Goal: Task Accomplishment & Management: Manage account settings

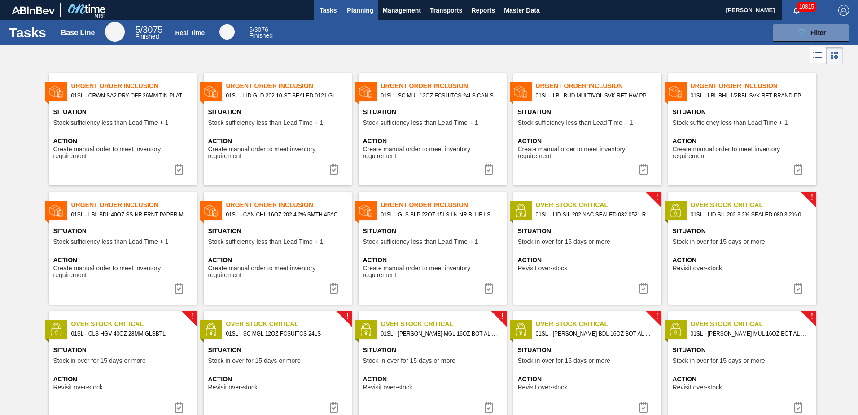
click at [365, 4] on button "Planning" at bounding box center [359, 10] width 35 height 20
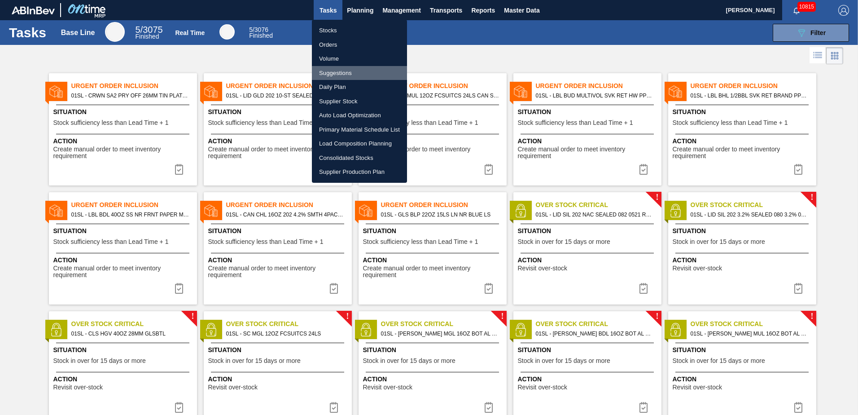
click at [333, 75] on li "Suggestions" at bounding box center [359, 73] width 95 height 14
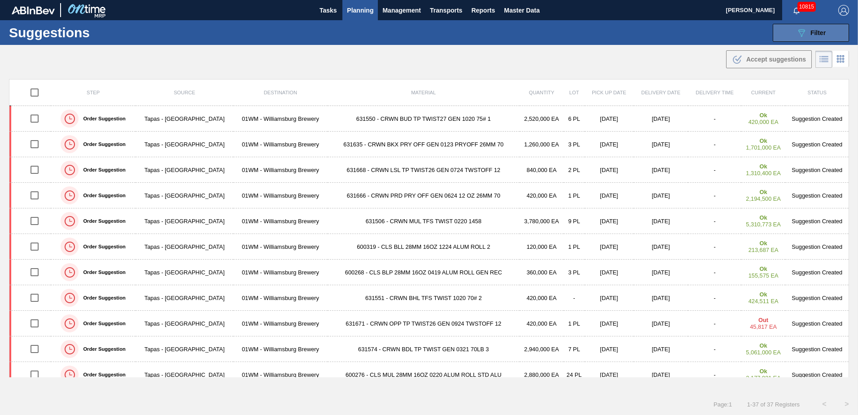
click at [812, 36] on span "Filter" at bounding box center [818, 32] width 15 height 7
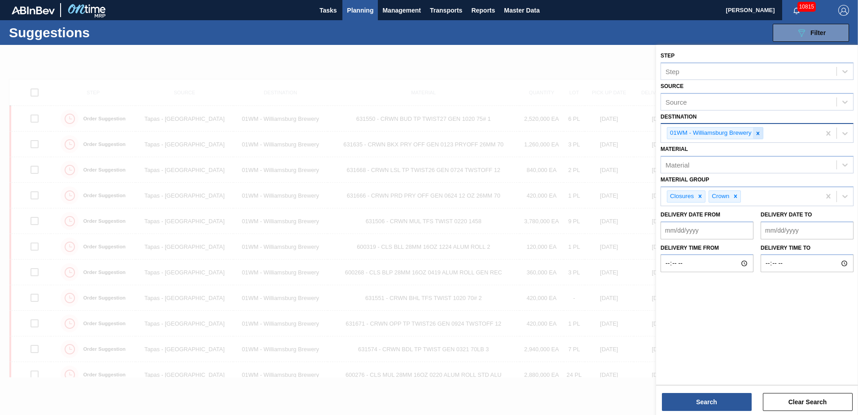
click at [761, 136] on icon at bounding box center [758, 133] width 6 height 6
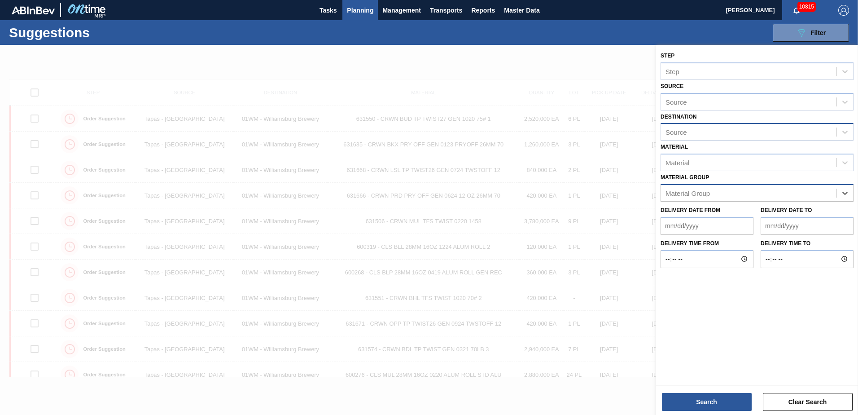
click at [825, 129] on div "Source" at bounding box center [748, 132] width 175 height 13
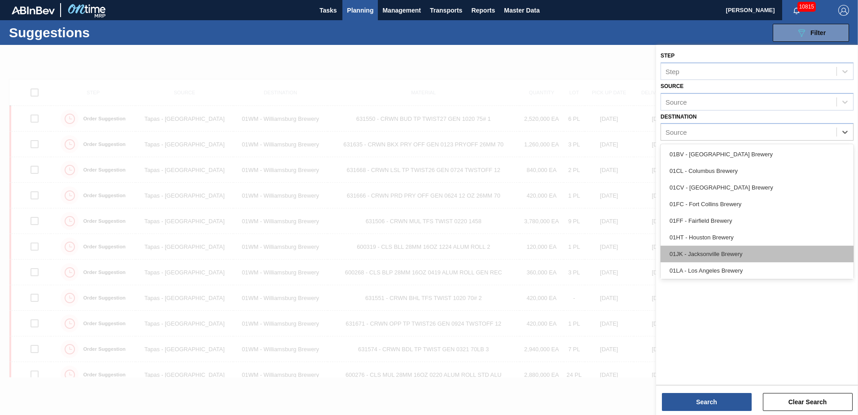
click at [717, 253] on div "01JK - Jacksonville Brewery" at bounding box center [757, 254] width 193 height 17
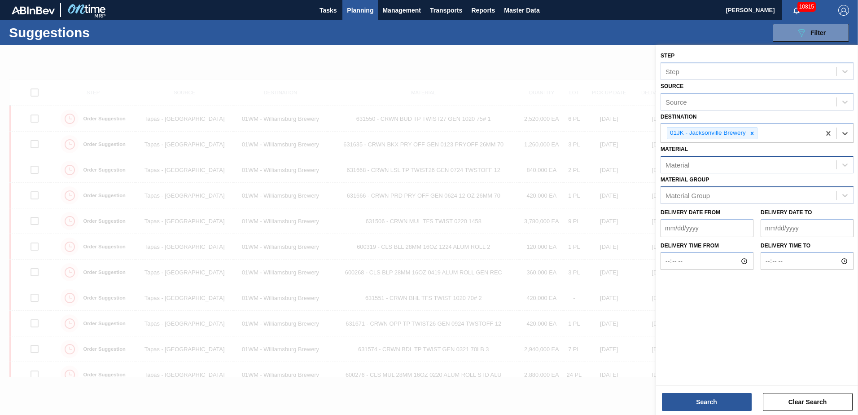
click at [718, 171] on div "Material" at bounding box center [748, 164] width 175 height 13
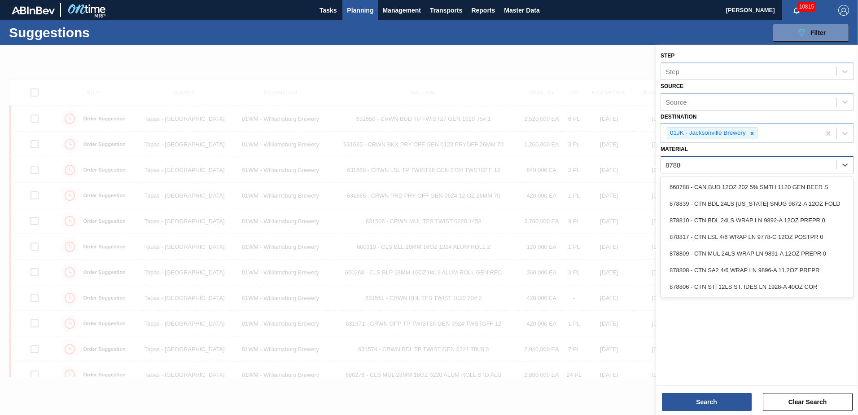
type input "878808"
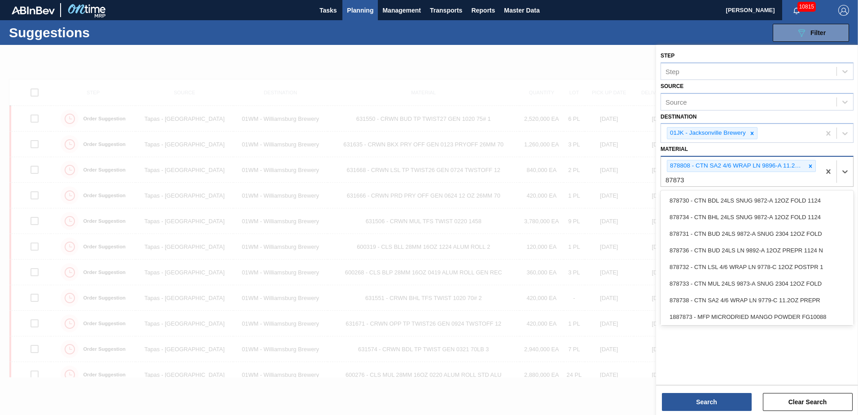
type input "878736"
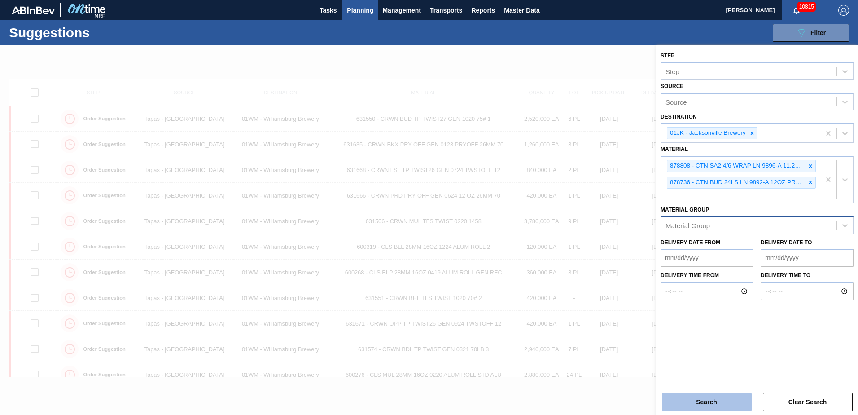
click at [702, 395] on button "Search" at bounding box center [707, 402] width 90 height 18
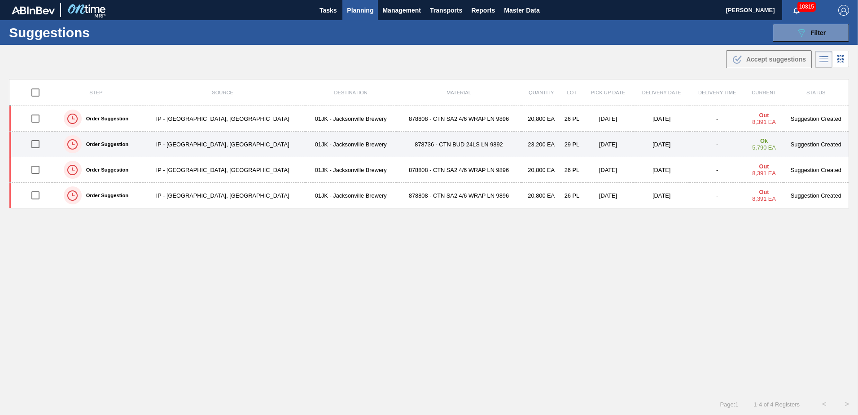
drag, startPoint x: 38, startPoint y: 146, endPoint x: 38, endPoint y: 139, distance: 7.2
click at [38, 145] on input "checkbox" at bounding box center [35, 144] width 19 height 19
checkbox input "true"
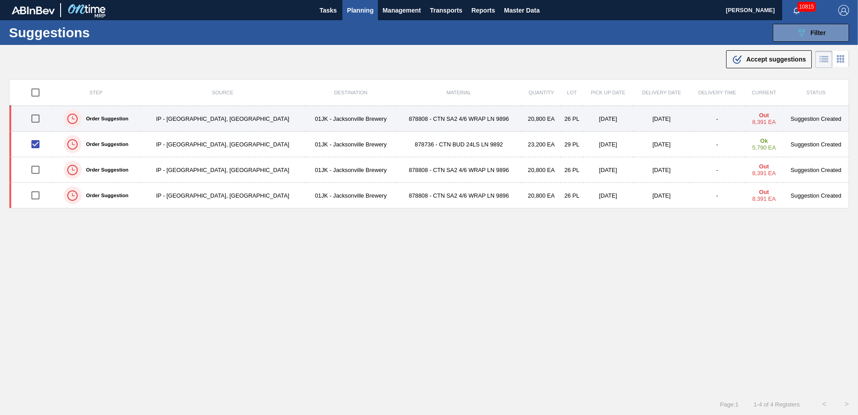
click at [38, 126] on input "checkbox" at bounding box center [35, 118] width 19 height 19
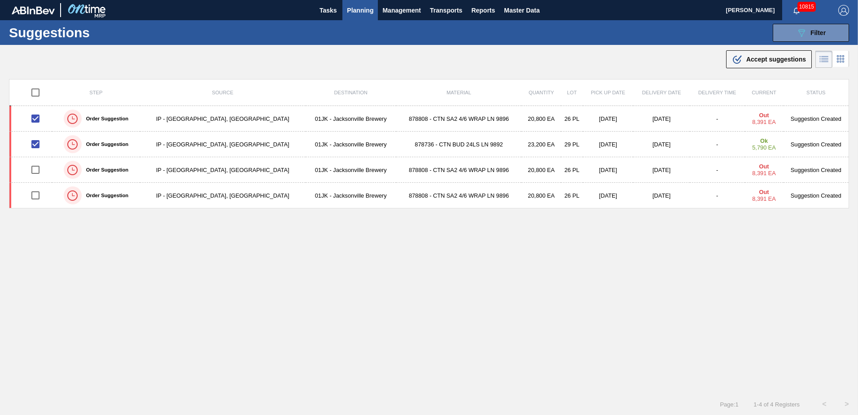
click at [754, 54] on button ".b{fill:var(--color-action-default)} Accept suggestions" at bounding box center [769, 59] width 86 height 18
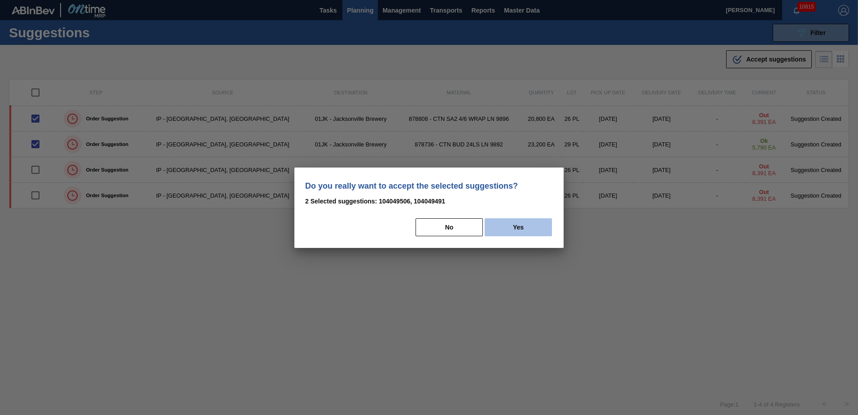
click at [522, 219] on button "Yes" at bounding box center [518, 227] width 67 height 18
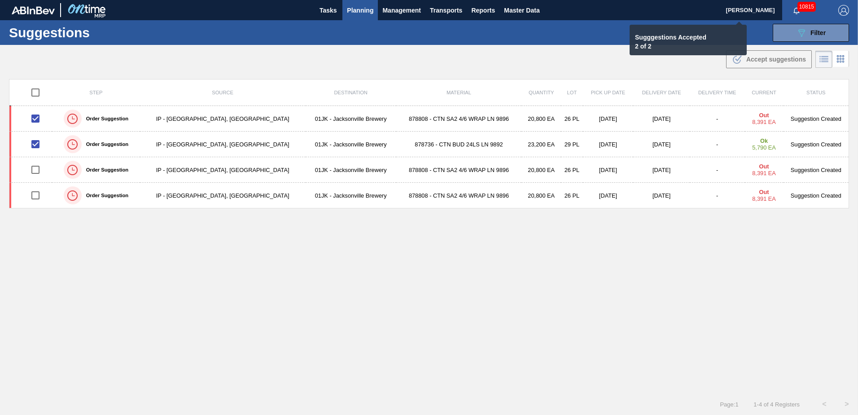
checkbox input "false"
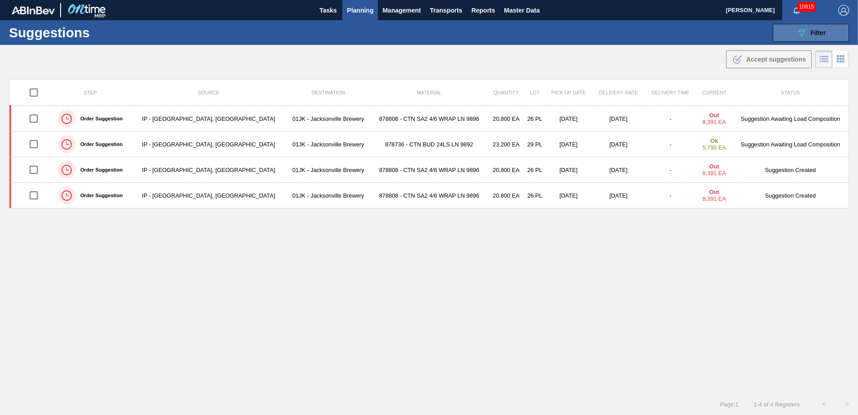
click at [796, 32] on icon "089F7B8B-B2A5-4AFE-B5C0-19BA573D28AC" at bounding box center [801, 32] width 11 height 11
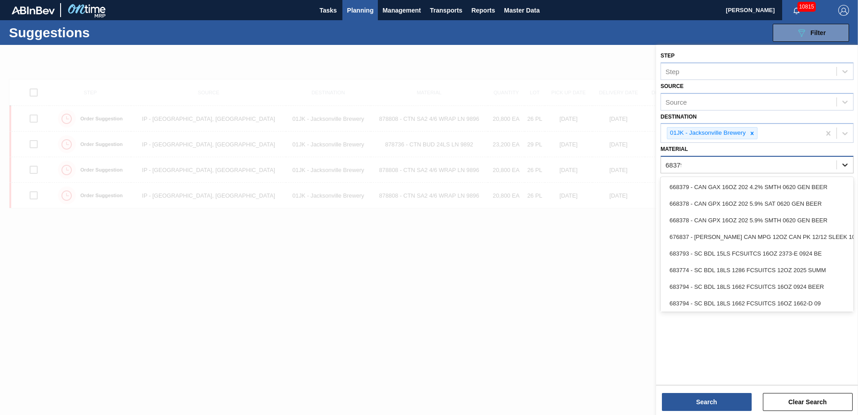
type input "683790"
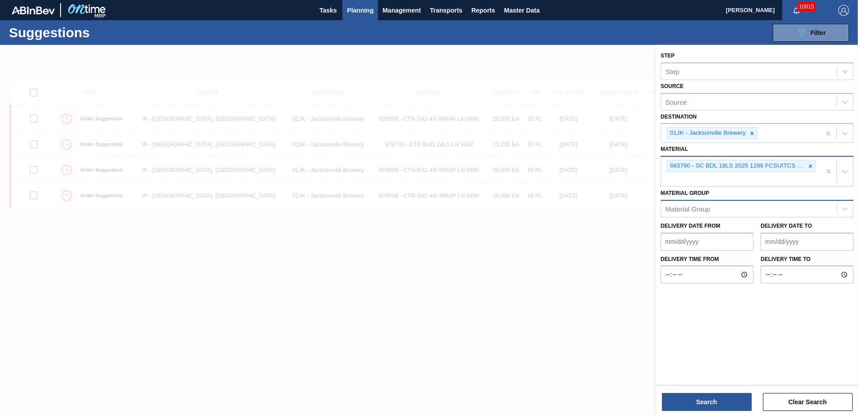
click at [716, 182] on div "683790 - SC BDL 18LS 2025 1286 FCSUITCS 12OZ 1286" at bounding box center [740, 172] width 159 height 30
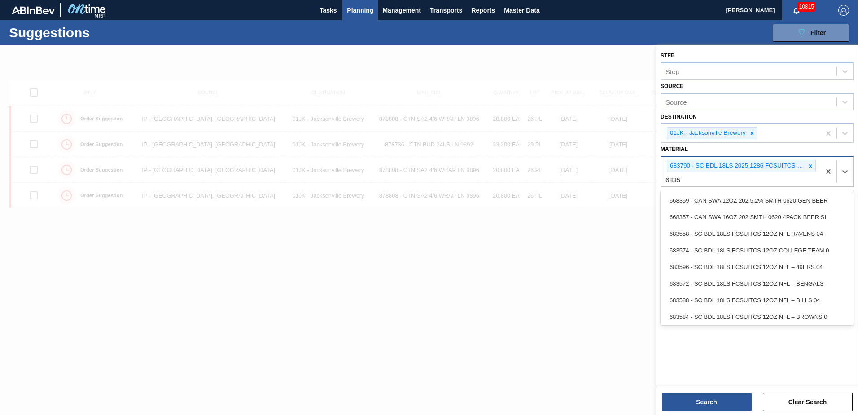
type input "683529"
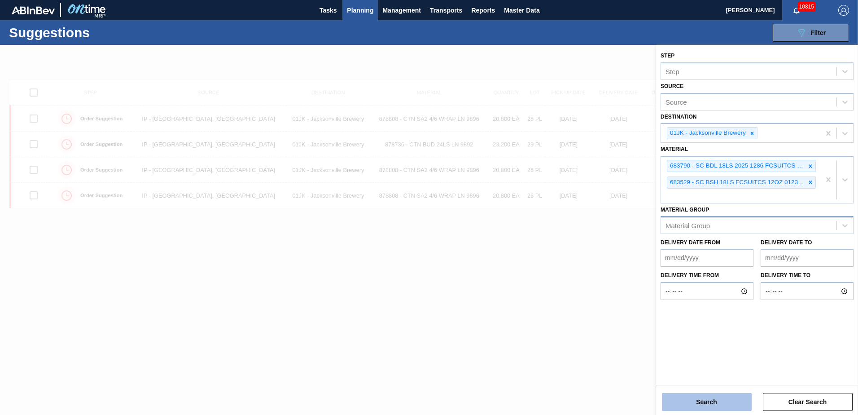
click at [730, 403] on button "Search" at bounding box center [707, 402] width 90 height 18
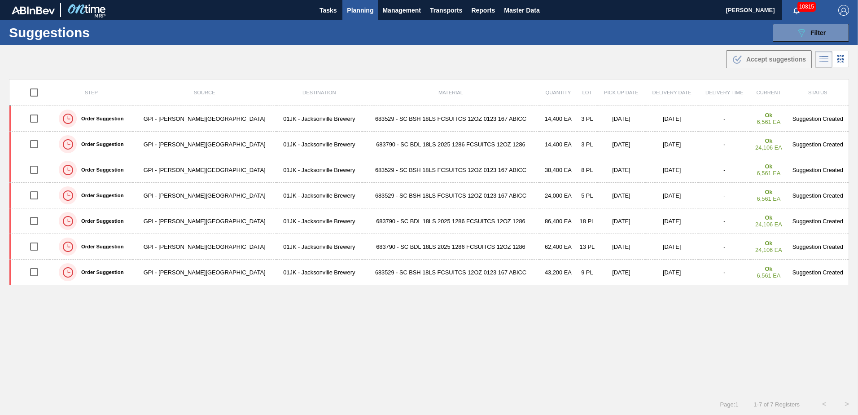
drag, startPoint x: 662, startPoint y: 53, endPoint x: 663, endPoint y: 47, distance: 6.3
click at [662, 53] on div ".b{fill:var(--color-action-default)} Accept suggestions" at bounding box center [429, 57] width 858 height 25
drag, startPoint x: 378, startPoint y: 342, endPoint x: 380, endPoint y: 331, distance: 10.9
click at [378, 341] on div "Step Source Destination Material Quantity Lot Pick up Date Delivery Date Delive…" at bounding box center [429, 228] width 840 height 298
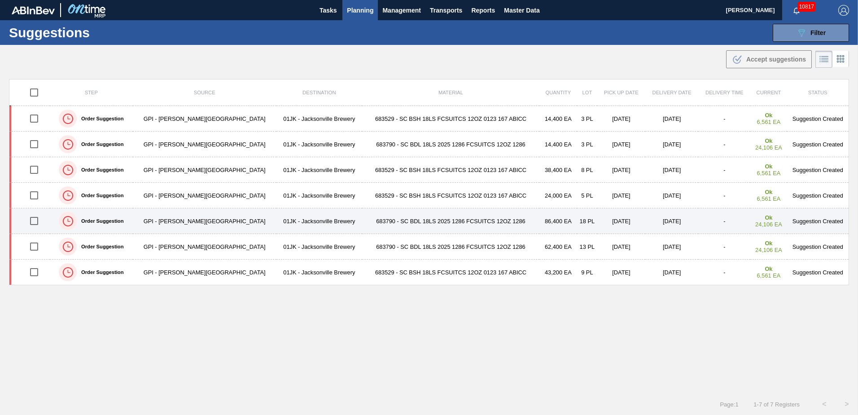
click at [34, 218] on input "checkbox" at bounding box center [34, 220] width 19 height 19
checkbox input "true"
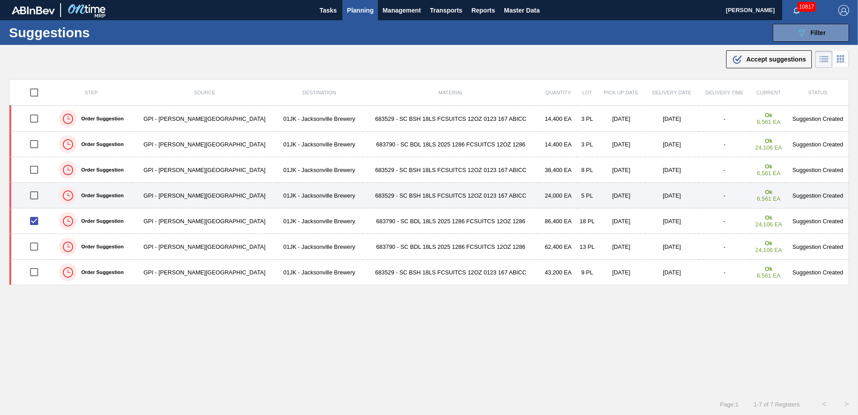
click at [34, 197] on input "checkbox" at bounding box center [34, 195] width 19 height 19
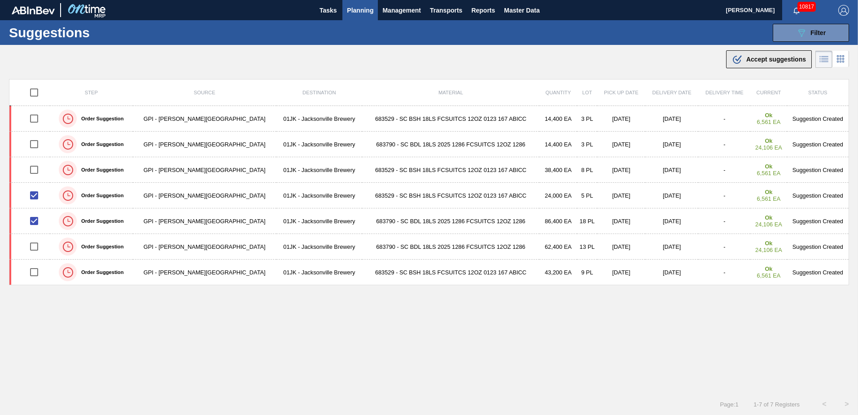
click at [735, 66] on button ".b{fill:var(--color-action-default)} Accept suggestions" at bounding box center [769, 59] width 86 height 18
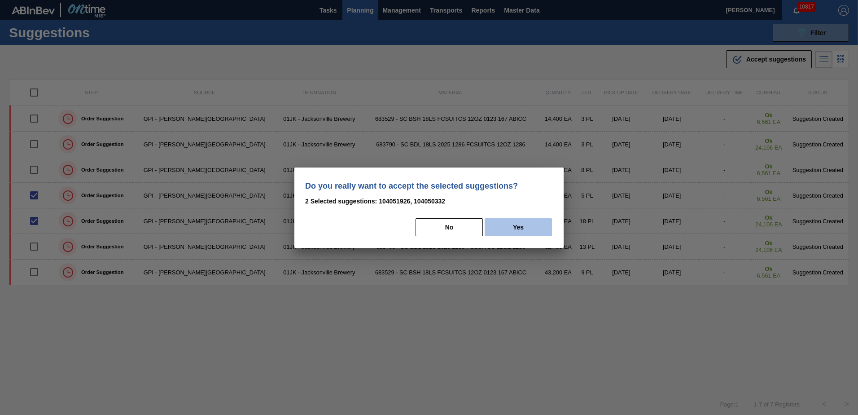
click at [513, 229] on button "Yes" at bounding box center [518, 227] width 67 height 18
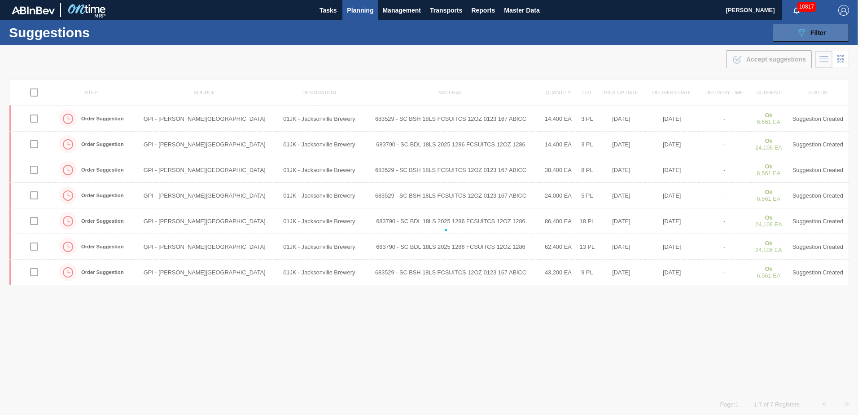
checkbox input "false"
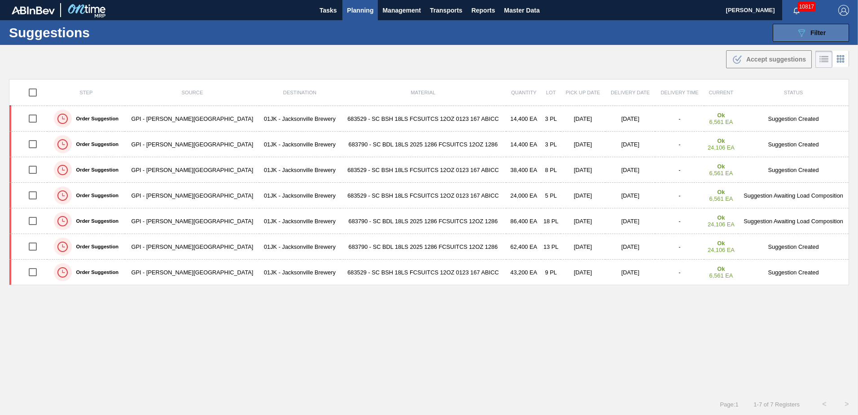
click at [809, 37] on div "089F7B8B-B2A5-4AFE-B5C0-19BA573D28AC Filter" at bounding box center [811, 32] width 30 height 11
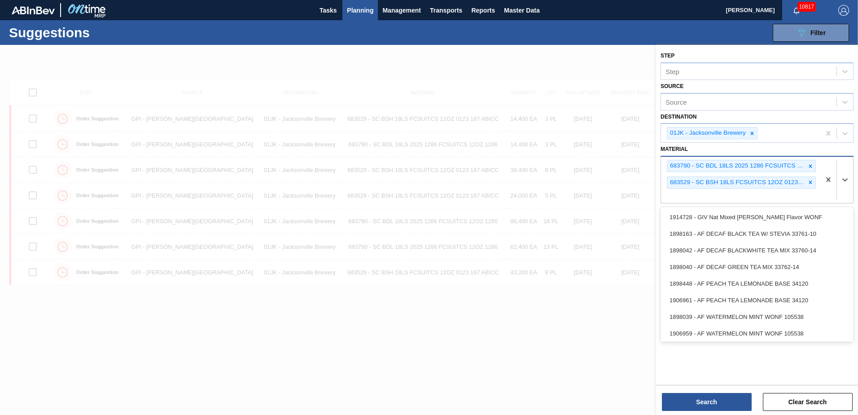
click at [772, 191] on div "683790 - SC BDL 18LS 2025 1286 FCSUITCS 12OZ 1286 683529 - SC BSH 18LS FCSUITCS…" at bounding box center [740, 180] width 159 height 46
type input "683532"
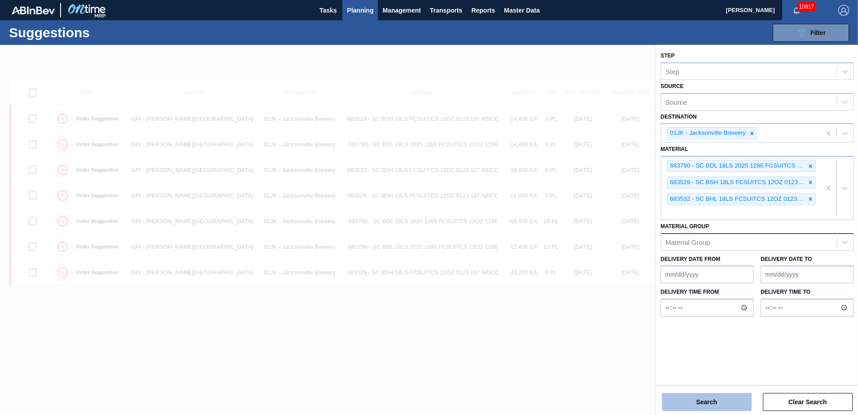
click at [727, 396] on button "Search" at bounding box center [707, 402] width 90 height 18
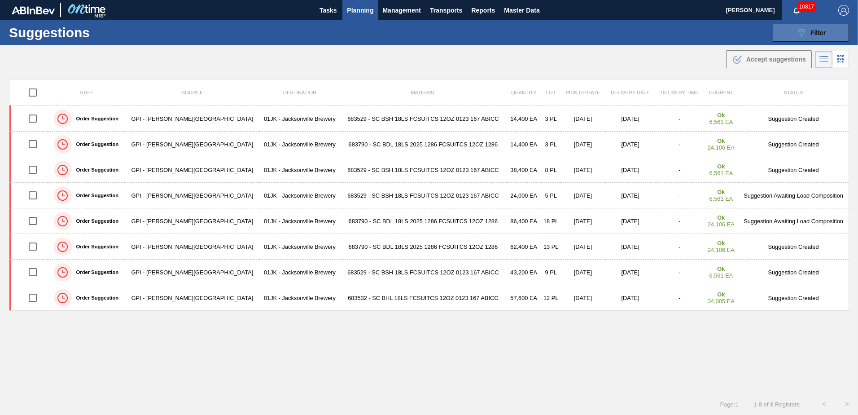
click at [794, 25] on button "089F7B8B-B2A5-4AFE-B5C0-19BA573D28AC Filter" at bounding box center [811, 33] width 76 height 18
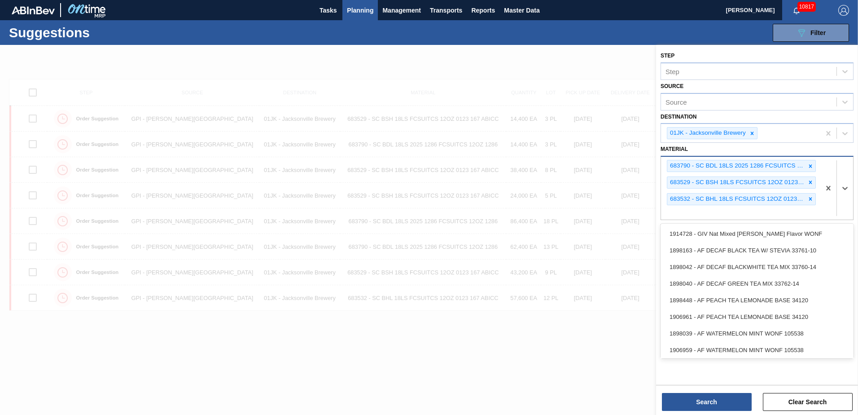
click at [731, 215] on div "683790 - SC BDL 18LS 2025 1286 FCSUITCS 12OZ 1286 683529 - SC BSH 18LS FCSUITCS…" at bounding box center [740, 188] width 159 height 63
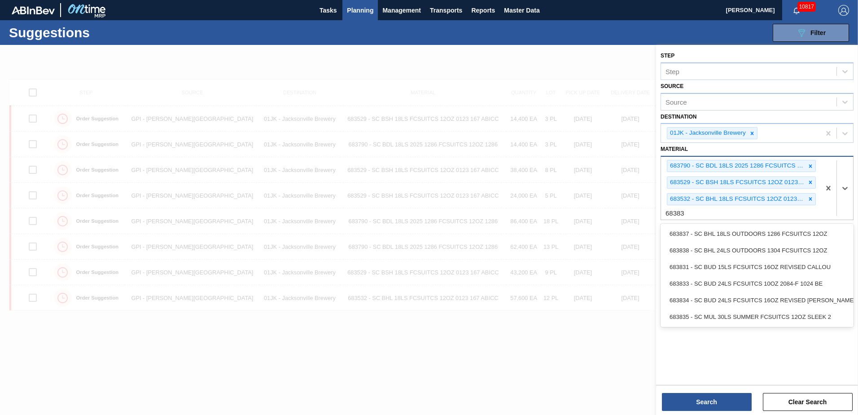
type input "683837"
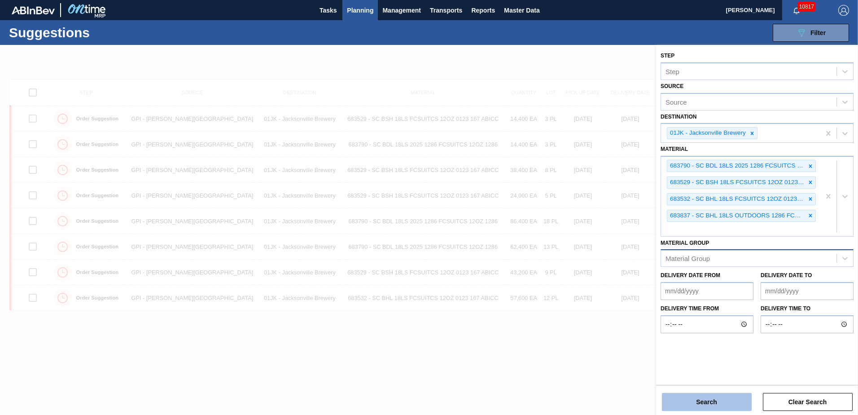
click at [691, 405] on button "Search" at bounding box center [707, 402] width 90 height 18
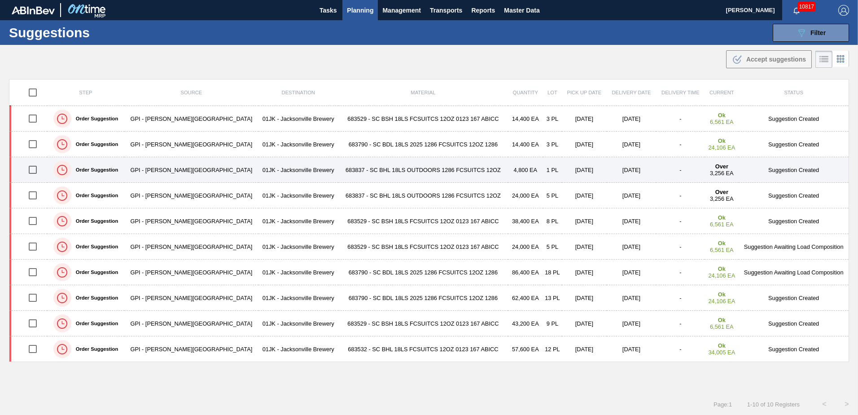
click at [342, 165] on td "683837 - SC BHL 18LS OUTDOORS 1286 FCSUITCS 12OZ" at bounding box center [423, 170] width 170 height 26
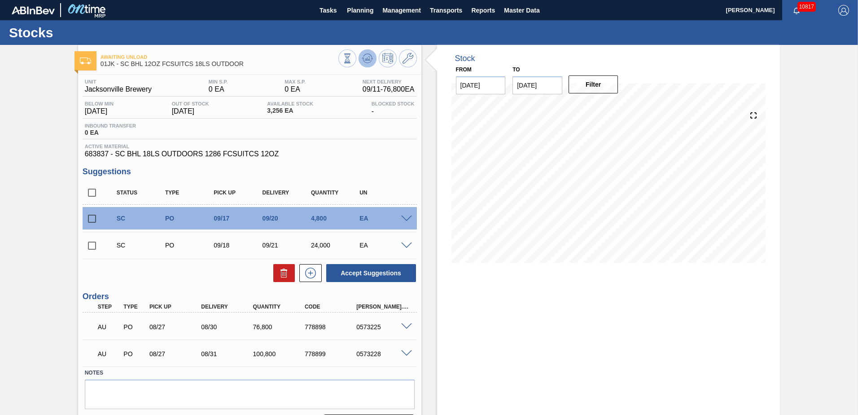
click at [366, 61] on icon at bounding box center [367, 58] width 11 height 11
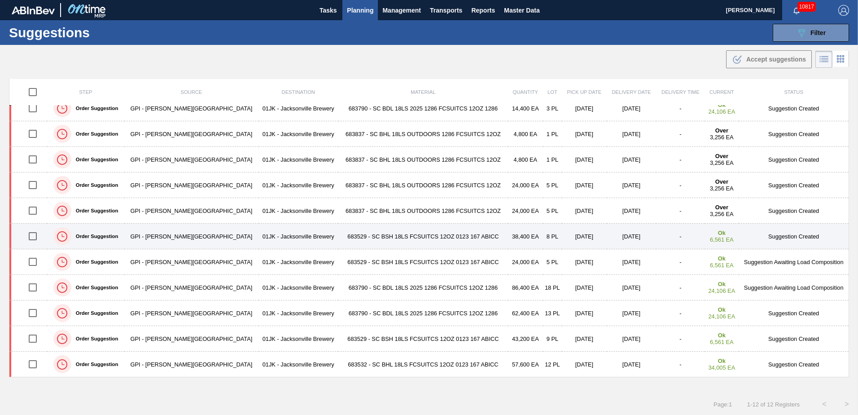
scroll to position [0, 0]
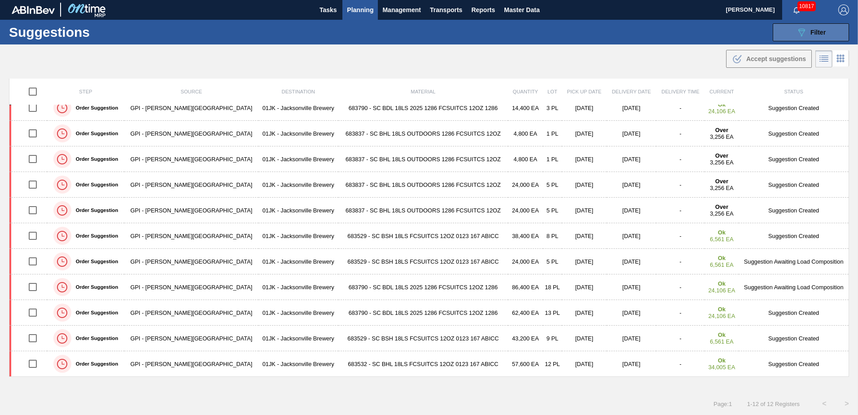
click at [807, 33] on div "089F7B8B-B2A5-4AFE-B5C0-19BA573D28AC Filter" at bounding box center [811, 32] width 30 height 11
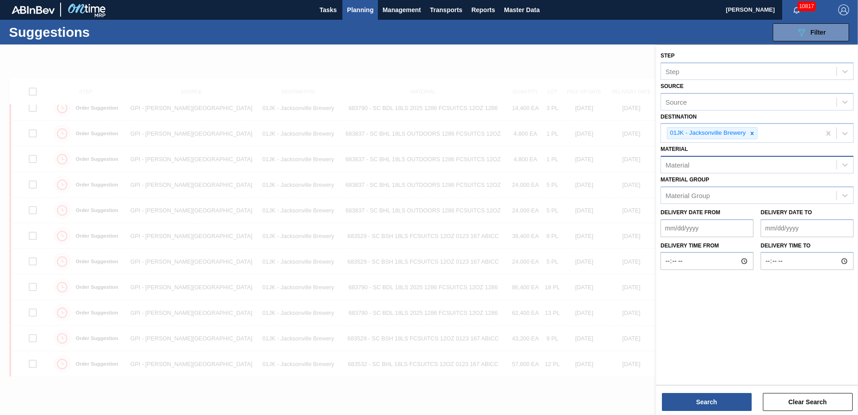
click at [737, 167] on div "Material" at bounding box center [748, 164] width 175 height 13
click at [680, 165] on div "Material" at bounding box center [678, 165] width 24 height 8
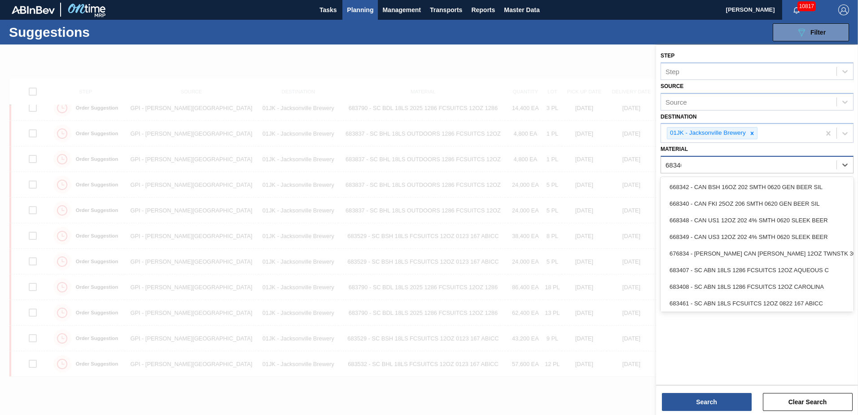
type input "683461"
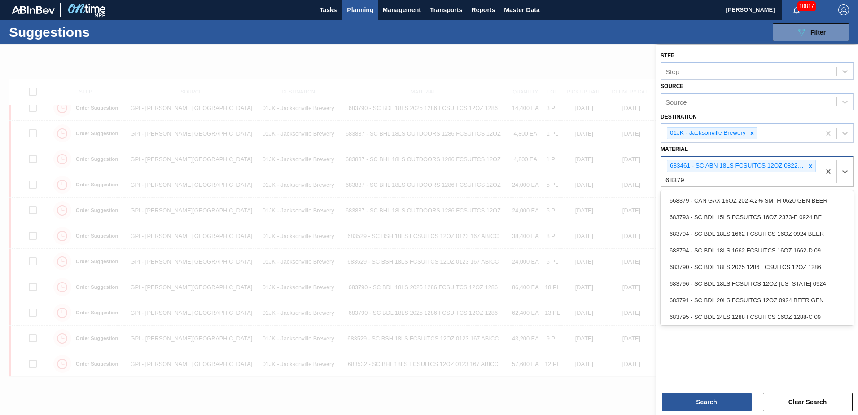
type input "683790"
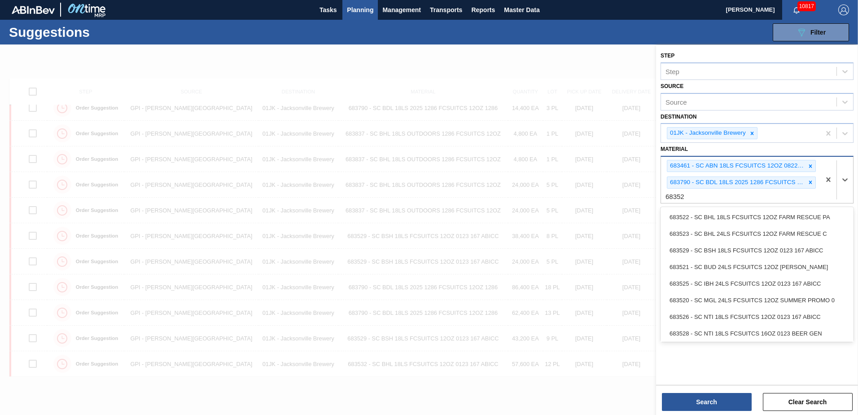
type input "683529"
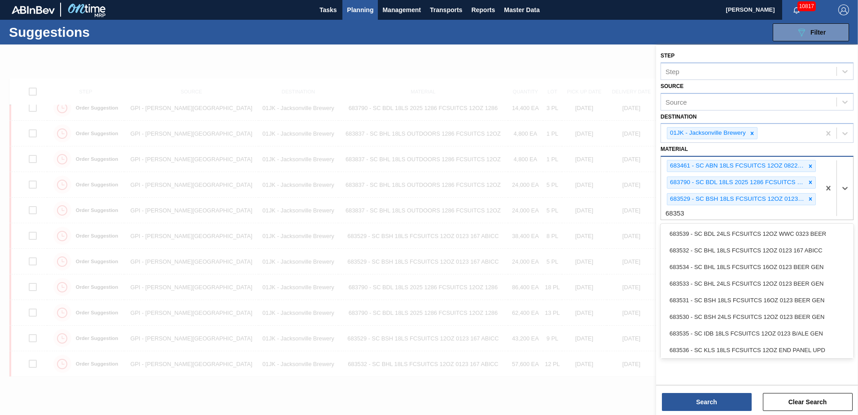
type input "683535"
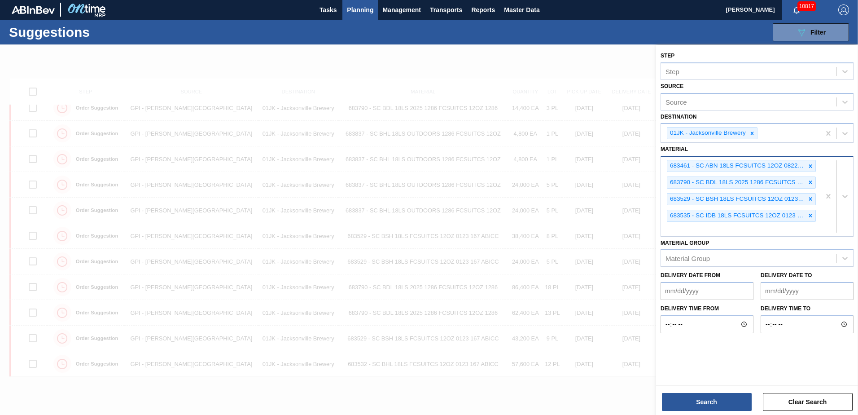
click at [668, 226] on div "683461 - SC ABN 18LS FCSUITCS 12OZ 0822 167 ABICC 683790 - SC BDL 18LS 2025 128…" at bounding box center [740, 196] width 159 height 79
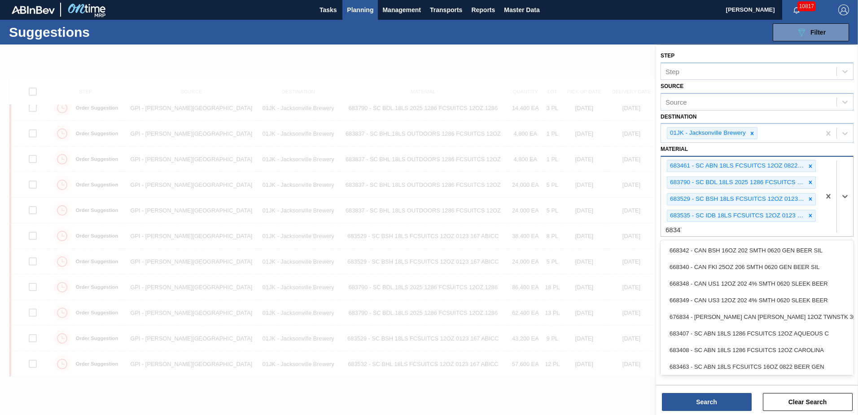
type input "683479"
type input "683418"
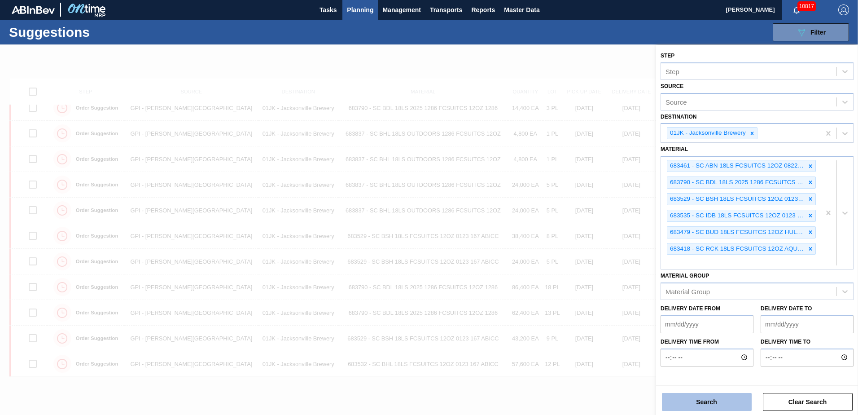
click at [729, 405] on button "Search" at bounding box center [707, 402] width 90 height 18
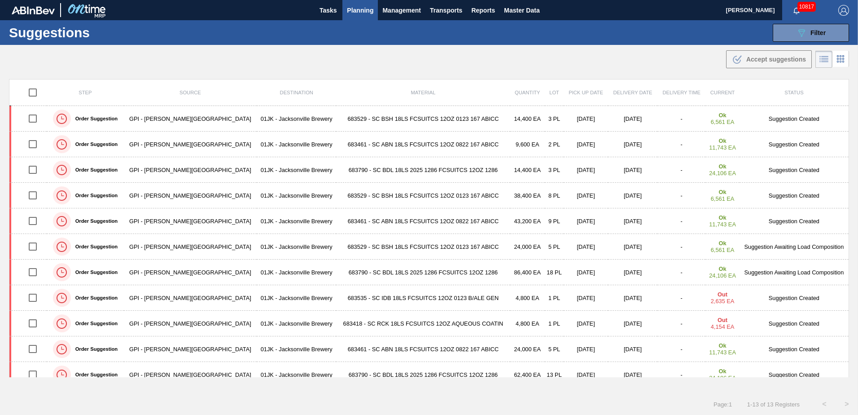
scroll to position [61, 0]
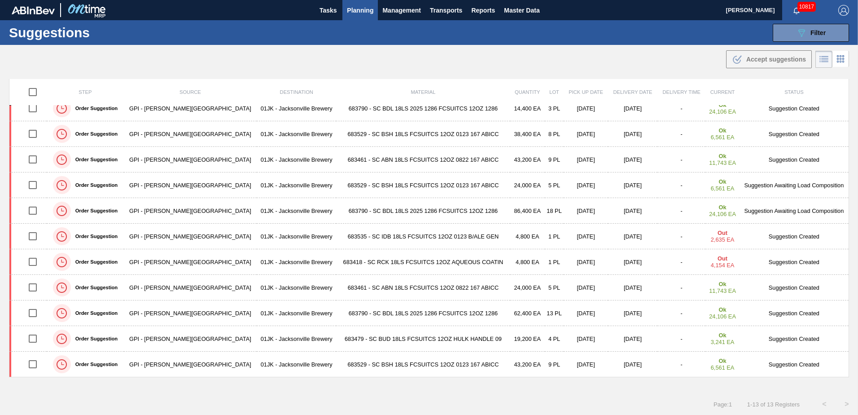
click at [410, 335] on td "683479 - SC BUD 18LS FCSUITCS 12OZ HULK HANDLE 09" at bounding box center [423, 339] width 174 height 26
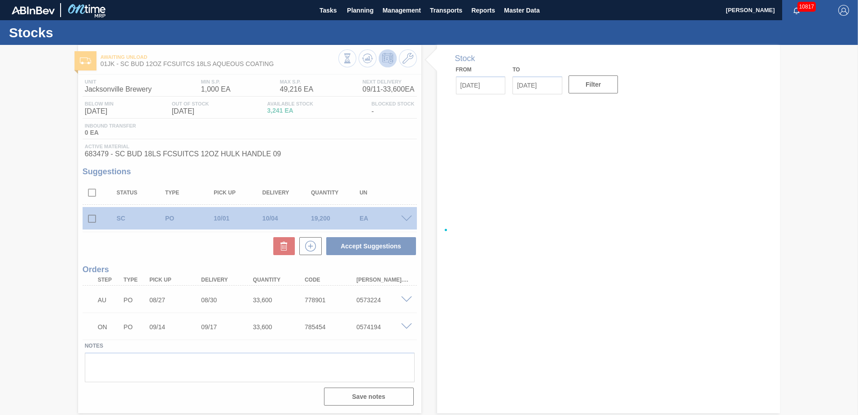
type input "[DATE]"
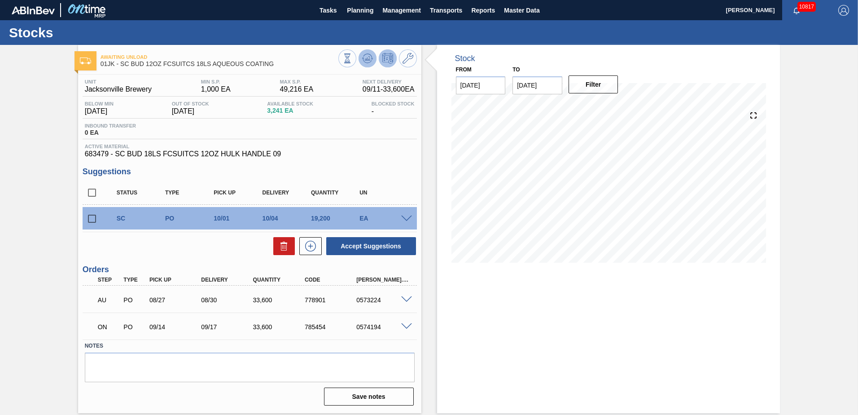
click at [366, 64] on button at bounding box center [368, 58] width 18 height 18
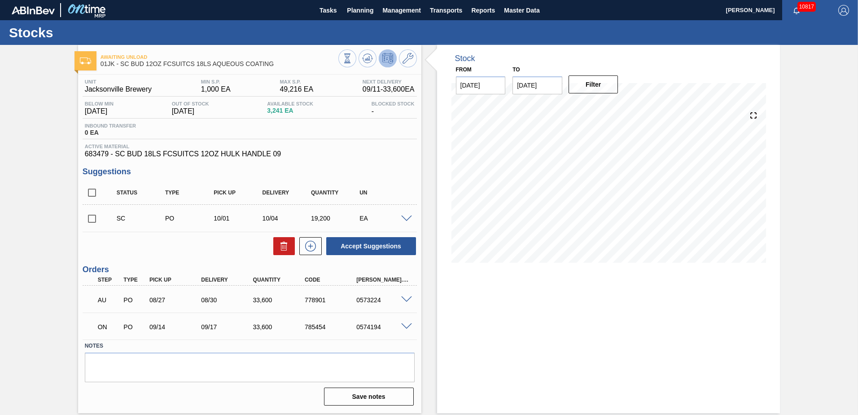
click at [403, 219] on span at bounding box center [406, 218] width 11 height 7
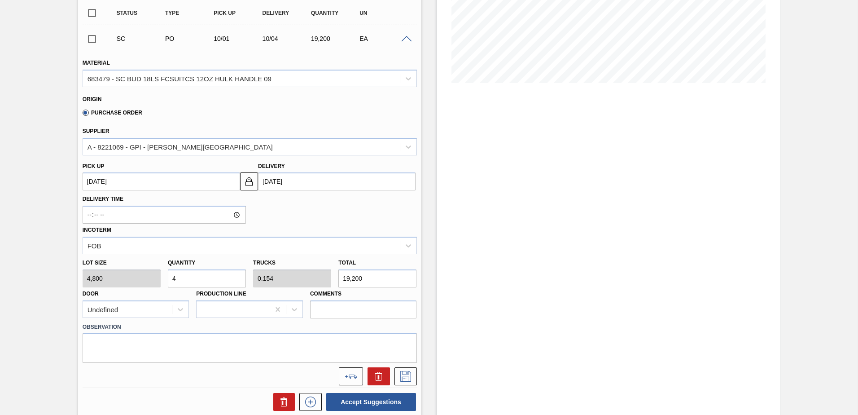
scroll to position [45, 0]
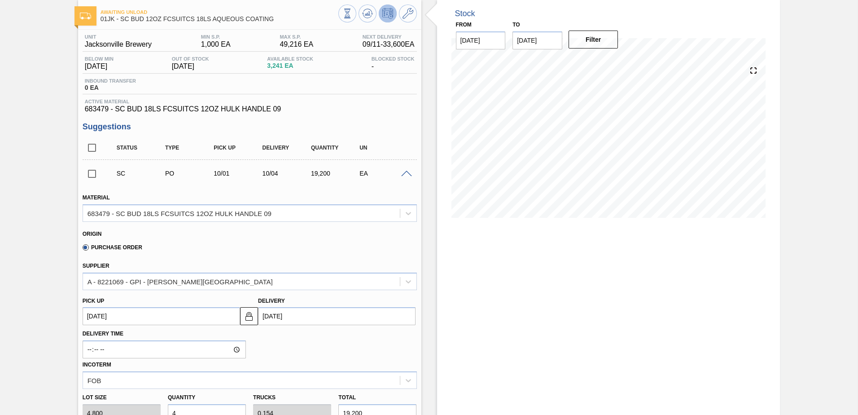
click at [409, 175] on span at bounding box center [406, 174] width 11 height 7
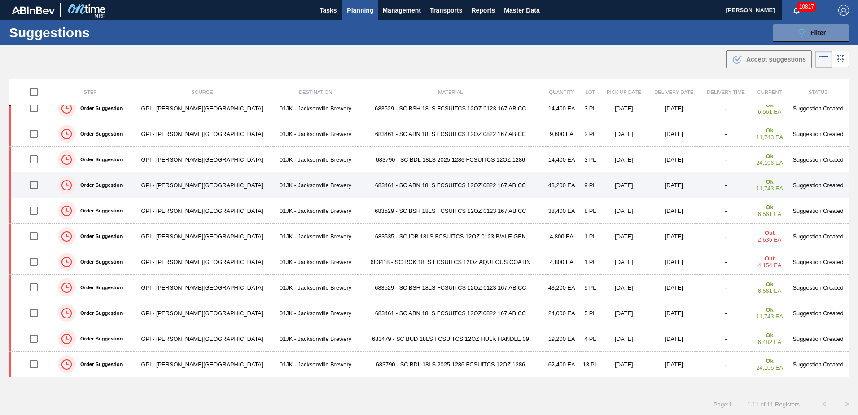
scroll to position [0, 0]
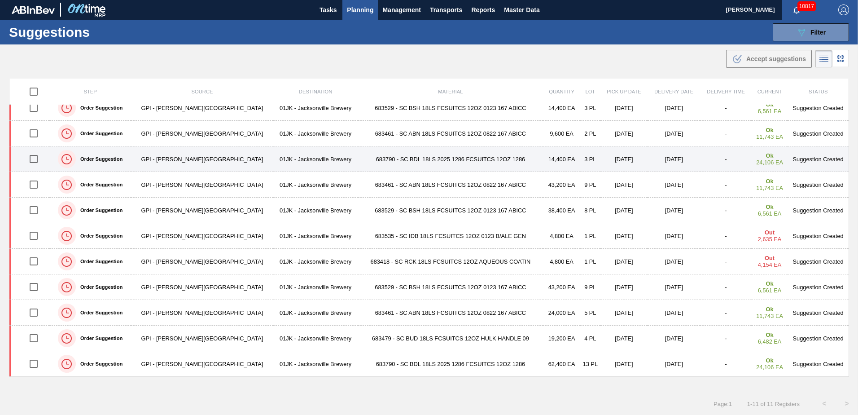
click at [41, 158] on input "checkbox" at bounding box center [33, 158] width 19 height 19
checkbox input "true"
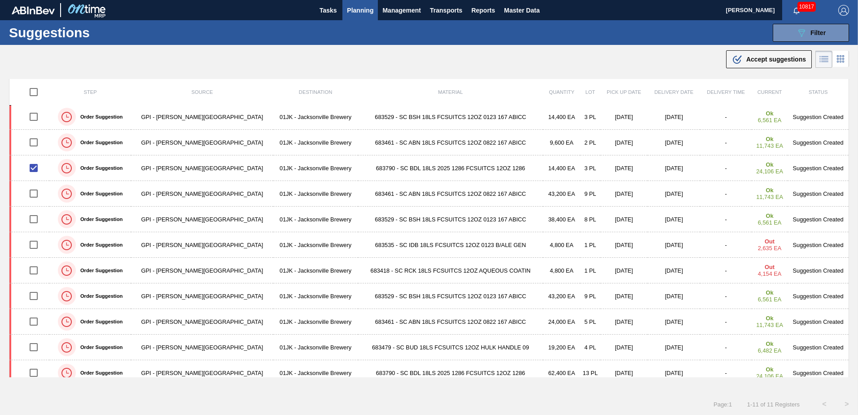
scroll to position [0, 0]
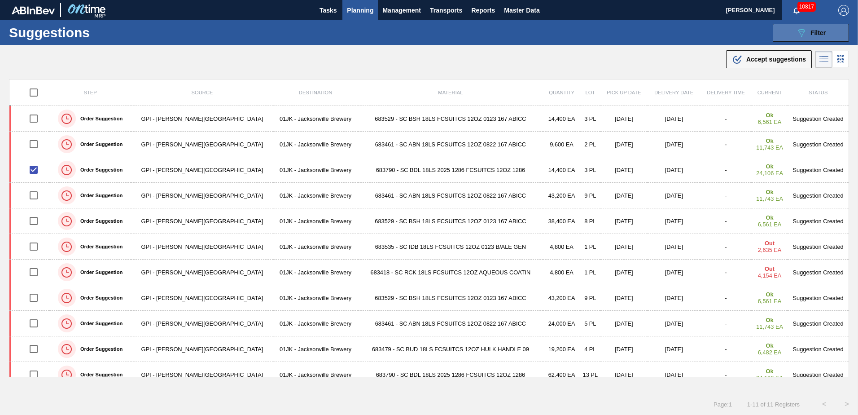
click at [836, 33] on button "089F7B8B-B2A5-4AFE-B5C0-19BA573D28AC Filter" at bounding box center [811, 33] width 76 height 18
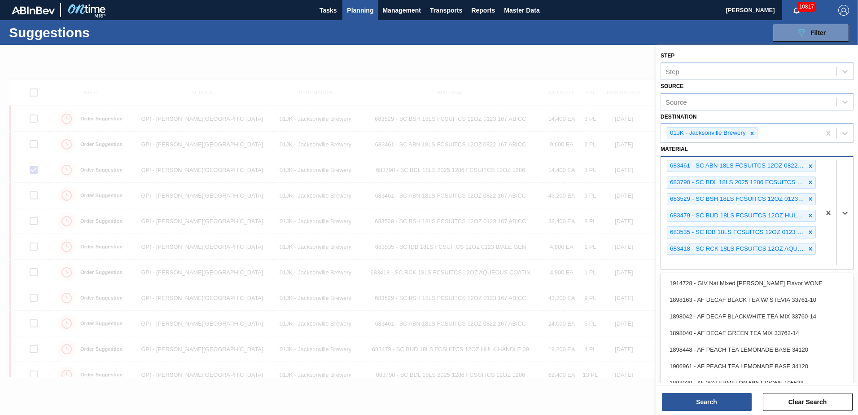
click at [737, 266] on div "683461 - SC ABN 18LS FCSUITCS 12OZ 0822 167 ABICC 683790 - SC BDL 18LS 2025 128…" at bounding box center [740, 213] width 159 height 112
type input "683837"
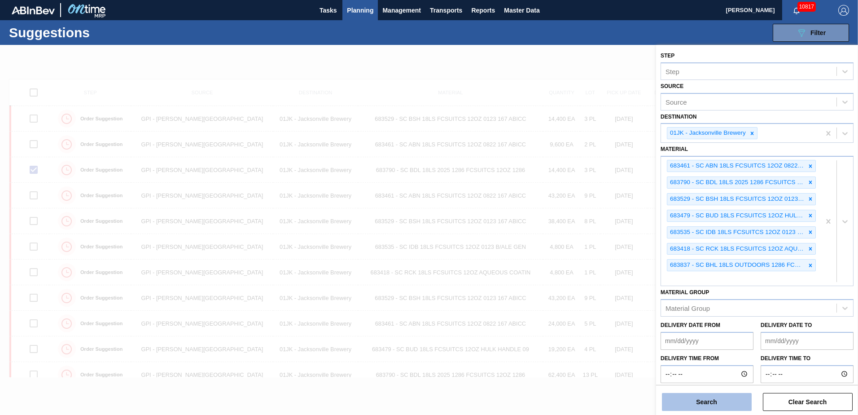
click at [719, 402] on button "Search" at bounding box center [707, 402] width 90 height 18
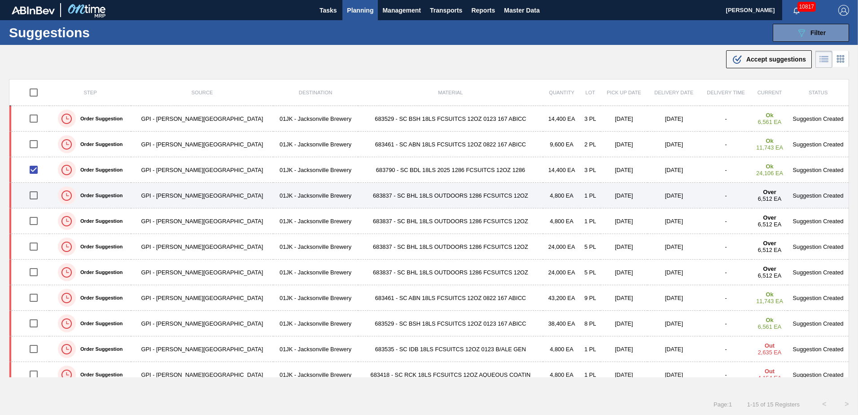
click at [543, 187] on td "4,800 EA" at bounding box center [561, 196] width 37 height 26
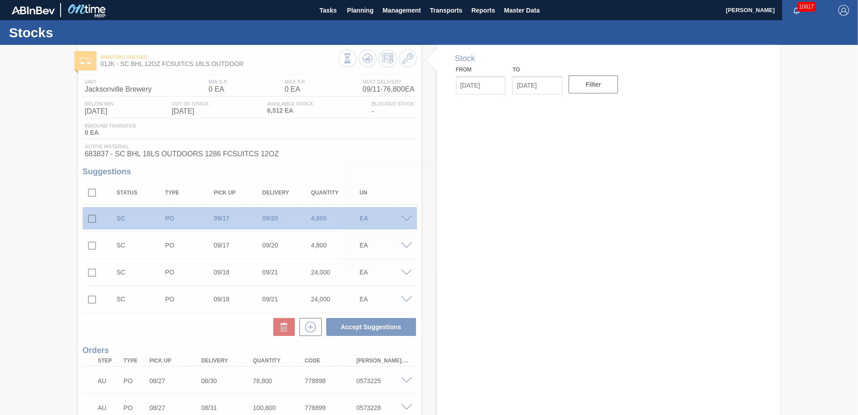
type input "[DATE]"
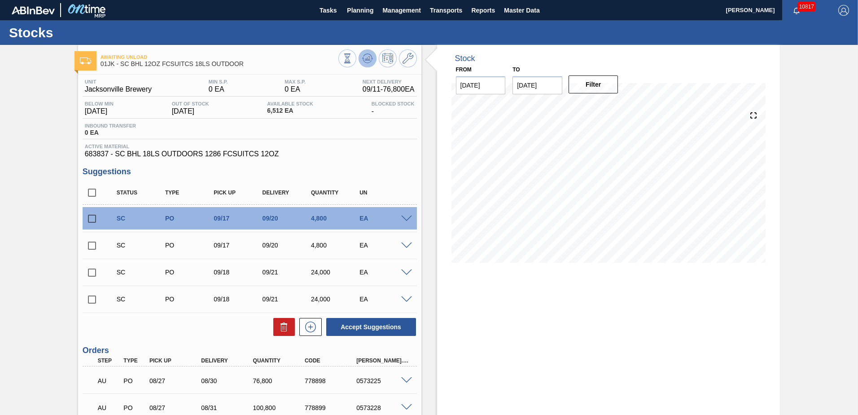
click at [359, 57] on button at bounding box center [368, 58] width 18 height 18
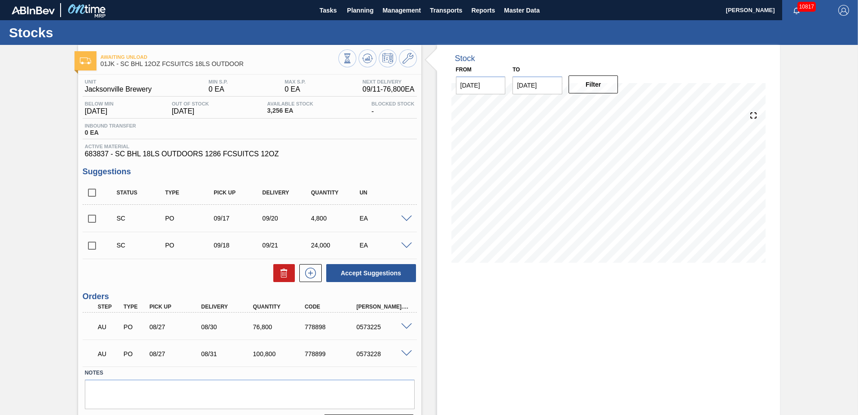
click at [400, 242] on div at bounding box center [408, 244] width 18 height 7
click at [406, 241] on div "EA" at bounding box center [384, 244] width 54 height 7
click at [411, 245] on div at bounding box center [408, 244] width 18 height 7
click at [403, 245] on span at bounding box center [406, 245] width 11 height 7
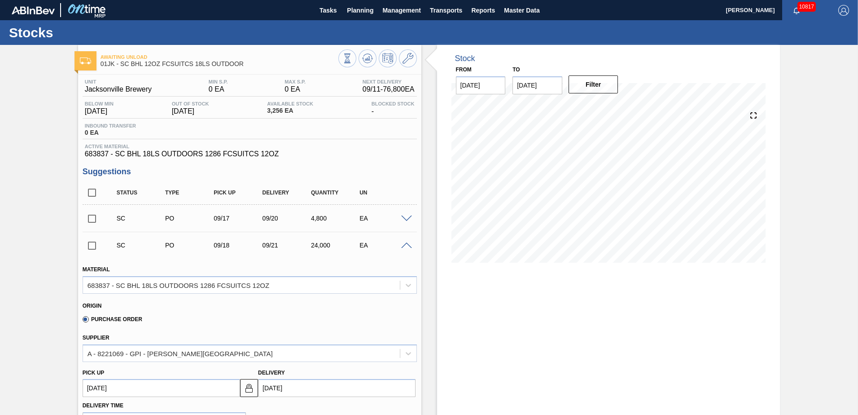
click at [401, 250] on div "SC PO 09/18 09/21 24,000 EA" at bounding box center [257, 245] width 292 height 18
click at [401, 245] on span at bounding box center [406, 245] width 11 height 7
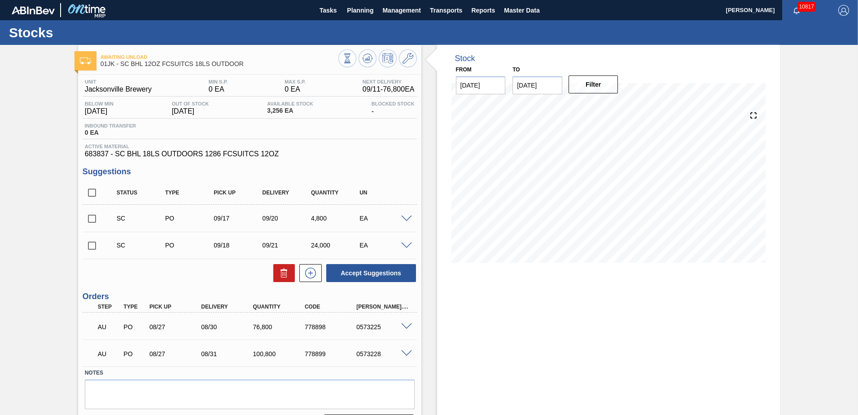
click at [406, 217] on span at bounding box center [406, 218] width 11 height 7
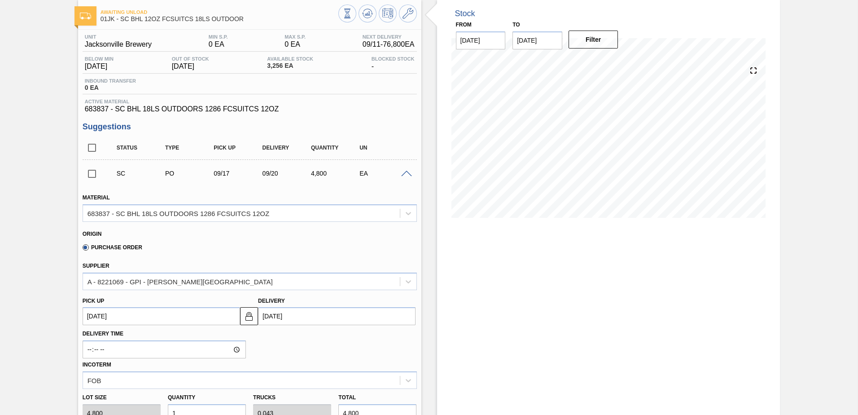
click at [408, 174] on span at bounding box center [406, 174] width 11 height 7
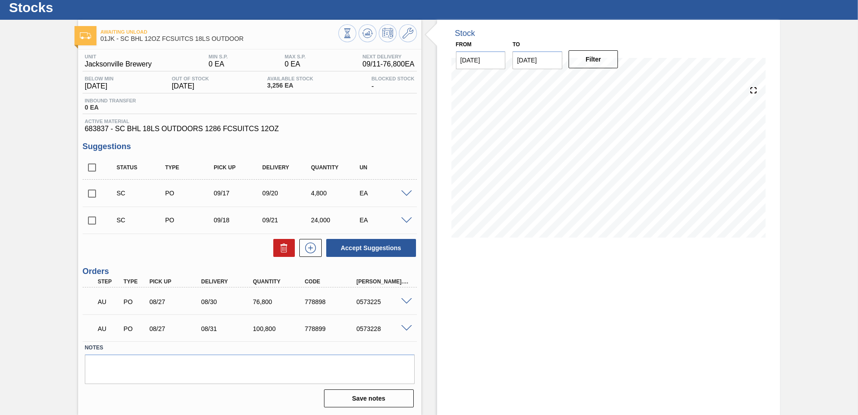
scroll to position [25, 0]
click at [564, 62] on div "to 09/25/2025" at bounding box center [537, 53] width 57 height 31
click at [557, 61] on input "[DATE]" at bounding box center [538, 60] width 50 height 18
click at [615, 163] on div "4" at bounding box center [611, 168] width 12 height 12
type input "[DATE]"
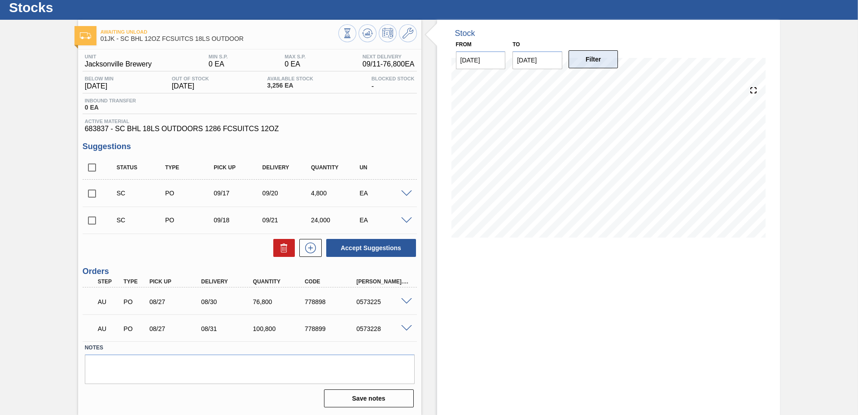
click at [605, 57] on button "Filter" at bounding box center [594, 59] width 50 height 18
click at [368, 35] on icon at bounding box center [367, 33] width 6 height 4
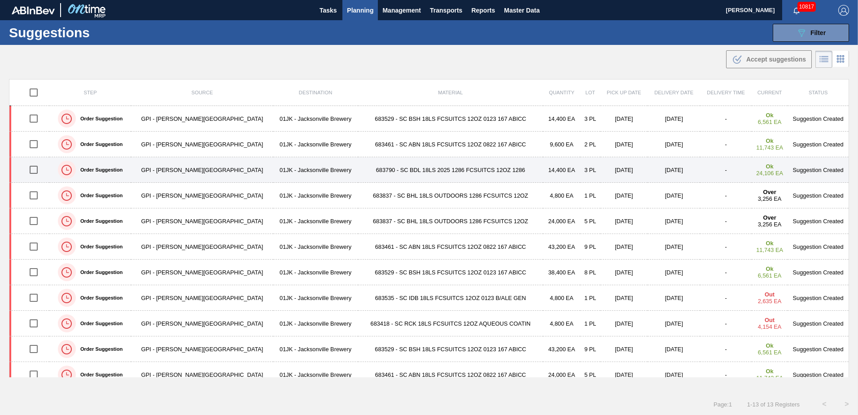
click at [41, 171] on input "checkbox" at bounding box center [33, 169] width 19 height 19
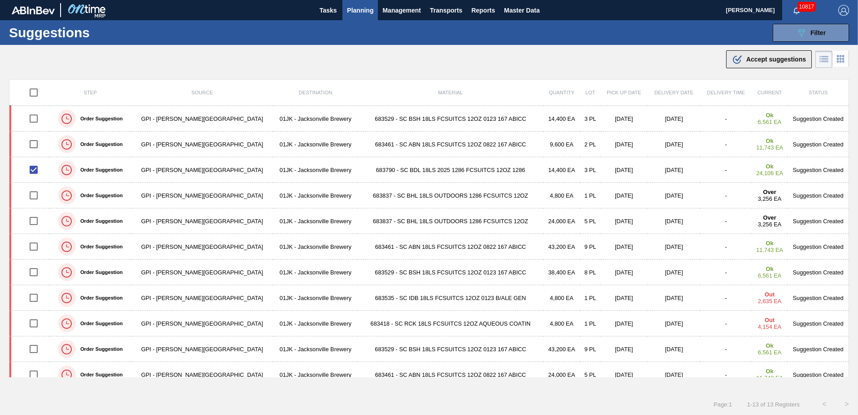
click at [770, 55] on div ".b{fill:var(--color-action-default)} Accept suggestions" at bounding box center [769, 59] width 74 height 11
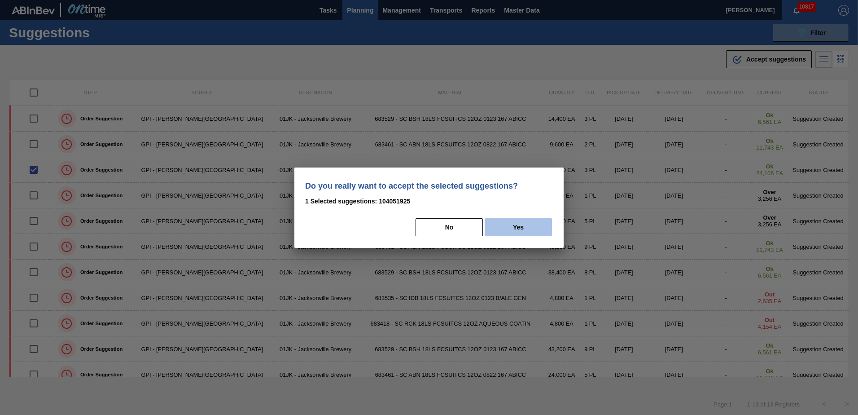
click at [502, 228] on button "Yes" at bounding box center [518, 227] width 67 height 18
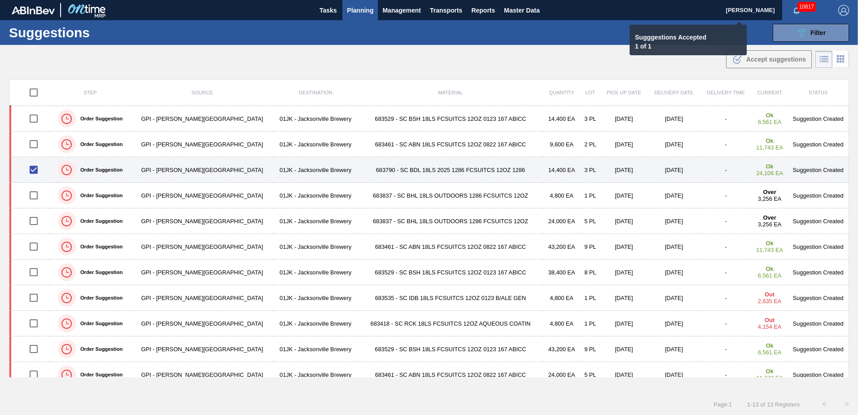
checkbox input "false"
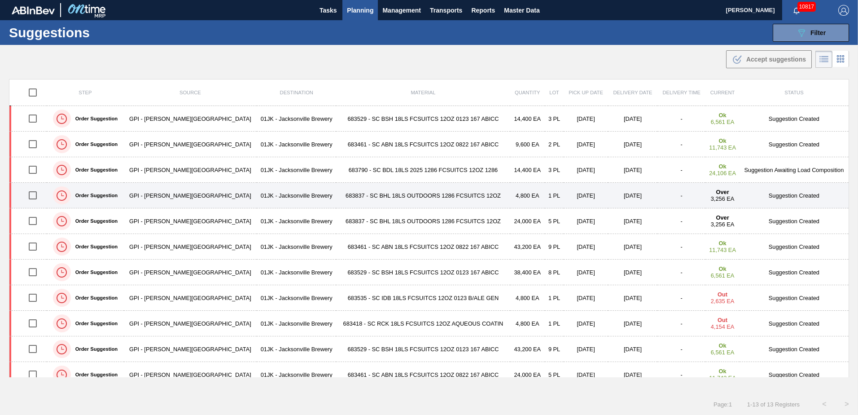
drag, startPoint x: 39, startPoint y: 218, endPoint x: 37, endPoint y: 205, distance: 13.7
click at [39, 218] on input "checkbox" at bounding box center [32, 220] width 19 height 19
checkbox input "true"
click at [36, 200] on input "checkbox" at bounding box center [32, 195] width 19 height 19
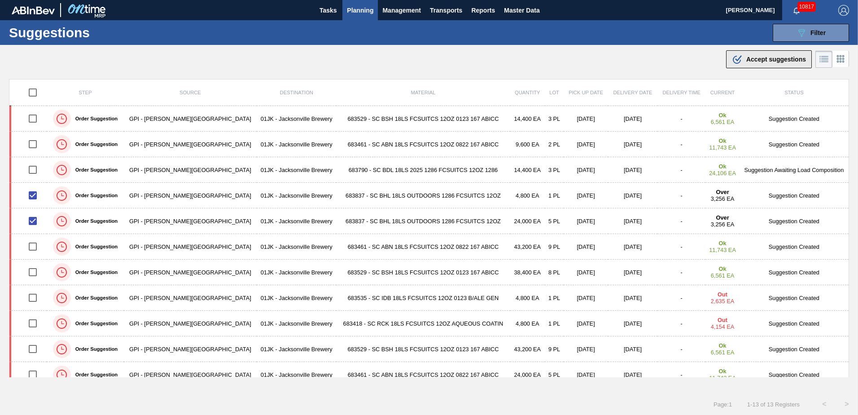
click at [778, 61] on span "Accept suggestions" at bounding box center [776, 59] width 60 height 7
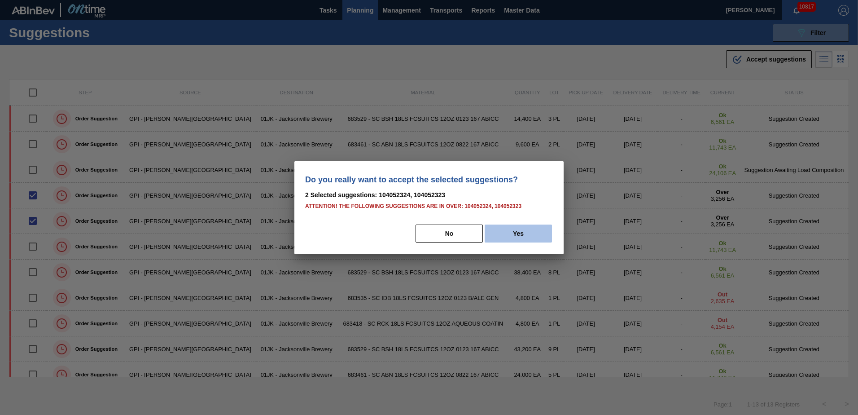
click at [516, 232] on button "Yes" at bounding box center [518, 233] width 67 height 18
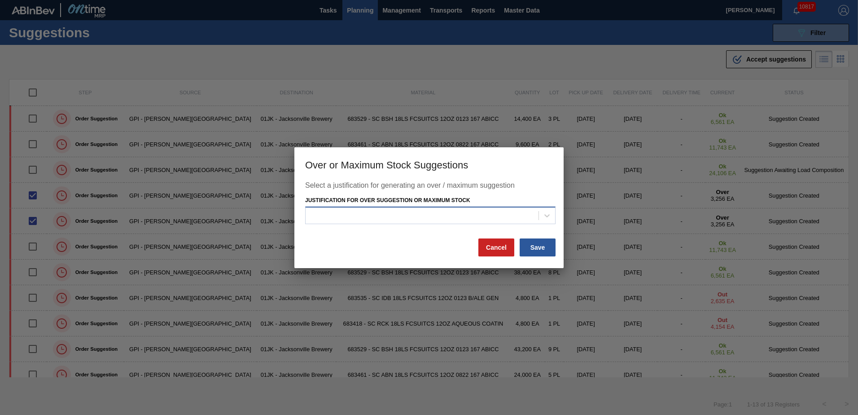
click at [513, 223] on div at bounding box center [430, 215] width 250 height 18
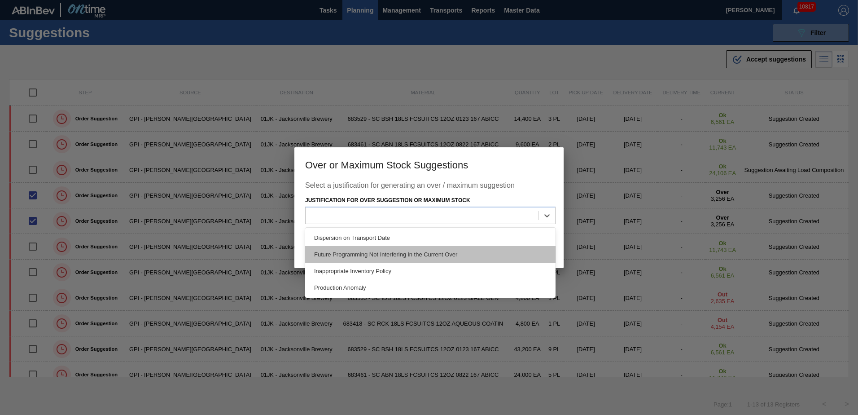
click at [399, 255] on div "Future Programming Not Interfering in the Current Over" at bounding box center [430, 254] width 250 height 17
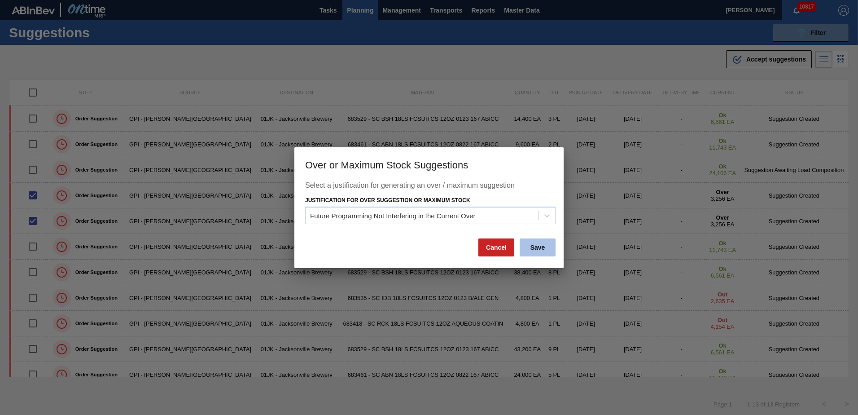
click at [529, 243] on button "Save" at bounding box center [538, 247] width 36 height 18
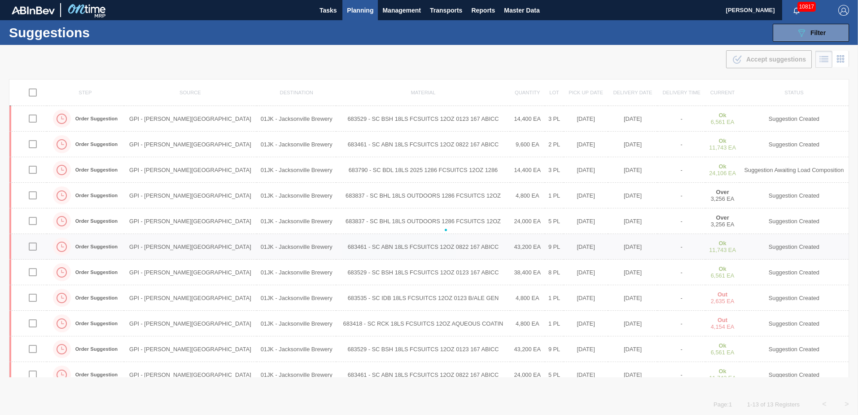
checkbox input "false"
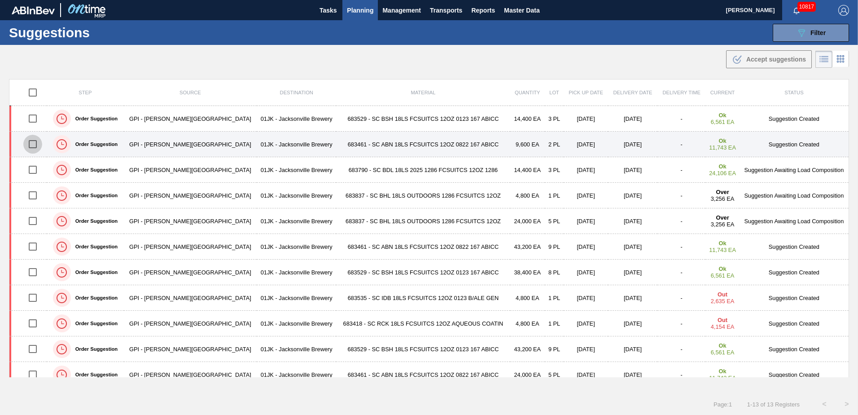
click at [31, 146] on input "checkbox" at bounding box center [32, 144] width 19 height 19
checkbox input "true"
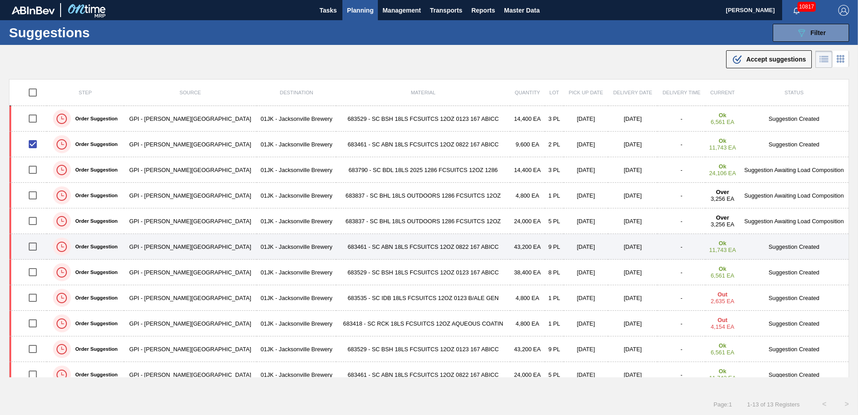
click at [38, 244] on input "checkbox" at bounding box center [32, 246] width 19 height 19
checkbox input "true"
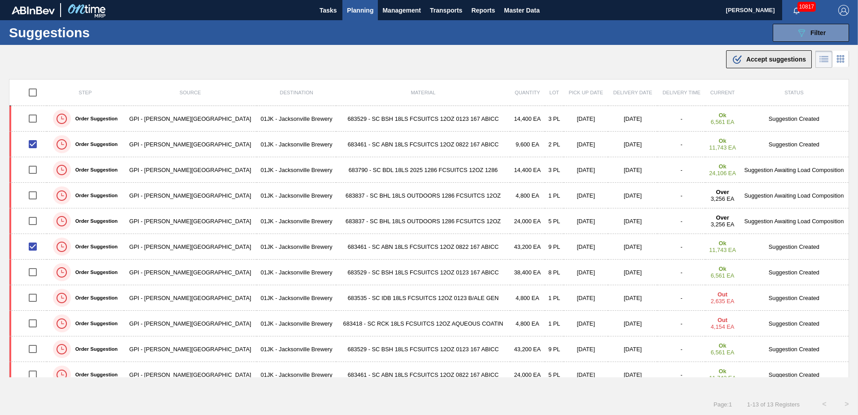
click at [805, 64] on button ".b{fill:var(--color-action-default)} Accept suggestions" at bounding box center [769, 59] width 86 height 18
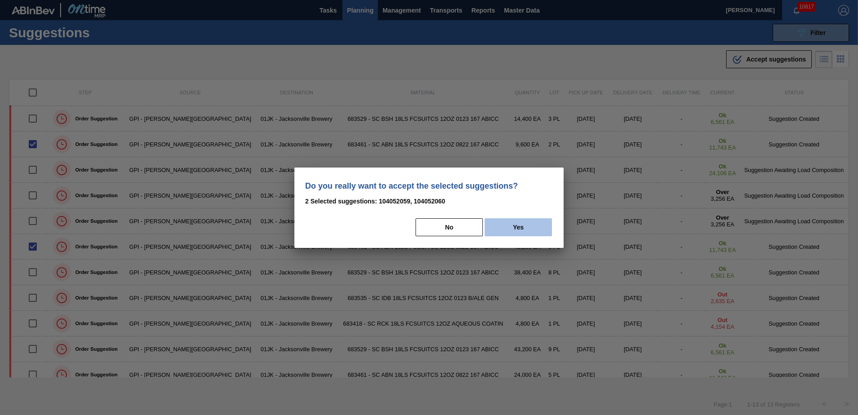
click at [538, 228] on button "Yes" at bounding box center [518, 227] width 67 height 18
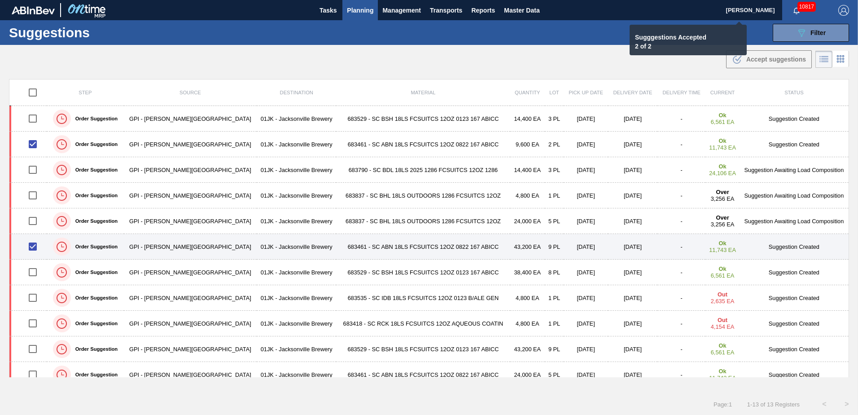
checkbox input "false"
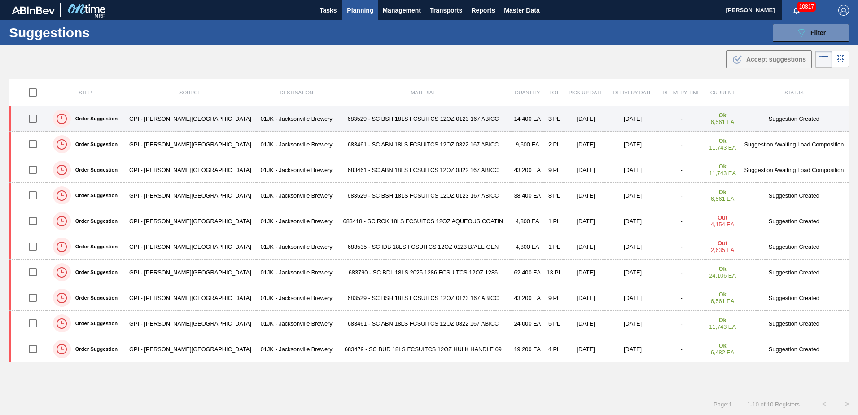
click at [33, 121] on input "checkbox" at bounding box center [32, 118] width 19 height 19
checkbox input "true"
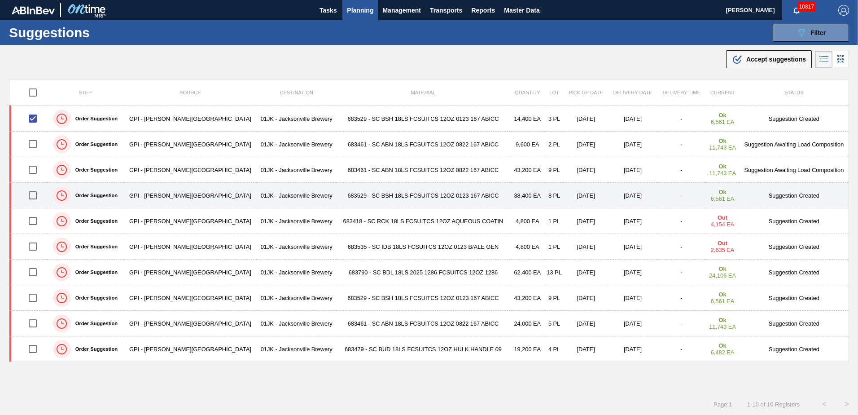
click at [32, 195] on input "checkbox" at bounding box center [32, 195] width 19 height 19
checkbox input "true"
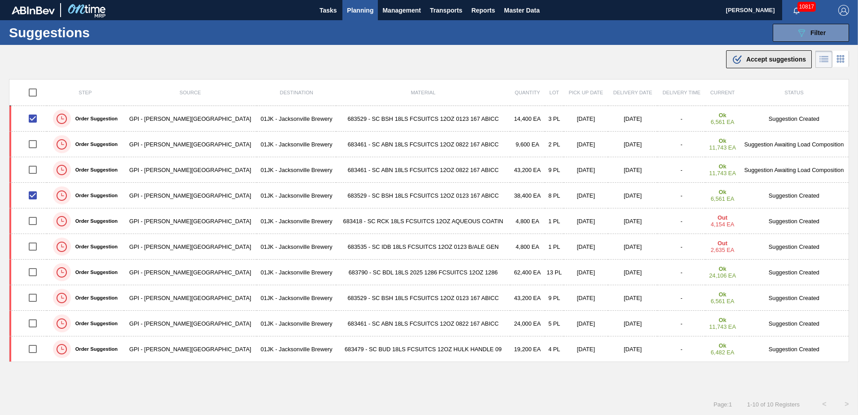
click at [752, 59] on span "Accept suggestions" at bounding box center [776, 59] width 60 height 7
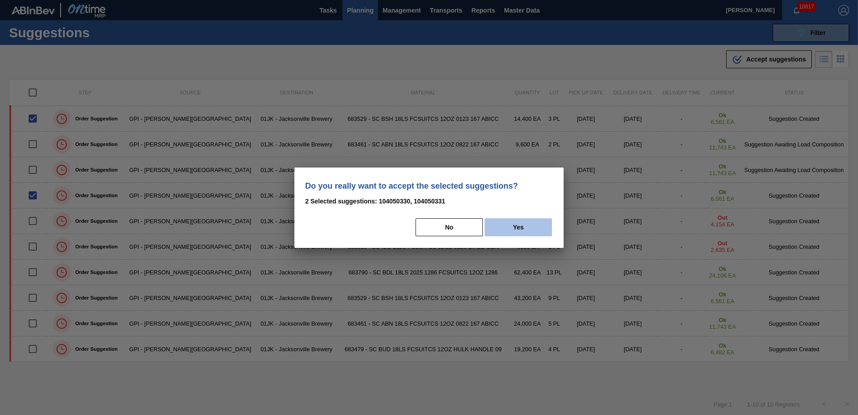
click at [515, 222] on button "Yes" at bounding box center [518, 227] width 67 height 18
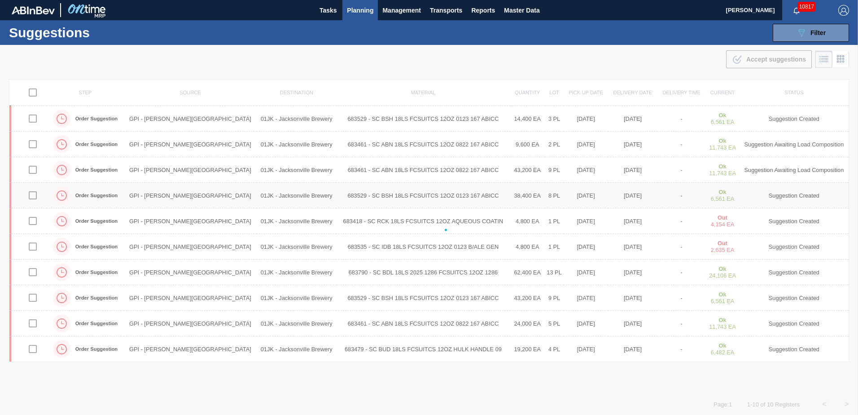
checkbox input "false"
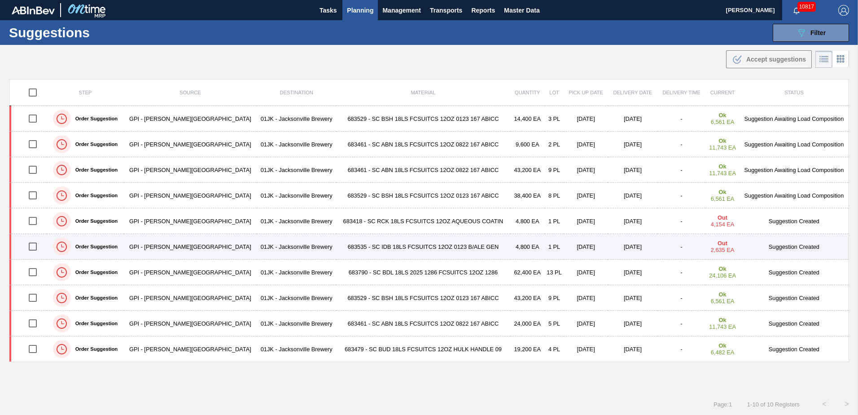
click at [34, 247] on input "checkbox" at bounding box center [32, 246] width 19 height 19
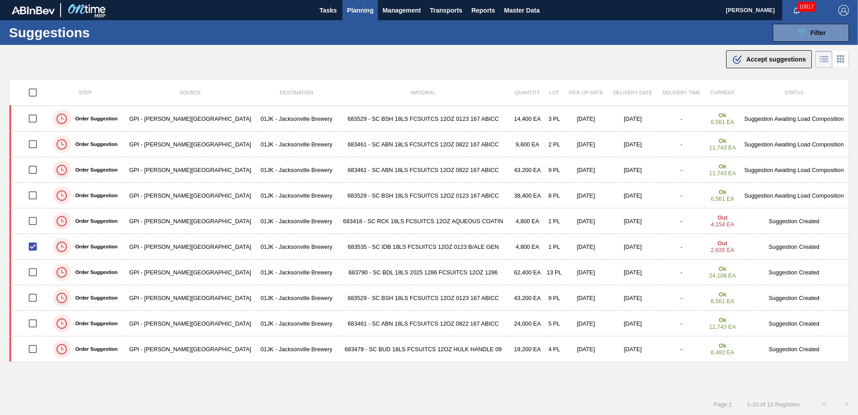
click at [790, 56] on span "Accept suggestions" at bounding box center [776, 59] width 60 height 7
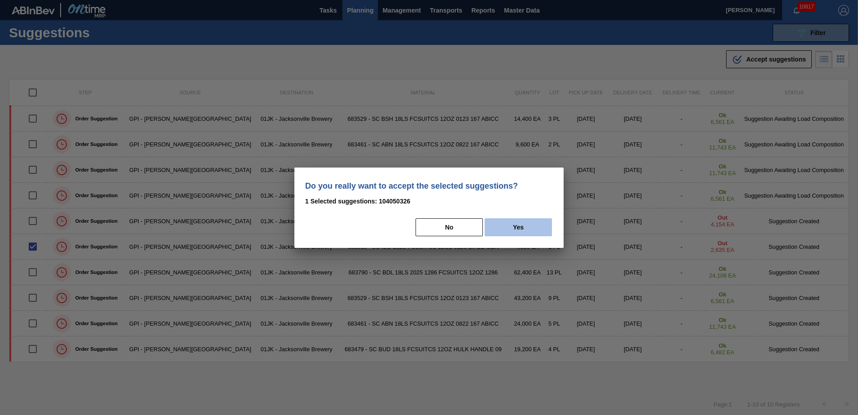
click at [529, 229] on button "Yes" at bounding box center [518, 227] width 67 height 18
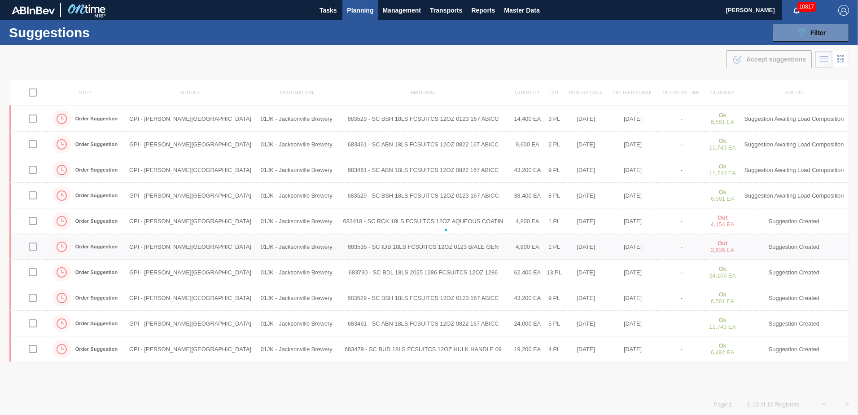
checkbox input "false"
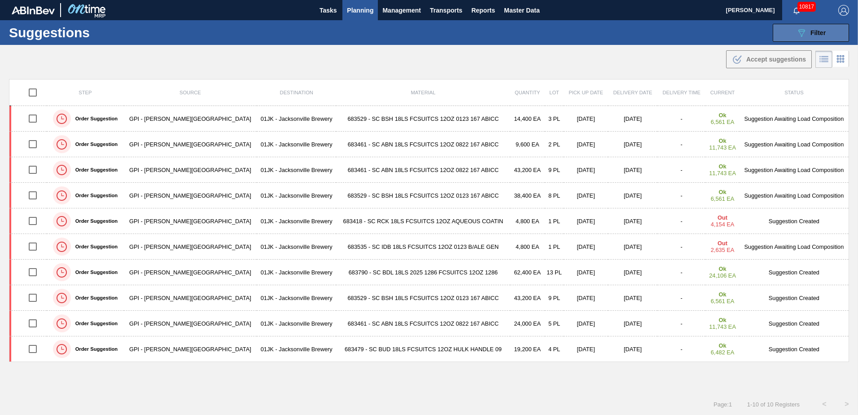
click at [796, 32] on icon "089F7B8B-B2A5-4AFE-B5C0-19BA573D28AC" at bounding box center [801, 32] width 11 height 11
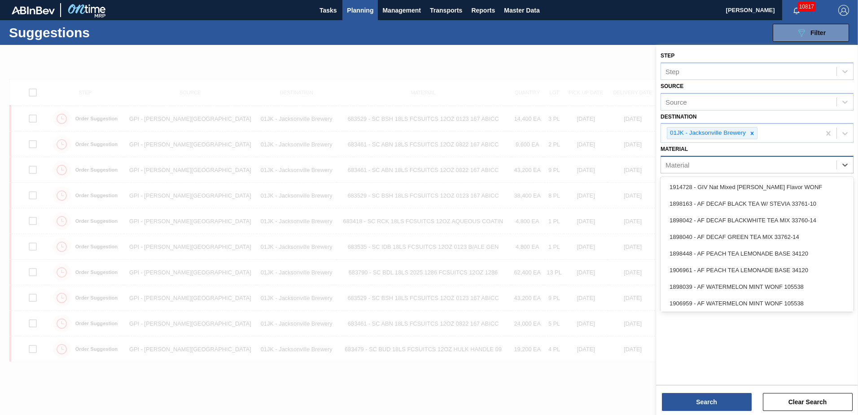
click at [722, 166] on div "Material" at bounding box center [748, 164] width 175 height 13
type input "683623"
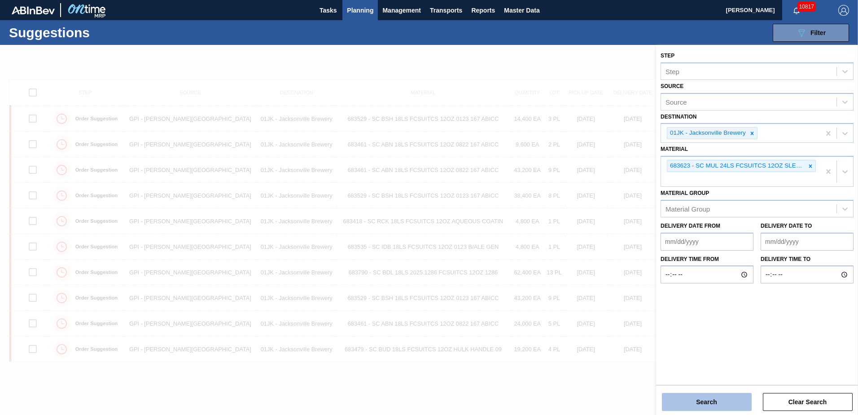
click at [698, 396] on button "Search" at bounding box center [707, 402] width 90 height 18
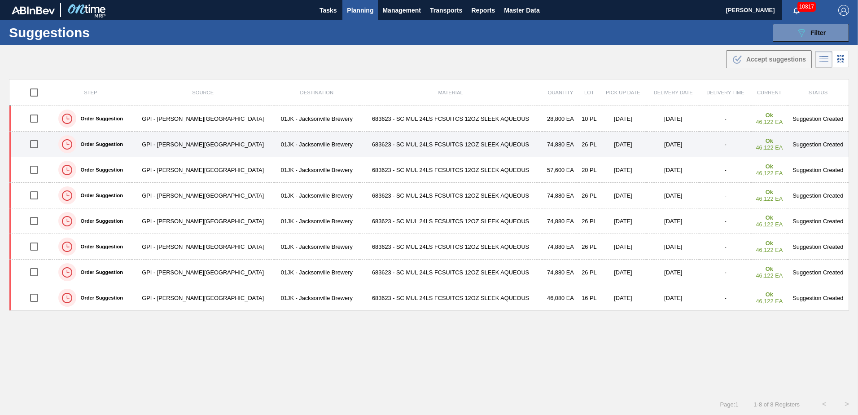
drag, startPoint x: 28, startPoint y: 145, endPoint x: 35, endPoint y: 140, distance: 8.6
click at [28, 145] on input "checkbox" at bounding box center [34, 144] width 19 height 19
checkbox input "true"
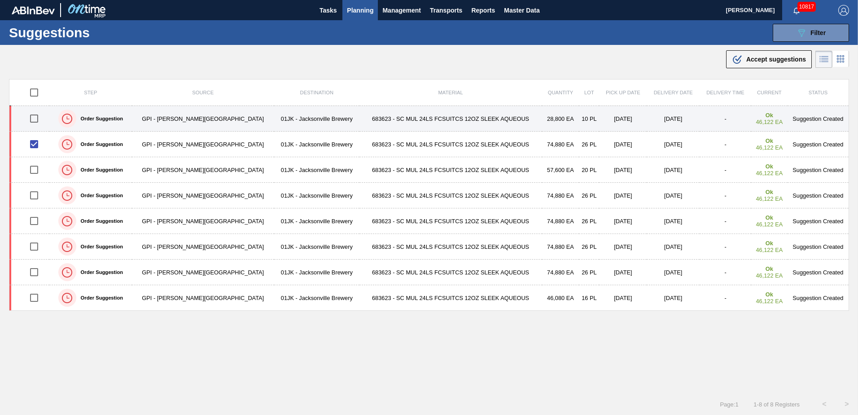
click at [39, 115] on input "checkbox" at bounding box center [34, 118] width 19 height 19
checkbox input "true"
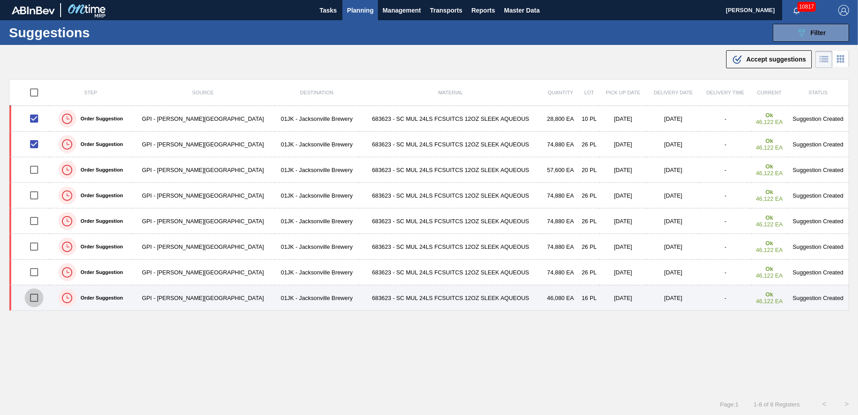
click at [36, 301] on input "checkbox" at bounding box center [34, 297] width 19 height 19
checkbox input "true"
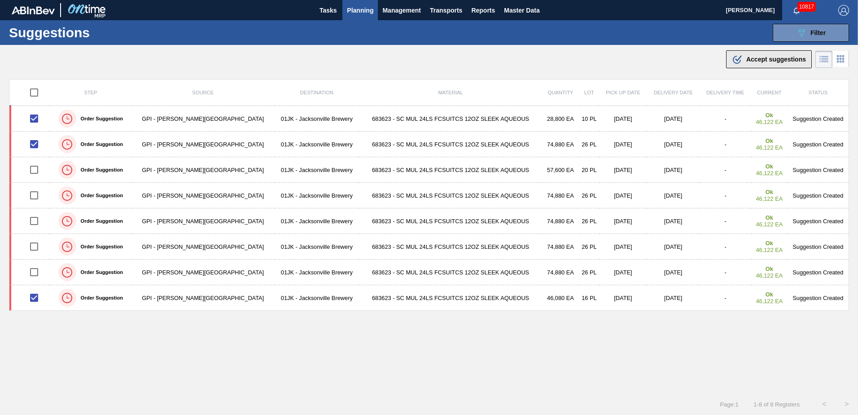
click at [779, 58] on span "Accept suggestions" at bounding box center [776, 59] width 60 height 7
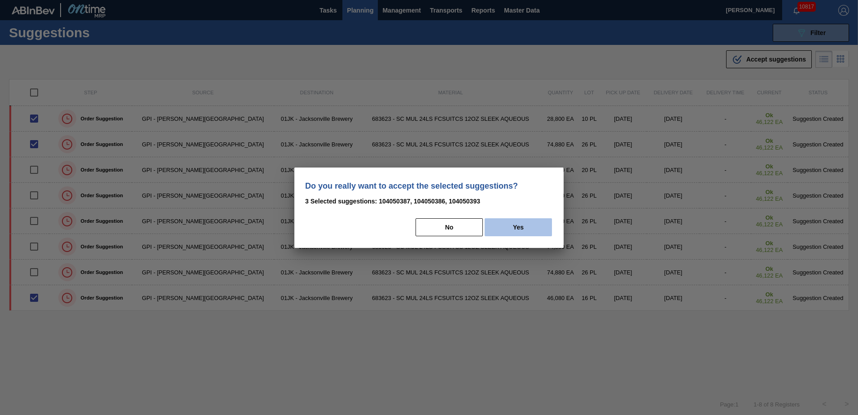
click at [526, 235] on button "Yes" at bounding box center [518, 227] width 67 height 18
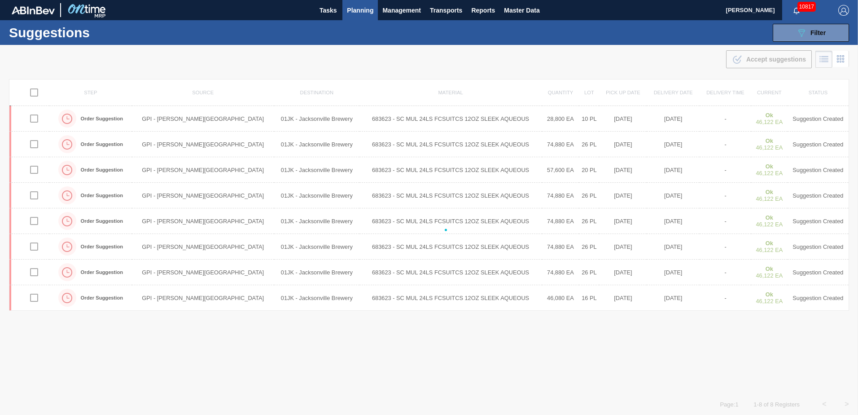
checkbox input "false"
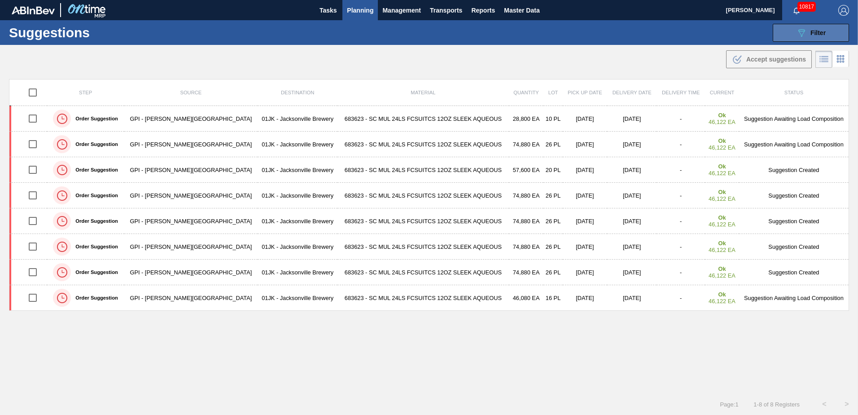
click at [789, 40] on button "089F7B8B-B2A5-4AFE-B5C0-19BA573D28AC Filter" at bounding box center [811, 33] width 76 height 18
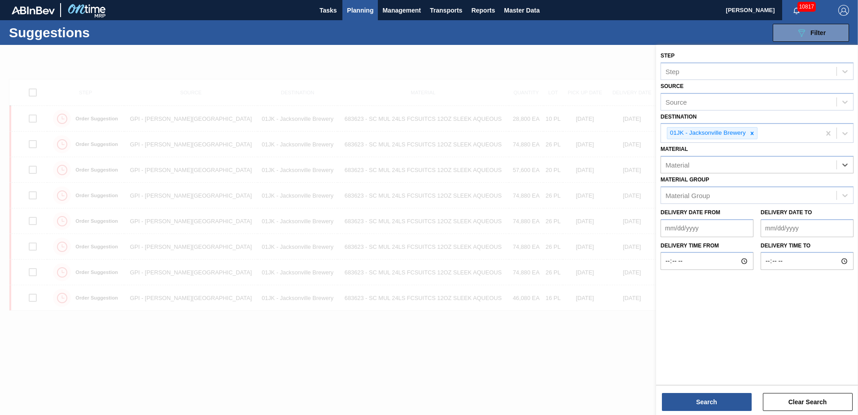
click at [810, 166] on div "Material" at bounding box center [748, 164] width 175 height 13
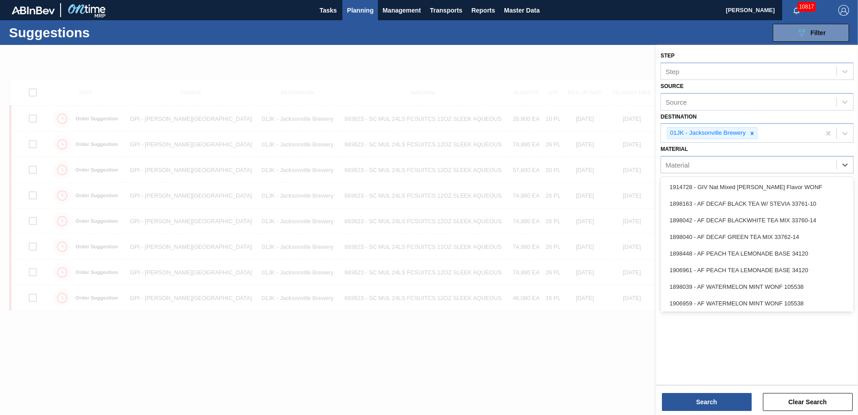
click at [503, 414] on div at bounding box center [429, 252] width 858 height 415
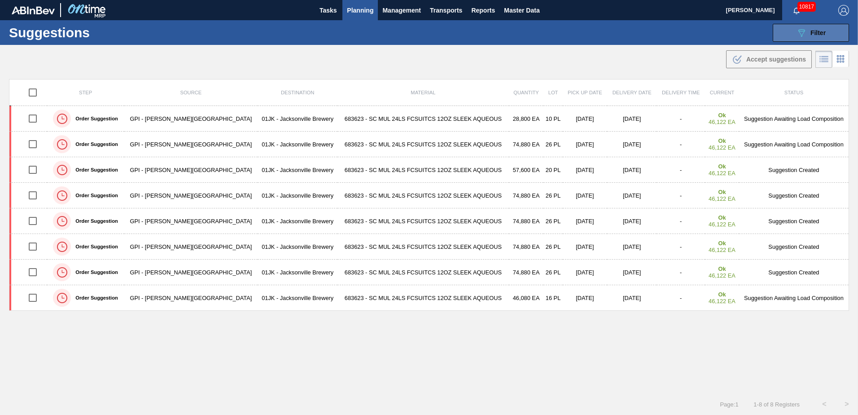
click at [843, 26] on button "089F7B8B-B2A5-4AFE-B5C0-19BA573D28AC Filter" at bounding box center [811, 33] width 76 height 18
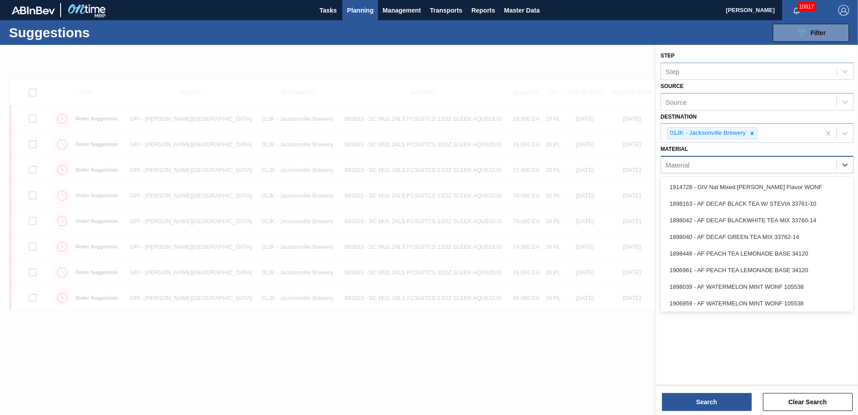
click at [745, 167] on div "Material" at bounding box center [748, 164] width 175 height 13
type input "683623"
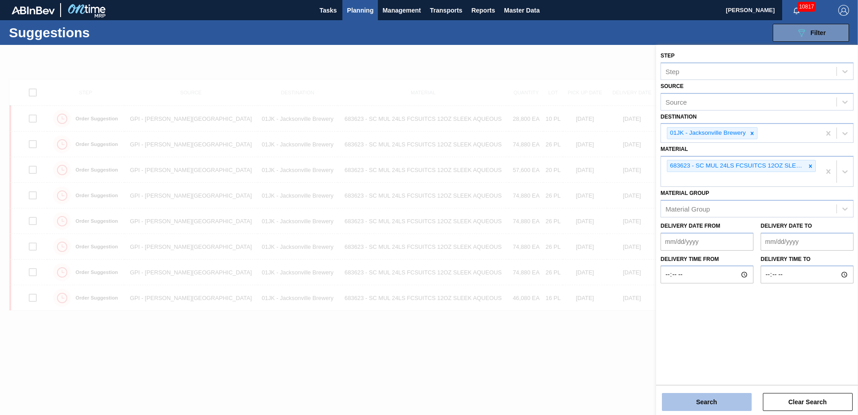
click at [724, 407] on button "Search" at bounding box center [707, 402] width 90 height 18
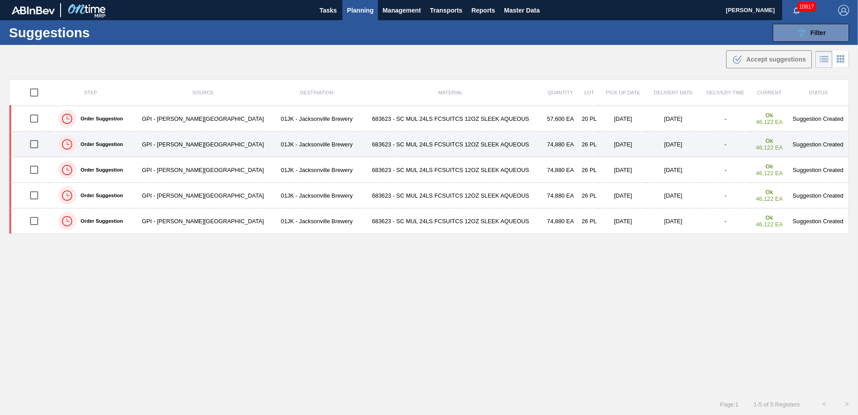
click at [33, 144] on input "checkbox" at bounding box center [34, 144] width 19 height 19
checkbox input "true"
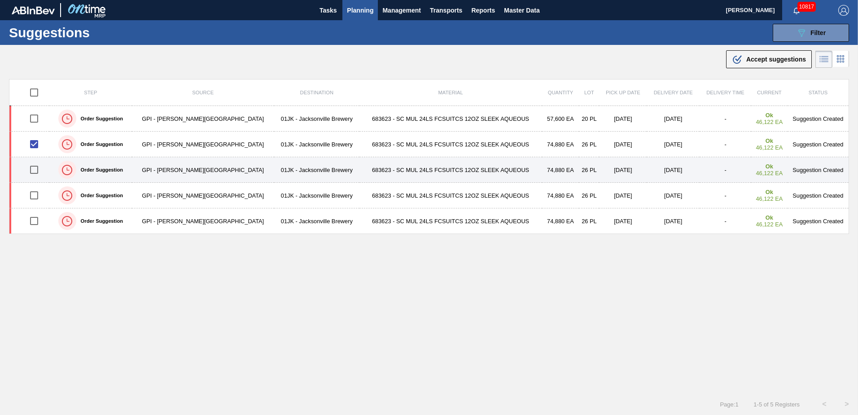
click at [39, 168] on input "checkbox" at bounding box center [34, 169] width 19 height 19
checkbox input "true"
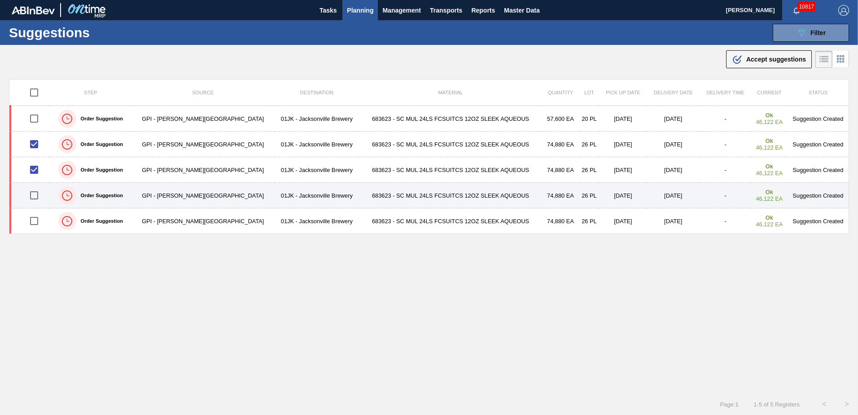
click at [37, 193] on input "checkbox" at bounding box center [34, 195] width 19 height 19
checkbox input "false"
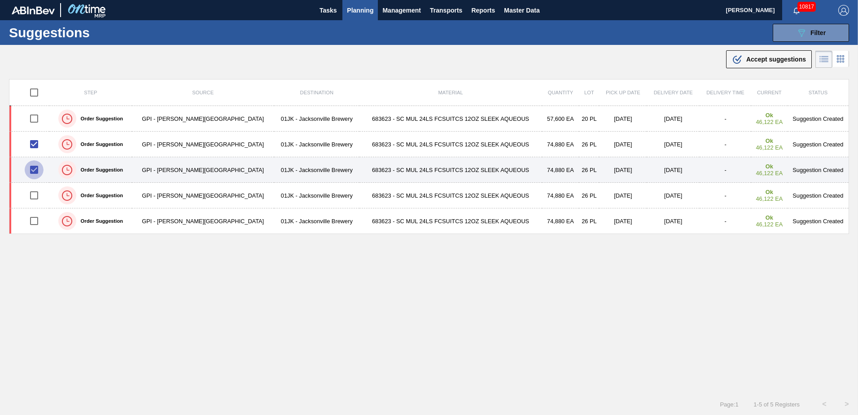
drag, startPoint x: 36, startPoint y: 170, endPoint x: 35, endPoint y: 163, distance: 6.8
click at [36, 169] on input "checkbox" at bounding box center [34, 169] width 19 height 19
checkbox input "false"
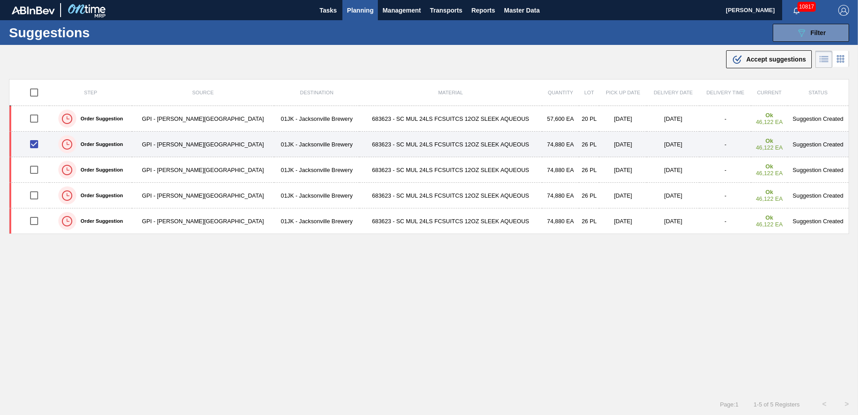
click at [34, 149] on input "checkbox" at bounding box center [34, 144] width 19 height 19
checkbox input "false"
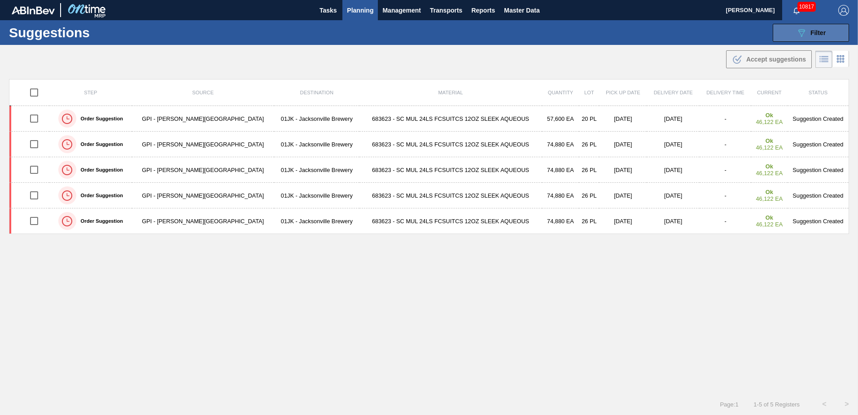
click at [788, 35] on button "089F7B8B-B2A5-4AFE-B5C0-19BA573D28AC Filter" at bounding box center [811, 33] width 76 height 18
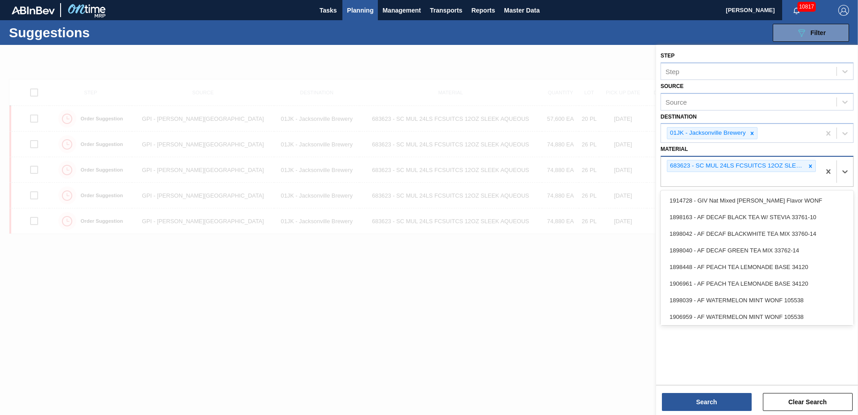
click at [706, 178] on div "683623 - SC MUL 24LS FCSUITCS 12OZ SLEEK AQUEOUS" at bounding box center [740, 172] width 159 height 30
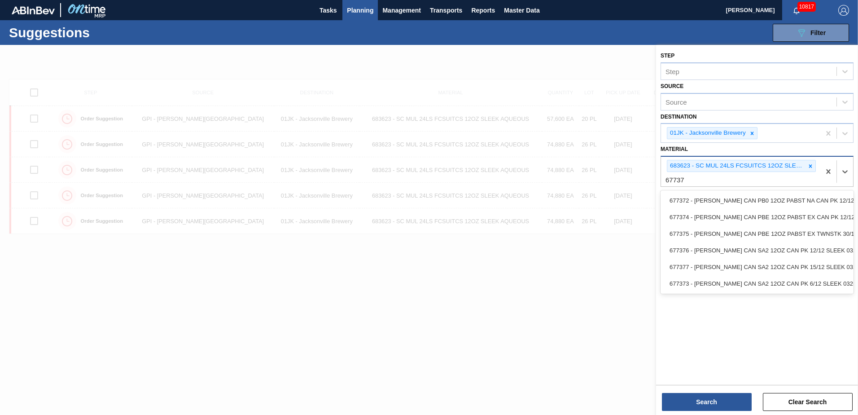
type input "677376"
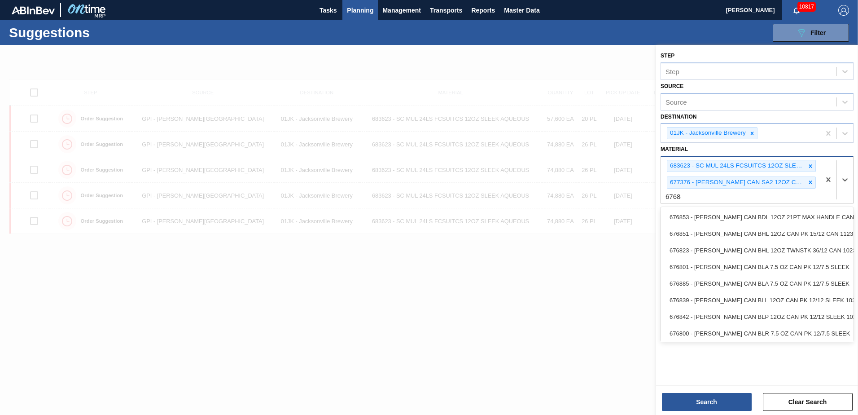
type input "676844"
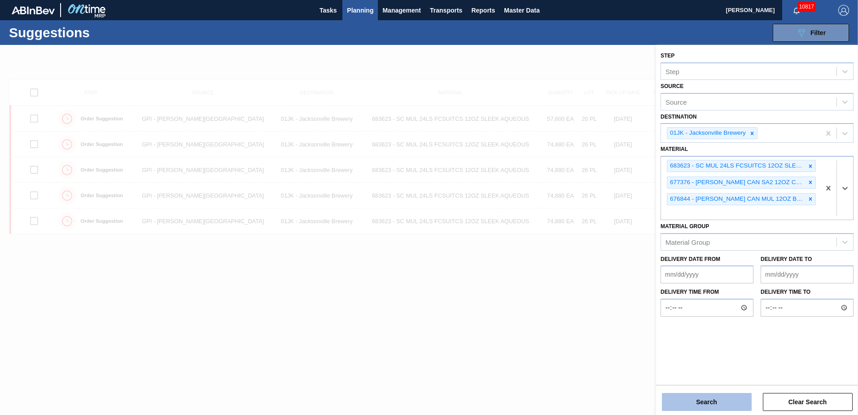
click at [724, 406] on button "Search" at bounding box center [707, 402] width 90 height 18
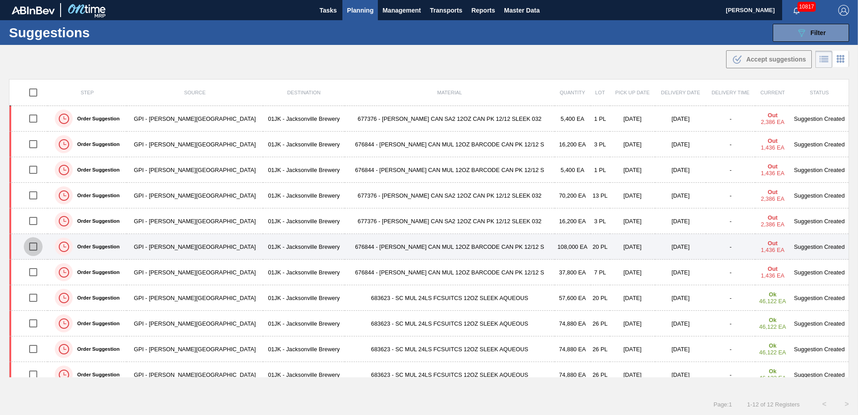
click at [34, 249] on input "checkbox" at bounding box center [33, 246] width 19 height 19
checkbox input "true"
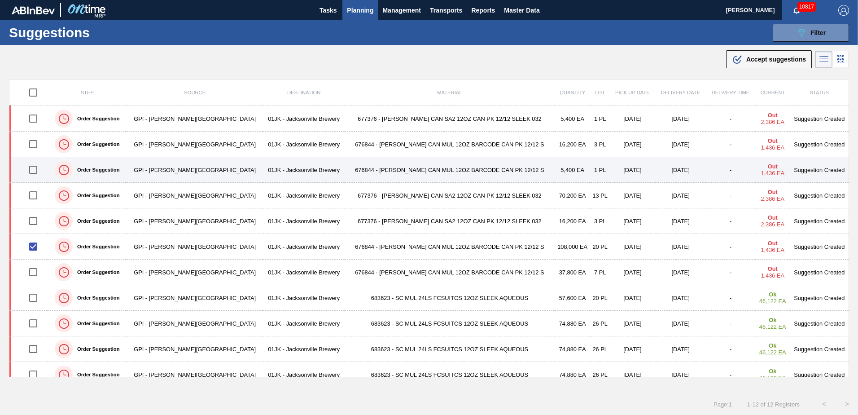
click at [27, 162] on input "checkbox" at bounding box center [33, 169] width 19 height 19
checkbox input "true"
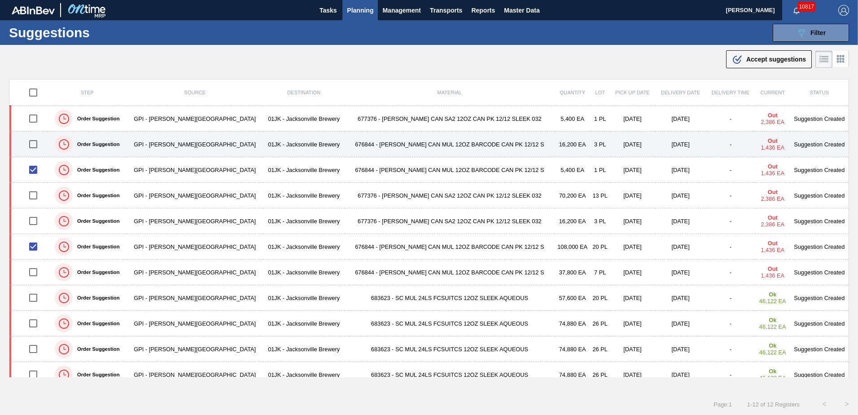
click at [43, 145] on input "checkbox" at bounding box center [33, 144] width 19 height 19
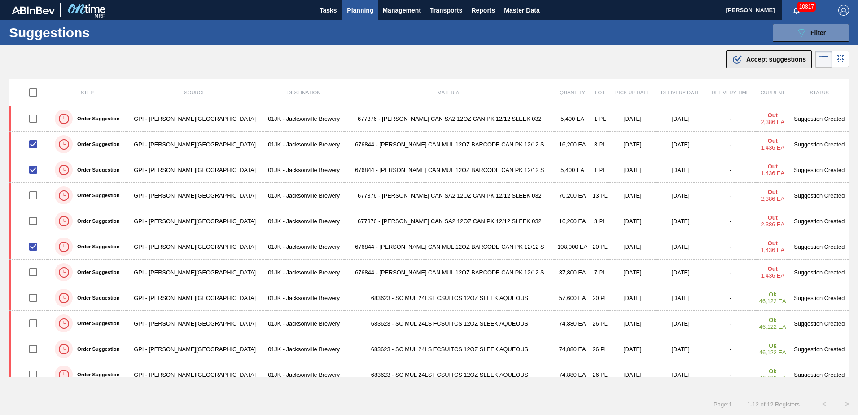
click at [759, 60] on span "Accept suggestions" at bounding box center [776, 59] width 60 height 7
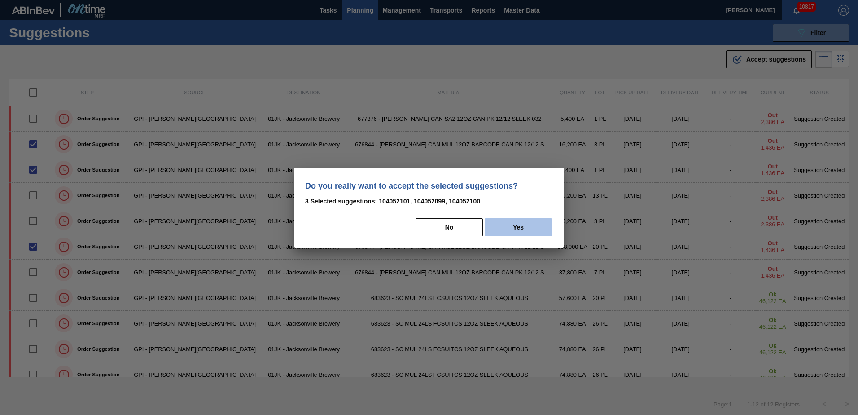
click at [525, 227] on button "Yes" at bounding box center [518, 227] width 67 height 18
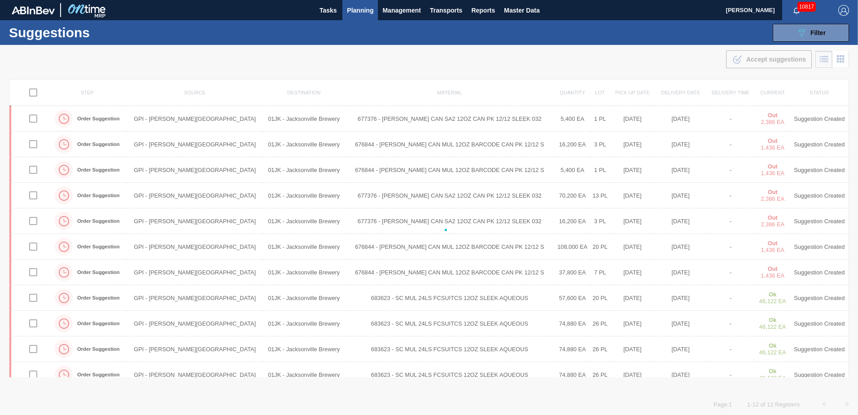
checkbox input "false"
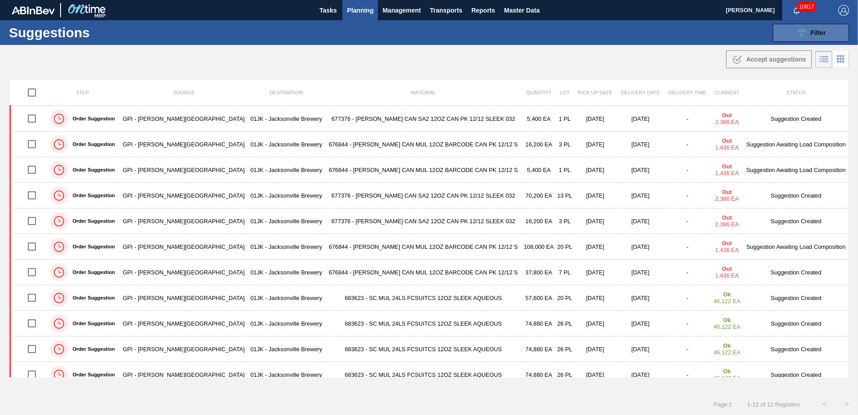
click at [794, 31] on button "089F7B8B-B2A5-4AFE-B5C0-19BA573D28AC Filter" at bounding box center [811, 33] width 76 height 18
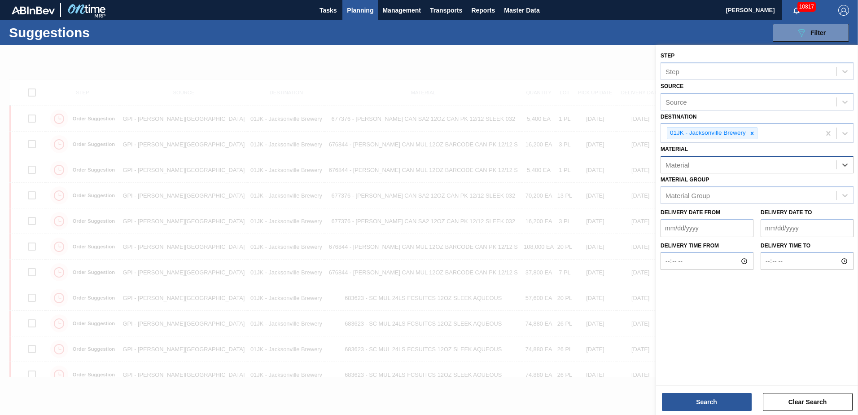
click at [794, 164] on div "Material" at bounding box center [748, 164] width 175 height 13
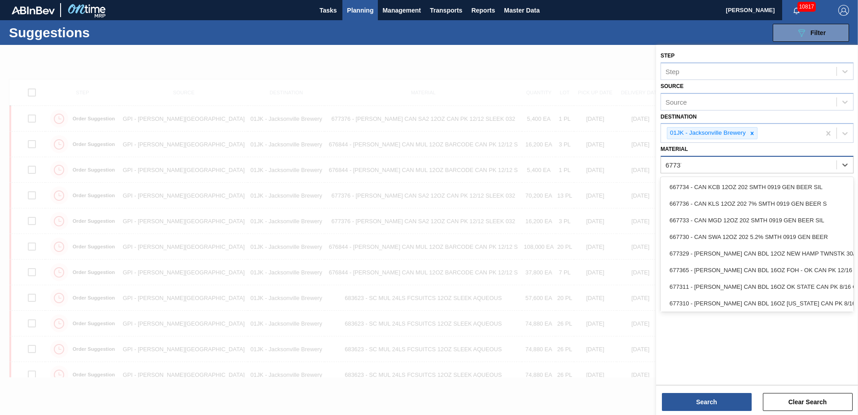
type input "677376"
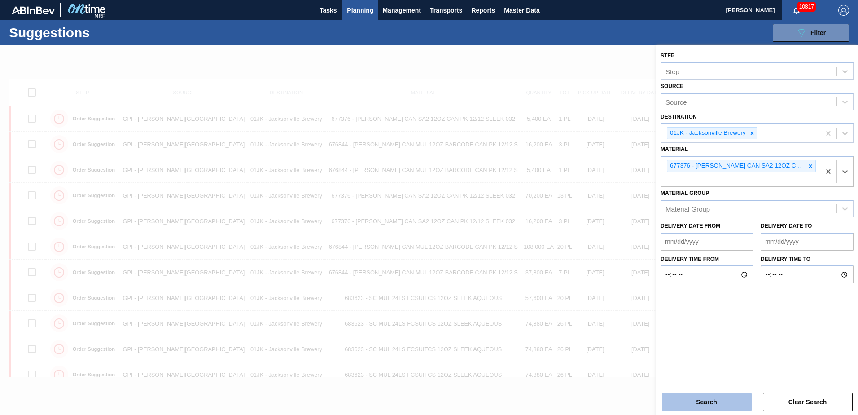
click at [715, 405] on button "Search" at bounding box center [707, 402] width 90 height 18
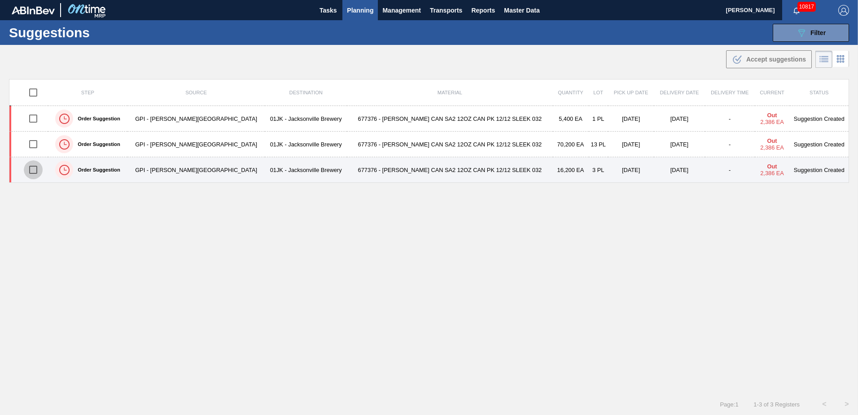
click at [28, 172] on input "checkbox" at bounding box center [33, 169] width 19 height 19
checkbox input "true"
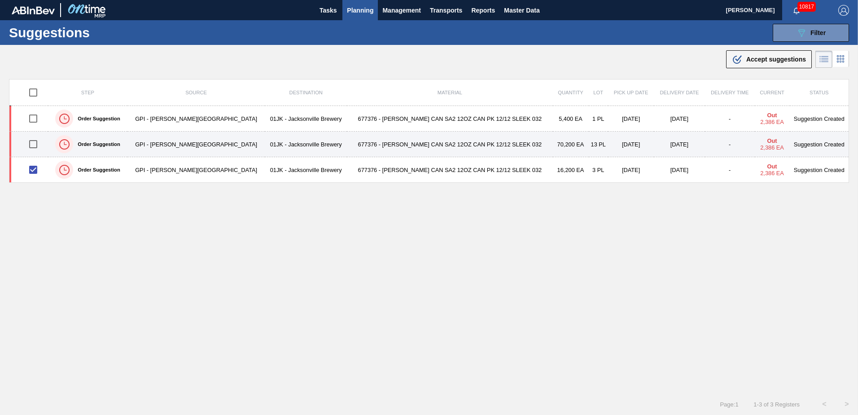
click at [38, 148] on input "checkbox" at bounding box center [33, 144] width 19 height 19
checkbox input "true"
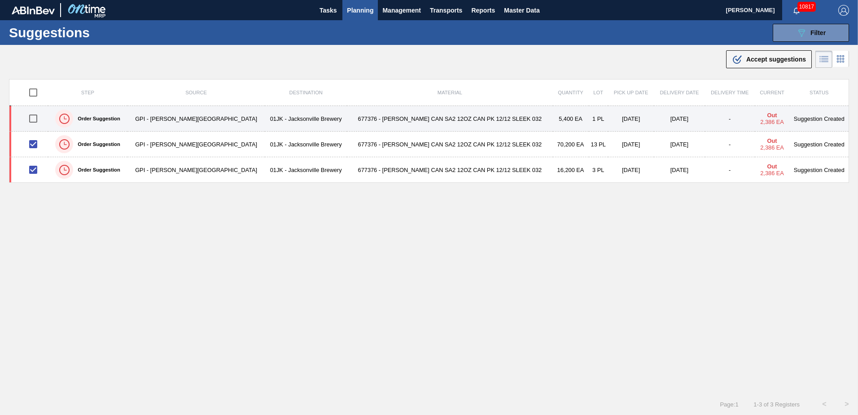
click at [34, 123] on input "checkbox" at bounding box center [33, 118] width 19 height 19
checkbox input "true"
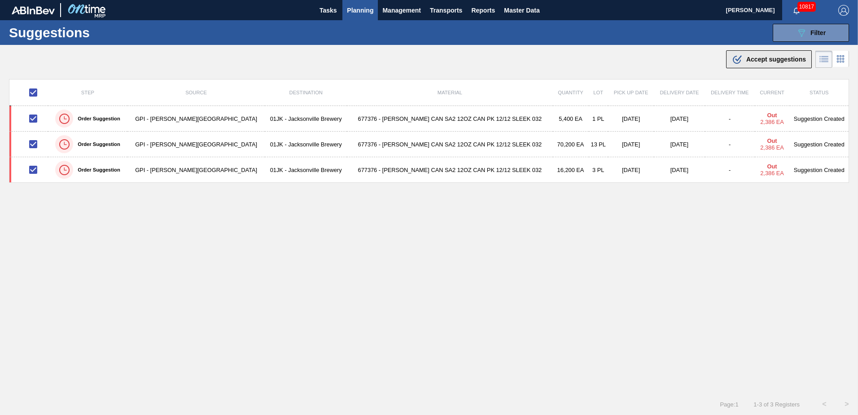
click at [786, 60] on span "Accept suggestions" at bounding box center [776, 59] width 60 height 7
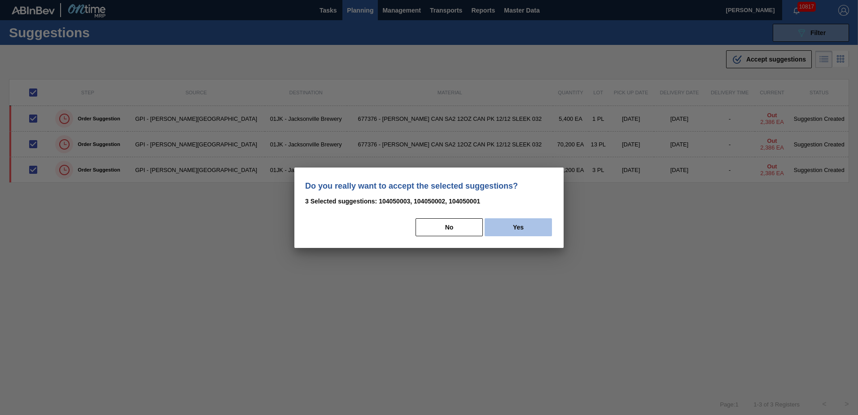
click at [529, 226] on button "Yes" at bounding box center [518, 227] width 67 height 18
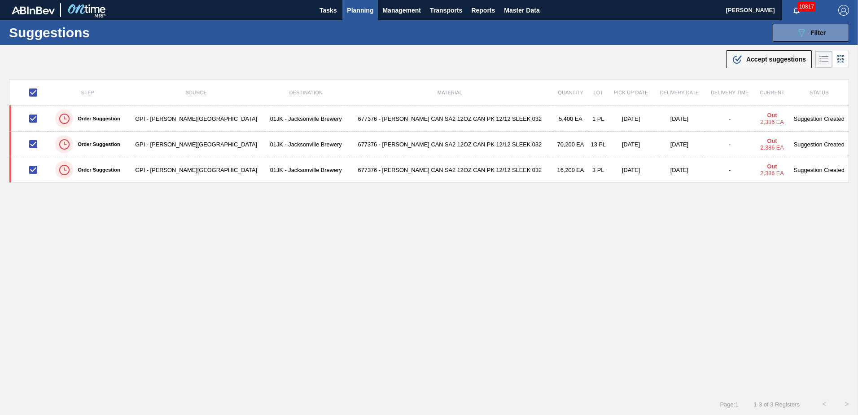
checkbox input "false"
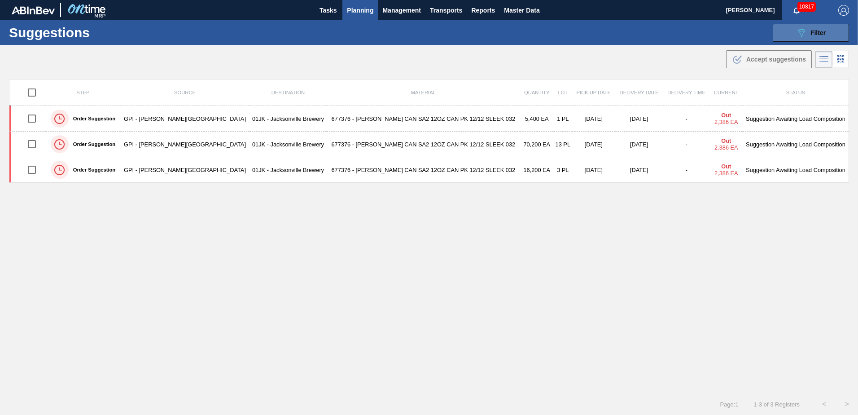
click at [819, 38] on button "089F7B8B-B2A5-4AFE-B5C0-19BA573D28AC Filter" at bounding box center [811, 33] width 76 height 18
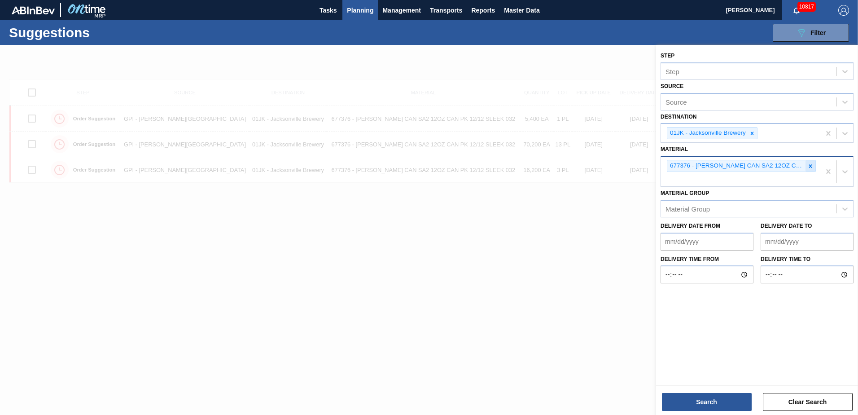
click at [809, 166] on icon at bounding box center [810, 166] width 6 height 6
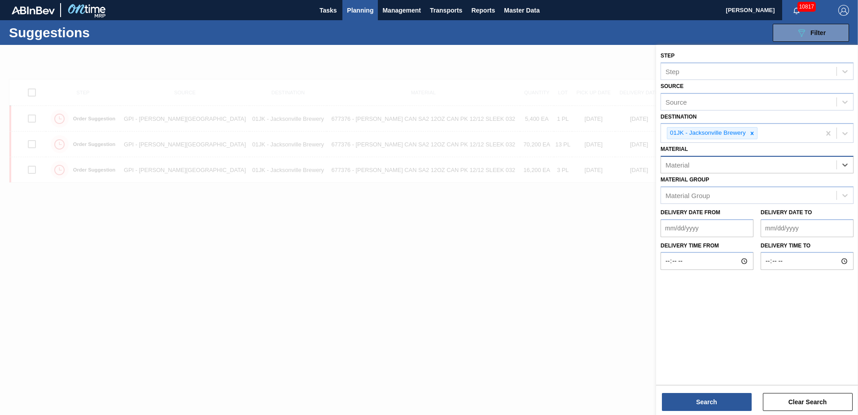
click at [805, 169] on div "Material" at bounding box center [748, 164] width 175 height 13
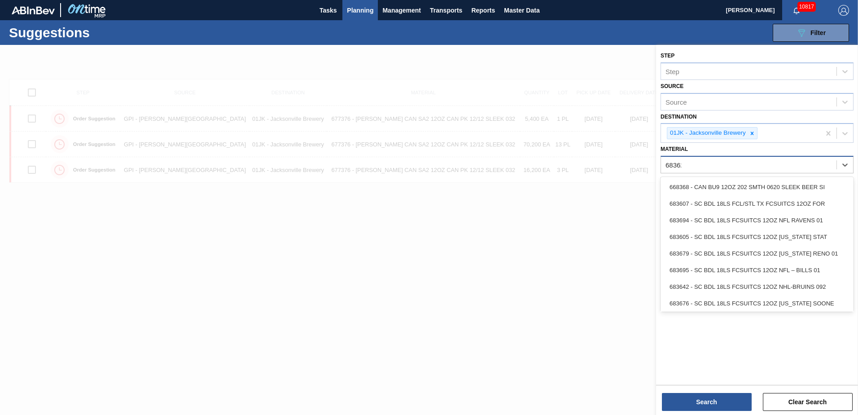
type input "683623"
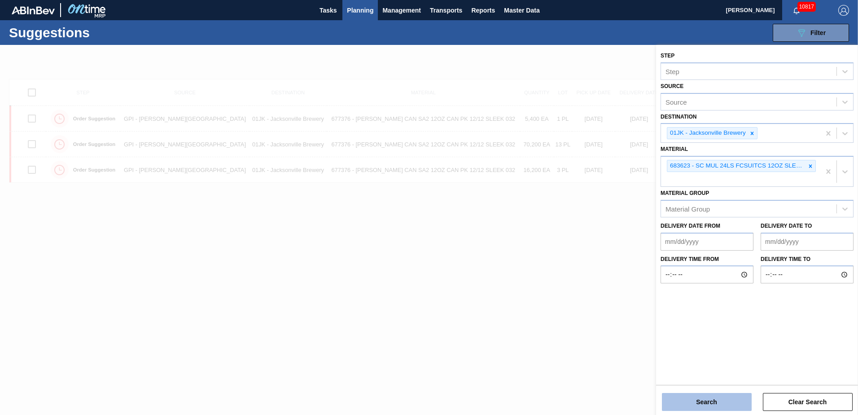
click at [734, 402] on button "Search" at bounding box center [707, 402] width 90 height 18
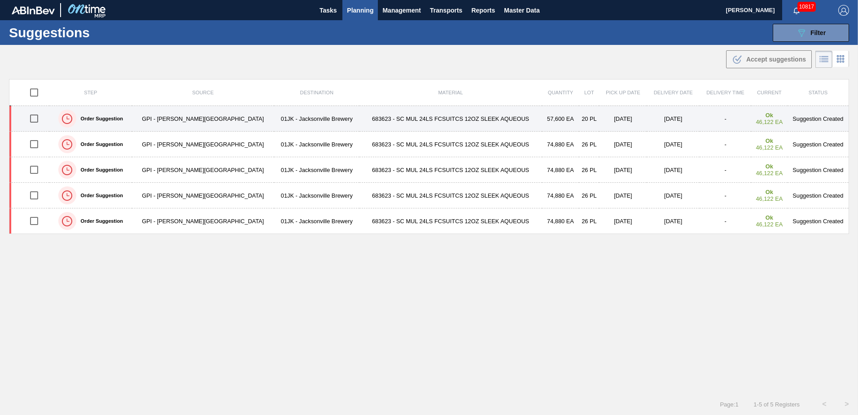
click at [39, 114] on input "checkbox" at bounding box center [34, 118] width 19 height 19
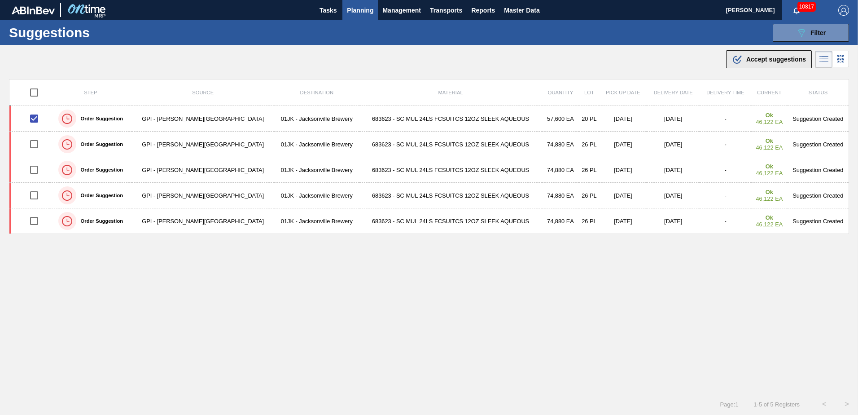
click at [784, 64] on div ".b{fill:var(--color-action-default)} Accept suggestions" at bounding box center [769, 59] width 74 height 11
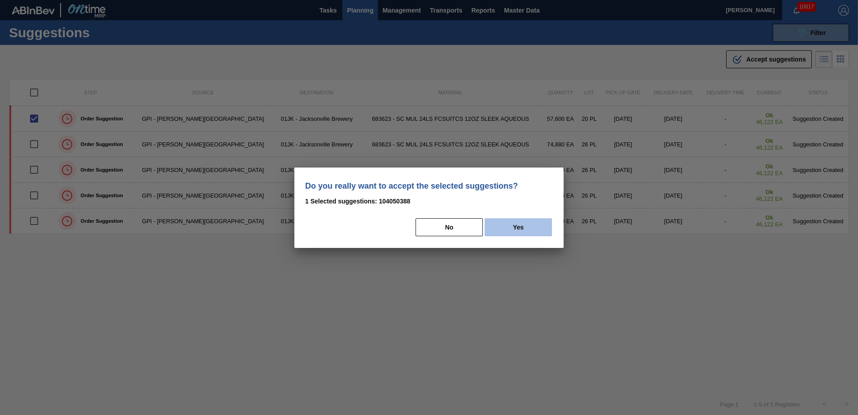
click at [514, 227] on button "Yes" at bounding box center [518, 227] width 67 height 18
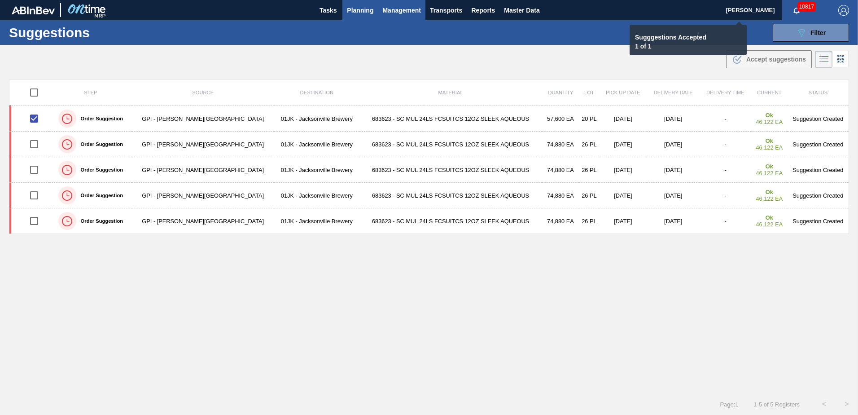
checkbox input "false"
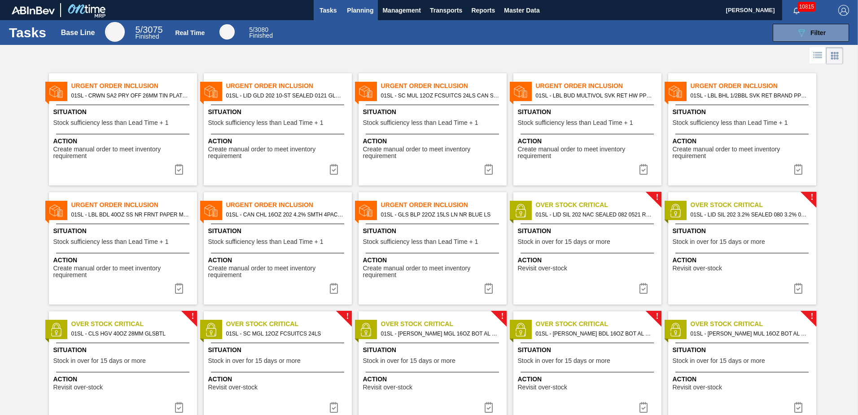
click at [360, 9] on span "Planning" at bounding box center [360, 10] width 26 height 11
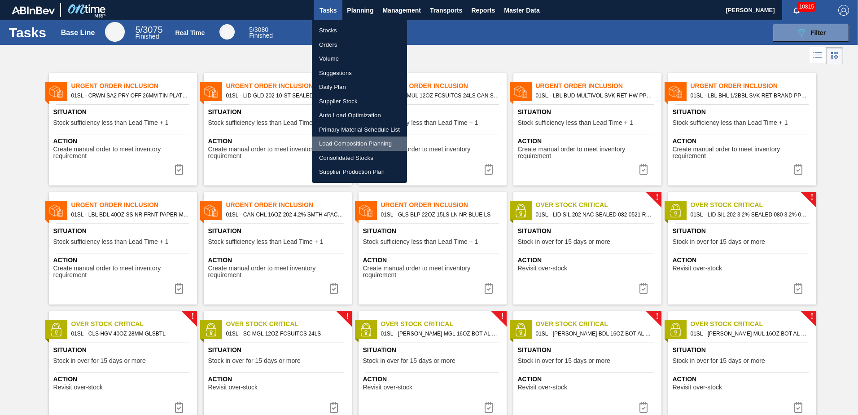
click at [372, 140] on li "Load Composition Planning" at bounding box center [359, 143] width 95 height 14
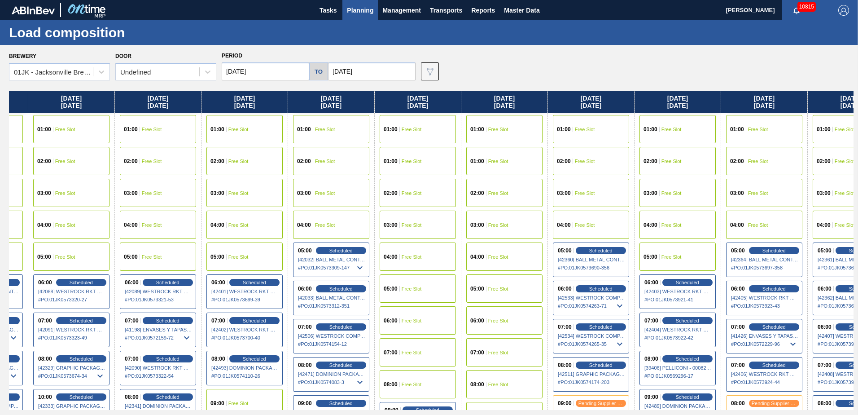
drag, startPoint x: 630, startPoint y: 207, endPoint x: 568, endPoint y: 189, distance: 65.2
click at [568, 195] on div "[DATE] 01:00 Free Slot 01:00 Free Slot 02:00 Free Slot 03:00 Free Slot 04:00 Fr…" at bounding box center [431, 250] width 845 height 319
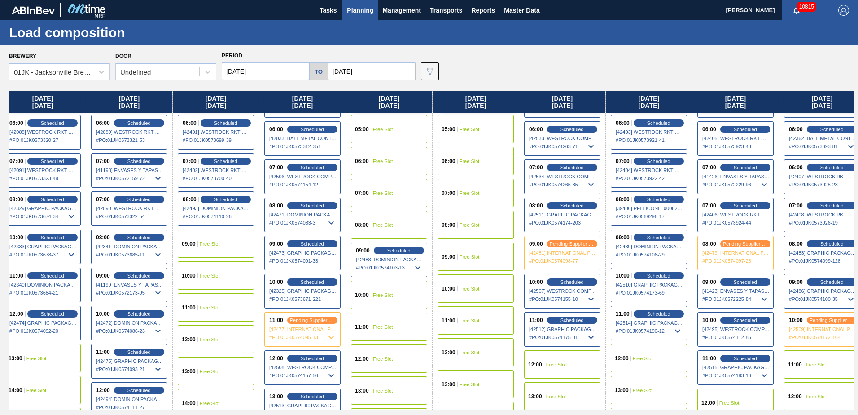
scroll to position [180, 183]
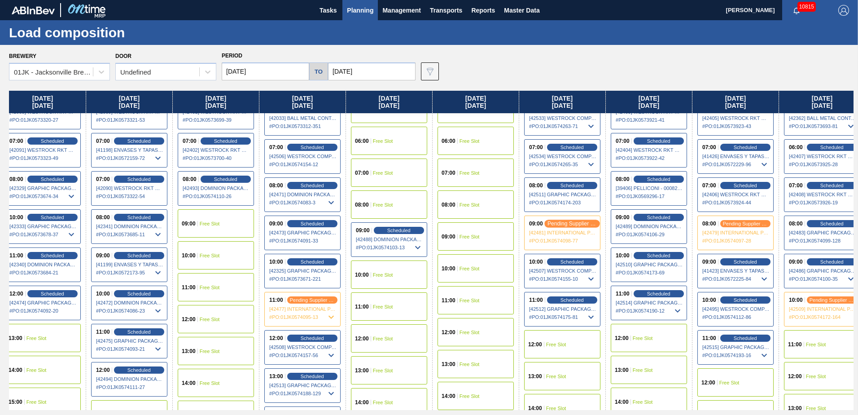
click at [569, 224] on span "pending supplier review" at bounding box center [572, 223] width 49 height 6
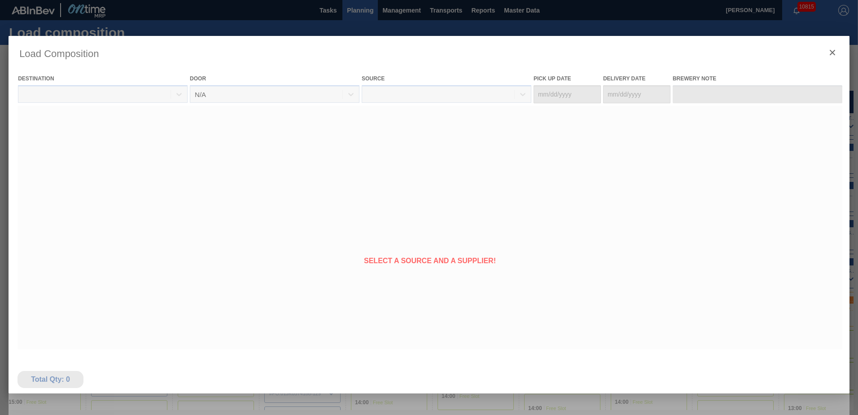
type Date "[DATE]"
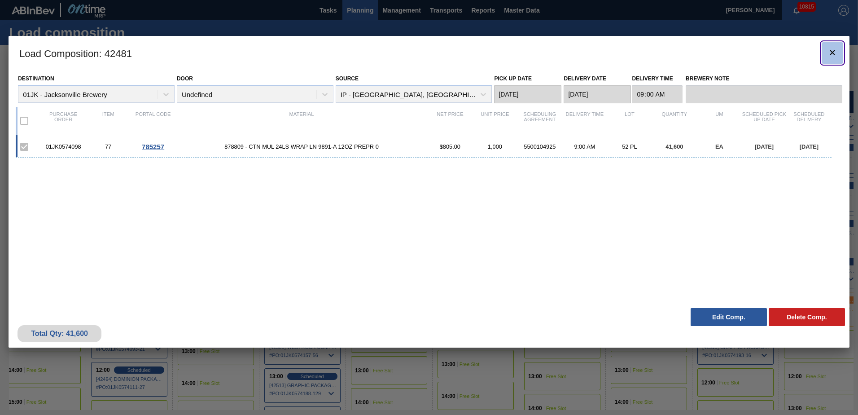
click at [831, 51] on icon "botão de ícone" at bounding box center [832, 52] width 5 height 5
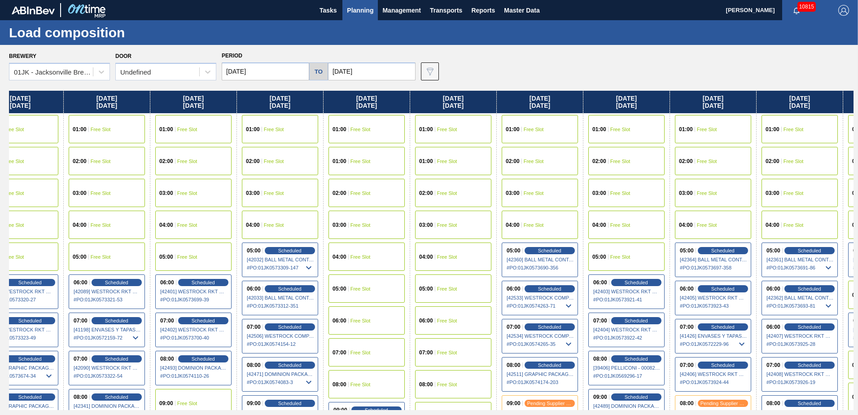
drag, startPoint x: 643, startPoint y: 241, endPoint x: 382, endPoint y: 237, distance: 260.8
click at [382, 237] on div "[DATE] 01:00 Free Slot 01:00 Free Slot 02:00 Free Slot 03:00 Free Slot 04:00 Fr…" at bounding box center [431, 250] width 845 height 319
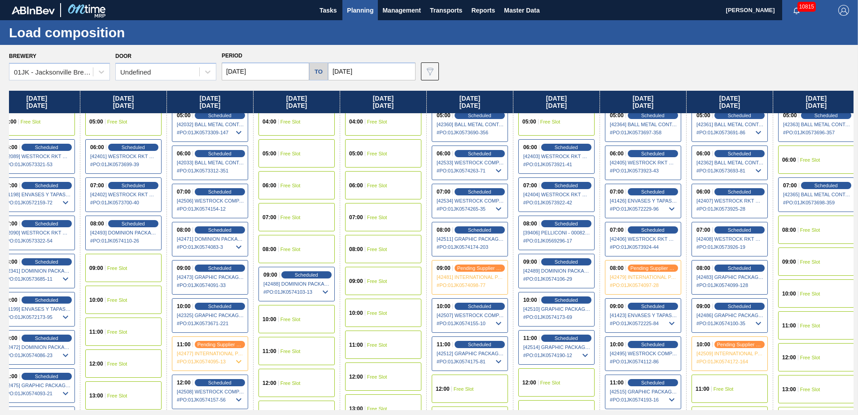
scroll to position [224, 275]
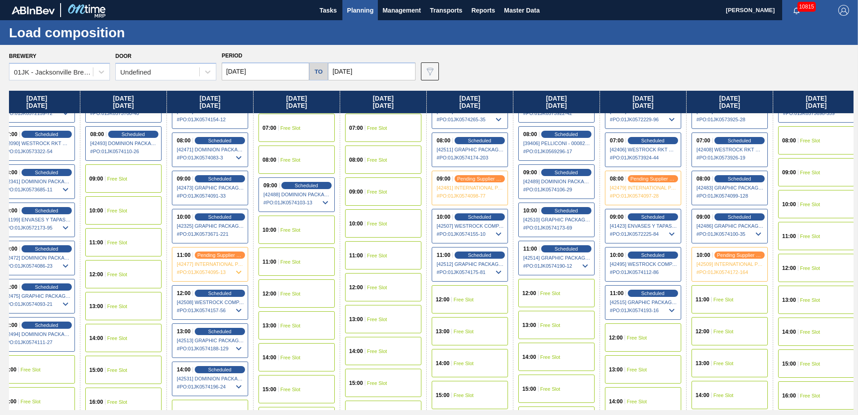
drag, startPoint x: 459, startPoint y: 176, endPoint x: 459, endPoint y: 196, distance: 19.7
click at [459, 176] on span "pending supplier review" at bounding box center [479, 178] width 45 height 5
click at [459, 0] on body "Tasks Planning Management Transports Reports Master Data [PERSON_NAME] 10815 Ma…" at bounding box center [429, 0] width 858 height 0
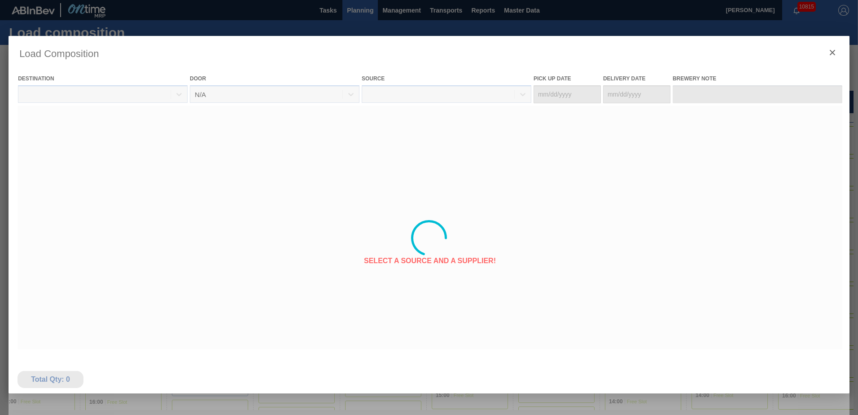
type Date "[DATE]"
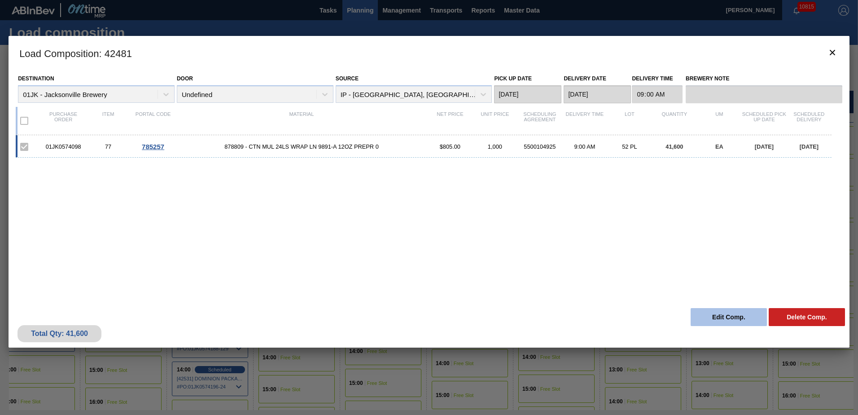
click at [718, 322] on button "Edit Comp." at bounding box center [729, 317] width 76 height 18
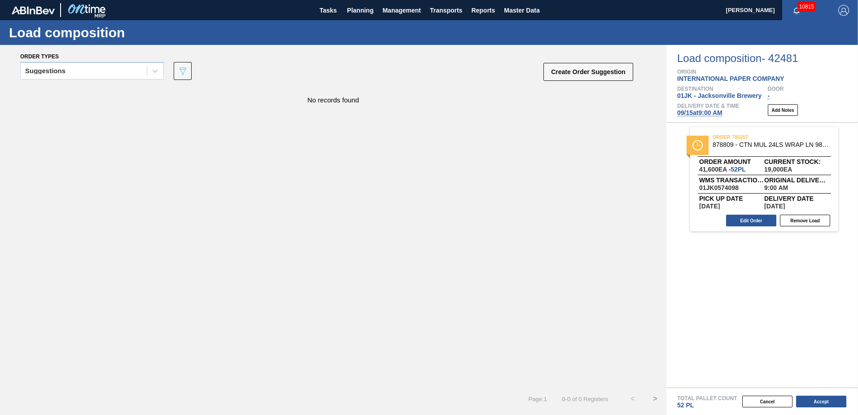
click at [692, 114] on span "[DATE] 9:00 AM" at bounding box center [699, 112] width 45 height 7
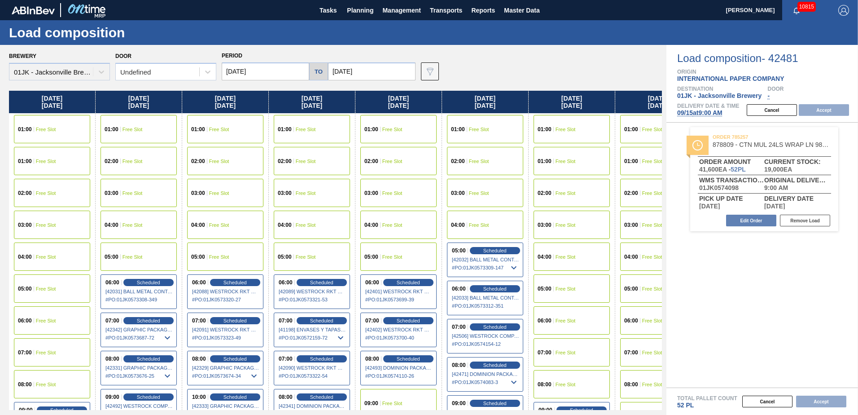
type input "[DATE]"
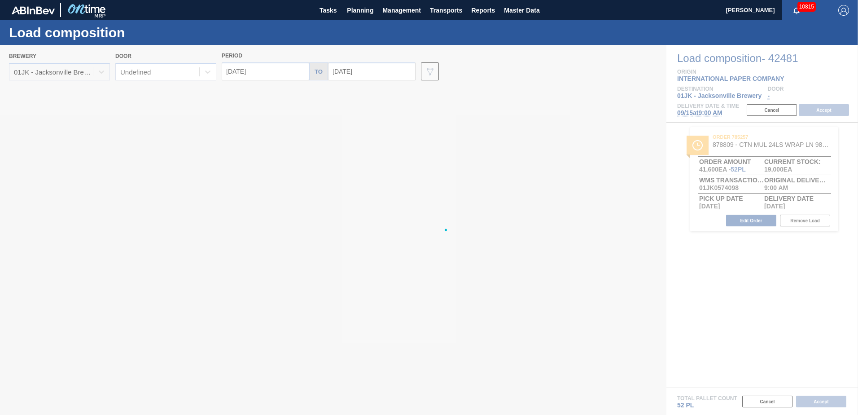
drag, startPoint x: 209, startPoint y: 193, endPoint x: 204, endPoint y: 193, distance: 5.4
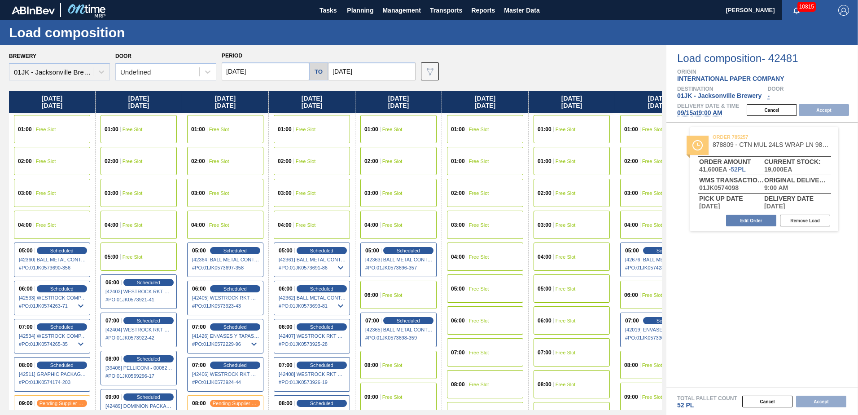
scroll to position [0, 40]
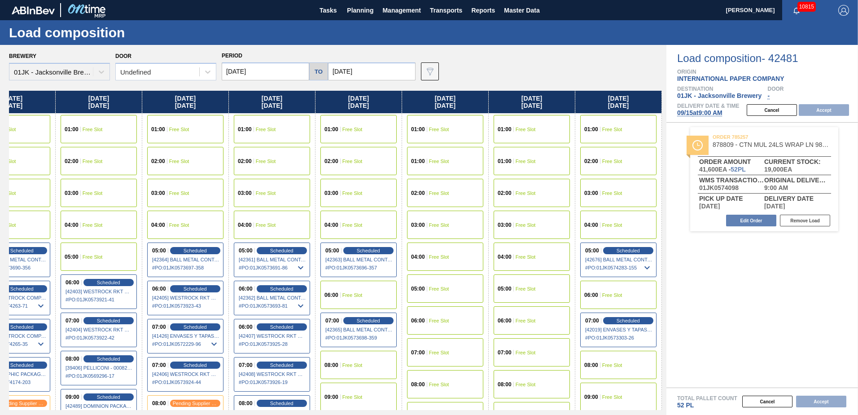
drag, startPoint x: 404, startPoint y: 212, endPoint x: 305, endPoint y: 208, distance: 98.8
click at [305, 208] on div "[DATE] 01:00 Free Slot 02:00 Free Slot 03:00 Free Slot 04:00 Free Slot 05:00 Sc…" at bounding box center [335, 250] width 653 height 319
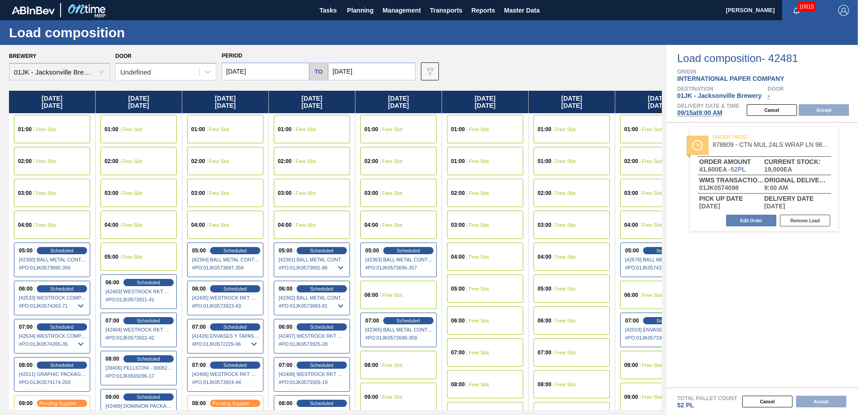
drag, startPoint x: 164, startPoint y: 202, endPoint x: 430, endPoint y: 201, distance: 265.7
click at [430, 201] on div "[DATE] 01:00 Free Slot 02:00 Free Slot 03:00 Free Slot 04:00 Free Slot 05:00 Sc…" at bounding box center [335, 250] width 653 height 319
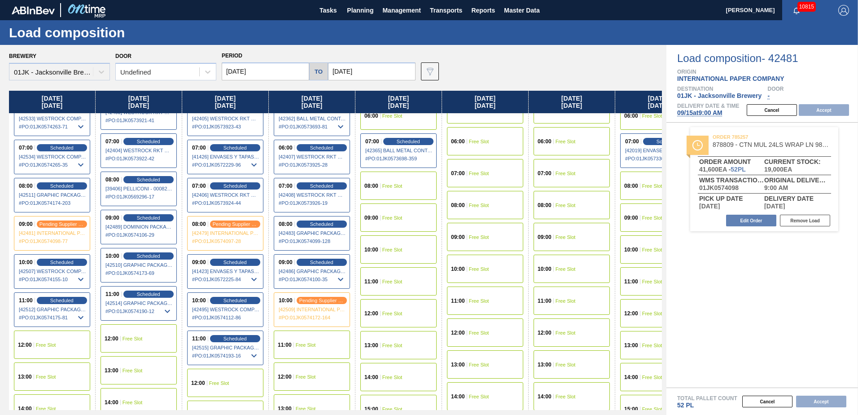
scroll to position [180, 0]
click at [135, 336] on span "Free Slot" at bounding box center [133, 337] width 20 height 5
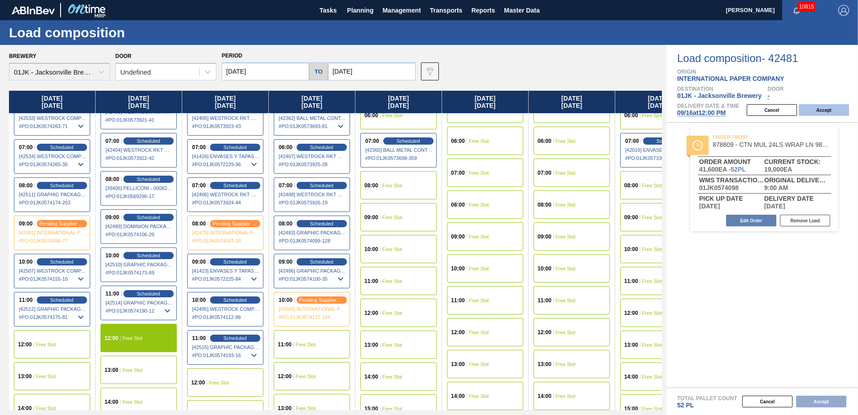
click at [824, 105] on button "Accept" at bounding box center [824, 110] width 50 height 12
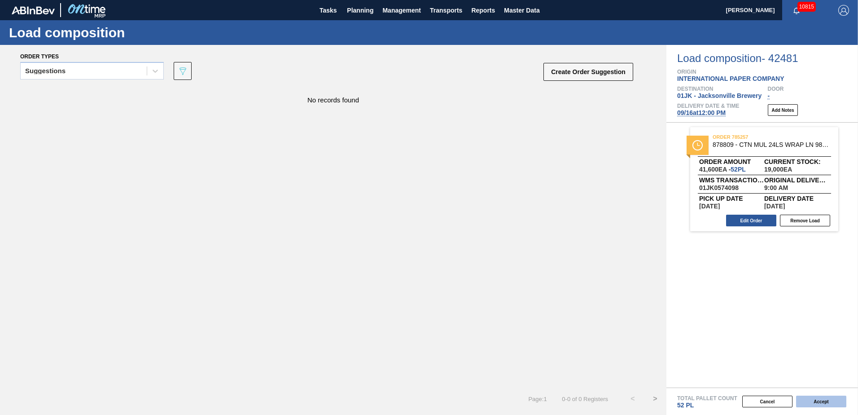
click at [817, 406] on button "Accept" at bounding box center [821, 401] width 50 height 12
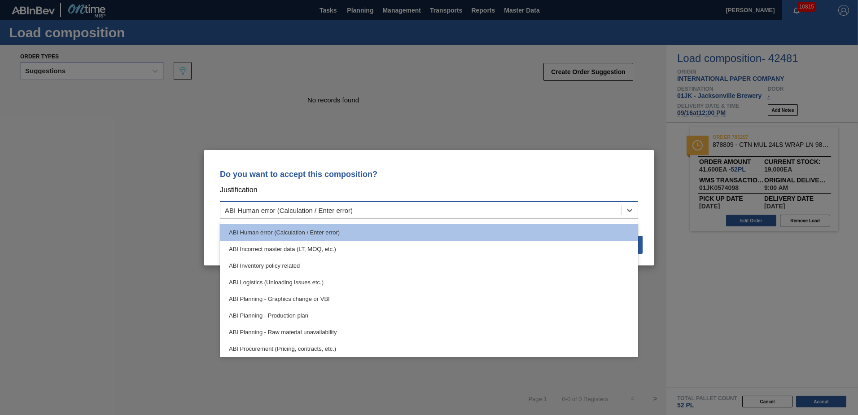
click at [605, 205] on div "ABI Human error (Calculation / Enter error)" at bounding box center [420, 209] width 401 height 13
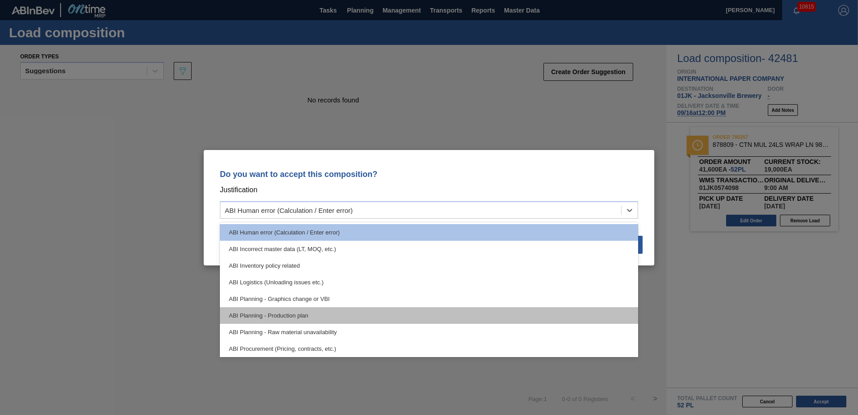
click at [298, 308] on div "ABI Planning - Production plan" at bounding box center [429, 315] width 418 height 17
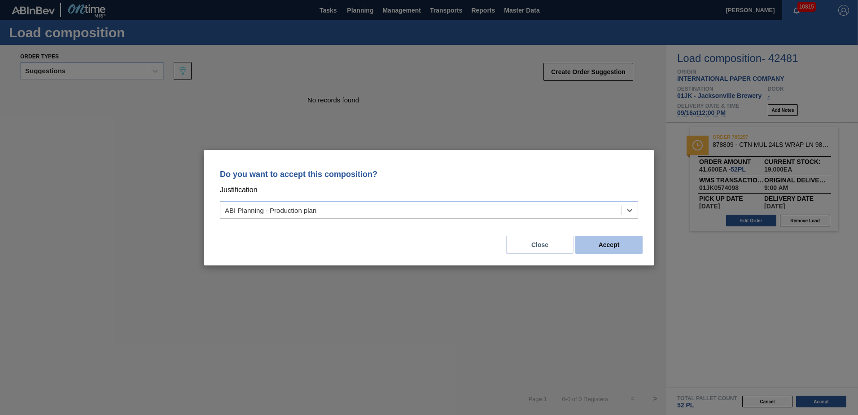
click at [614, 250] on button "Accept" at bounding box center [608, 245] width 67 height 18
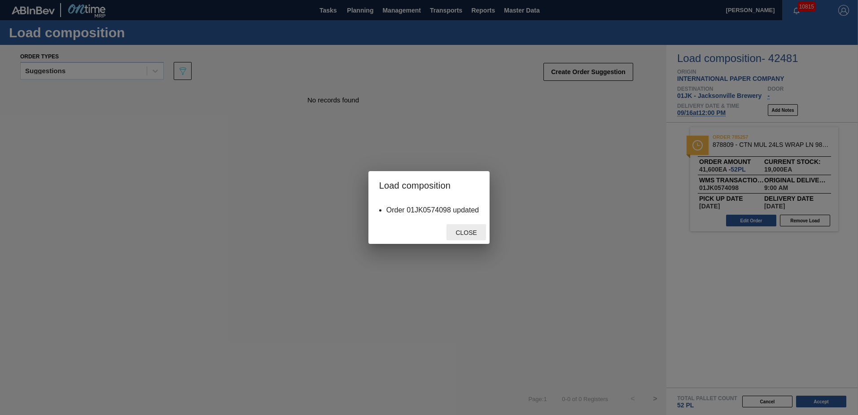
click at [457, 240] on div "Close" at bounding box center [466, 232] width 39 height 17
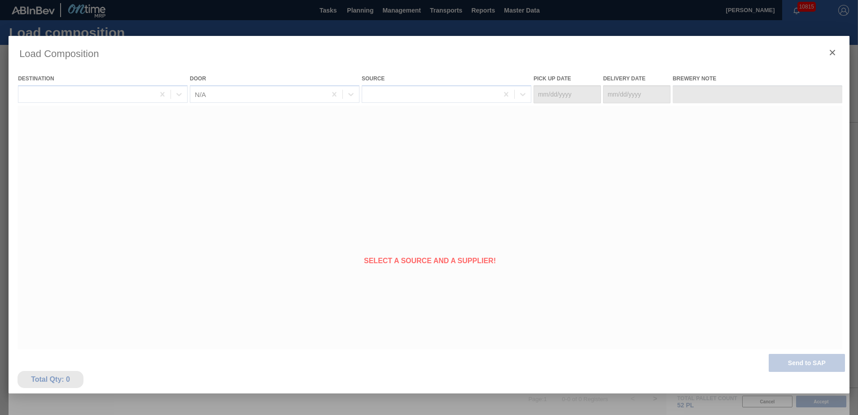
type Date "[DATE]"
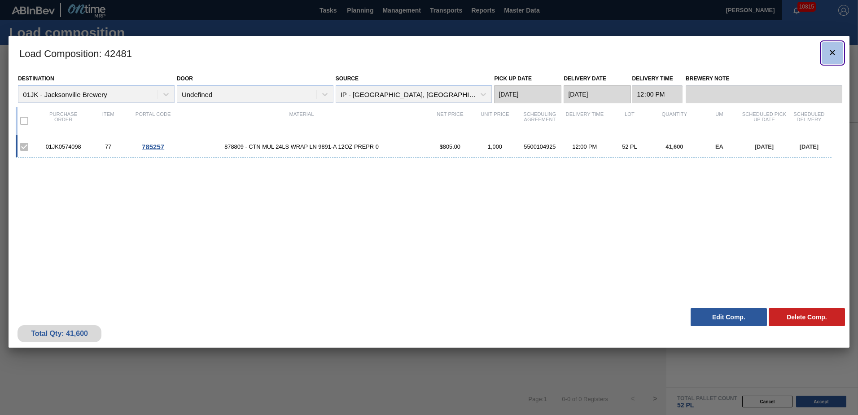
click at [825, 54] on button "botão de ícone" at bounding box center [833, 53] width 22 height 22
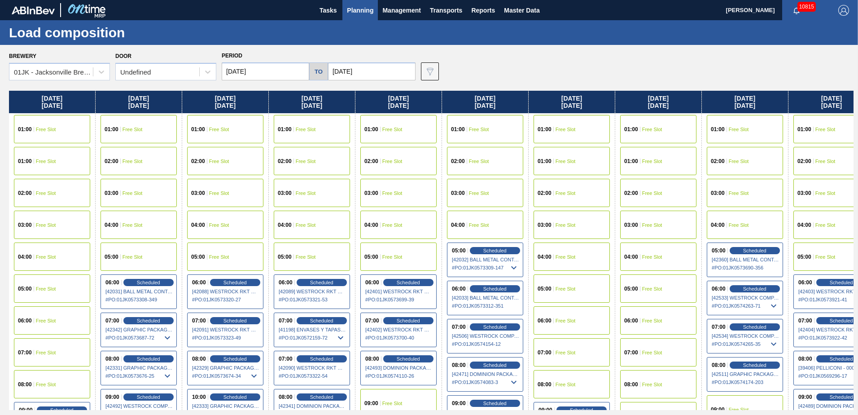
drag, startPoint x: 667, startPoint y: 212, endPoint x: 495, endPoint y: 216, distance: 172.4
click at [490, 221] on div "[DATE] 01:00 Free Slot 01:00 Free Slot 02:00 Free Slot 03:00 Free Slot 04:00 Fr…" at bounding box center [431, 250] width 845 height 319
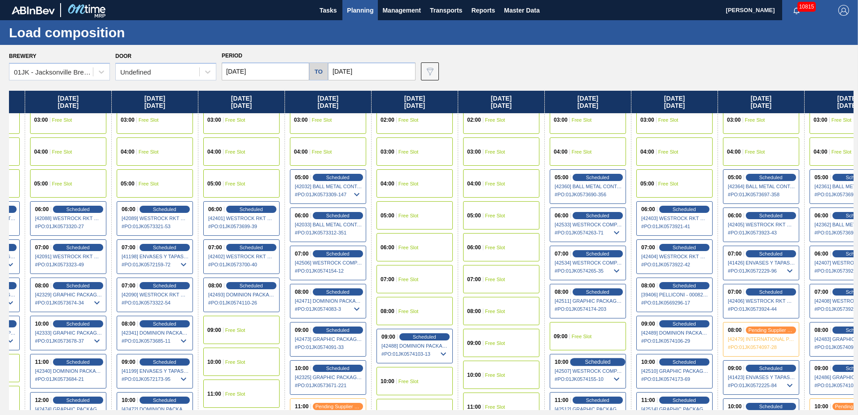
scroll to position [90, 157]
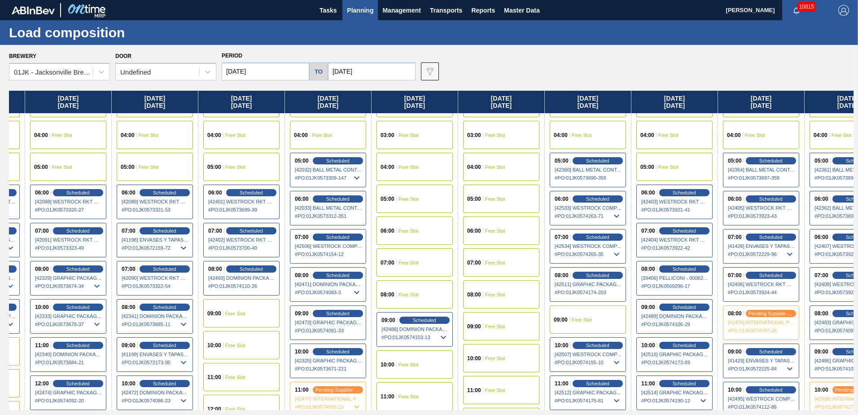
click at [614, 325] on div "09:00 Free Slot" at bounding box center [588, 319] width 76 height 28
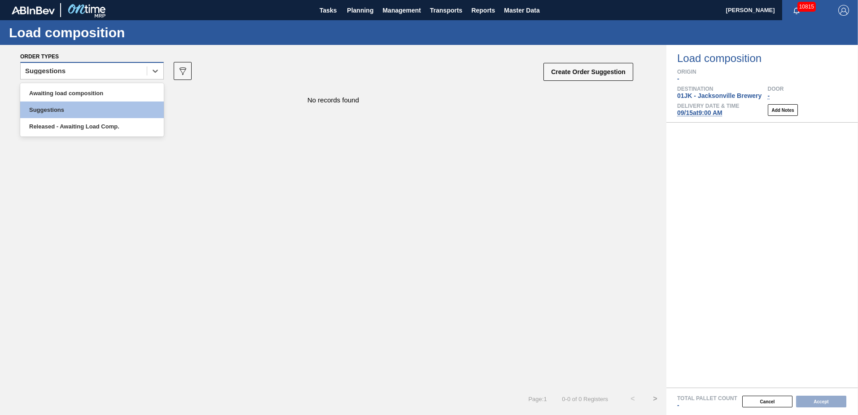
click at [111, 73] on div "Suggestions" at bounding box center [84, 71] width 126 height 13
click at [108, 95] on div "Awaiting load composition" at bounding box center [92, 93] width 144 height 17
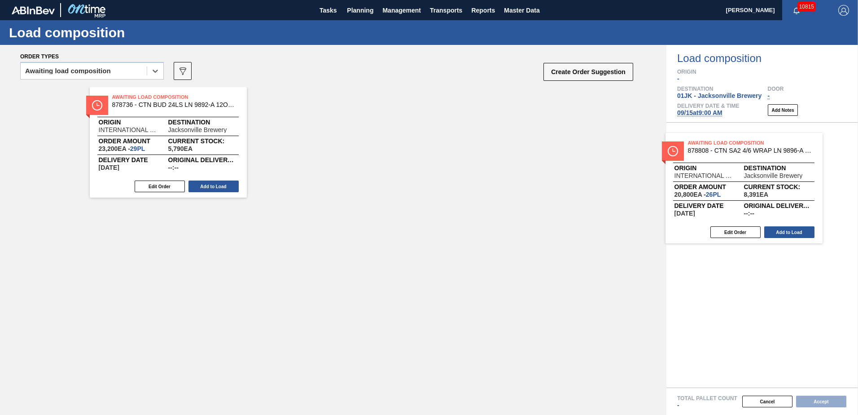
drag, startPoint x: 169, startPoint y: 119, endPoint x: 741, endPoint y: 165, distance: 574.5
click at [741, 165] on div "Order types option Awaiting load composition, selected. Select is focused ,type…" at bounding box center [429, 230] width 858 height 370
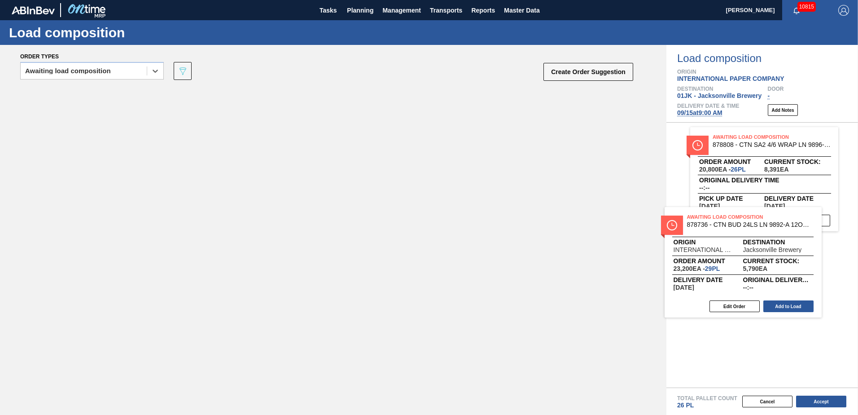
drag, startPoint x: 176, startPoint y: 123, endPoint x: 753, endPoint y: 244, distance: 589.8
click at [753, 244] on div "Order types option Awaiting load composition, selected. Select is focused ,type…" at bounding box center [429, 230] width 858 height 370
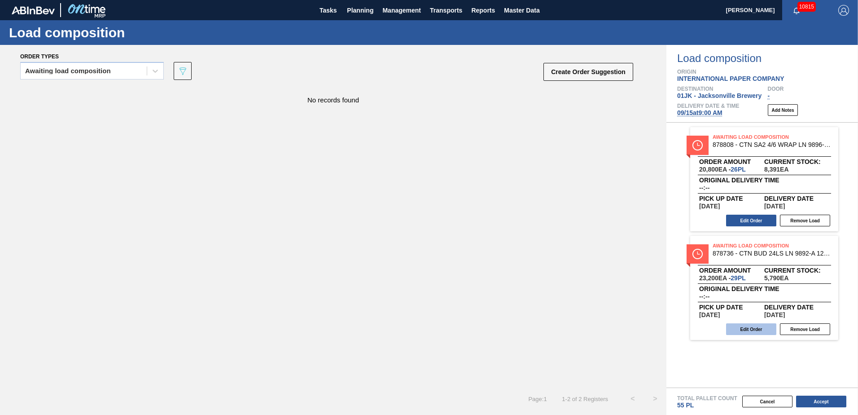
click at [742, 326] on button "Edit Order" at bounding box center [751, 329] width 50 height 12
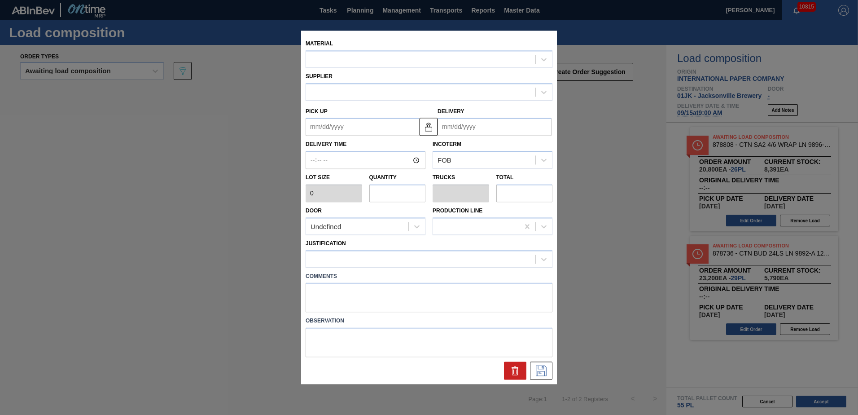
type input "800"
type input "29"
type input "0.604"
type input "23,200"
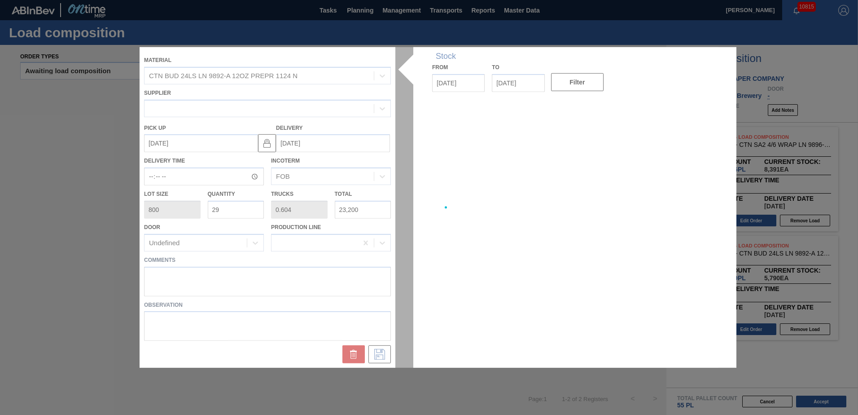
type up "[DATE]"
type input "[DATE]"
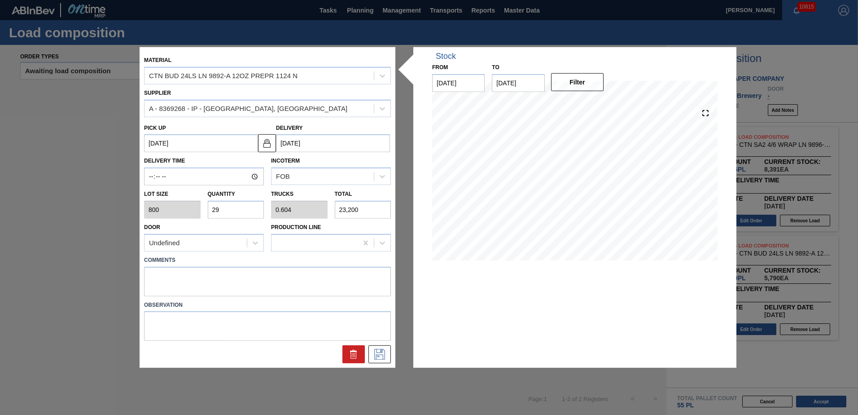
click at [247, 214] on input "29" at bounding box center [236, 210] width 57 height 18
type input "2"
type input "0.042"
type input "1,600"
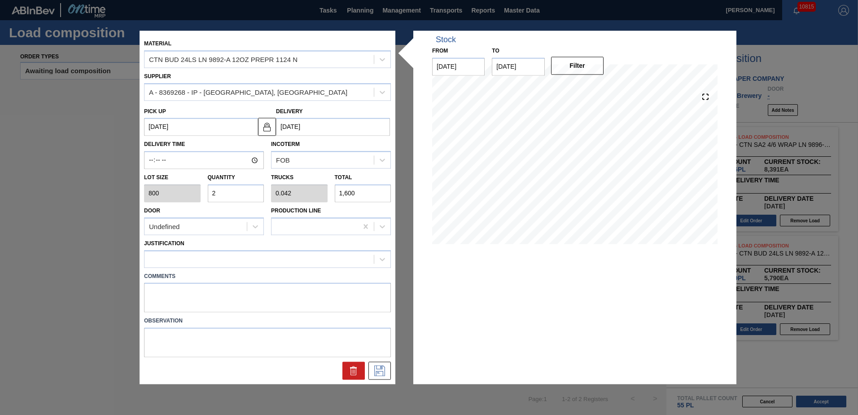
type input "26"
type input "0.542"
type input "20,800"
type input "26"
click at [241, 258] on div at bounding box center [259, 258] width 229 height 13
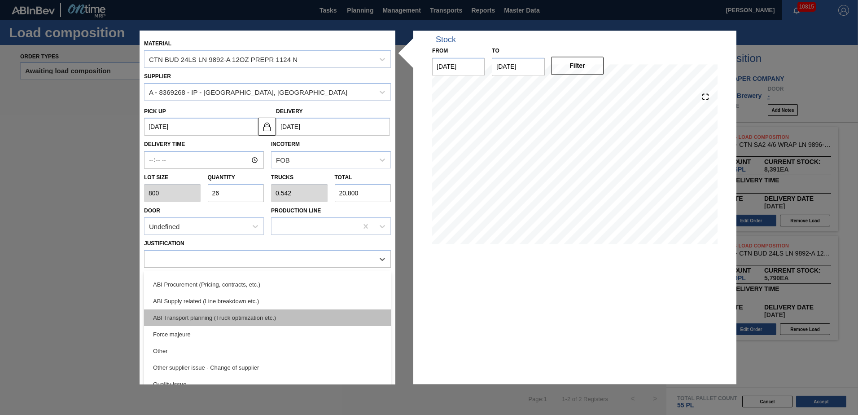
scroll to position [135, 0]
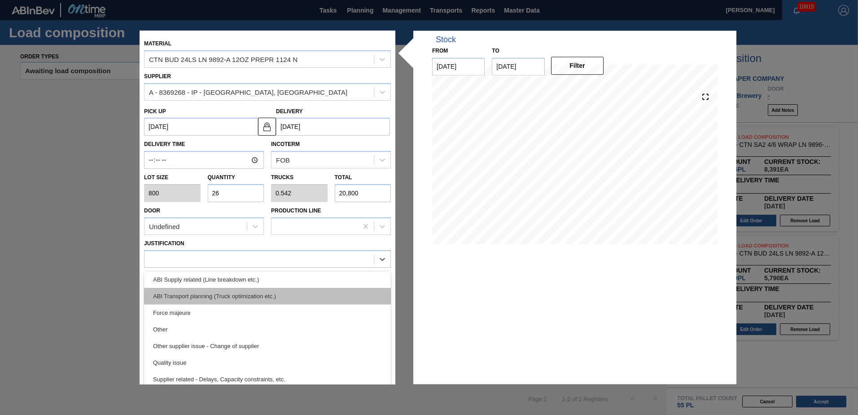
click at [245, 296] on div "ABI Transport planning (Truck optimization etc.)" at bounding box center [267, 296] width 247 height 17
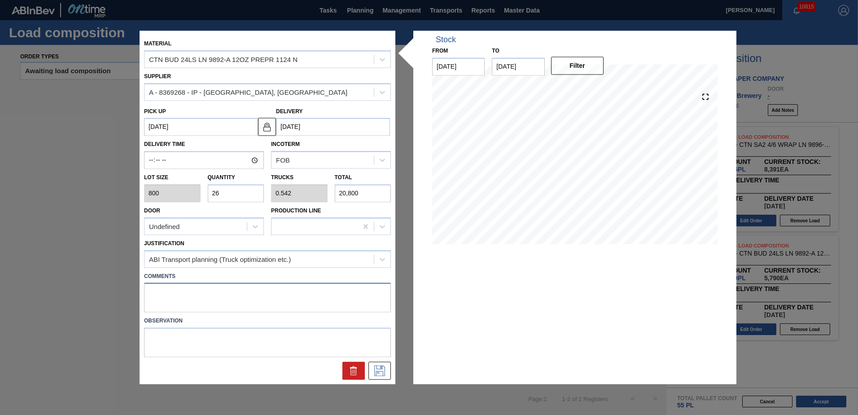
click at [350, 295] on textarea at bounding box center [267, 298] width 247 height 30
type textarea "L"
type textarea "LIVE"
click at [383, 367] on icon at bounding box center [380, 370] width 14 height 11
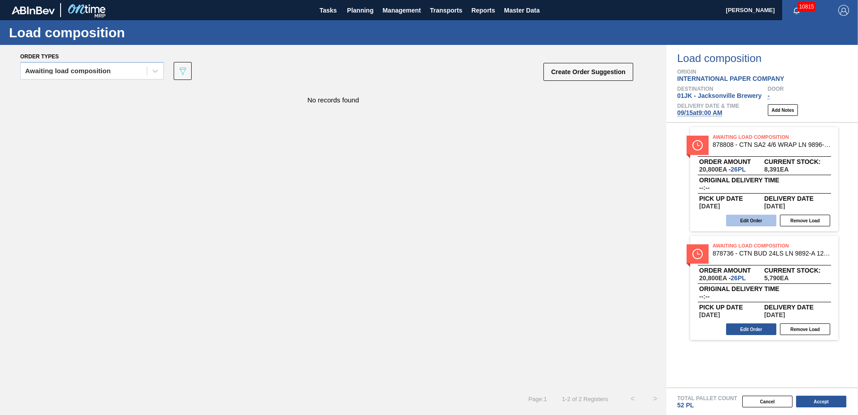
click at [752, 215] on button "Edit Order" at bounding box center [751, 221] width 50 height 12
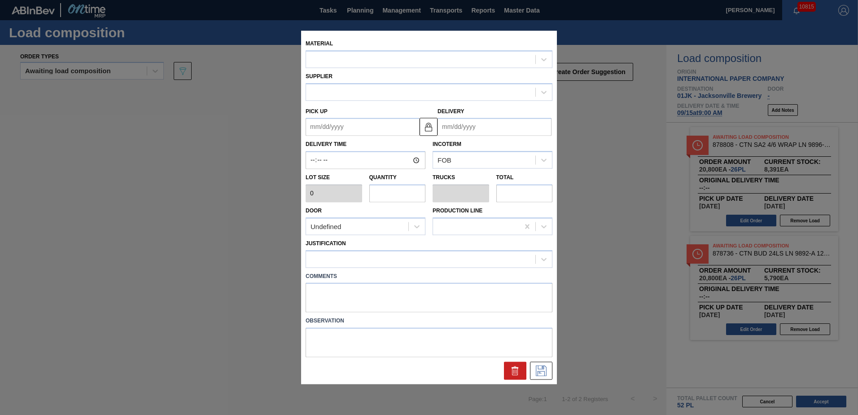
type input "800"
type input "26"
type input "0.542"
type input "20,800"
type up "[DATE]"
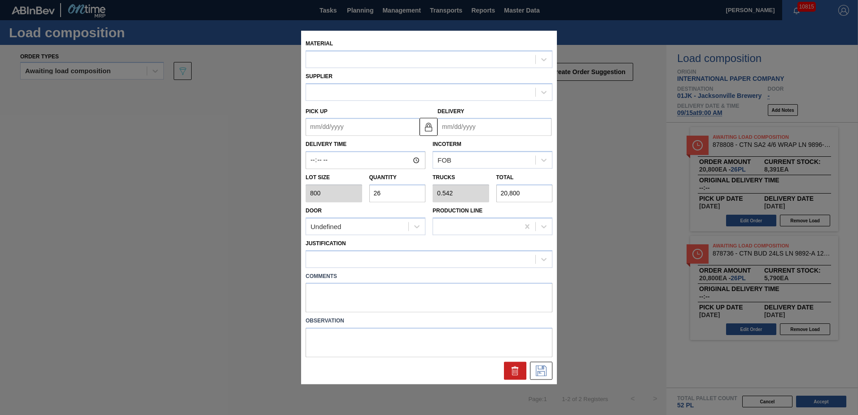
type input "[DATE]"
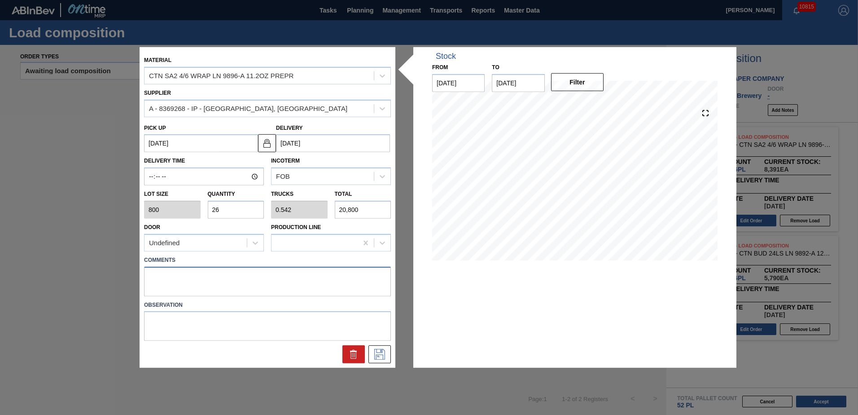
click at [288, 287] on textarea at bounding box center [267, 281] width 247 height 30
type textarea "LIVE"
click at [381, 359] on icon at bounding box center [380, 354] width 14 height 11
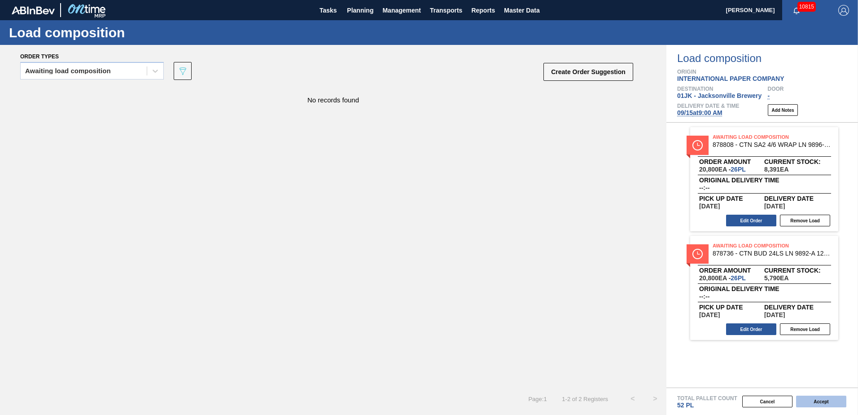
click at [821, 397] on button "Accept" at bounding box center [821, 401] width 50 height 12
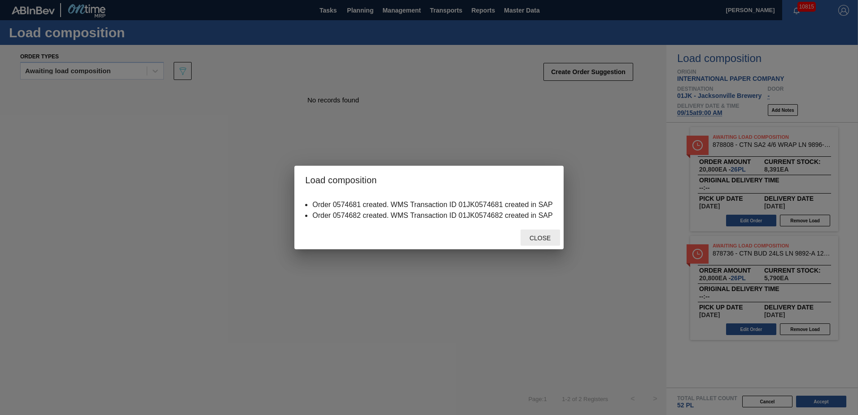
click at [549, 240] on span "Close" at bounding box center [539, 237] width 35 height 7
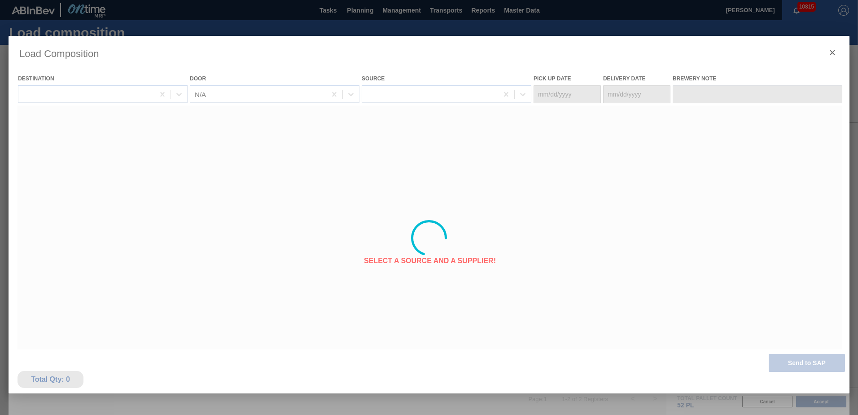
type Date "[DATE]"
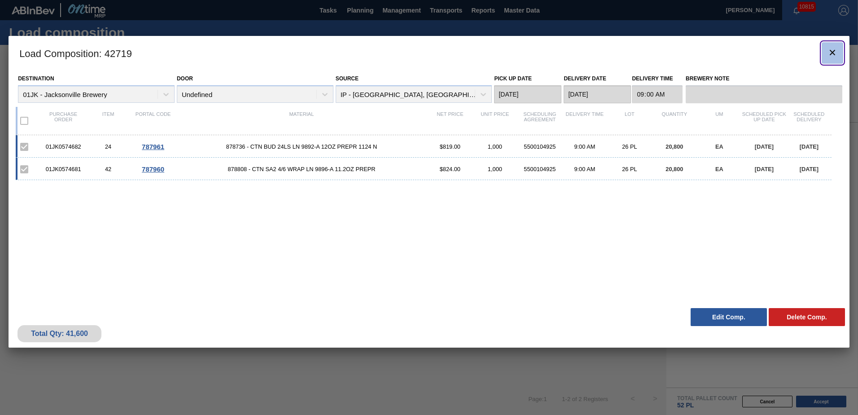
click at [833, 53] on icon "botão de ícone" at bounding box center [832, 52] width 5 height 5
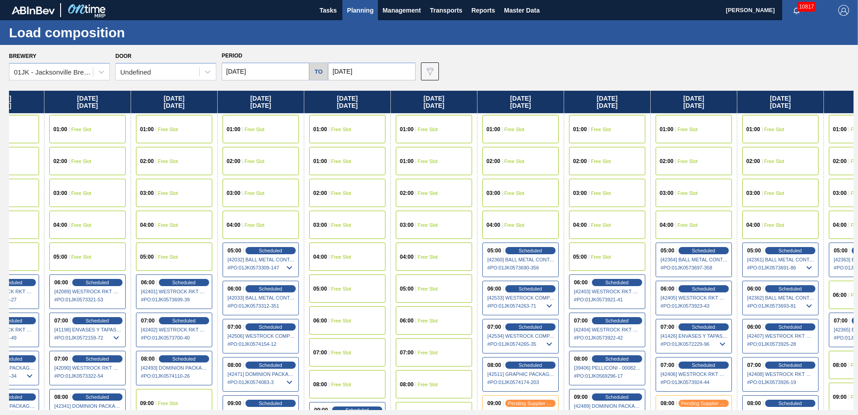
scroll to position [0, 314]
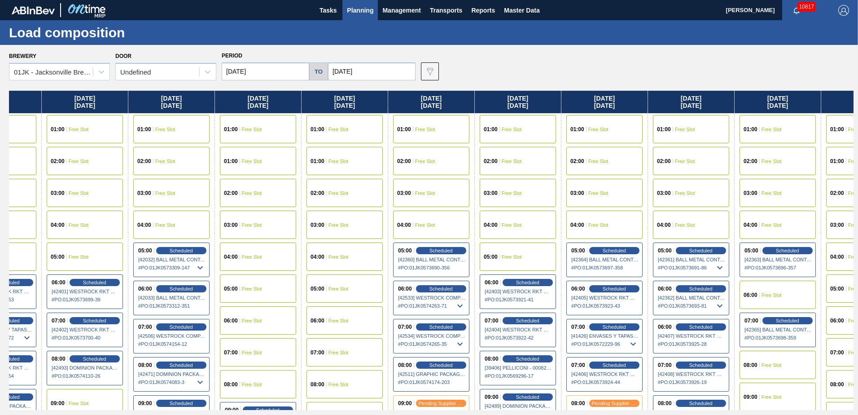
drag, startPoint x: 773, startPoint y: 208, endPoint x: 459, endPoint y: 189, distance: 314.7
click at [460, 195] on div "[DATE] 01:00 Free Slot 01:00 Free Slot 02:00 Free Slot 03:00 Free Slot 04:00 Fr…" at bounding box center [431, 250] width 845 height 319
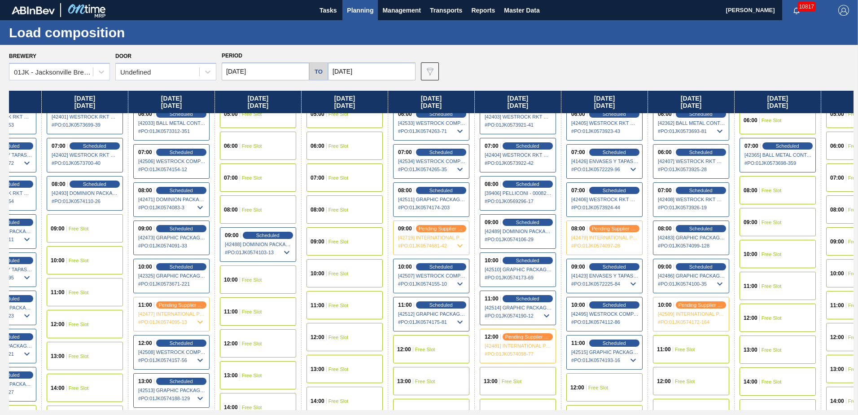
scroll to position [224, 314]
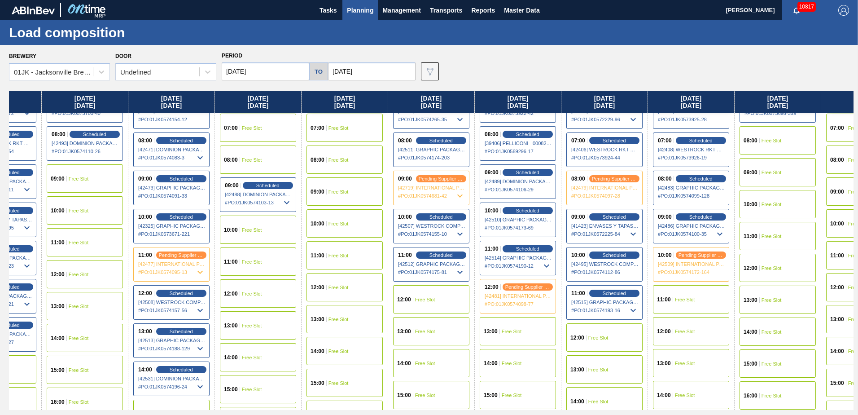
click at [538, 331] on div "13:00 Free Slot" at bounding box center [518, 331] width 76 height 28
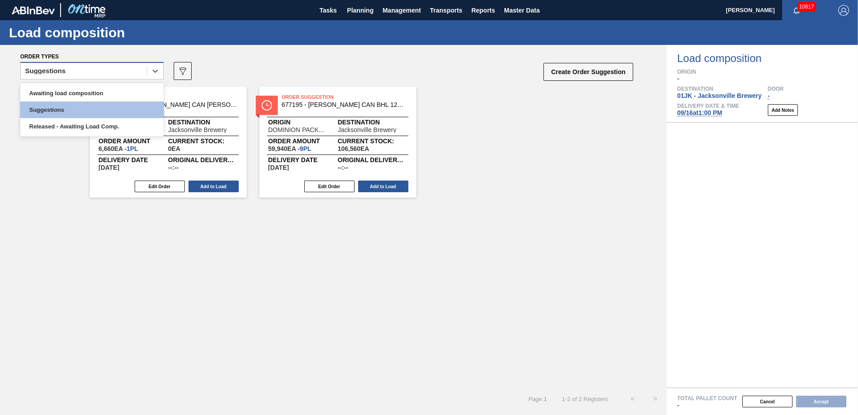
click at [142, 66] on div "Suggestions" at bounding box center [84, 71] width 126 height 13
click at [131, 93] on div "Awaiting load composition" at bounding box center [92, 93] width 144 height 17
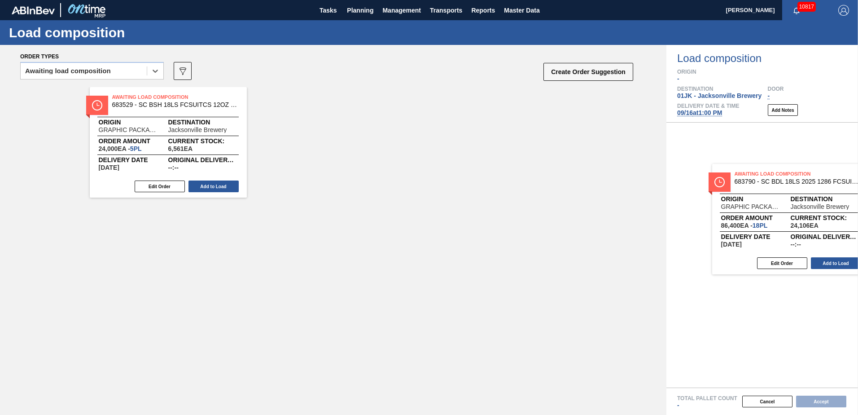
drag, startPoint x: 339, startPoint y: 127, endPoint x: 799, endPoint y: 208, distance: 466.7
click at [799, 208] on div "Order types option Awaiting load composition, selected. Select is focused ,type…" at bounding box center [429, 230] width 858 height 370
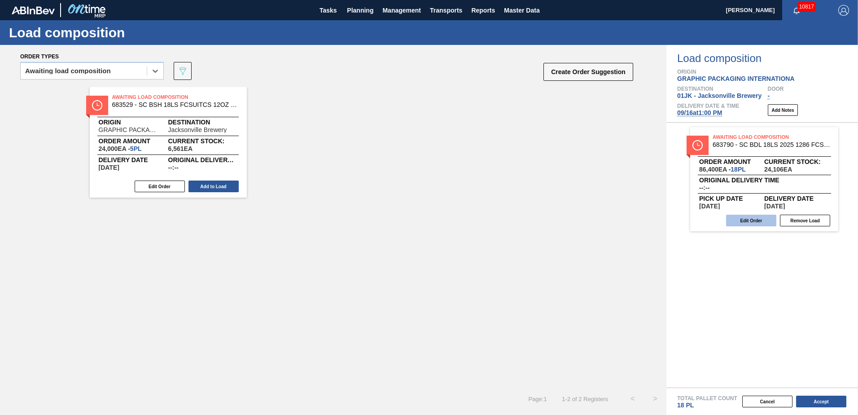
click at [748, 218] on button "Edit Order" at bounding box center [751, 221] width 50 height 12
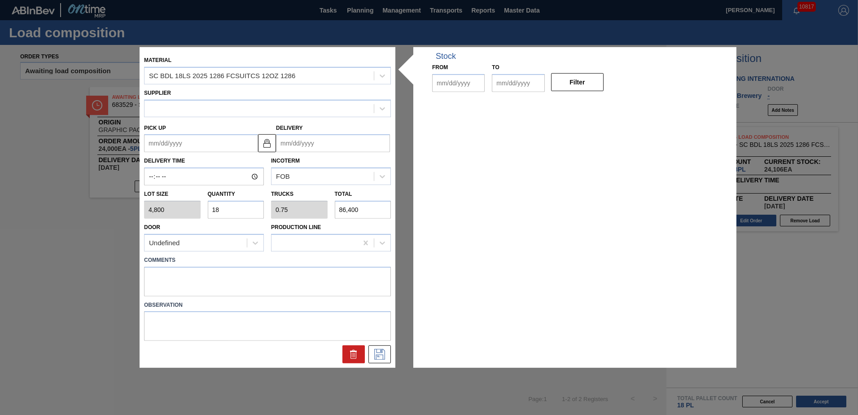
type input "4,800"
type input "18"
type input "0.75"
type input "86,400"
type up "[DATE]"
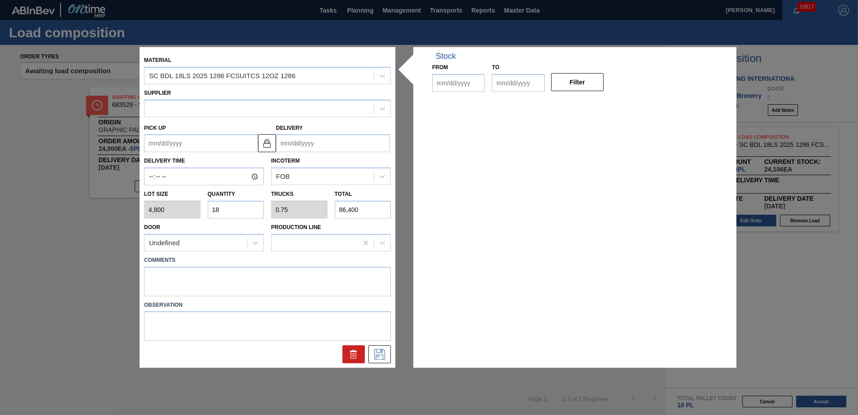
type input "[DATE]"
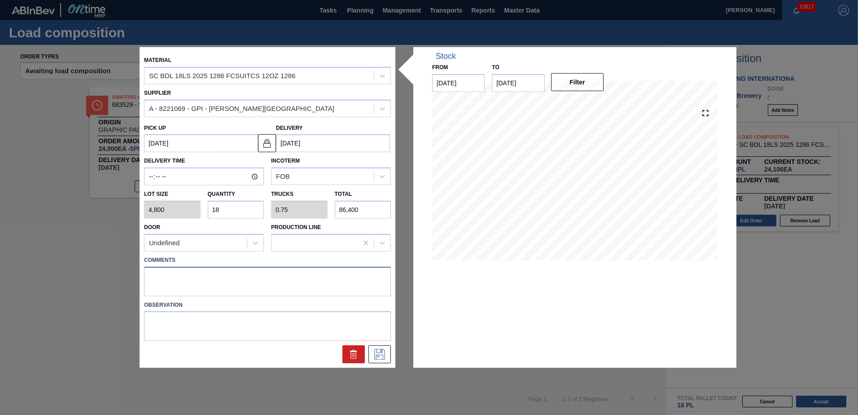
click at [283, 278] on textarea at bounding box center [267, 281] width 247 height 30
type textarea "NOSE, DROP"
click at [384, 355] on icon at bounding box center [380, 354] width 14 height 11
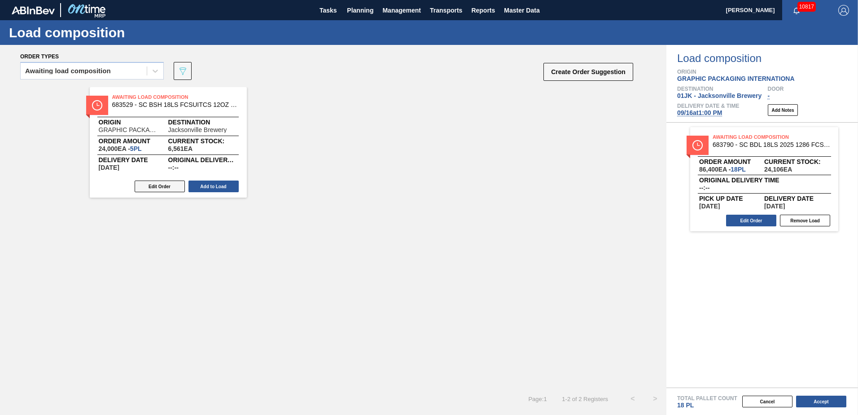
click at [171, 185] on button "Edit Order" at bounding box center [160, 186] width 50 height 12
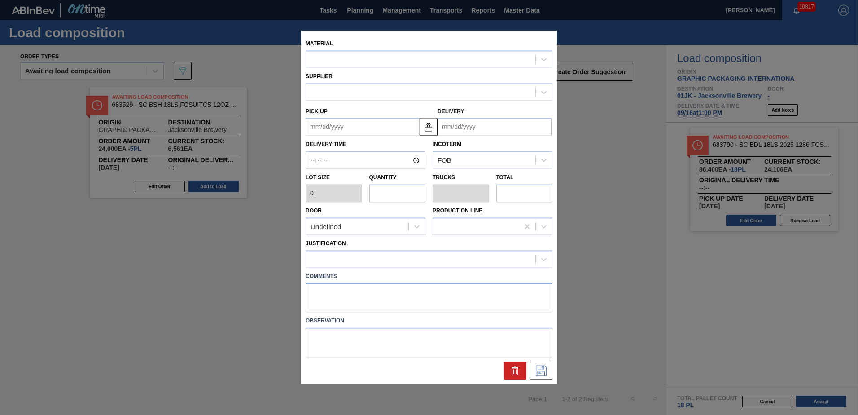
click at [389, 298] on textarea at bounding box center [429, 298] width 247 height 30
type textarea "TAI"
type input "4,800"
type input "5"
type input "0.227"
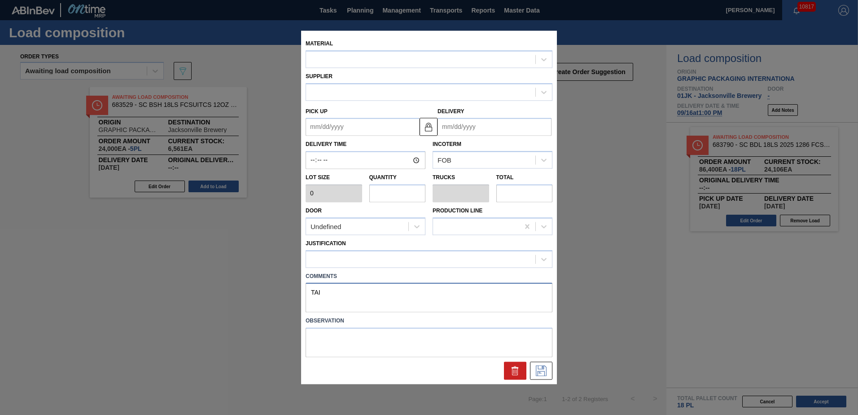
type input "24,000"
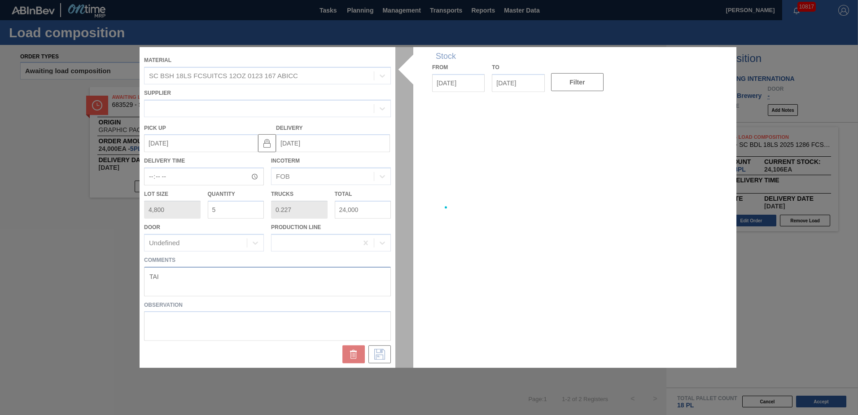
type up "[DATE]"
type input "[DATE]"
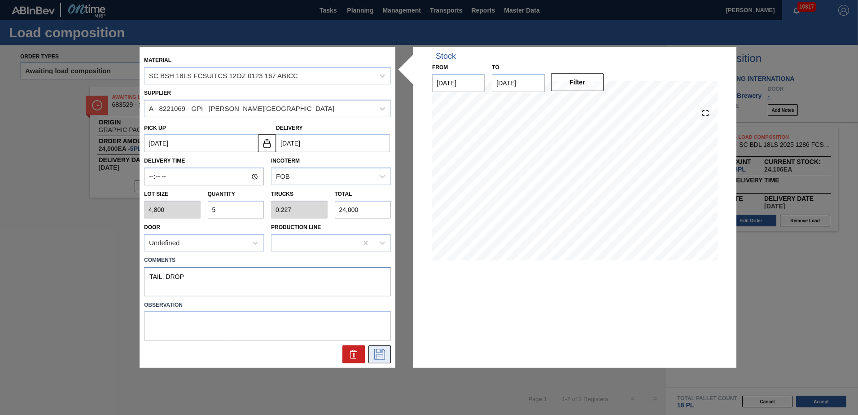
type textarea "TAIL, DROP"
click at [380, 346] on button at bounding box center [379, 354] width 22 height 18
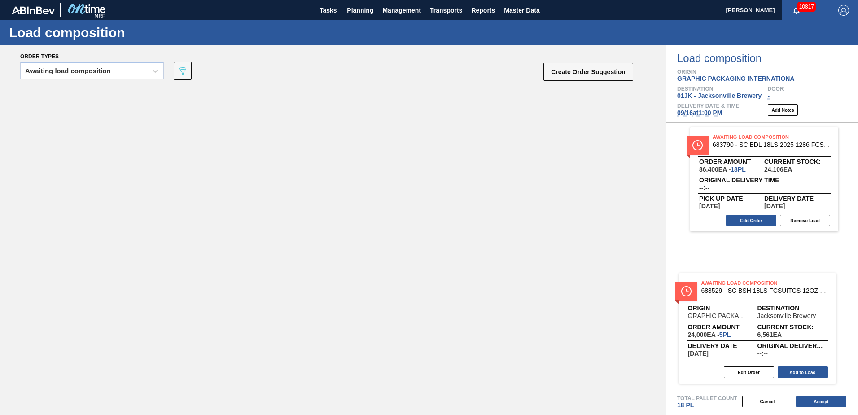
drag, startPoint x: 187, startPoint y: 101, endPoint x: 802, endPoint y: 263, distance: 636.2
click at [802, 263] on div "Order types Awaiting load composition 089F7B8B-B2A5-4AFE-B5C0-19BA573D28AC Crea…" at bounding box center [429, 230] width 858 height 370
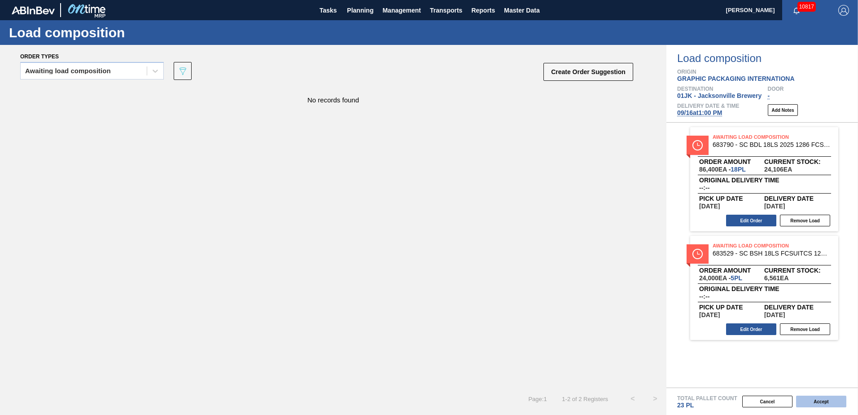
click at [822, 402] on button "Accept" at bounding box center [821, 401] width 50 height 12
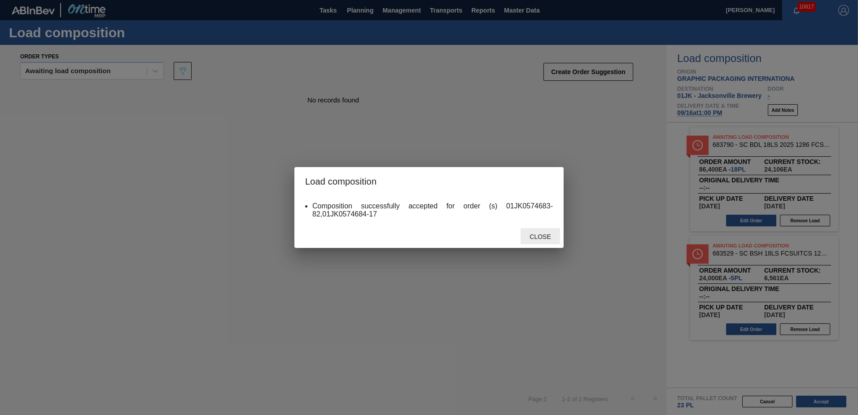
click at [537, 238] on span "Close" at bounding box center [539, 236] width 35 height 7
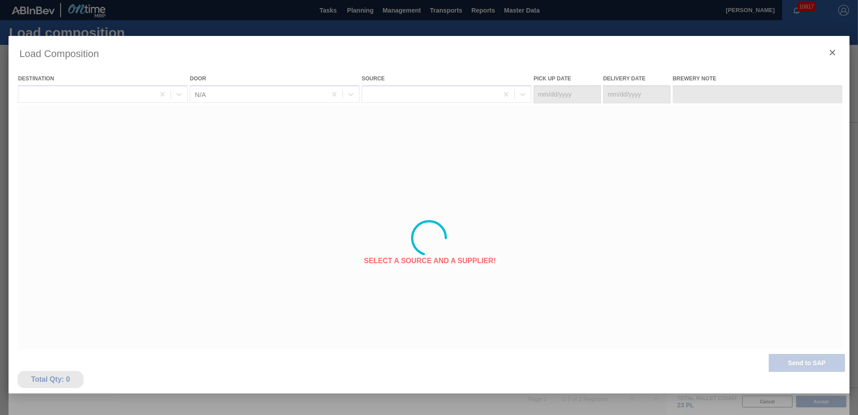
type Date "[DATE]"
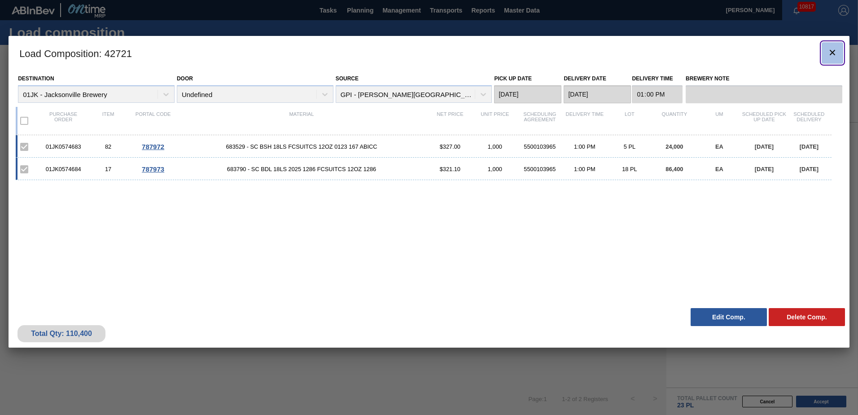
click at [829, 53] on icon "botão de ícone" at bounding box center [832, 52] width 11 height 11
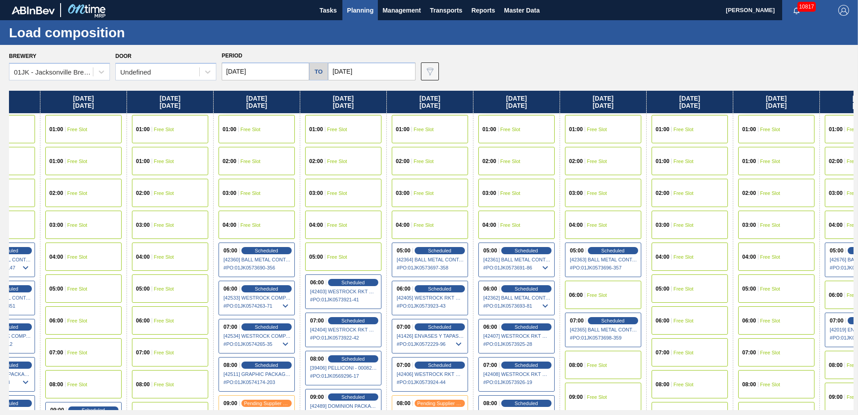
scroll to position [0, 491]
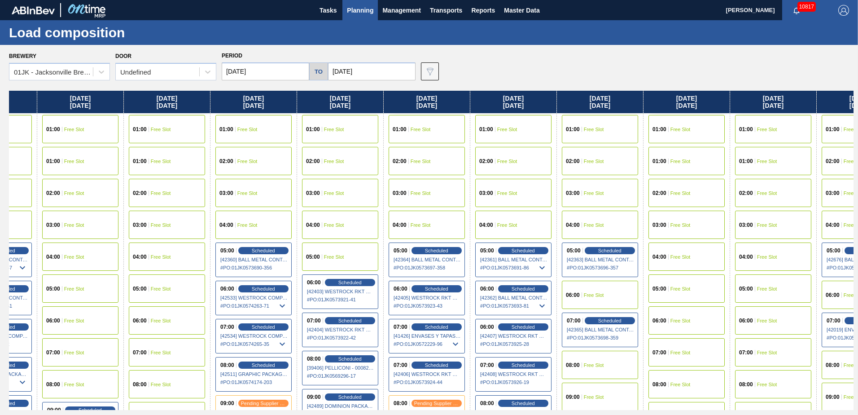
drag, startPoint x: 762, startPoint y: 177, endPoint x: 252, endPoint y: 200, distance: 509.9
click at [252, 200] on div "[DATE] 01:00 Free Slot 01:00 Free Slot 02:00 Free Slot 03:00 Free Slot 04:00 Fr…" at bounding box center [431, 250] width 845 height 319
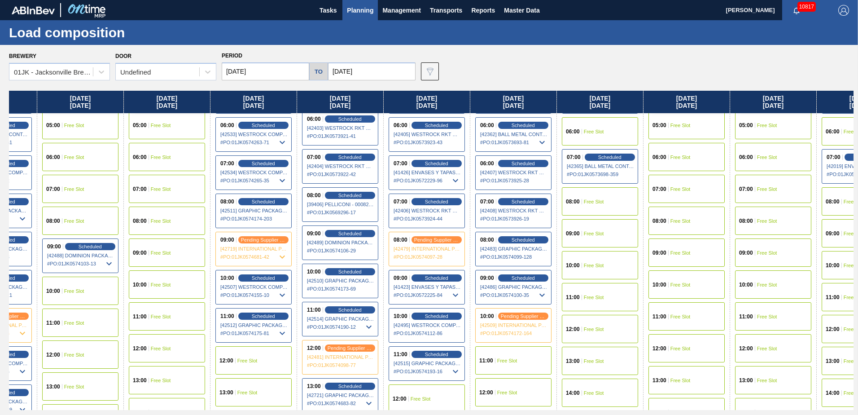
scroll to position [180, 491]
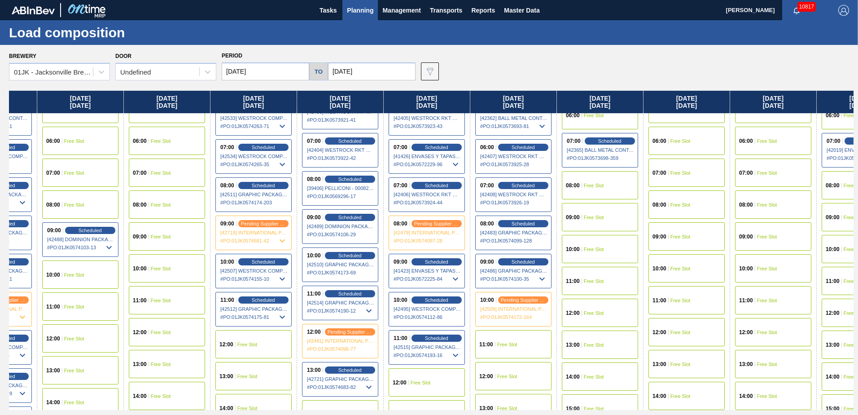
click at [500, 341] on div "11:00 Free Slot" at bounding box center [513, 344] width 76 height 28
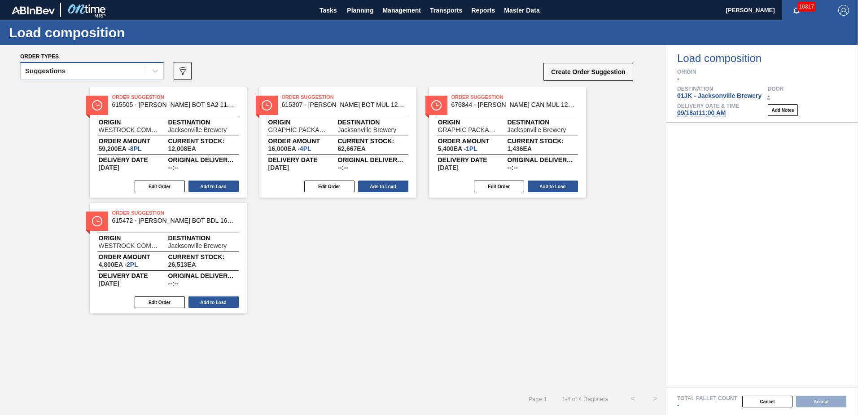
click at [133, 73] on div "Suggestions" at bounding box center [84, 71] width 126 height 13
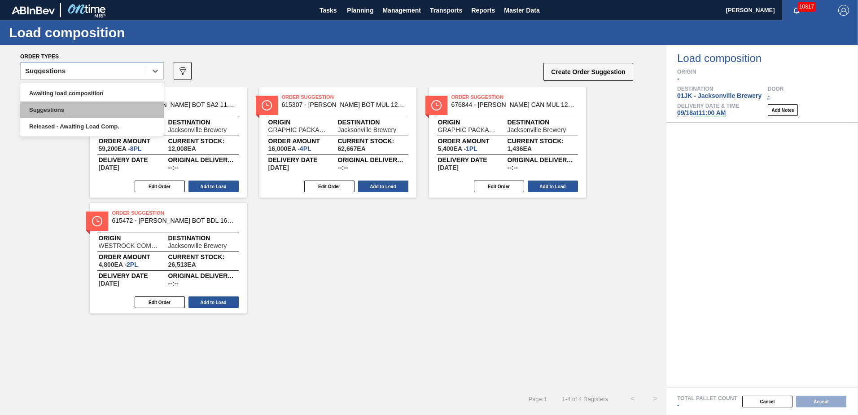
click at [91, 103] on div "Suggestions" at bounding box center [92, 109] width 144 height 17
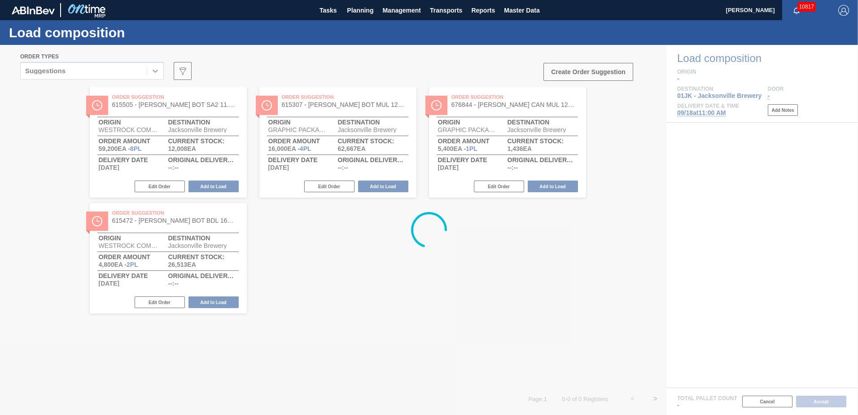
click at [91, 95] on div at bounding box center [429, 230] width 858 height 370
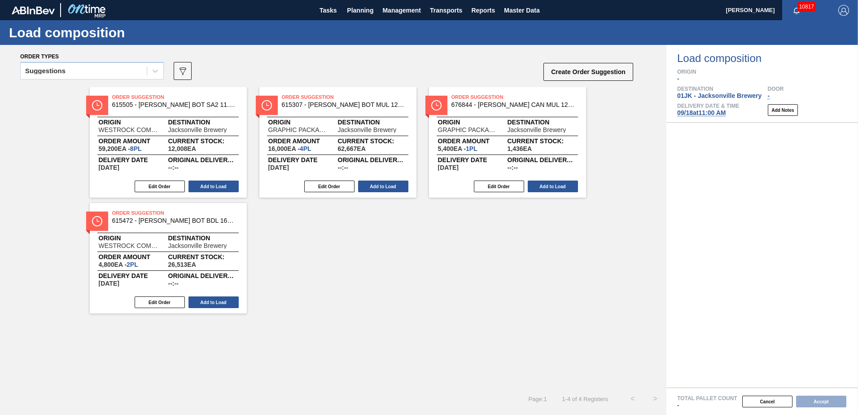
click at [102, 74] on div "Suggestions" at bounding box center [84, 71] width 126 height 13
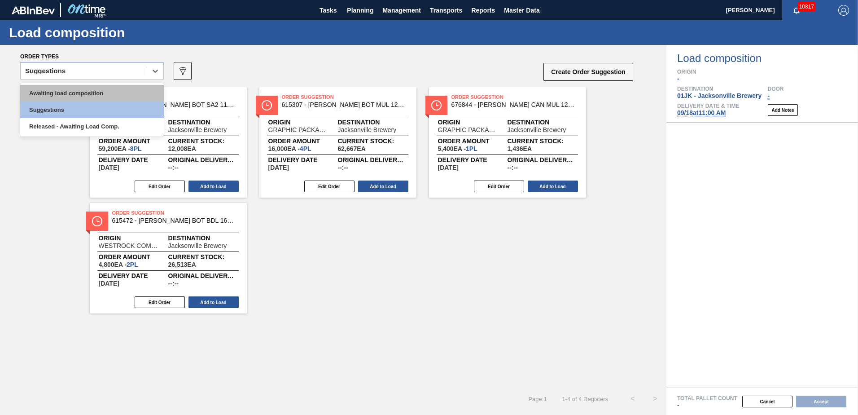
click at [96, 91] on div "Awaiting load composition" at bounding box center [92, 93] width 144 height 17
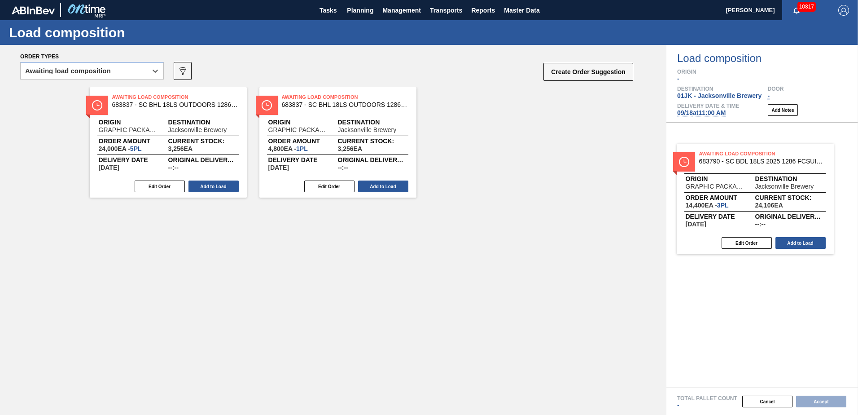
drag, startPoint x: 484, startPoint y: 106, endPoint x: 740, endPoint y: 168, distance: 263.2
click at [740, 168] on div "Order types option Awaiting load composition, selected. Select is focused ,type…" at bounding box center [429, 230] width 858 height 370
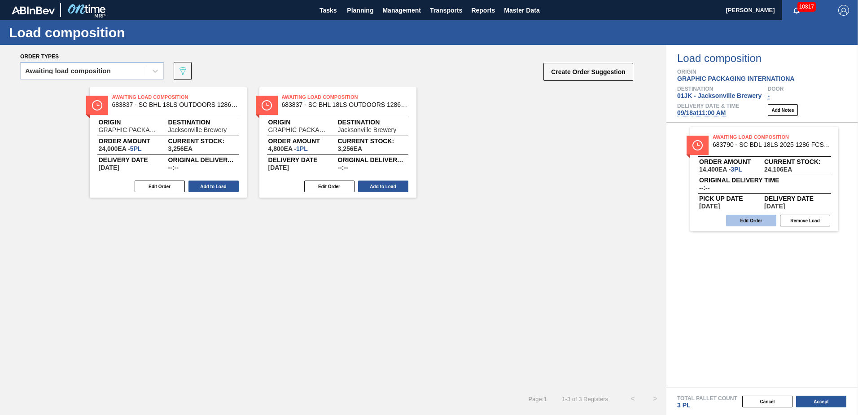
click at [737, 219] on button "Edit Order" at bounding box center [751, 221] width 50 height 12
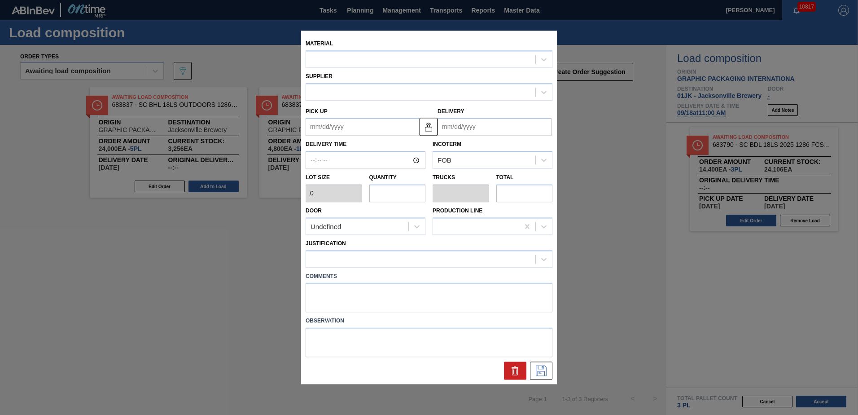
type input "4,800"
type input "3"
type input "0.125"
type input "14,400"
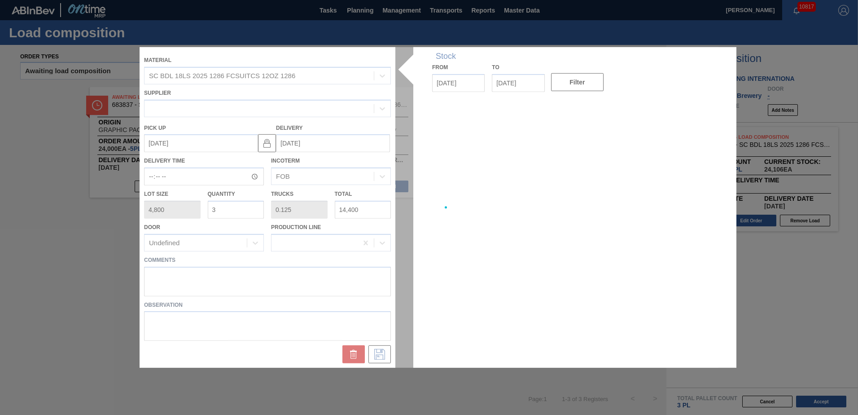
type up "[DATE]"
type input "[DATE]"
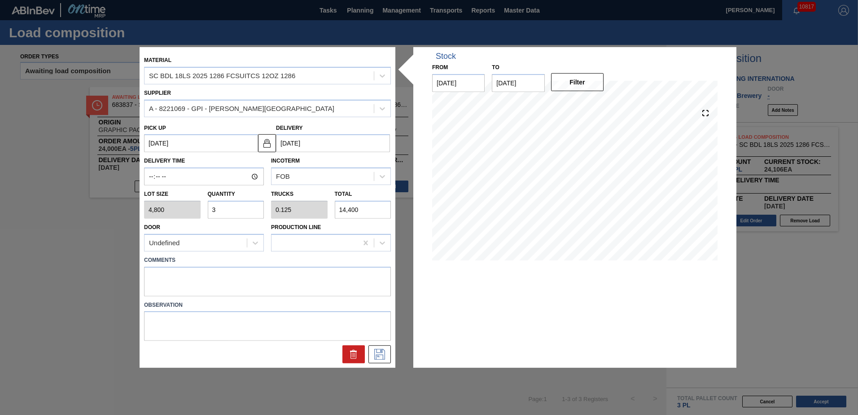
click at [239, 206] on input "3" at bounding box center [236, 210] width 57 height 18
click at [238, 208] on input "3" at bounding box center [236, 210] width 57 height 18
type input "2"
type input "0.083"
type input "9,600"
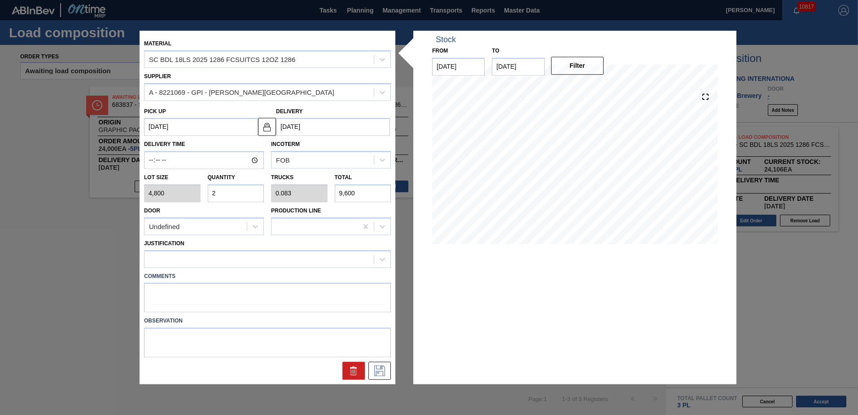
type input "2"
click at [251, 309] on textarea at bounding box center [267, 298] width 247 height 30
click at [264, 263] on div at bounding box center [259, 258] width 229 height 13
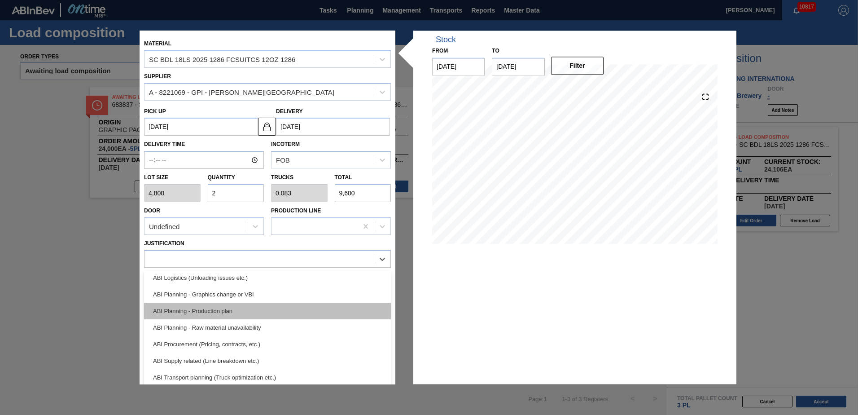
scroll to position [90, 0]
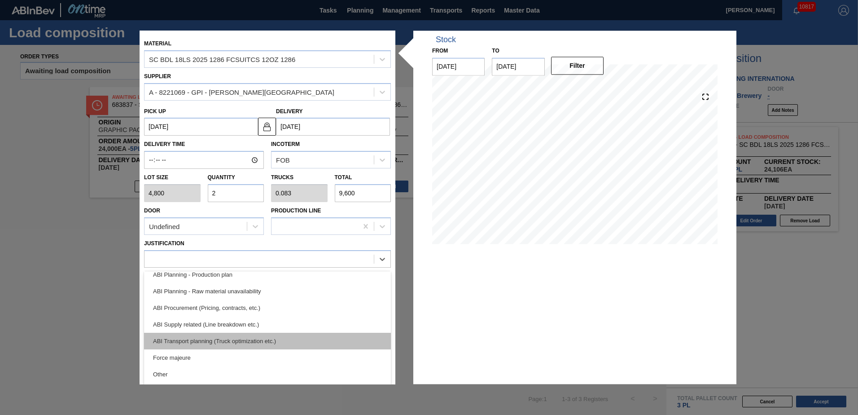
click at [239, 337] on div "ABI Transport planning (Truck optimization etc.)" at bounding box center [267, 341] width 247 height 17
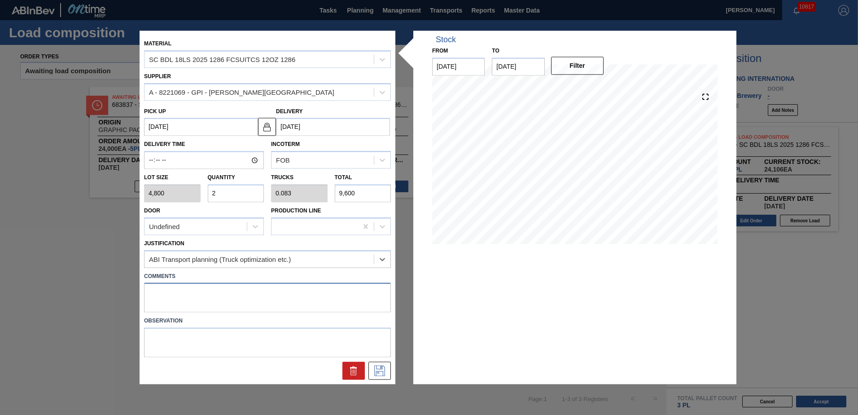
click at [214, 286] on textarea at bounding box center [267, 298] width 247 height 30
type textarea "TAIL, DROP"
click at [386, 365] on icon at bounding box center [380, 370] width 14 height 11
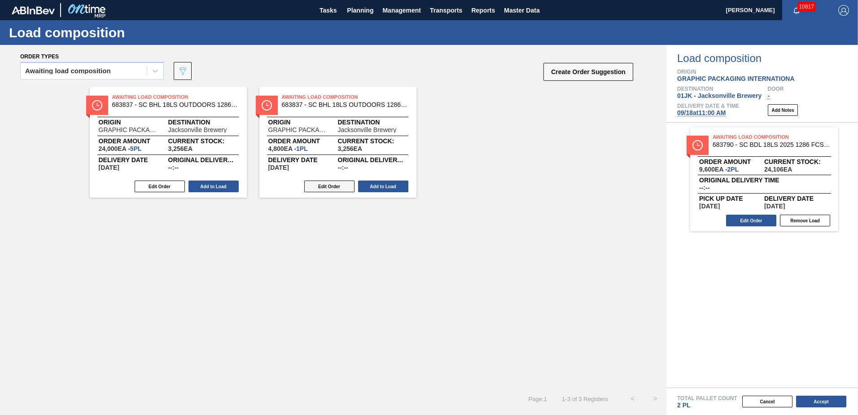
click at [321, 184] on button "Edit Order" at bounding box center [329, 186] width 50 height 12
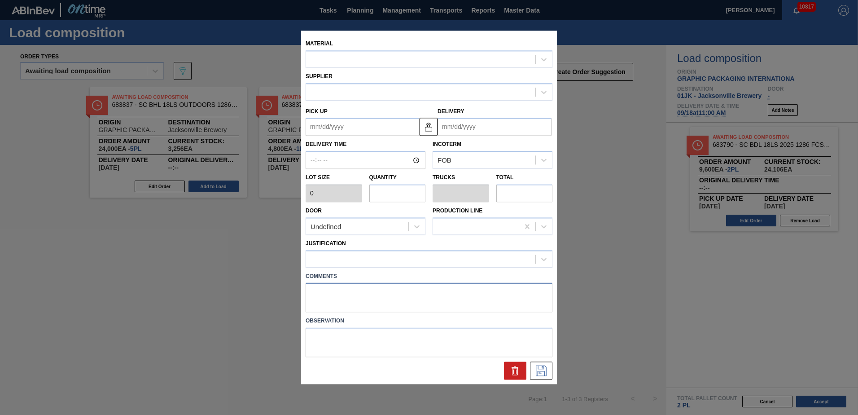
type input "4,800"
type input "1"
type input "0.043"
type input "4,800"
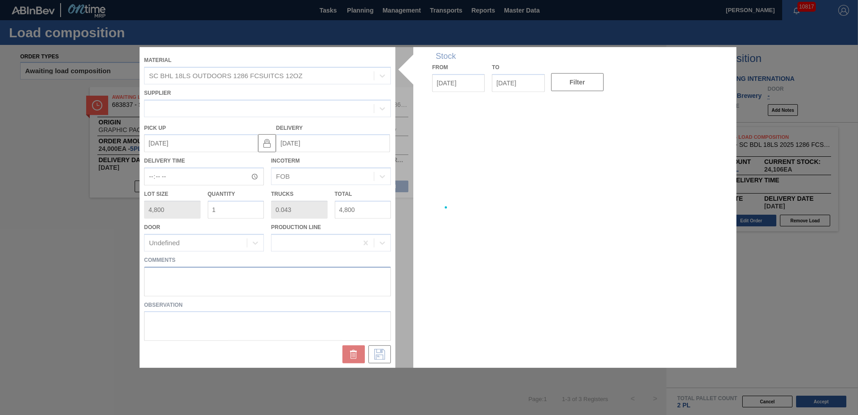
type up "[DATE]"
type input "[DATE]"
click at [351, 283] on div "Material SC BHL 18LS OUTDOORS 1286 FCSUITCS 12OZ Supplier Pick up [DATE] Delive…" at bounding box center [429, 207] width 579 height 320
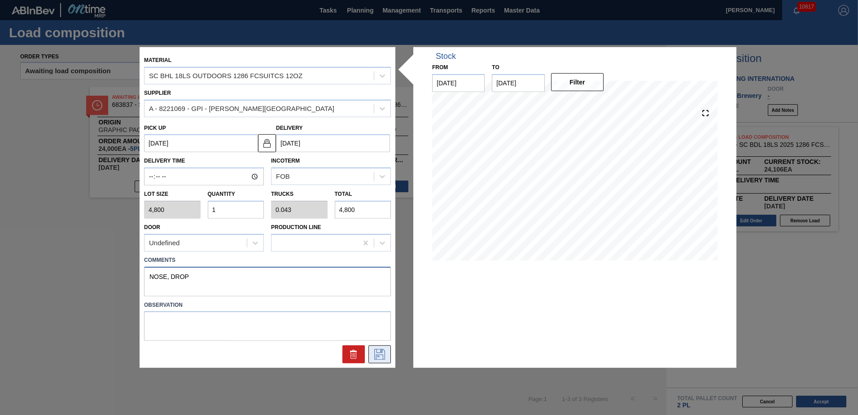
type textarea "NOSE, DROP"
click at [377, 345] on button at bounding box center [379, 354] width 22 height 18
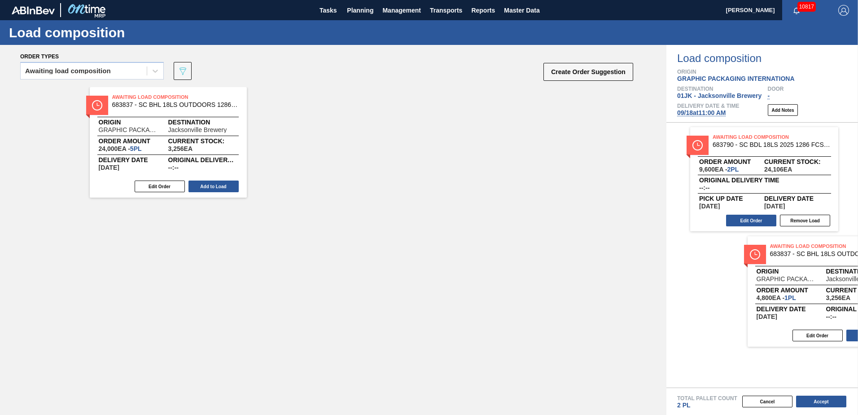
drag, startPoint x: 345, startPoint y: 108, endPoint x: 835, endPoint y: 260, distance: 512.6
click at [835, 260] on div "Order types Awaiting load composition 089F7B8B-B2A5-4AFE-B5C0-19BA573D28AC Crea…" at bounding box center [429, 230] width 858 height 370
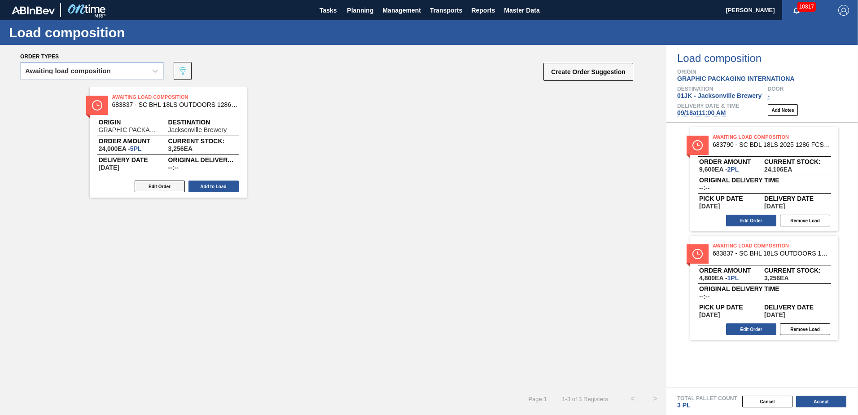
click at [144, 180] on div "Edit Order Add to Load" at bounding box center [165, 186] width 150 height 13
click at [153, 190] on button "Edit Order" at bounding box center [160, 186] width 50 height 12
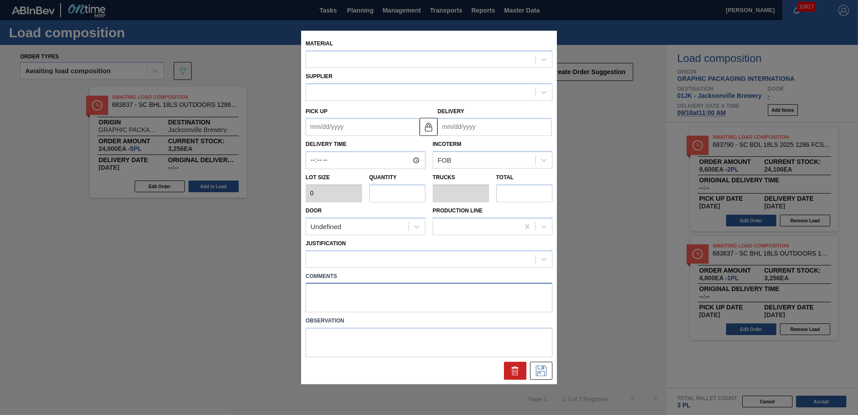
click at [319, 286] on textarea at bounding box center [429, 298] width 247 height 30
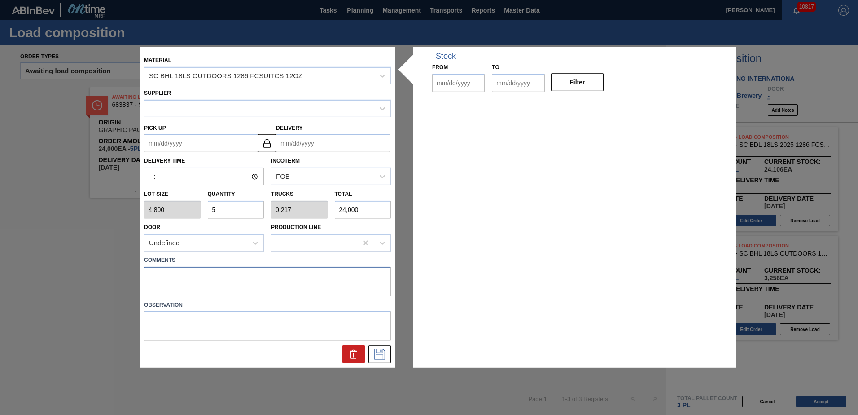
type input "4,800"
type input "5"
type input "0.217"
type input "24,000"
type up "[DATE]"
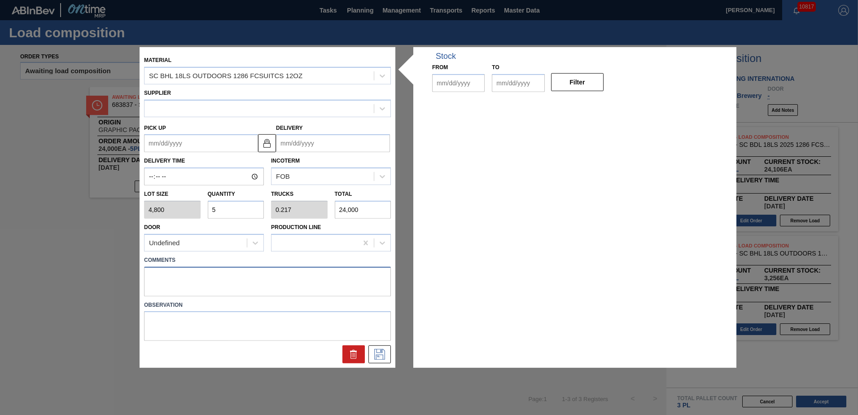
type input "[DATE]"
type textarea "NOSE, DROP"
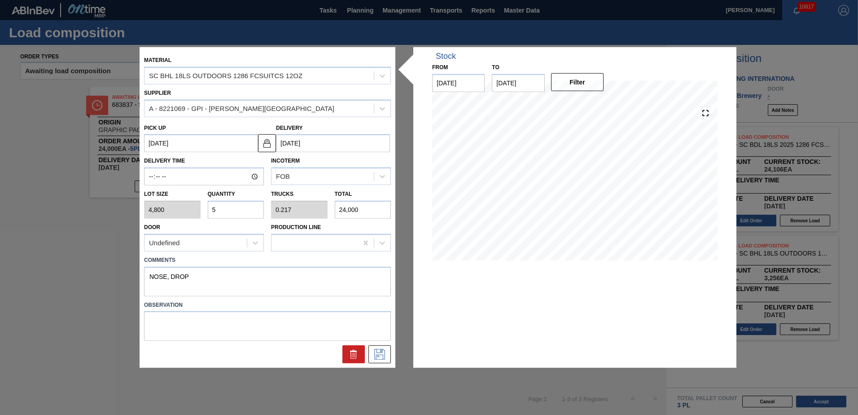
click at [228, 201] on input "5" at bounding box center [236, 210] width 57 height 18
type input "2"
type input "0.087"
type input "9,600"
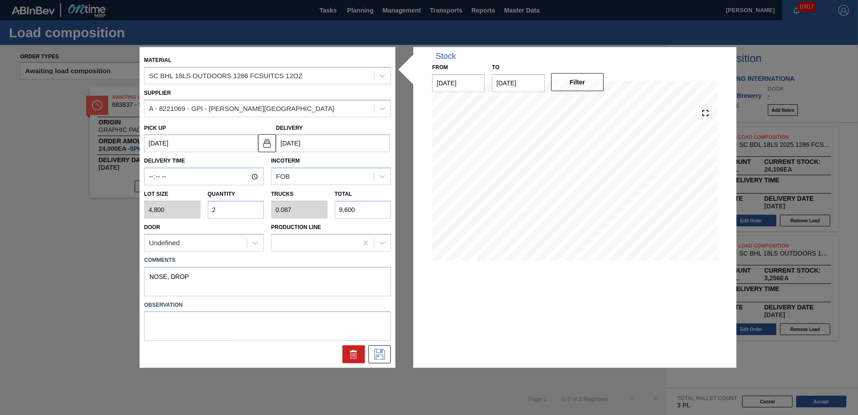
type input "20"
type input "0.87"
type input "96,000"
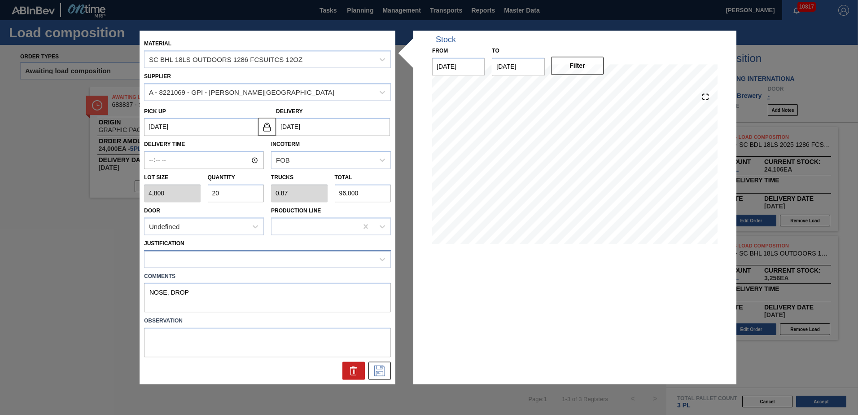
type input "20"
click at [229, 255] on div at bounding box center [259, 258] width 229 height 13
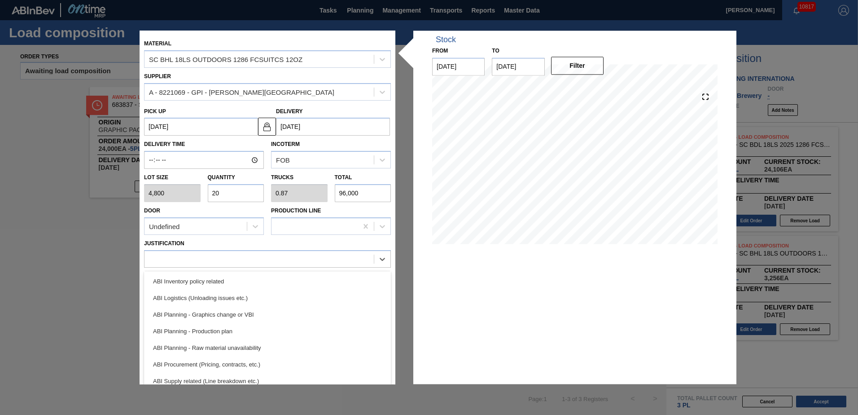
scroll to position [0, 0]
click at [231, 351] on div "ABI Planning - Graphics change or VBI" at bounding box center [267, 347] width 247 height 17
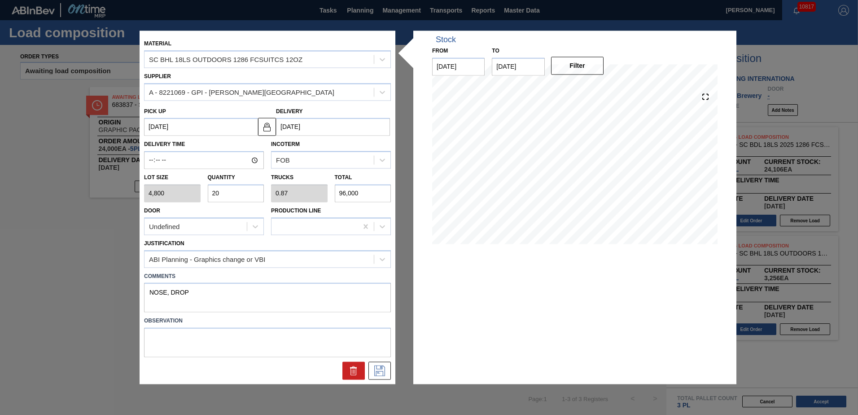
click at [333, 271] on label "Comments" at bounding box center [267, 276] width 247 height 13
drag, startPoint x: 334, startPoint y: 268, endPoint x: 334, endPoint y: 261, distance: 7.2
click at [334, 268] on div "Comments NOSE, DROP" at bounding box center [267, 290] width 254 height 45
click at [334, 259] on div "ABI Planning - Graphics change or VBI" at bounding box center [259, 258] width 229 height 13
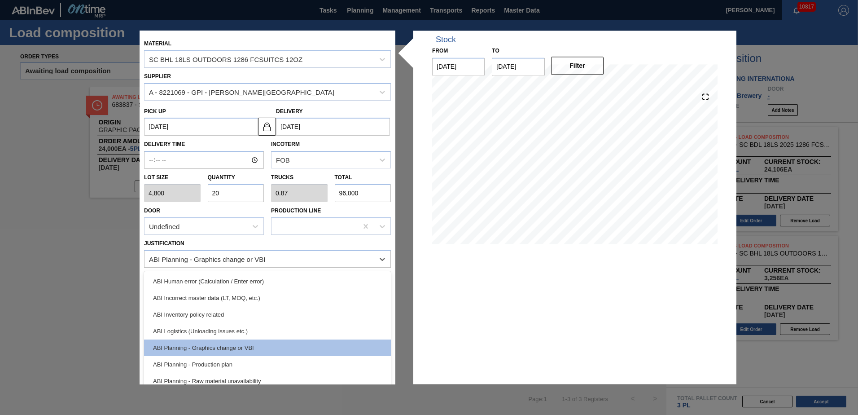
click at [331, 244] on div "Justification option ABI Planning - Graphics change or VBI, selected. option AB…" at bounding box center [267, 252] width 247 height 31
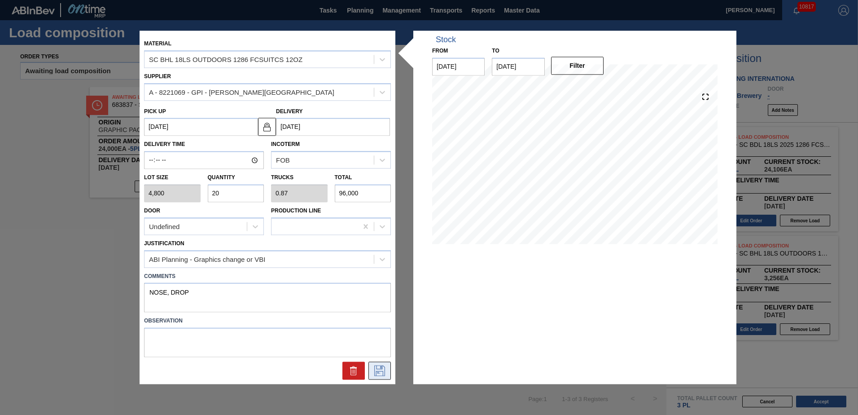
click at [380, 368] on icon at bounding box center [380, 370] width 14 height 11
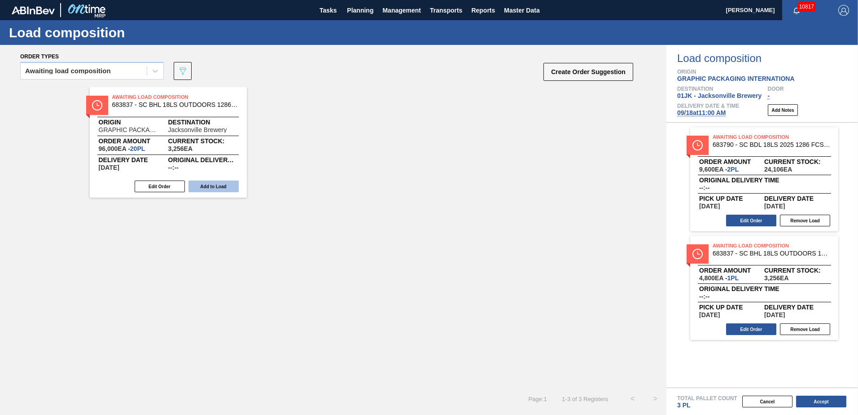
click at [211, 188] on button "Add to Load" at bounding box center [214, 186] width 50 height 12
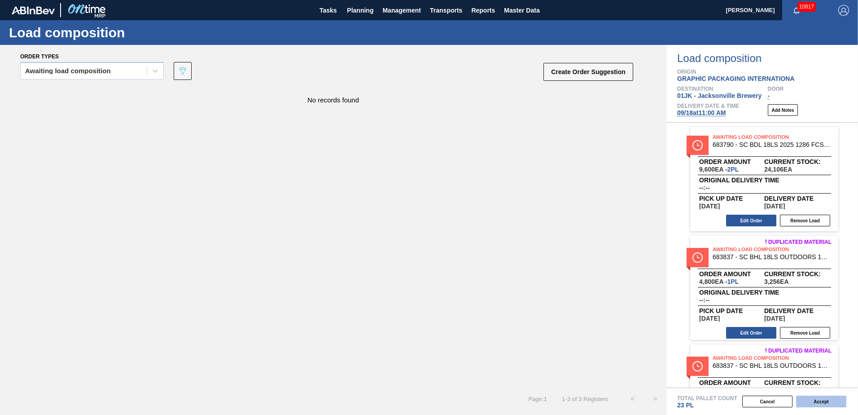
click at [825, 402] on button "Accept" at bounding box center [821, 401] width 50 height 12
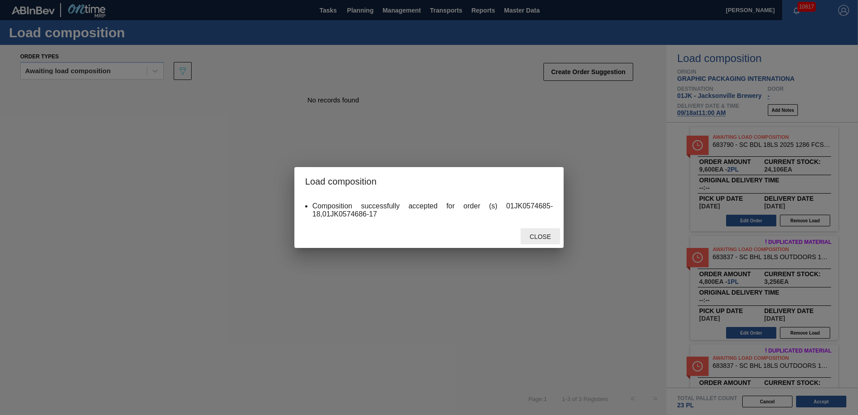
click at [539, 237] on span "Close" at bounding box center [539, 236] width 35 height 7
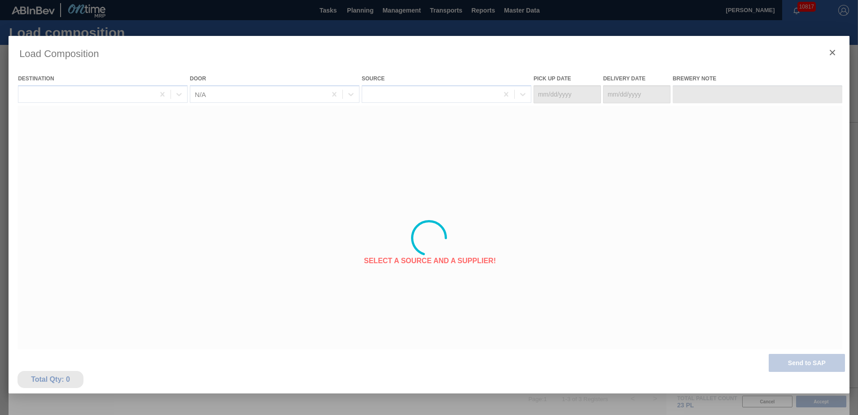
type Date "[DATE]"
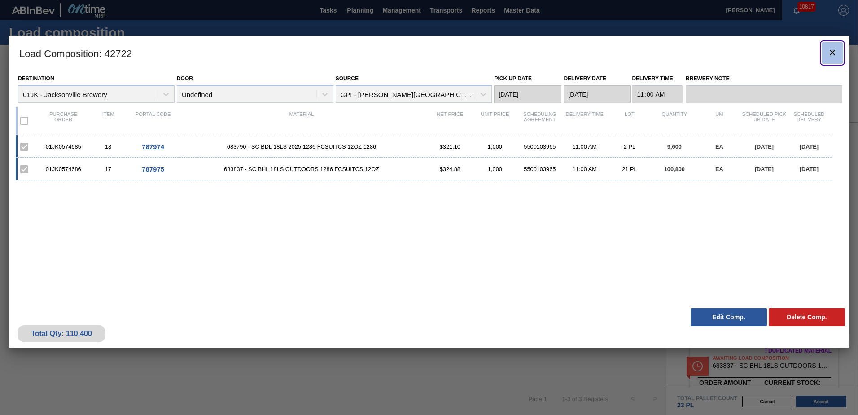
click at [836, 53] on icon "botão de ícone" at bounding box center [832, 52] width 11 height 11
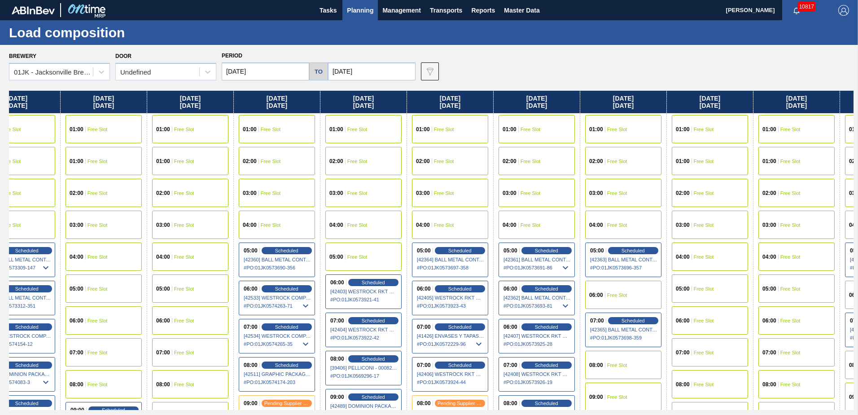
drag, startPoint x: 279, startPoint y: 191, endPoint x: 193, endPoint y: 184, distance: 86.9
click at [193, 185] on div "[DATE] 01:00 Free Slot 01:00 Free Slot 02:00 Free Slot 03:00 Free Slot 04:00 Fr…" at bounding box center [431, 250] width 845 height 319
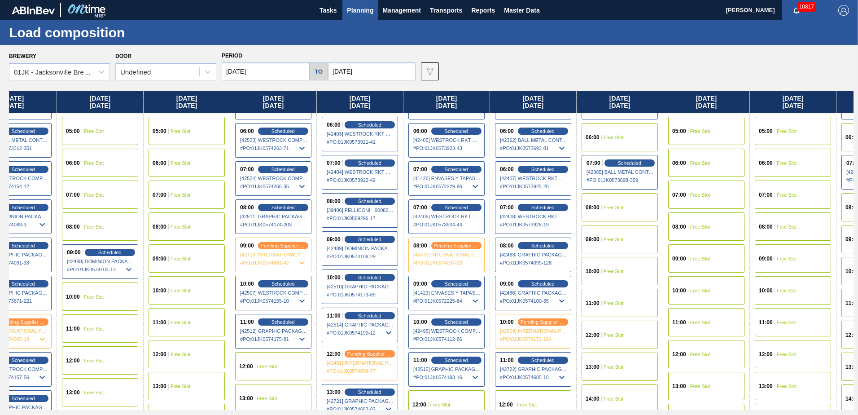
scroll to position [180, 472]
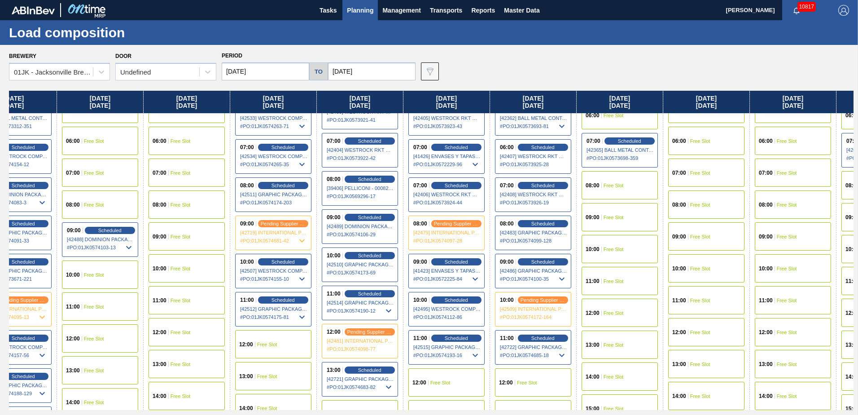
click at [607, 219] on span "Free Slot" at bounding box center [614, 217] width 20 height 5
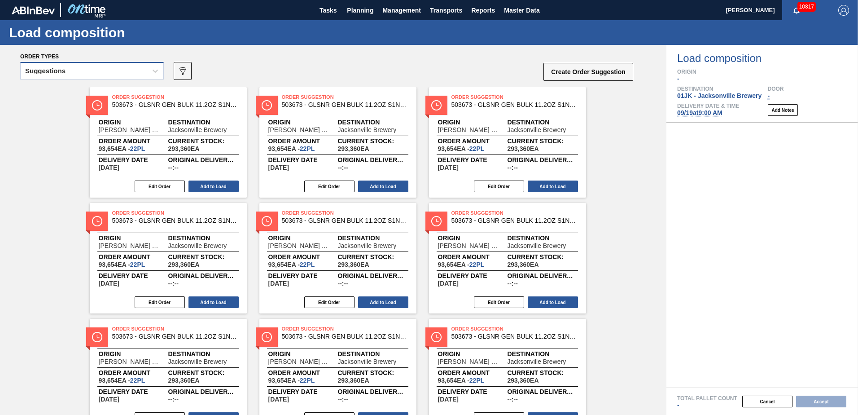
click at [123, 65] on div "Suggestions" at bounding box center [84, 71] width 126 height 13
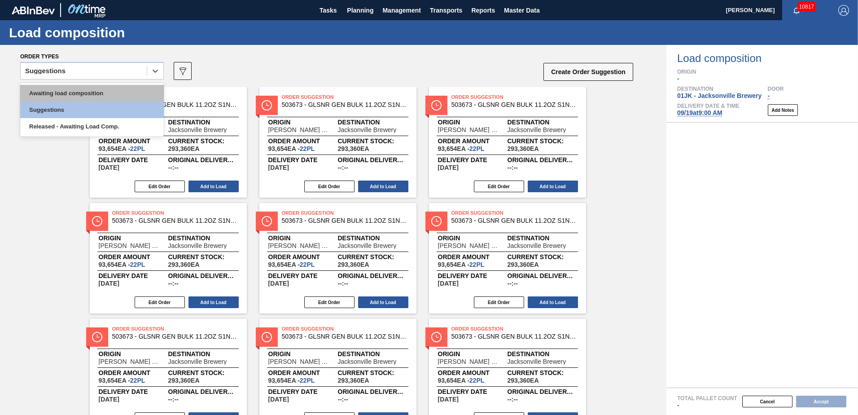
click at [113, 86] on div "Awaiting load composition" at bounding box center [92, 93] width 144 height 17
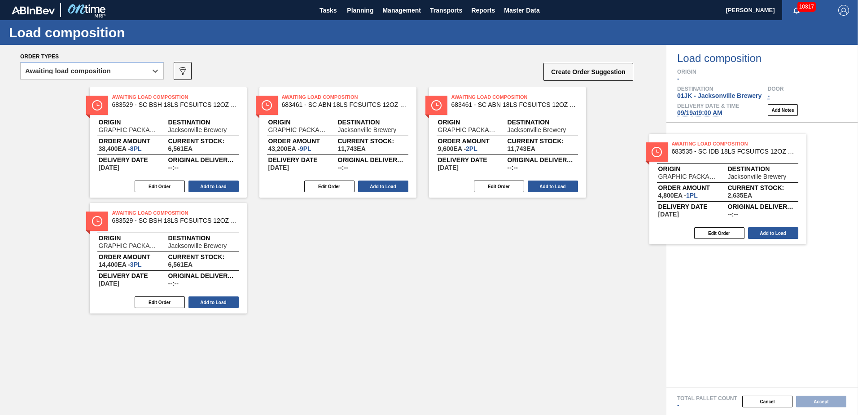
drag, startPoint x: 140, startPoint y: 133, endPoint x: 735, endPoint y: 186, distance: 597.1
click at [735, 186] on div "Order types option Awaiting load composition, selected. Select is focused ,type…" at bounding box center [429, 230] width 858 height 370
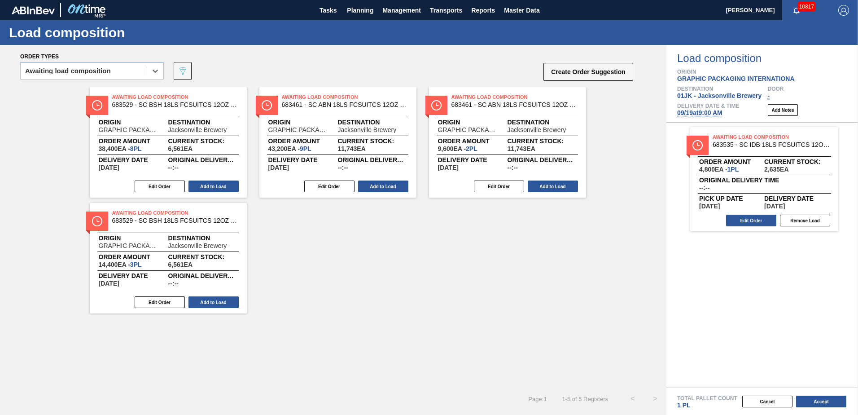
click at [737, 226] on div "Edit Order Remove Load" at bounding box center [760, 220] width 141 height 13
click at [739, 224] on button "Edit Order" at bounding box center [751, 221] width 50 height 12
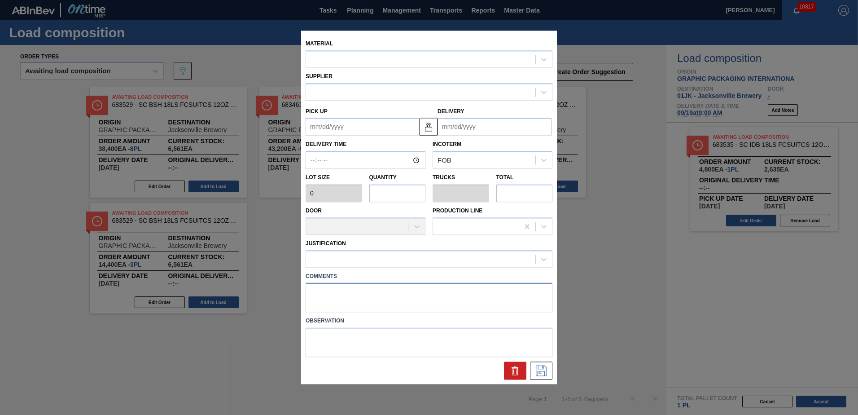
click at [370, 288] on textarea at bounding box center [429, 298] width 247 height 30
type input "4,800"
type input "1"
type input "0.042"
type input "4,800"
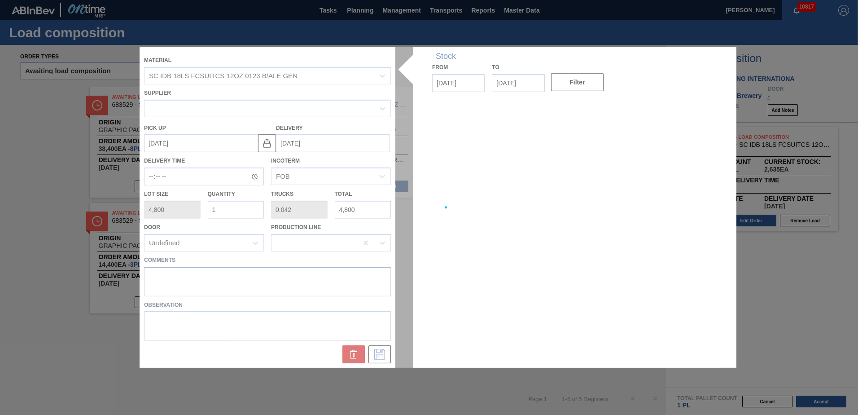
type up "[DATE]"
type input "[DATE]"
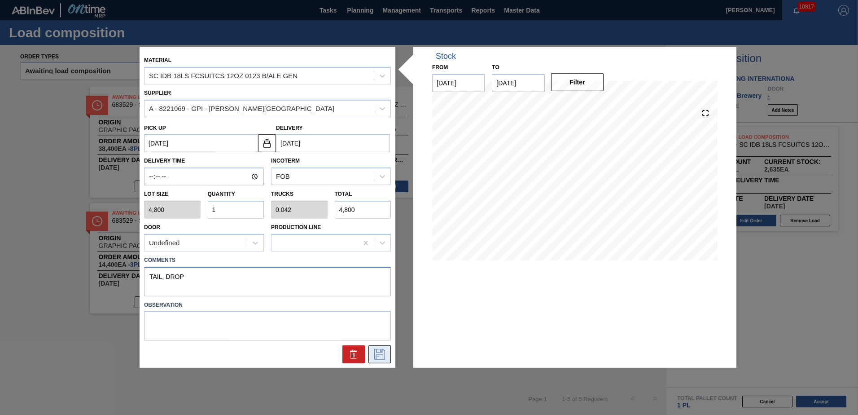
type textarea "TAIL, DROP"
click at [381, 355] on icon at bounding box center [380, 354] width 14 height 11
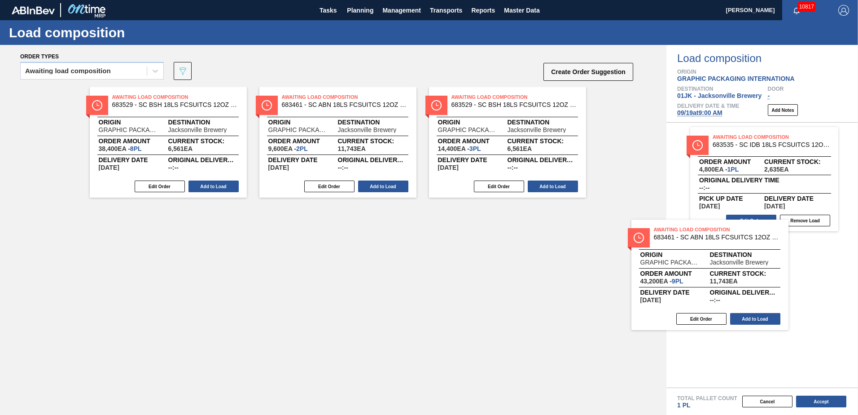
drag, startPoint x: 597, startPoint y: 222, endPoint x: 725, endPoint y: 253, distance: 131.1
click at [725, 253] on div "Order types Awaiting load composition 089F7B8B-B2A5-4AFE-B5C0-19BA573D28AC Crea…" at bounding box center [429, 230] width 858 height 370
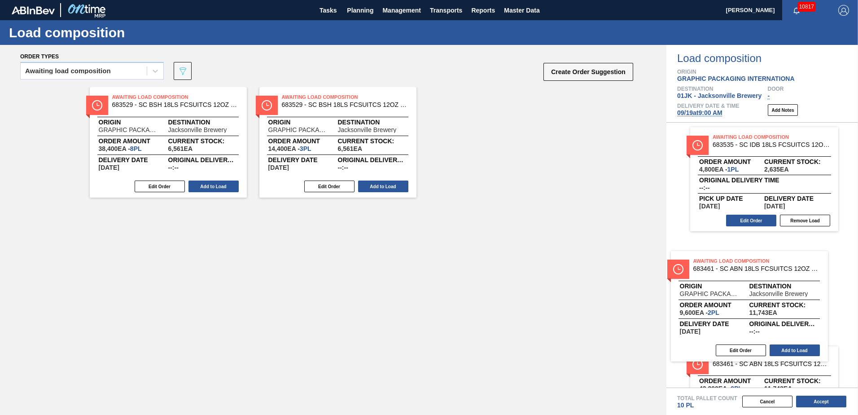
drag, startPoint x: 534, startPoint y: 220, endPoint x: 795, endPoint y: 286, distance: 269.4
click at [784, 293] on div "Order types Awaiting load composition 089F7B8B-B2A5-4AFE-B5C0-19BA573D28AC Crea…" at bounding box center [429, 230] width 858 height 370
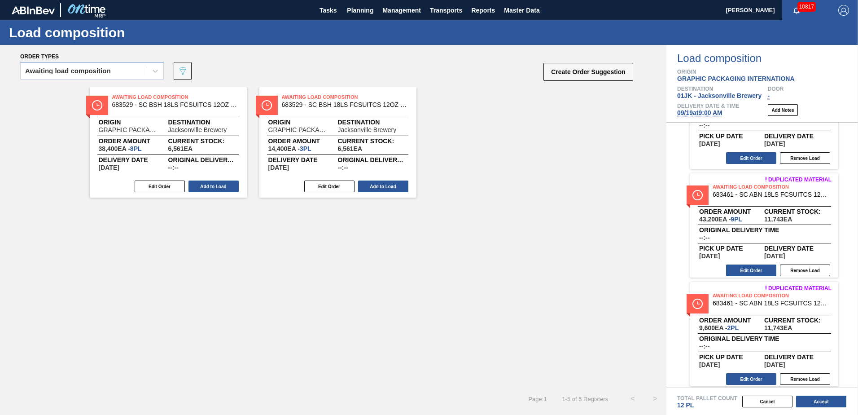
scroll to position [66, 0]
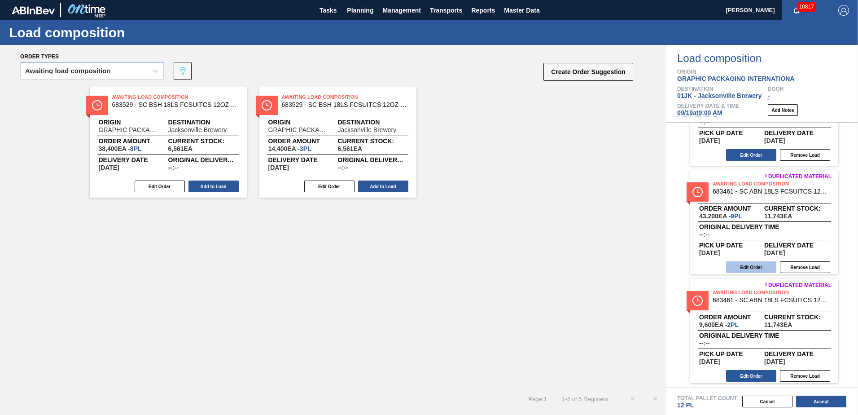
click at [745, 268] on button "Edit Order" at bounding box center [751, 267] width 50 height 12
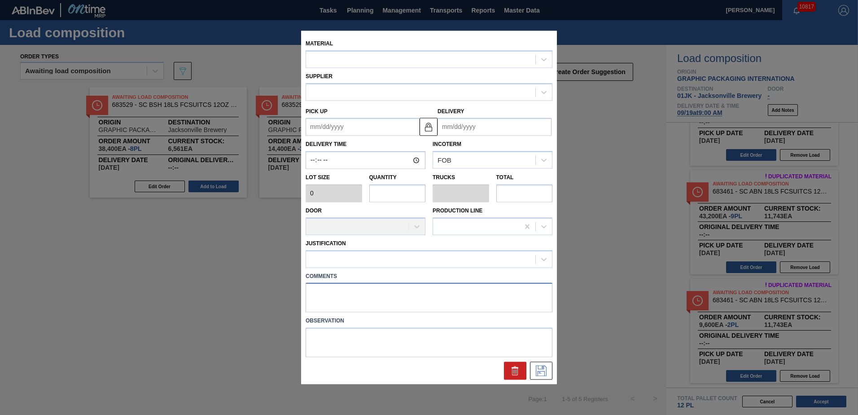
click at [405, 288] on textarea at bounding box center [429, 298] width 247 height 30
type textarea "MID, DROP"
click at [542, 368] on icon at bounding box center [541, 369] width 4 height 7
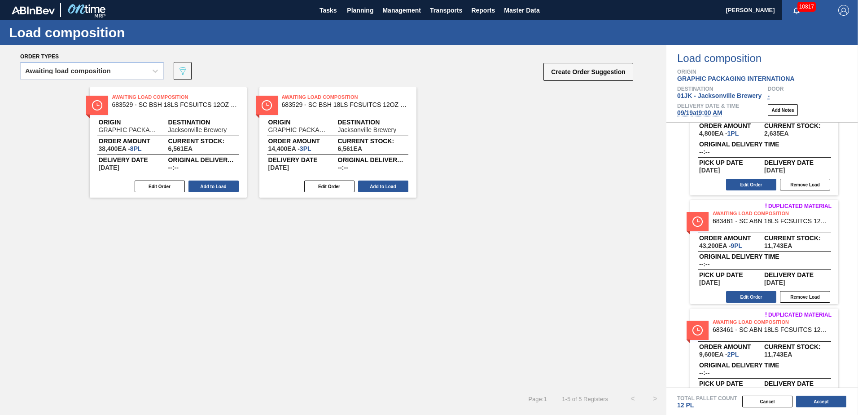
scroll to position [0, 0]
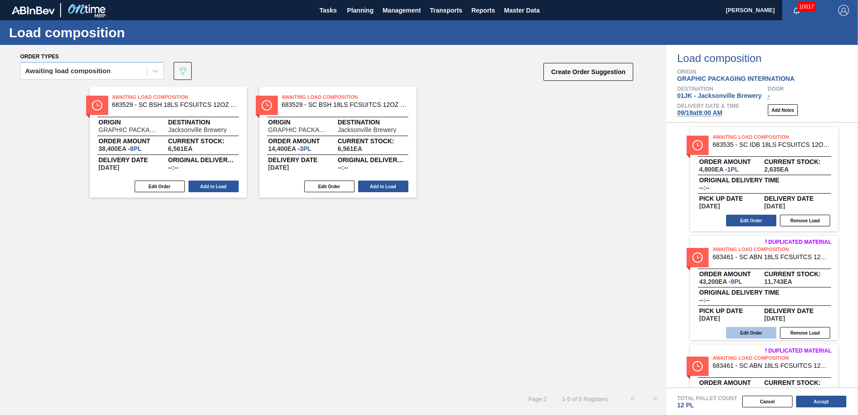
click at [765, 329] on button "Edit Order" at bounding box center [751, 333] width 50 height 12
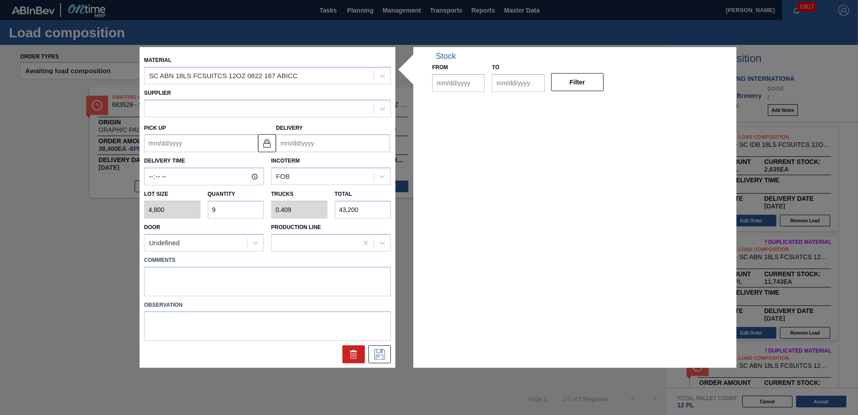
type input "4,800"
type input "9"
type input "0.409"
type input "43,200"
type up "[DATE]"
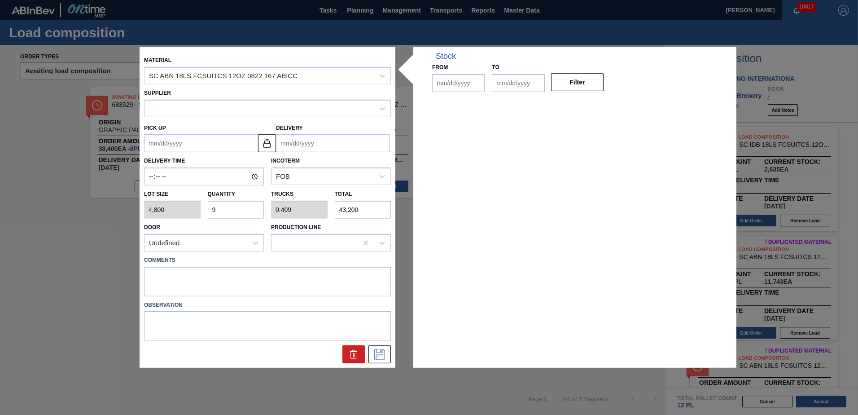
type input "[DATE]"
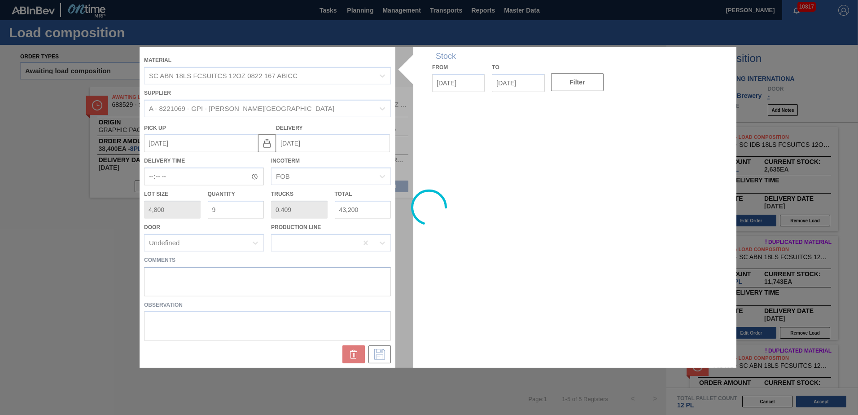
click at [247, 278] on textarea at bounding box center [267, 281] width 247 height 30
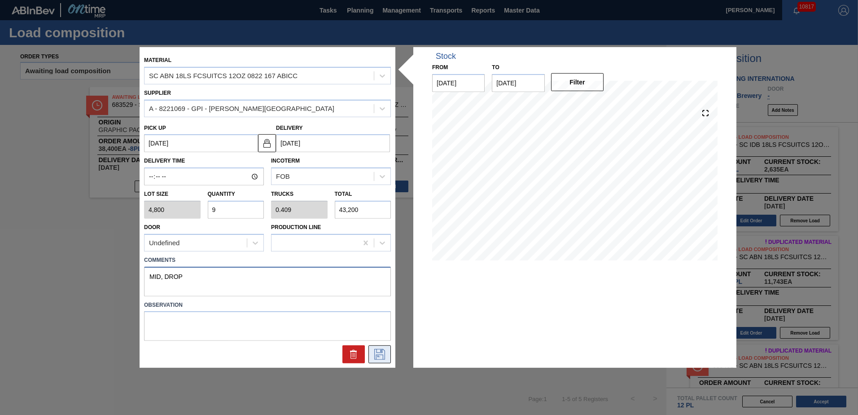
type textarea "MID, DROP"
click at [381, 355] on icon at bounding box center [380, 354] width 14 height 11
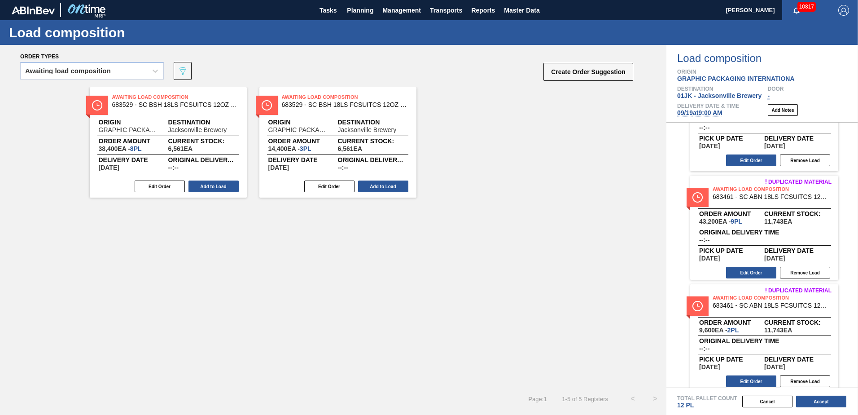
scroll to position [66, 0]
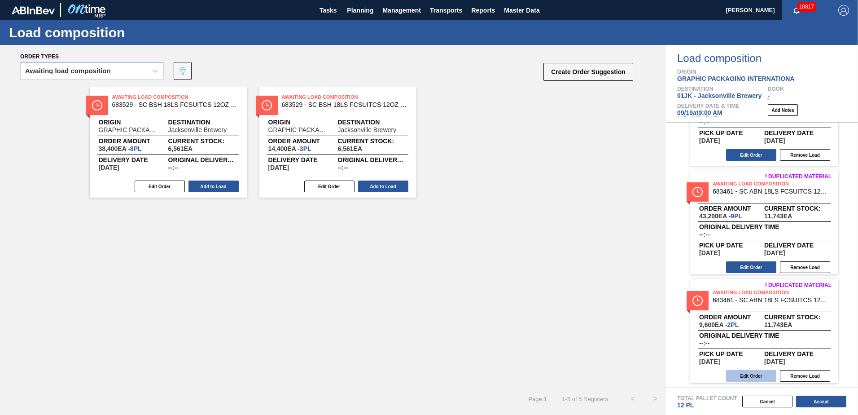
click at [750, 375] on button "Edit Order" at bounding box center [751, 376] width 50 height 12
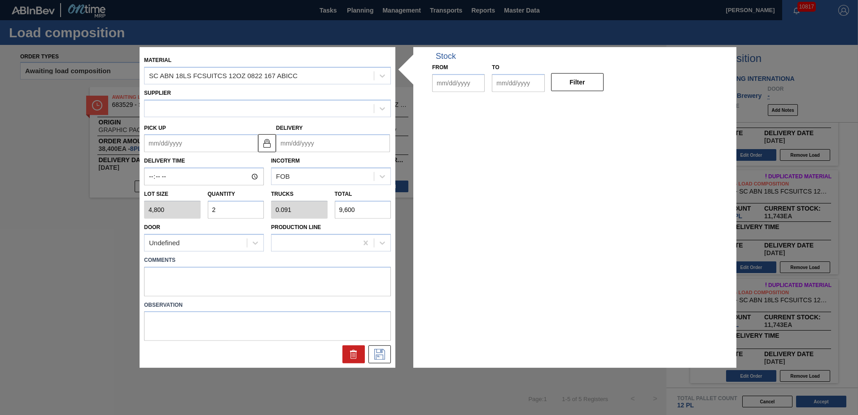
type input "4,800"
type input "2"
type input "0.091"
type input "9,600"
type up "[DATE]"
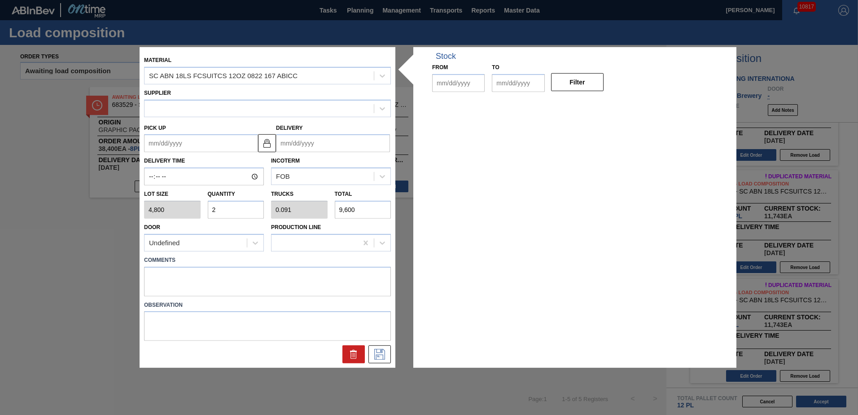
type input "[DATE]"
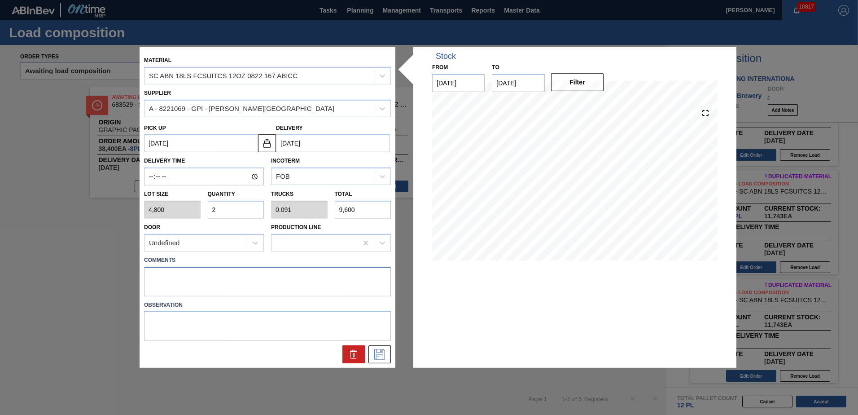
click at [248, 279] on textarea at bounding box center [267, 281] width 247 height 30
type textarea "MID, DROP"
click at [380, 352] on icon at bounding box center [380, 354] width 14 height 11
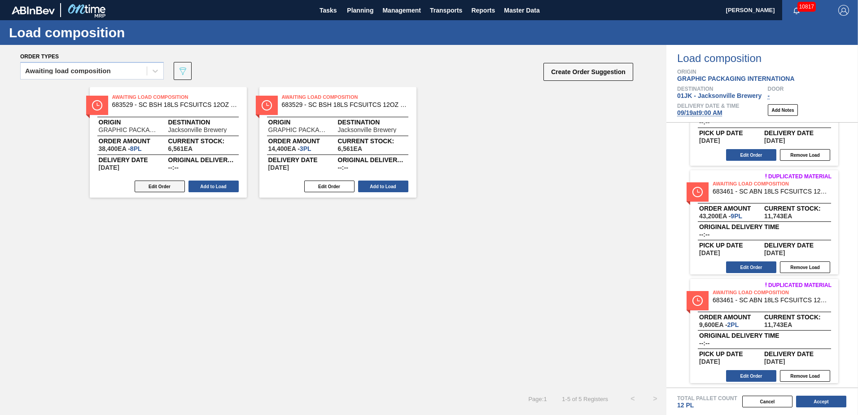
click at [163, 188] on button "Edit Order" at bounding box center [160, 186] width 50 height 12
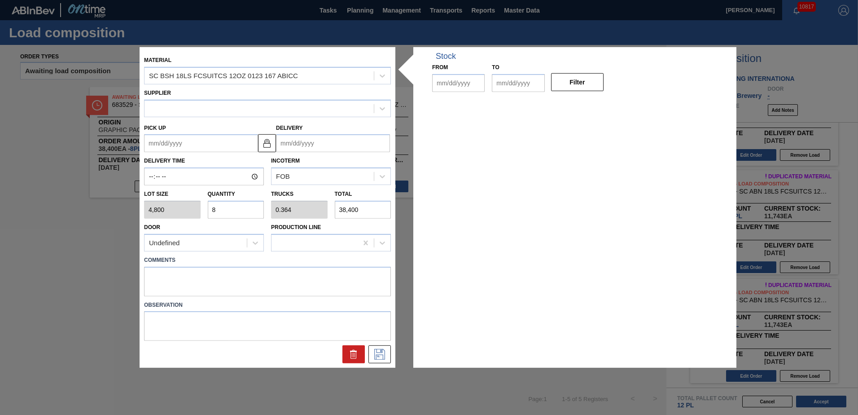
type input "4,800"
type input "8"
type input "0.364"
type input "38,400"
type up "[DATE]"
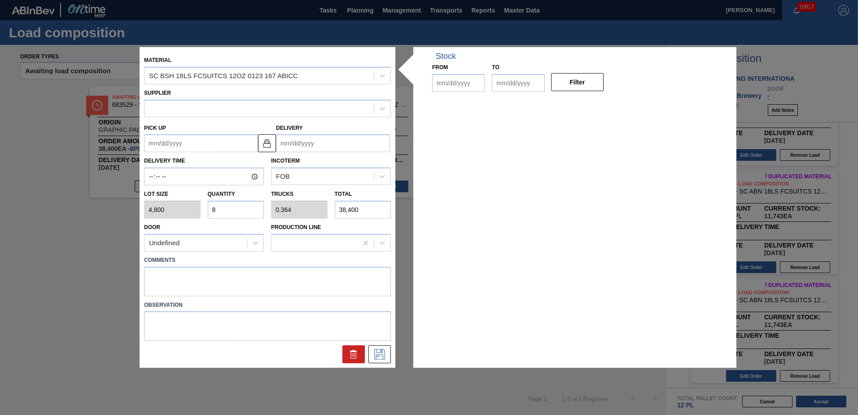
type input "[DATE]"
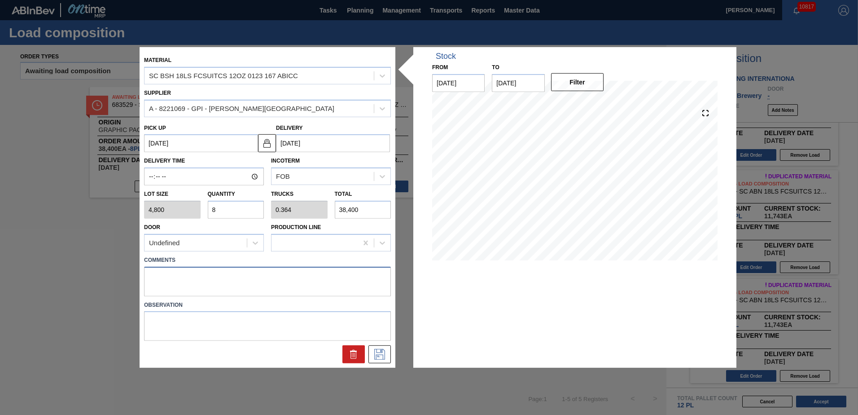
click at [240, 274] on textarea at bounding box center [267, 281] width 247 height 30
drag, startPoint x: 162, startPoint y: 278, endPoint x: 77, endPoint y: 288, distance: 85.4
click at [77, 288] on div "Material SC BSH 18LS FCSUITCS 12OZ 0123 167 ABICC Supplier A - 8221069 - GPI - …" at bounding box center [429, 207] width 858 height 415
type textarea "NOES, DROP"
click at [382, 354] on icon at bounding box center [380, 354] width 14 height 11
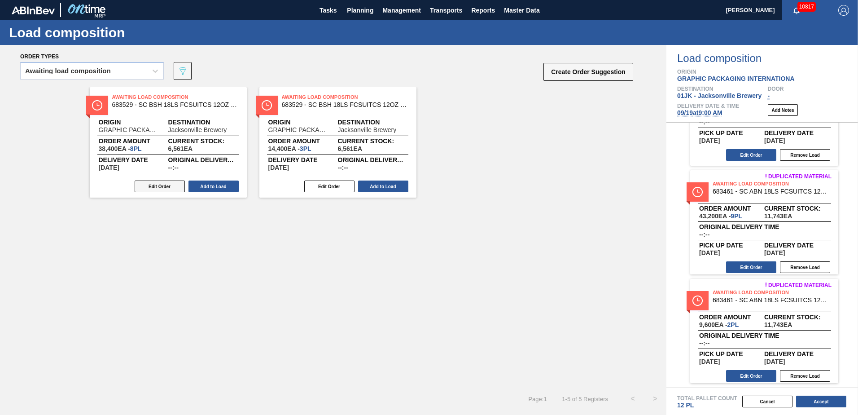
click at [174, 189] on button "Edit Order" at bounding box center [160, 186] width 50 height 12
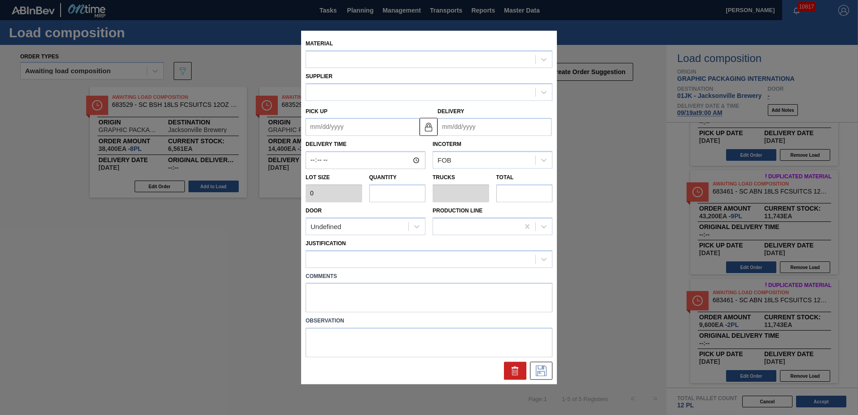
type input "4,800"
type input "8"
type input "0.364"
type input "38,400"
type textarea "NOES, DROP"
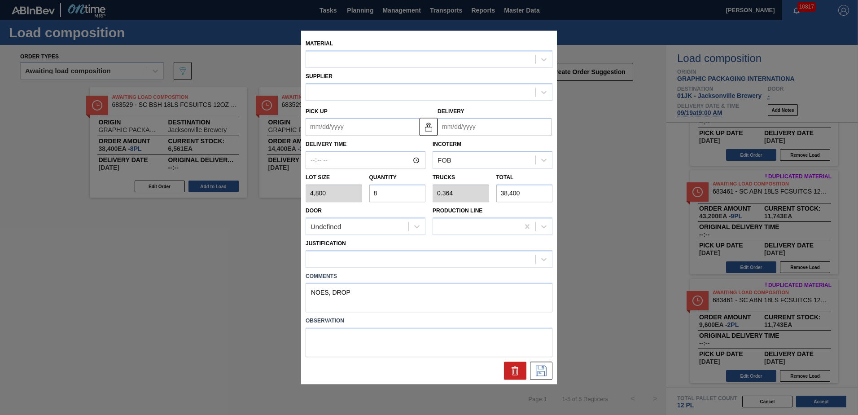
type up "[DATE]"
type input "[DATE]"
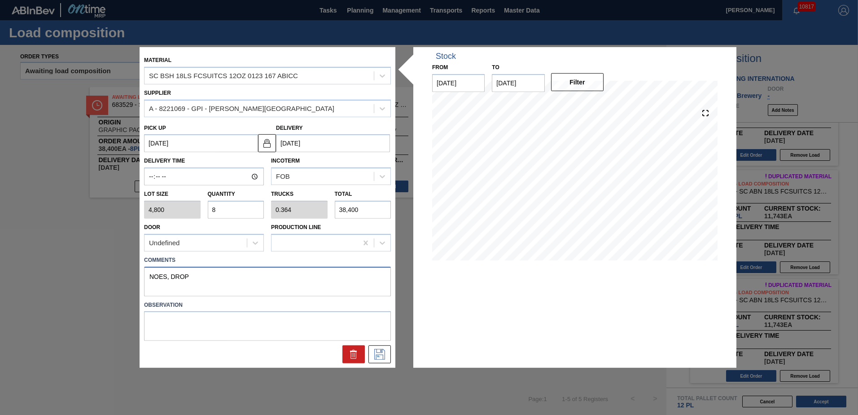
click at [168, 273] on textarea "NOES, DROP" at bounding box center [267, 281] width 247 height 30
type textarea "NOSE, DROP"
click at [372, 357] on button at bounding box center [379, 354] width 22 height 18
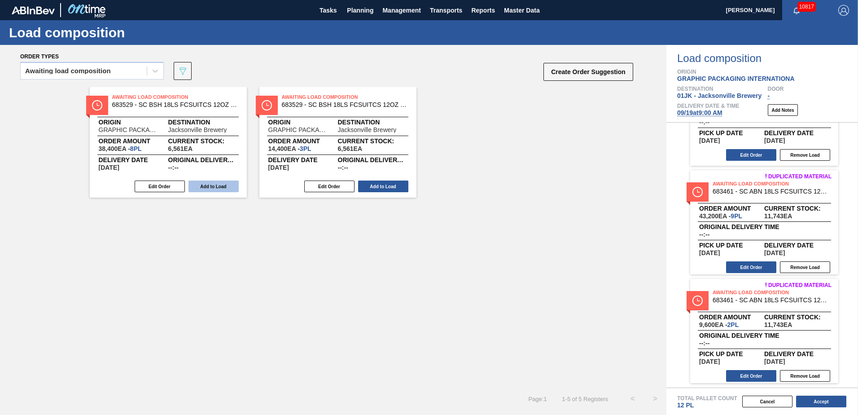
click at [225, 190] on button "Add to Load" at bounding box center [214, 186] width 50 height 12
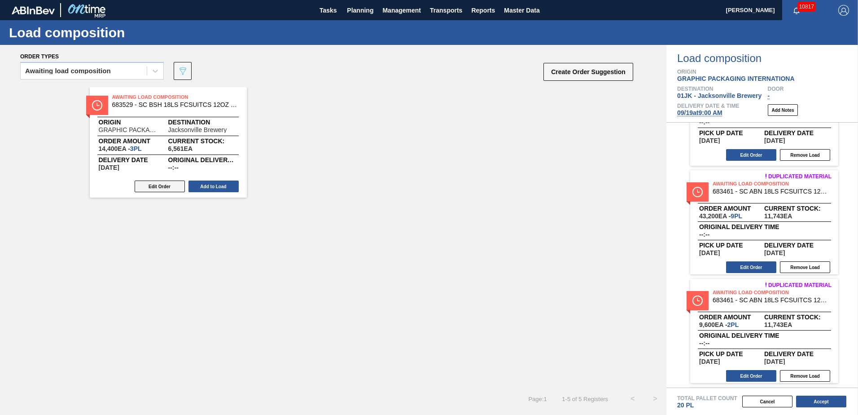
click at [165, 184] on button "Edit Order" at bounding box center [160, 186] width 50 height 12
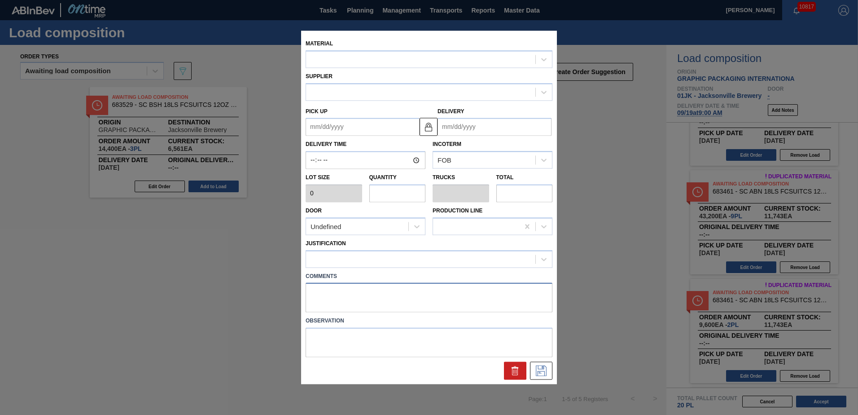
click at [334, 292] on textarea at bounding box center [429, 298] width 247 height 30
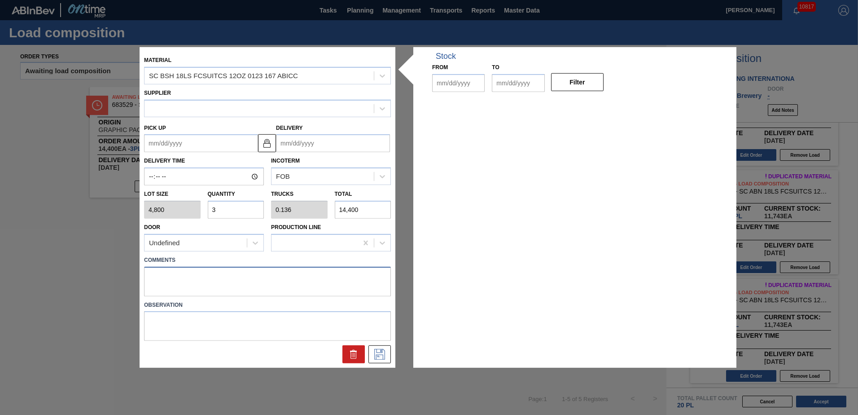
type input "4,800"
type input "3"
type input "0.136"
type input "14,400"
type up "[DATE]"
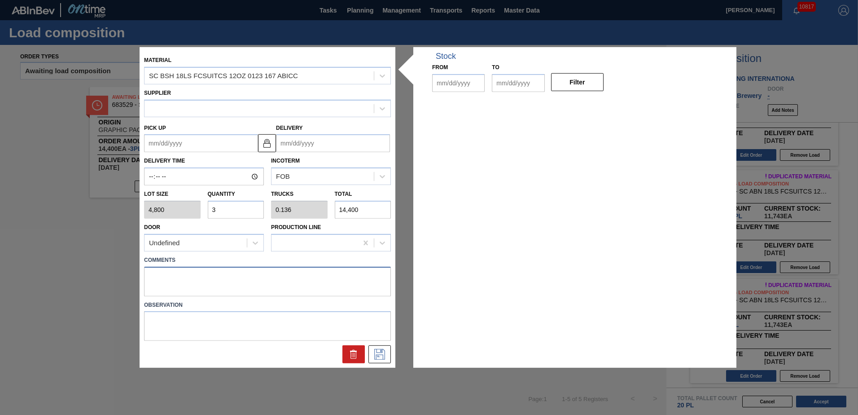
type input "[DATE]"
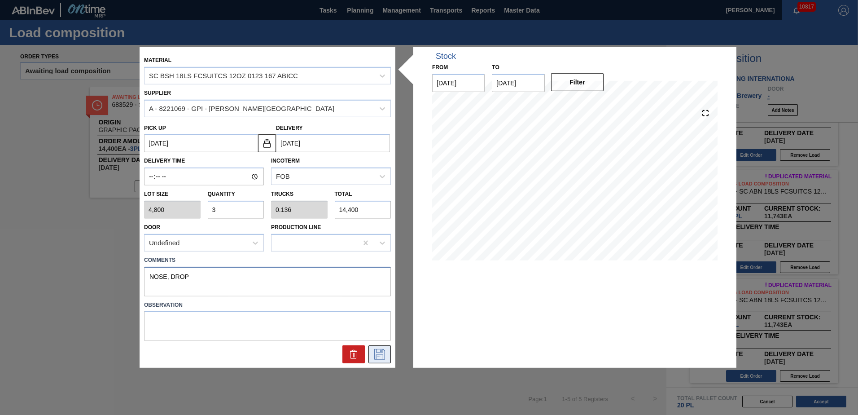
type textarea "NOSE, DROP"
click at [375, 360] on icon at bounding box center [379, 354] width 11 height 11
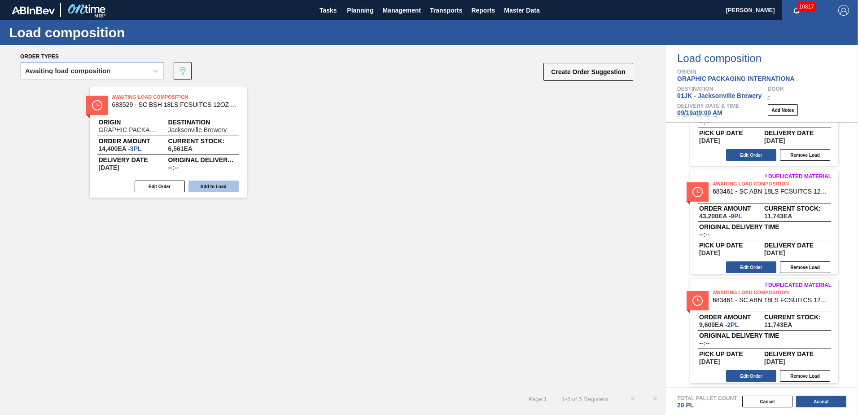
click at [212, 186] on button "Add to Load" at bounding box center [214, 186] width 50 height 12
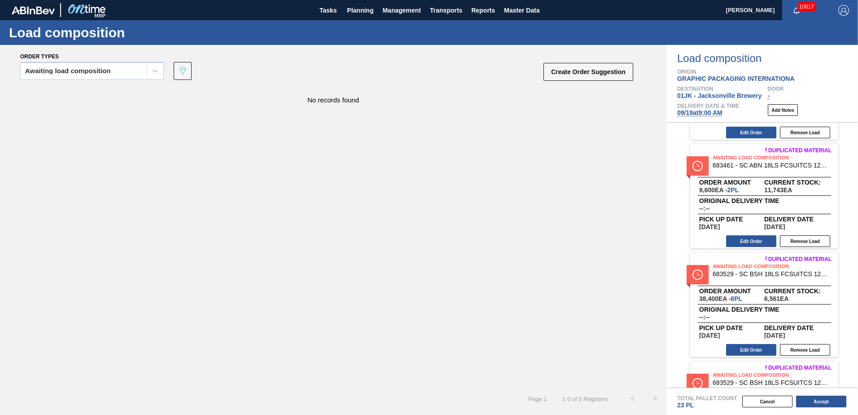
scroll to position [283, 0]
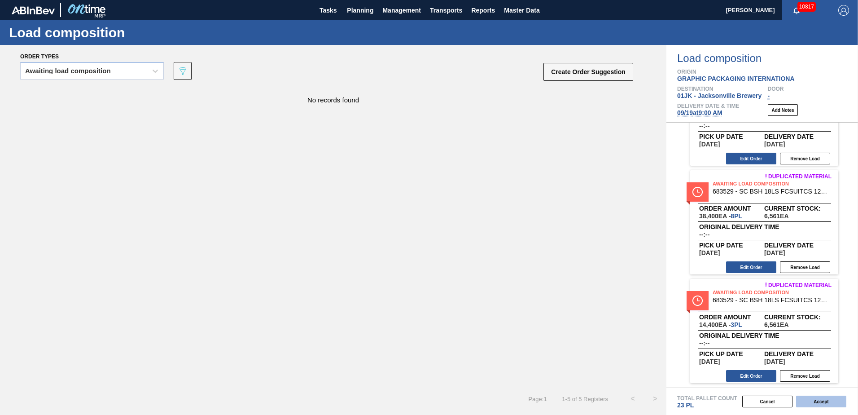
click at [820, 403] on button "Accept" at bounding box center [821, 401] width 50 height 12
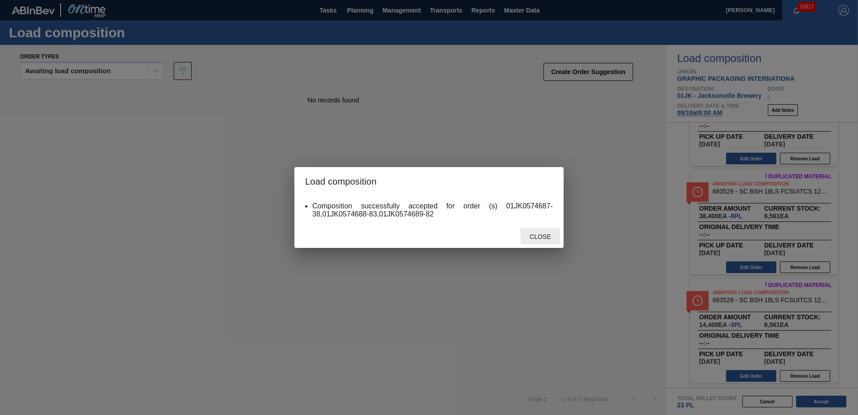
click at [545, 236] on span "Close" at bounding box center [539, 236] width 35 height 7
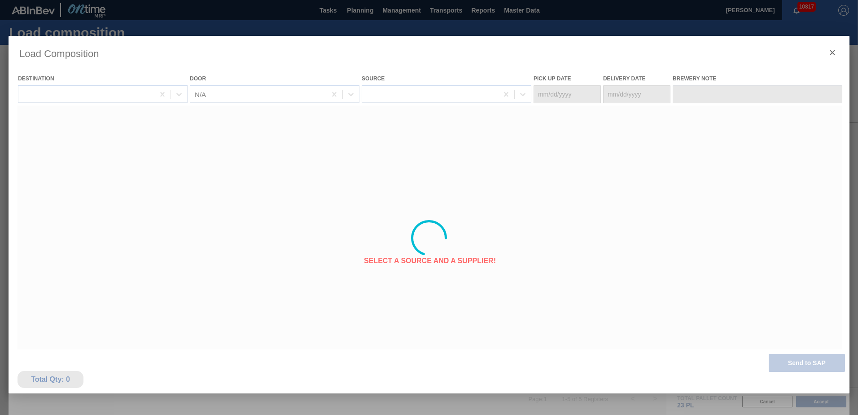
type Date "[DATE]"
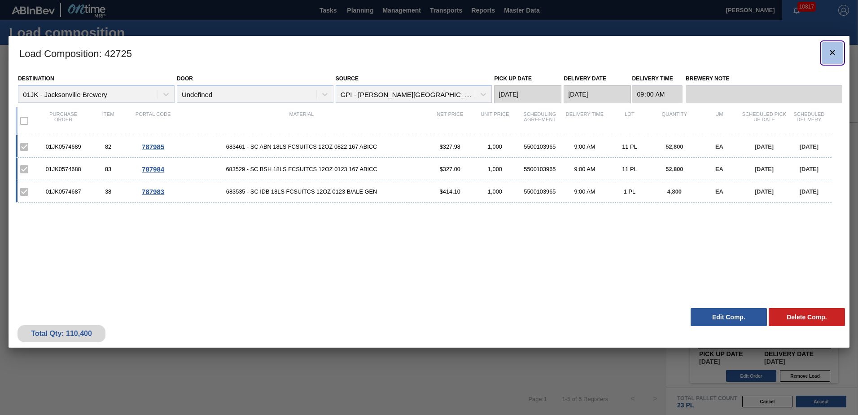
click at [832, 54] on icon "botão de ícone" at bounding box center [832, 52] width 11 height 11
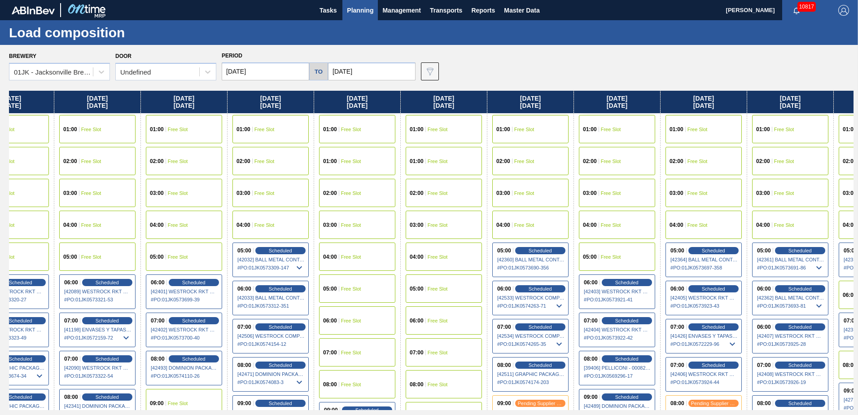
drag, startPoint x: 708, startPoint y: 171, endPoint x: 489, endPoint y: 167, distance: 219.1
click at [483, 171] on div "[DATE] 01:00 Free Slot 01:00 Free Slot 02:00 Free Slot 03:00 Free Slot 04:00 Fr…" at bounding box center [431, 250] width 845 height 319
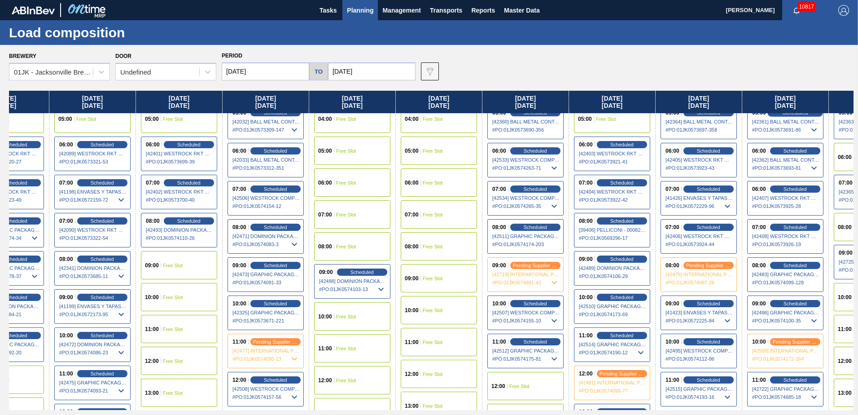
scroll to position [269, 219]
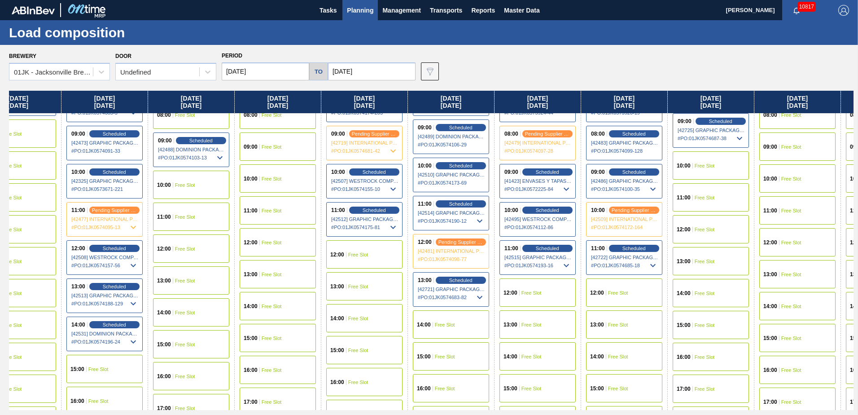
drag, startPoint x: 815, startPoint y: 298, endPoint x: 642, endPoint y: 300, distance: 172.8
click at [642, 300] on div "[DATE] 01:00 Free Slot 01:00 Free Slot 02:00 Free Slot 03:00 Free Slot 04:00 Fr…" at bounding box center [431, 250] width 845 height 319
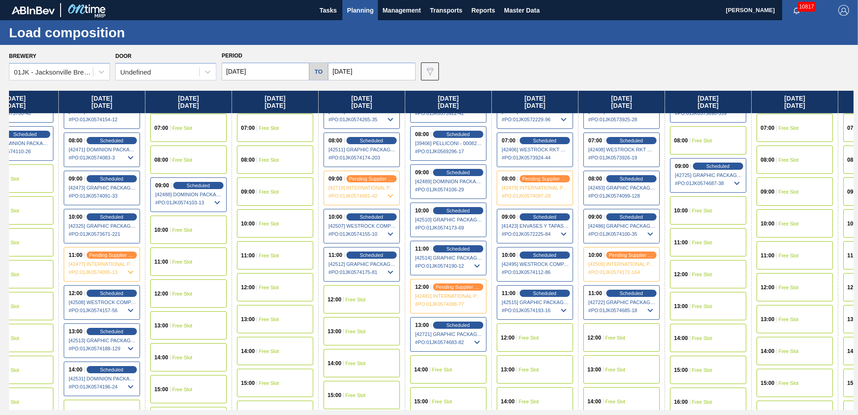
scroll to position [269, 383]
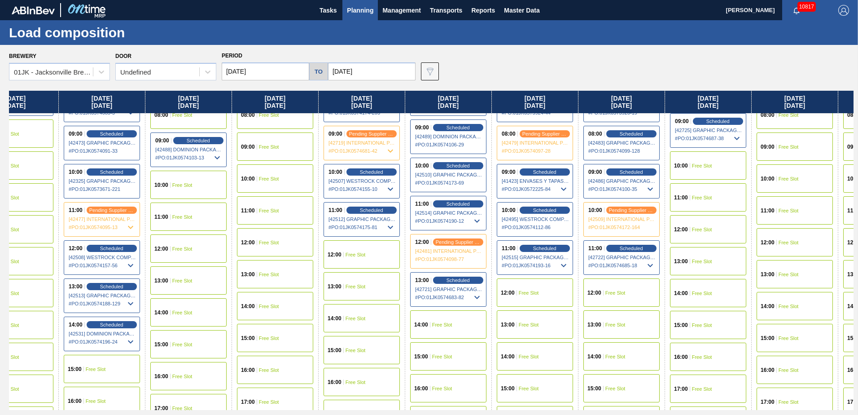
click at [701, 200] on div "11:00 Free Slot" at bounding box center [708, 197] width 76 height 28
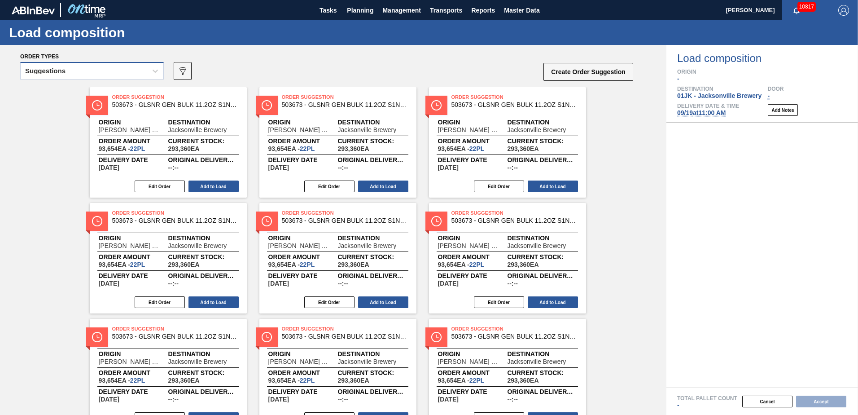
click at [123, 74] on div "Suggestions" at bounding box center [84, 71] width 126 height 13
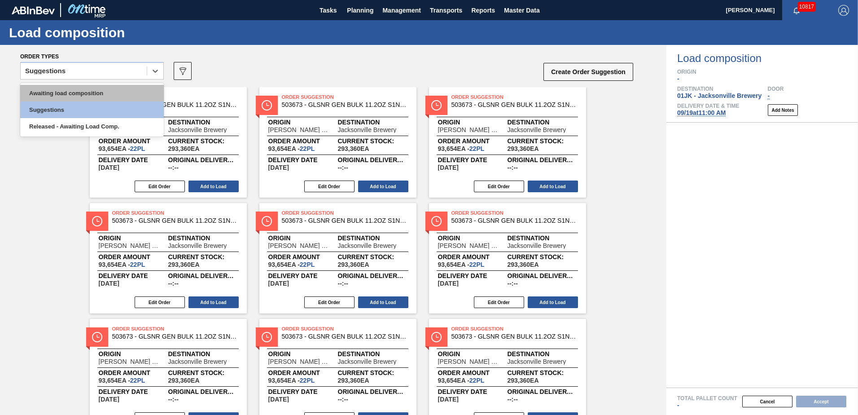
click at [114, 90] on div "Awaiting load composition" at bounding box center [92, 93] width 144 height 17
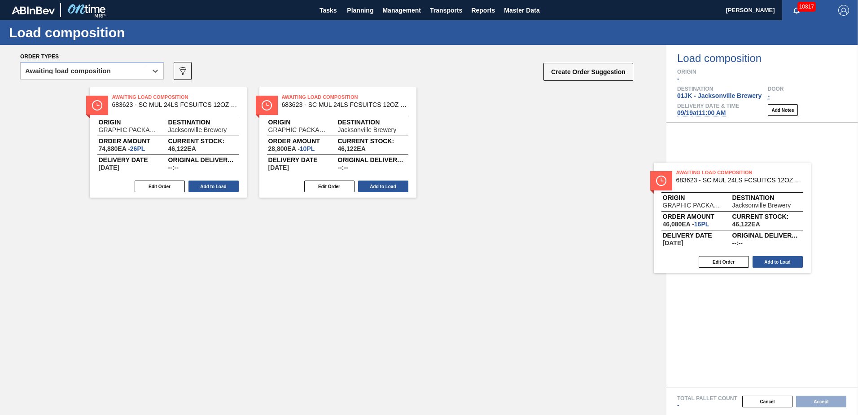
drag, startPoint x: 189, startPoint y: 119, endPoint x: 756, endPoint y: 197, distance: 572.7
click at [756, 197] on div "Order types option Awaiting load composition, selected. Select is focused ,type…" at bounding box center [429, 230] width 858 height 370
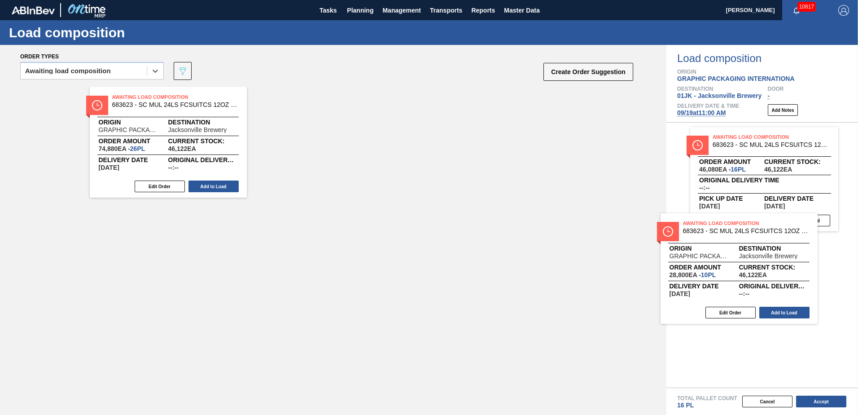
drag, startPoint x: 283, startPoint y: 125, endPoint x: 689, endPoint y: 254, distance: 426.4
click at [689, 254] on div "Order types option Awaiting load composition, selected. Select is focused ,type…" at bounding box center [429, 230] width 858 height 370
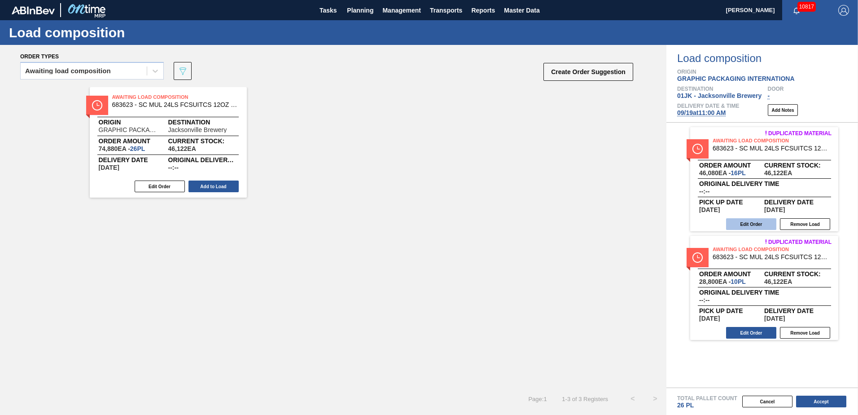
click at [759, 224] on button "Edit Order" at bounding box center [751, 224] width 50 height 12
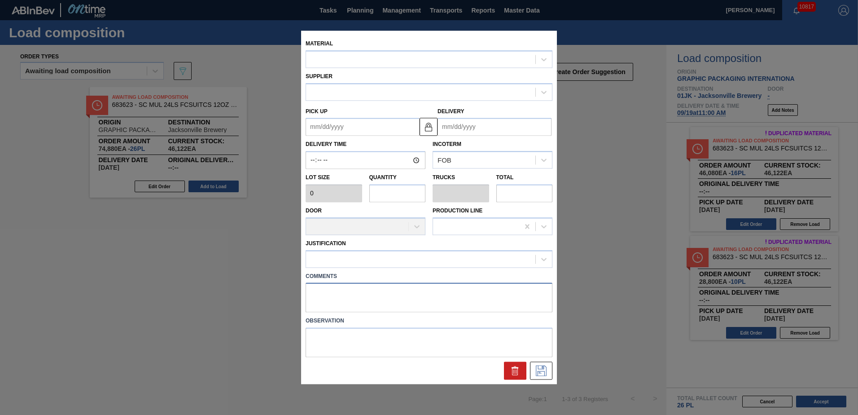
click at [376, 296] on textarea at bounding box center [429, 298] width 247 height 30
type input "2,880"
type input "16"
type input "0.615"
type input "46,080"
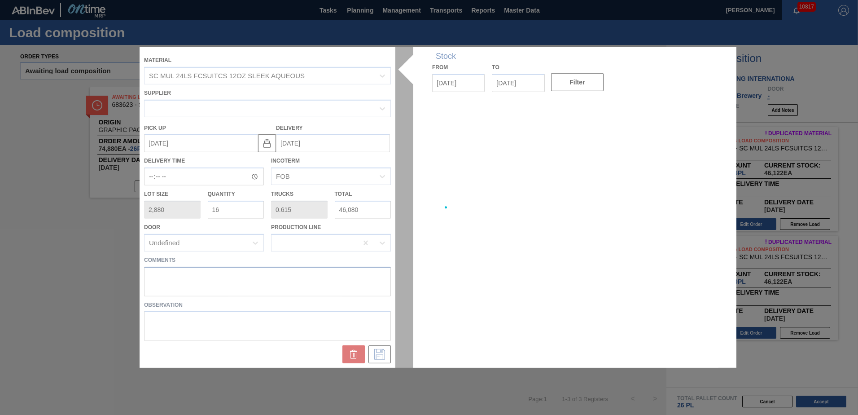
type up "[DATE]"
type input "[DATE]"
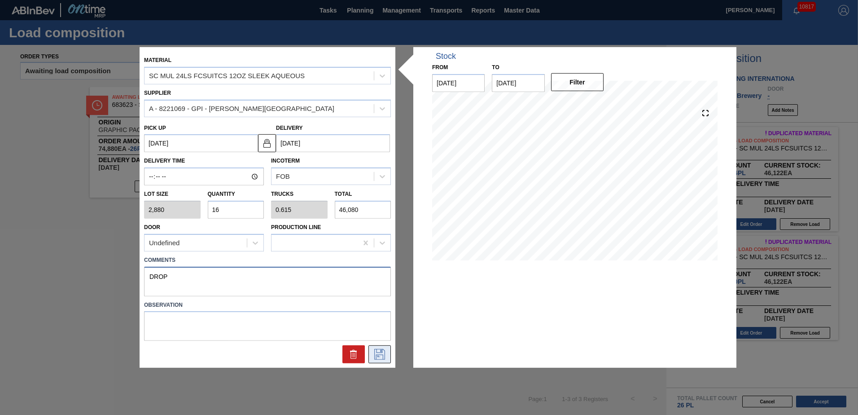
type textarea "DROP"
click at [382, 348] on button at bounding box center [379, 354] width 22 height 18
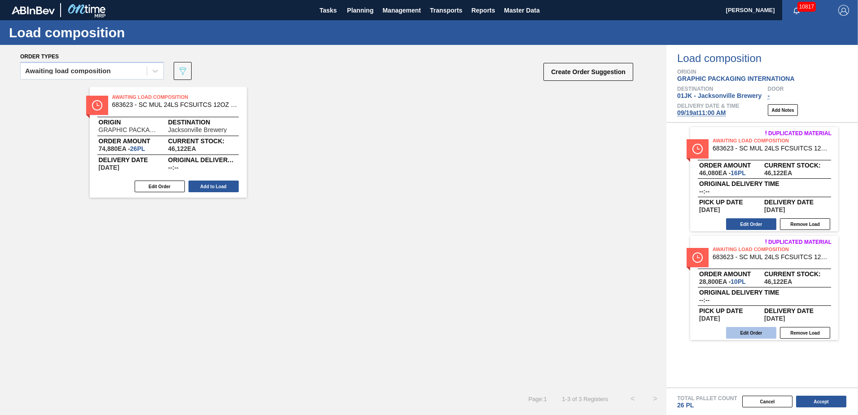
click at [747, 334] on button "Edit Order" at bounding box center [751, 333] width 50 height 12
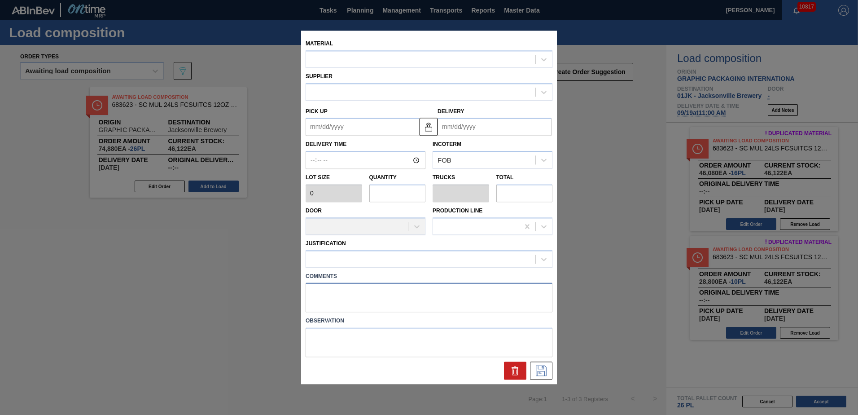
click at [394, 293] on textarea at bounding box center [429, 298] width 247 height 30
type textarea "DROP"
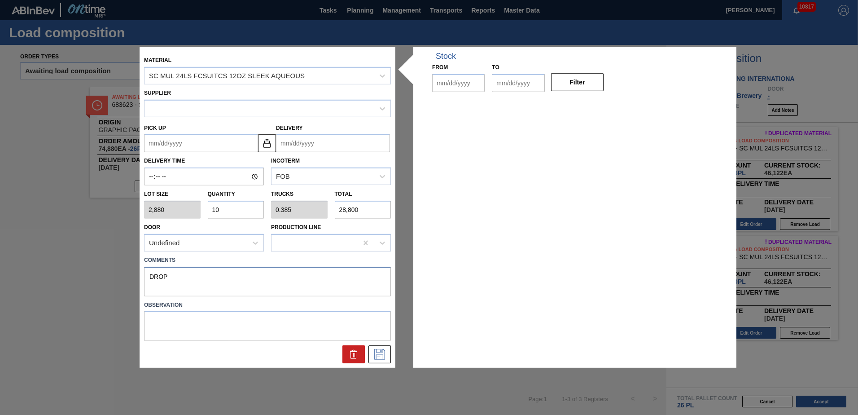
type input "2,880"
type input "10"
type input "0.385"
type input "28,800"
type up "[DATE]"
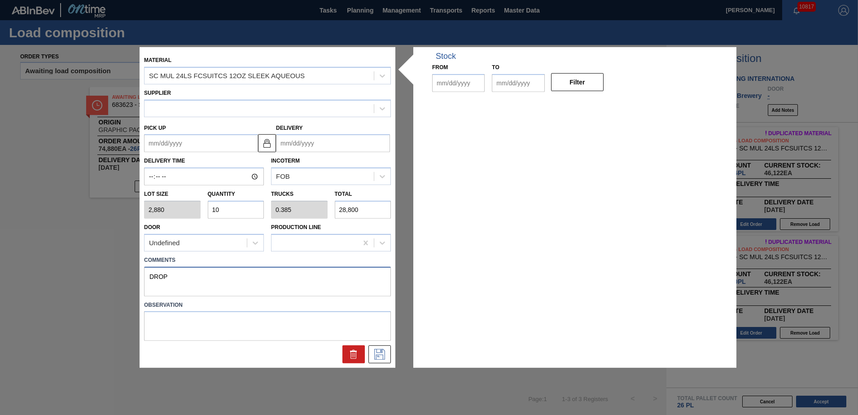
type input "[DATE]"
type textarea "DROP"
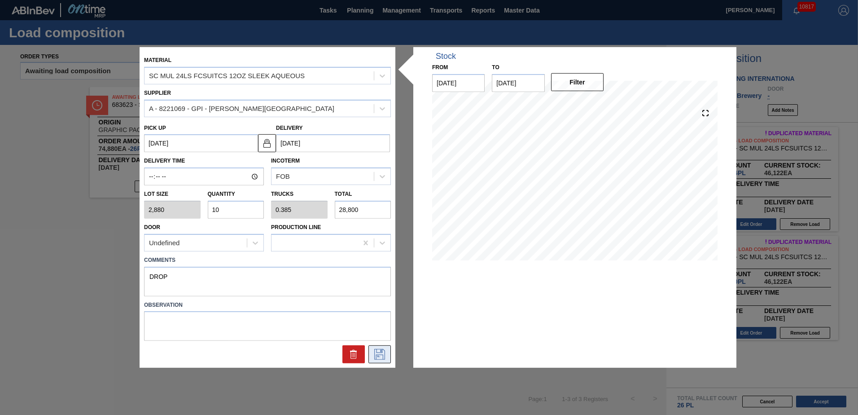
click at [375, 359] on button at bounding box center [379, 354] width 22 height 18
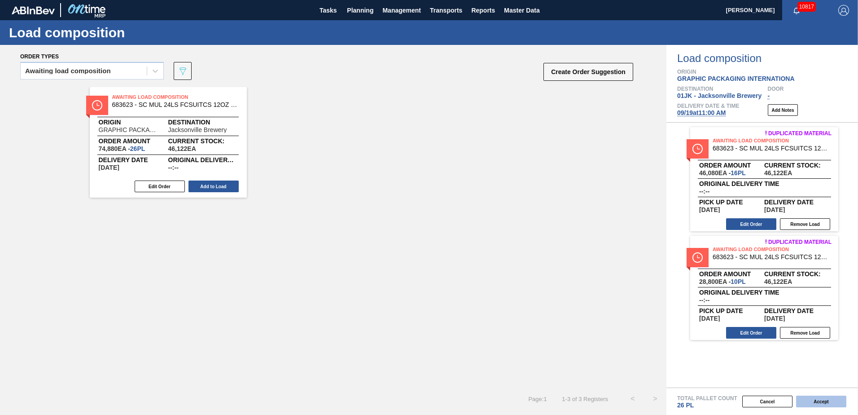
click at [826, 400] on button "Accept" at bounding box center [821, 401] width 50 height 12
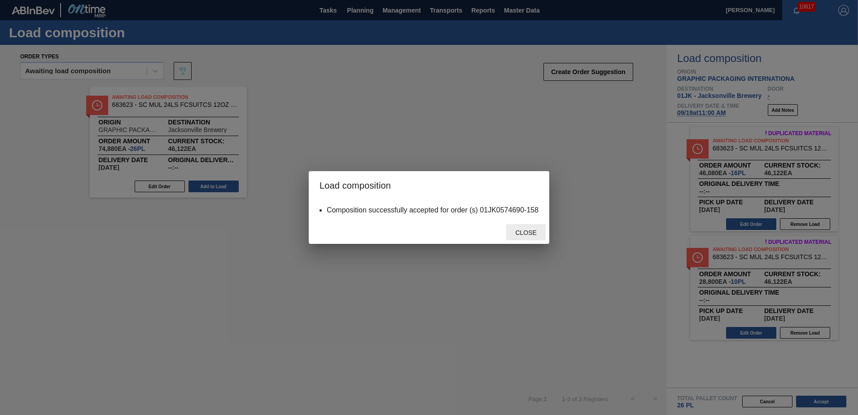
click at [521, 228] on div "Close" at bounding box center [525, 232] width 39 height 17
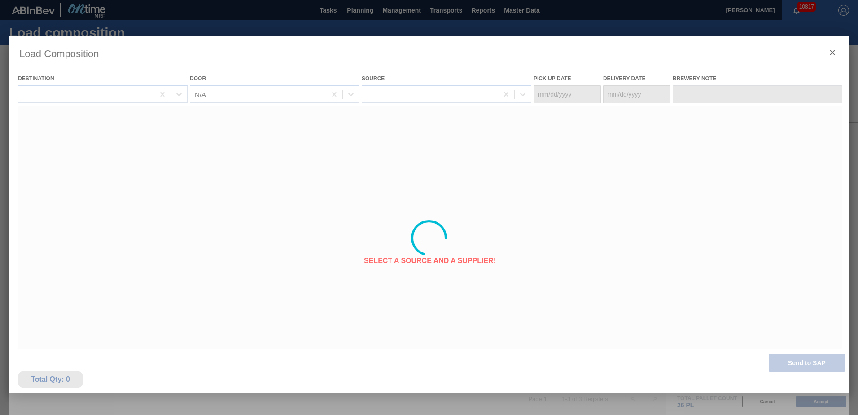
type Date "[DATE]"
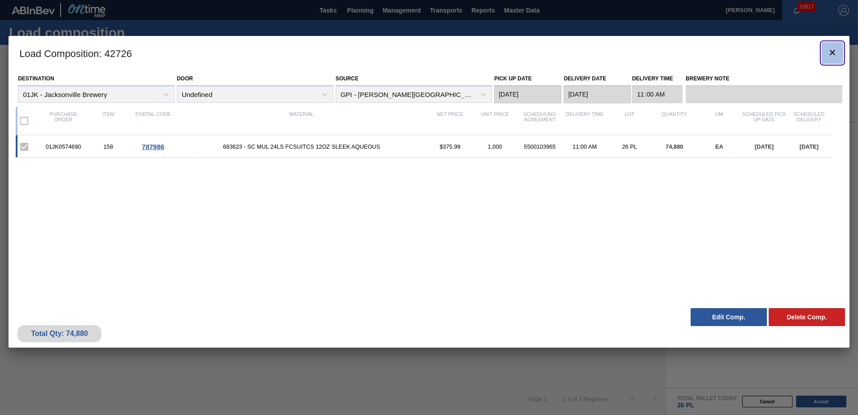
click at [834, 54] on icon "botão de ícone" at bounding box center [832, 52] width 5 height 5
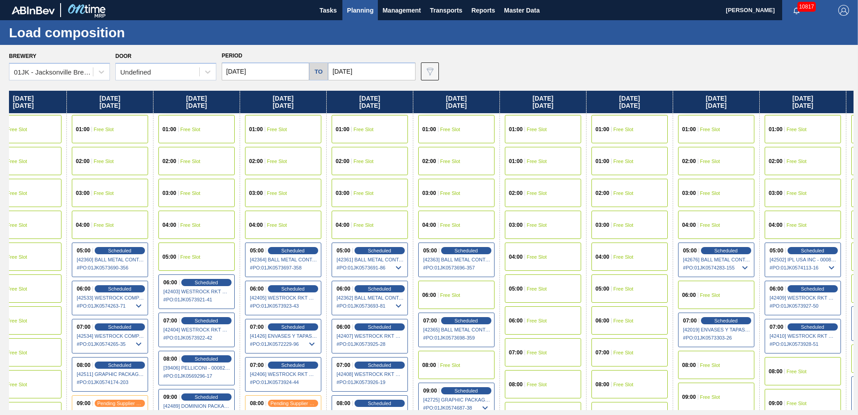
drag, startPoint x: 638, startPoint y: 170, endPoint x: 0, endPoint y: 132, distance: 639.4
click at [0, 0] on html "Tasks Planning Management Transports Reports Master Data [PERSON_NAME] 10817 Ma…" at bounding box center [429, 0] width 858 height 0
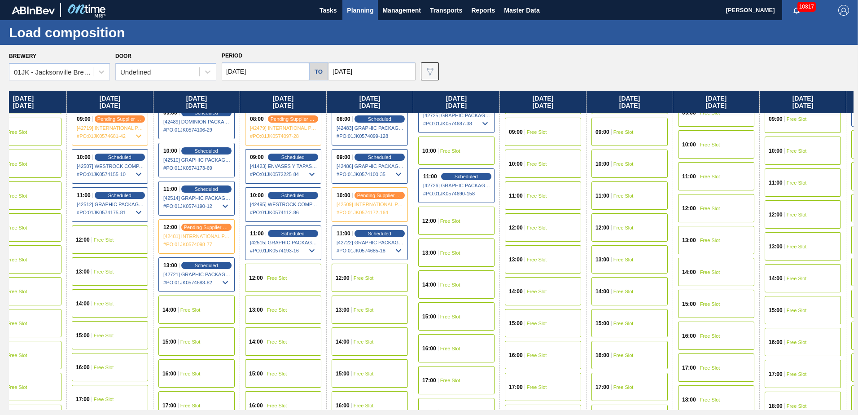
scroll to position [314, 635]
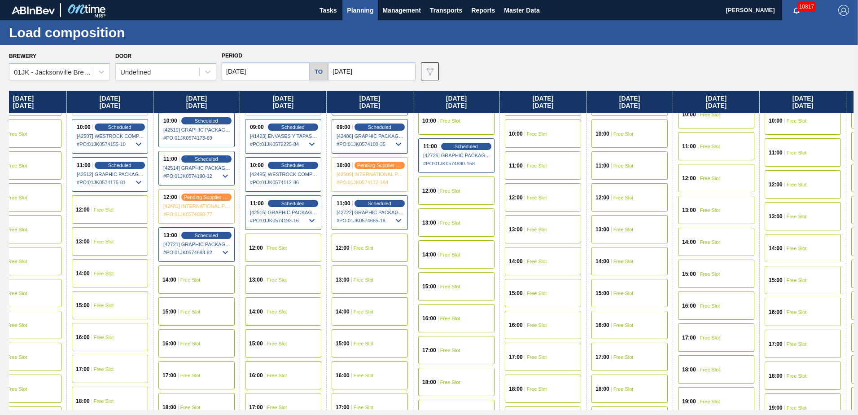
click at [377, 251] on div "12:00 Free Slot" at bounding box center [370, 247] width 76 height 28
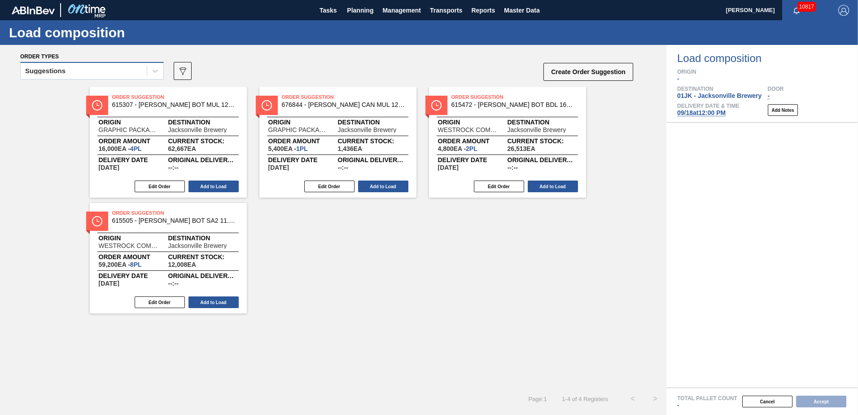
click at [46, 77] on div "Suggestions" at bounding box center [84, 71] width 126 height 13
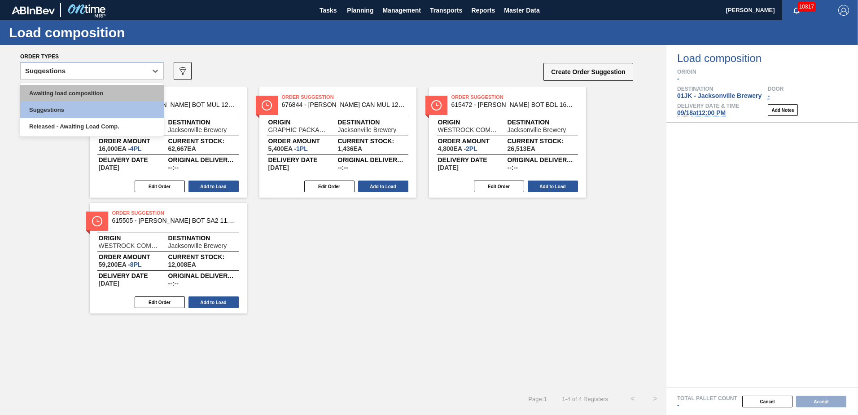
click at [46, 94] on div "Awaiting load composition" at bounding box center [92, 93] width 144 height 17
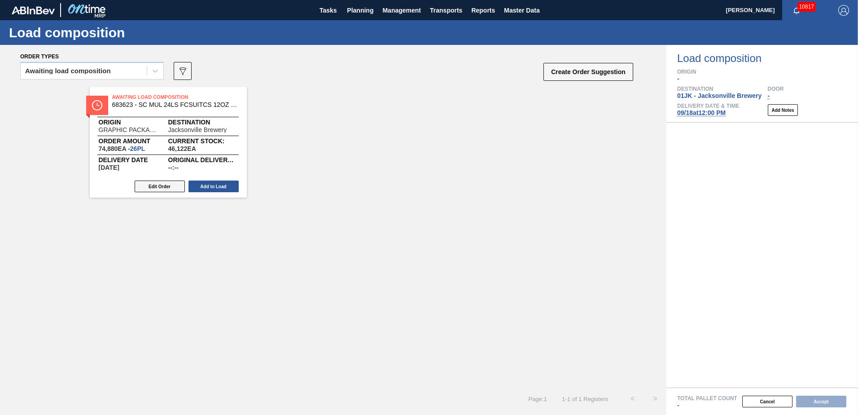
click at [156, 183] on button "Edit Order" at bounding box center [160, 186] width 50 height 12
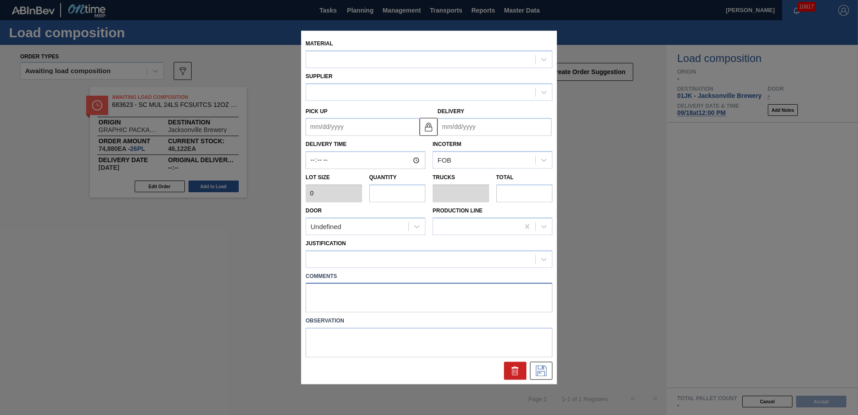
click at [390, 287] on textarea at bounding box center [429, 298] width 247 height 30
type textarea "DROP"
type input "2,880"
type input "26"
type input "1"
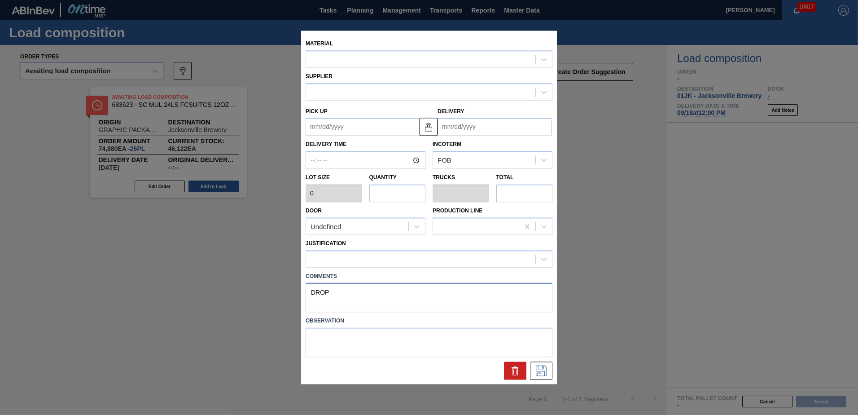
type input "74,880"
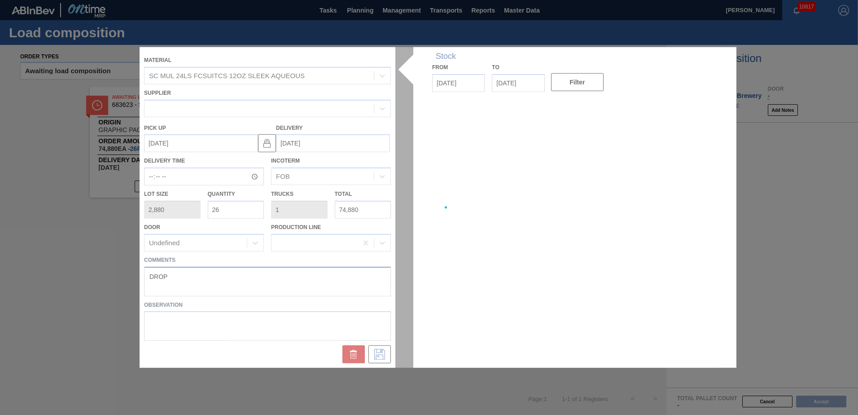
type up "[DATE]"
type input "[DATE]"
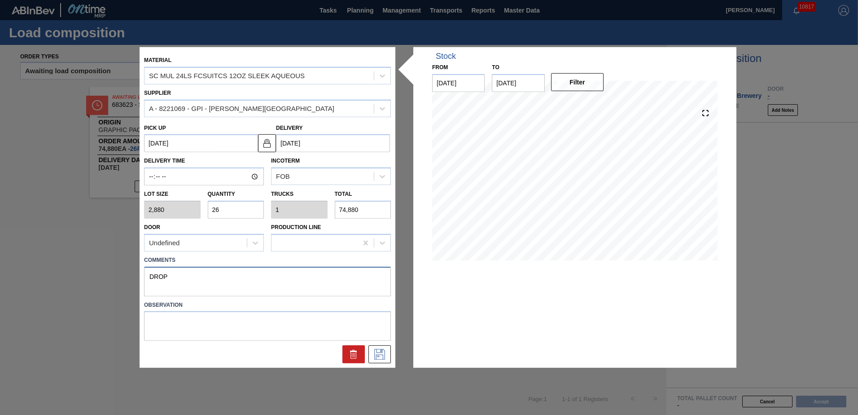
type textarea "DROP"
click at [391, 355] on div at bounding box center [267, 354] width 254 height 18
click at [388, 356] on button at bounding box center [379, 354] width 22 height 18
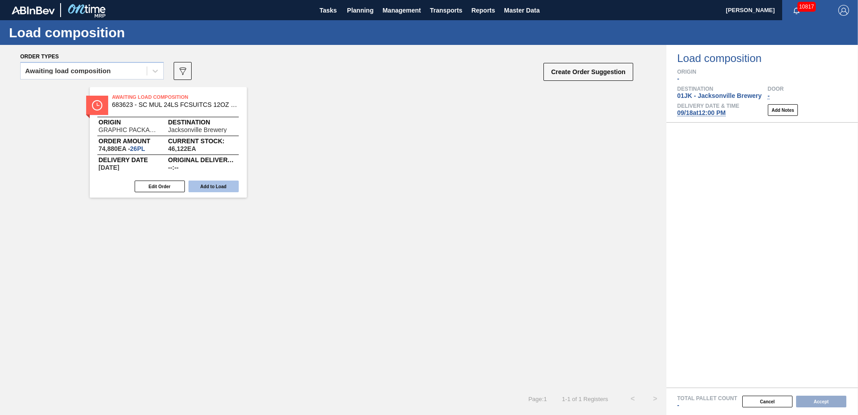
click at [220, 187] on button "Add to Load" at bounding box center [214, 186] width 50 height 12
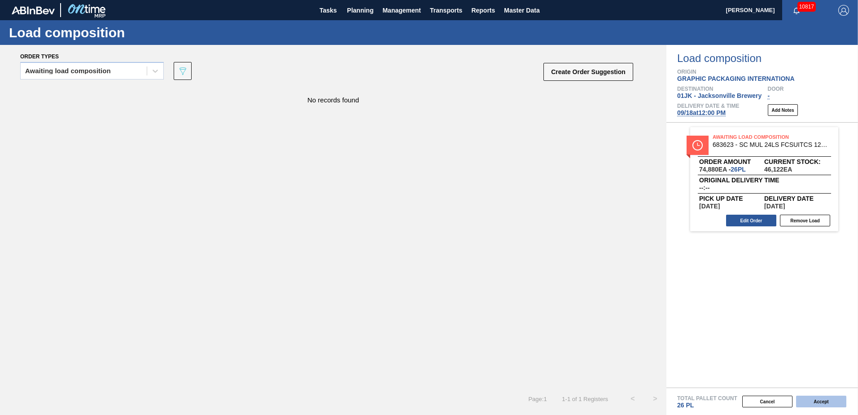
click at [825, 399] on button "Accept" at bounding box center [821, 401] width 50 height 12
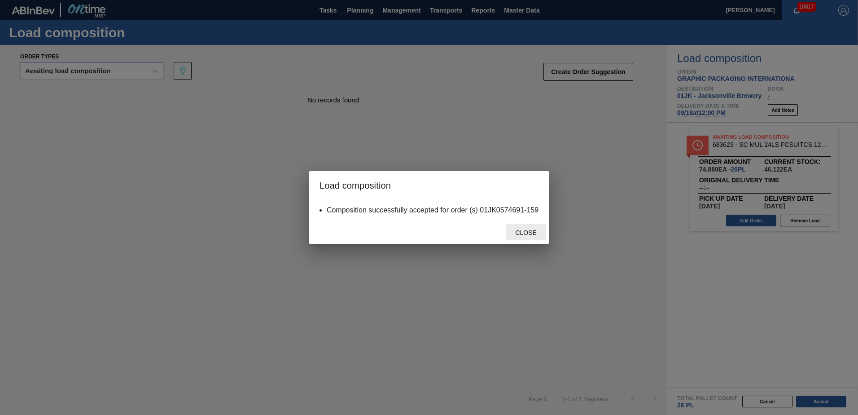
click at [525, 238] on div "Close" at bounding box center [525, 232] width 39 height 17
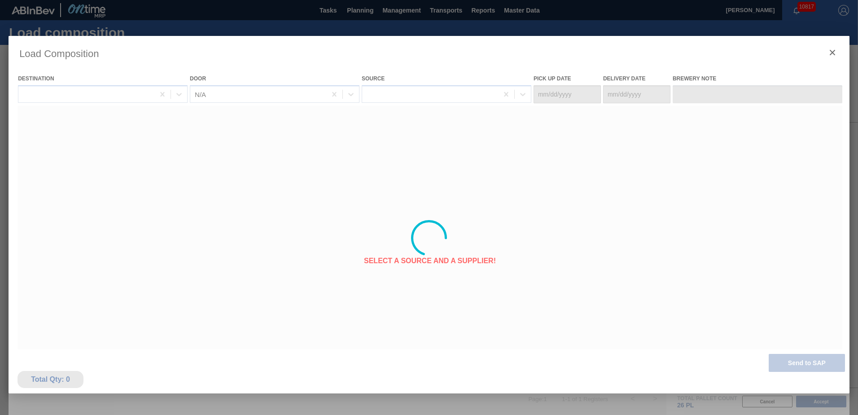
type Date "[DATE]"
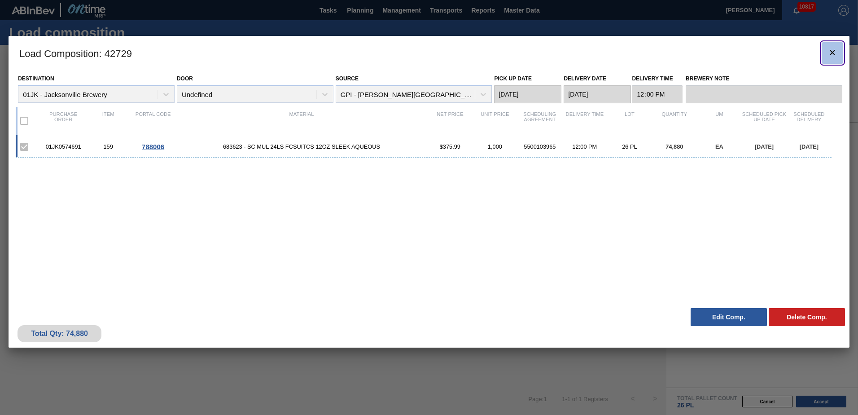
click at [830, 52] on icon "botão de ícone" at bounding box center [832, 52] width 11 height 11
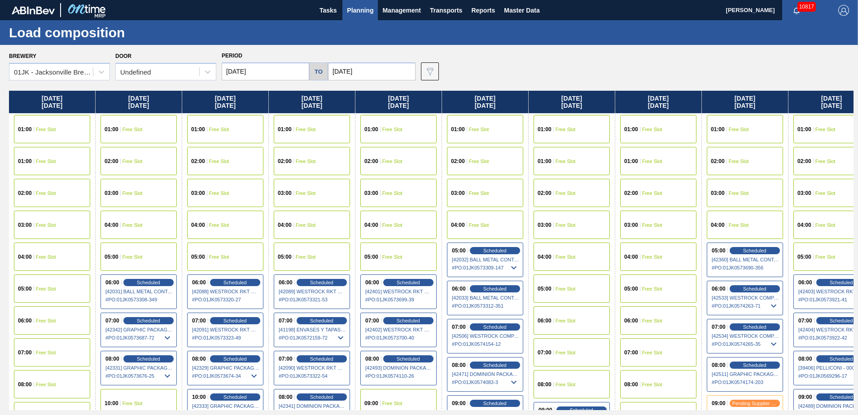
scroll to position [0, 158]
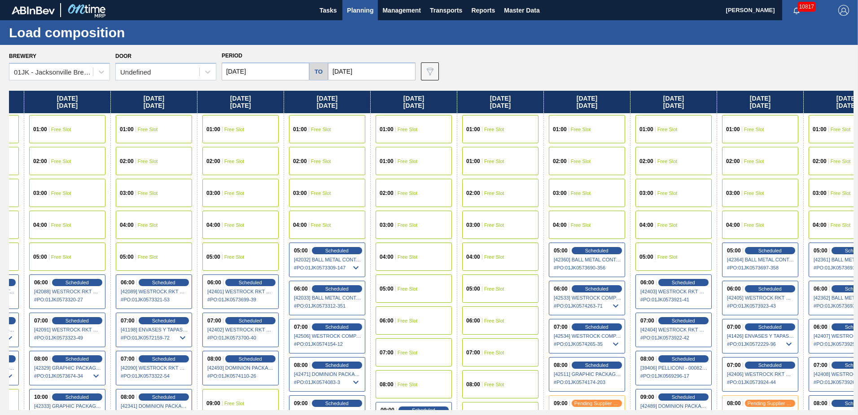
drag, startPoint x: 638, startPoint y: 220, endPoint x: 524, endPoint y: 220, distance: 114.0
click at [524, 220] on div "[DATE] 01:00 Free Slot 01:00 Free Slot 02:00 Free Slot 03:00 Free Slot 04:00 Fr…" at bounding box center [431, 250] width 845 height 319
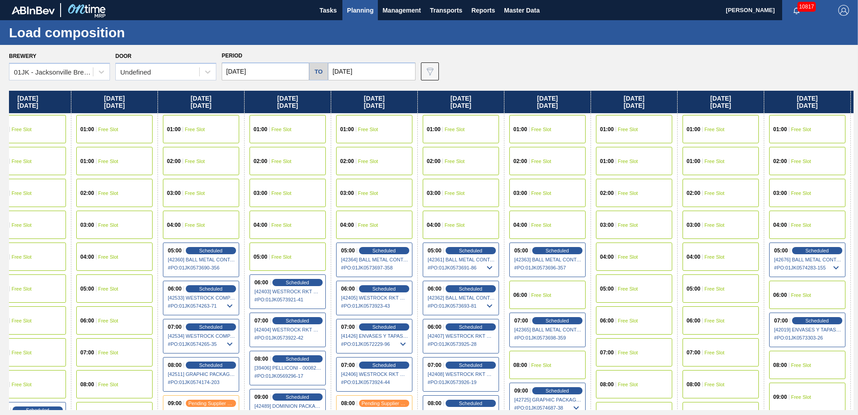
drag, startPoint x: 638, startPoint y: 200, endPoint x: 651, endPoint y: 197, distance: 13.5
click at [247, 209] on div "[DATE] 01:00 Free Slot 01:00 Free Slot 02:00 Free Slot 03:00 Free Slot 04:00 Fr…" at bounding box center [431, 250] width 845 height 319
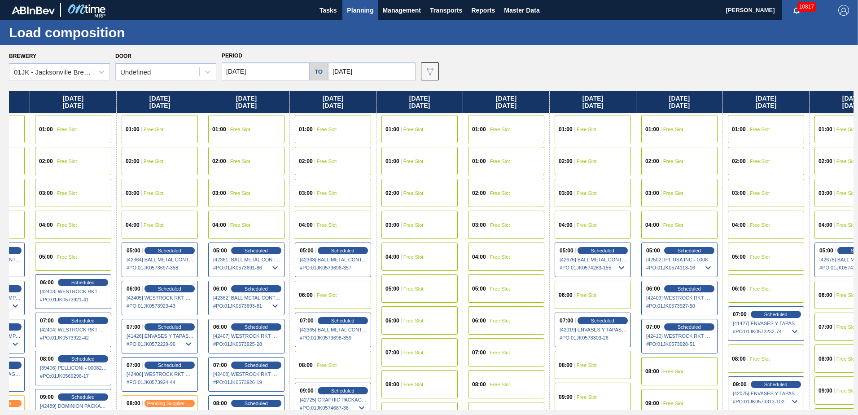
drag, startPoint x: 800, startPoint y: 203, endPoint x: 684, endPoint y: 213, distance: 116.2
click at [579, 203] on div "[DATE] 01:00 Free Slot 01:00 Free Slot 02:00 Free Slot 03:00 Free Slot 04:00 Fr…" at bounding box center [431, 250] width 845 height 319
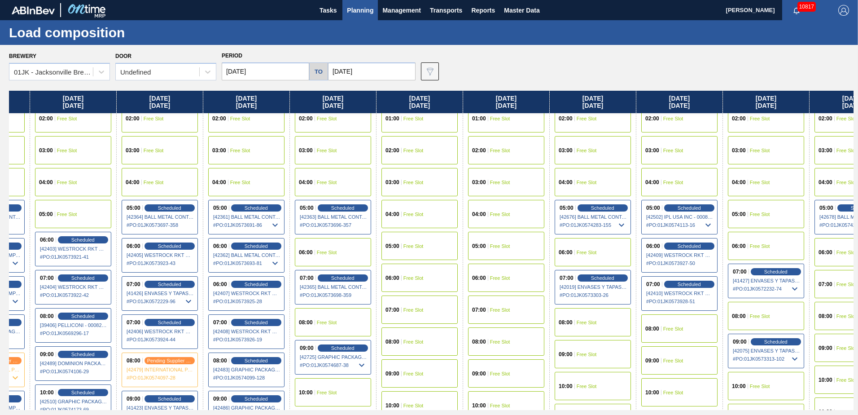
scroll to position [135, 759]
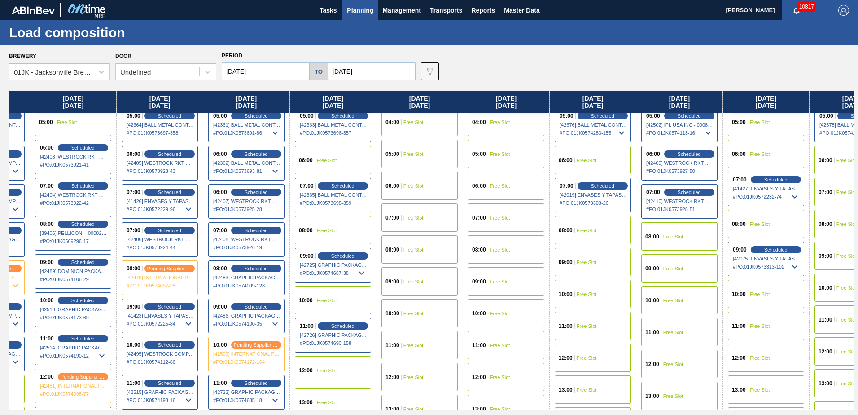
click at [608, 231] on div "08:00 Free Slot" at bounding box center [593, 230] width 76 height 28
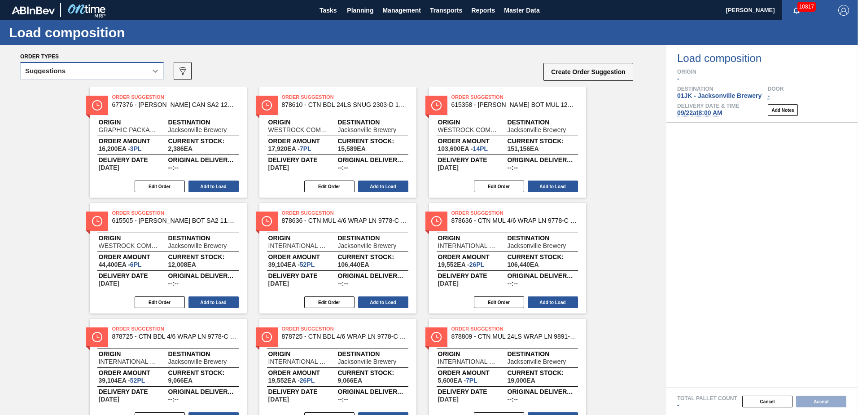
click at [149, 66] on div at bounding box center [155, 71] width 16 height 16
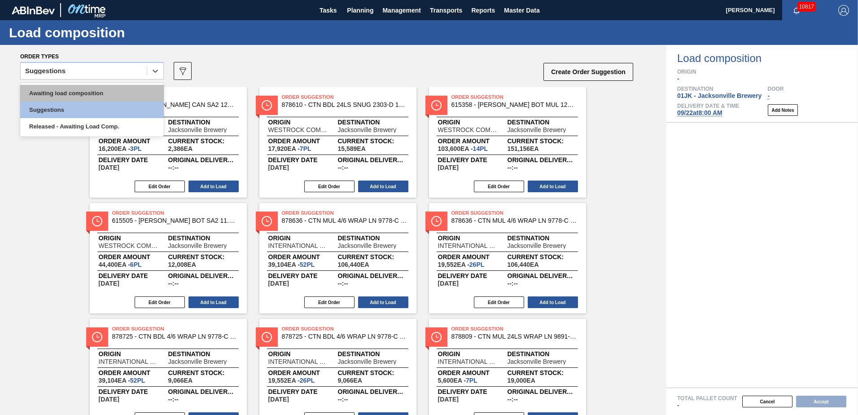
click at [148, 94] on div "Awaiting load composition" at bounding box center [92, 93] width 144 height 17
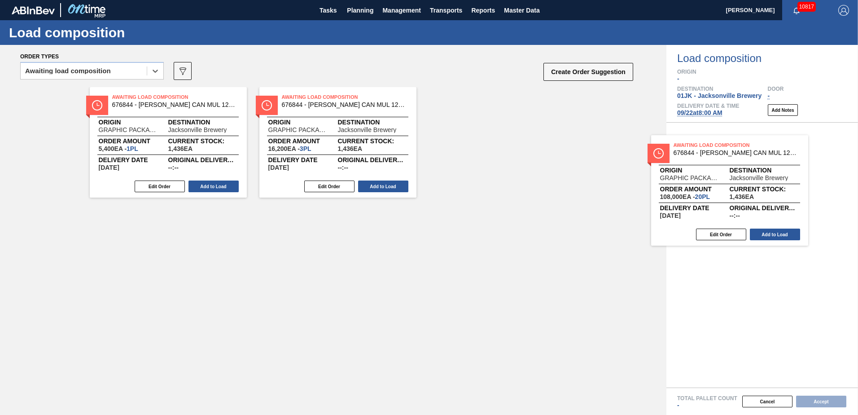
drag, startPoint x: 305, startPoint y: 149, endPoint x: 737, endPoint y: 162, distance: 432.0
click at [737, 162] on div "Order types option Awaiting load composition, selected. Select is focused ,type…" at bounding box center [429, 230] width 858 height 370
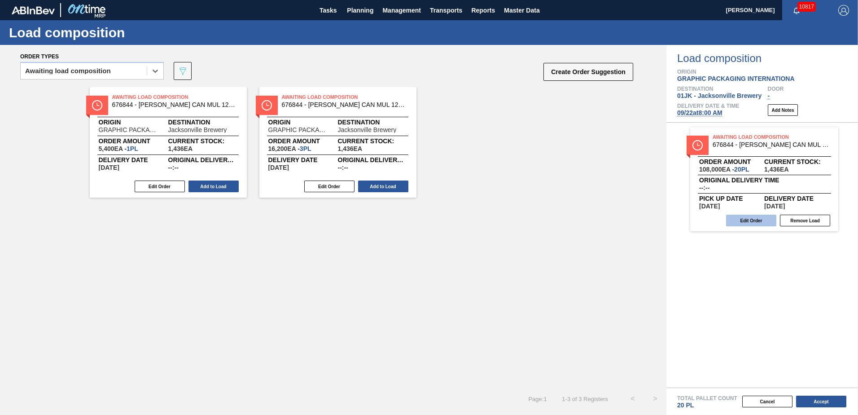
click at [752, 219] on button "Edit Order" at bounding box center [751, 221] width 50 height 12
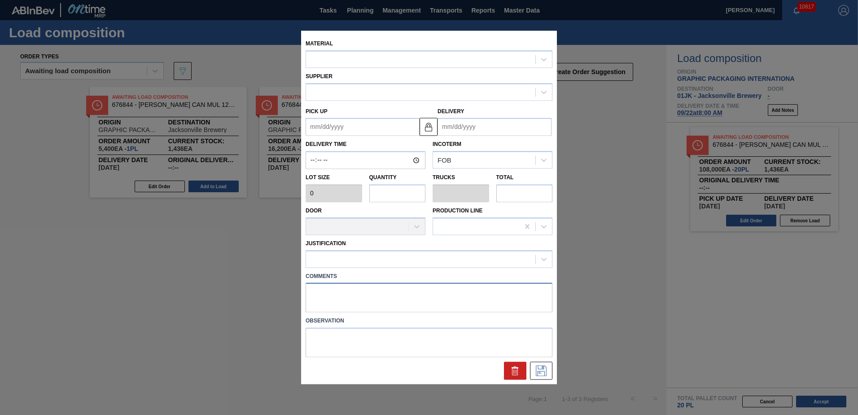
click at [478, 305] on textarea at bounding box center [429, 298] width 247 height 30
type textarea "DROP"
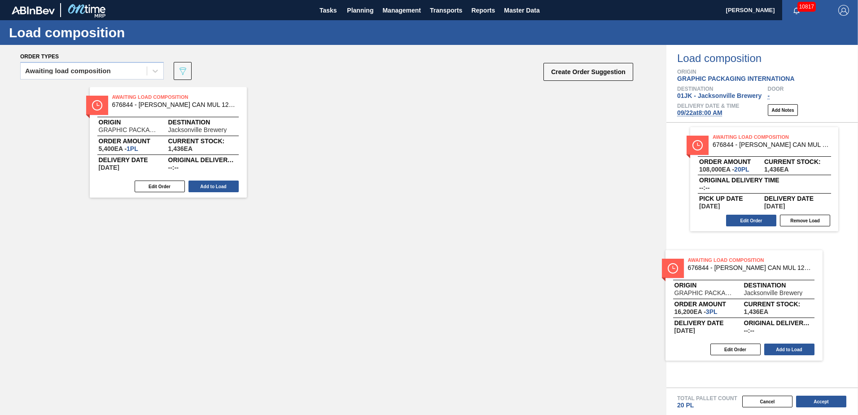
drag, startPoint x: 336, startPoint y: 121, endPoint x: 731, endPoint y: 268, distance: 421.4
click at [731, 268] on div "Order types Awaiting load composition 089F7B8B-B2A5-4AFE-B5C0-19BA573D28AC Crea…" at bounding box center [429, 230] width 858 height 370
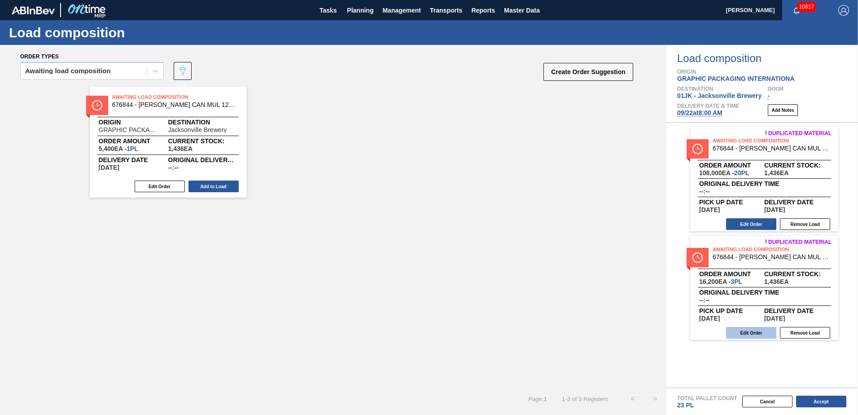
click at [746, 330] on button "Edit Order" at bounding box center [751, 333] width 50 height 12
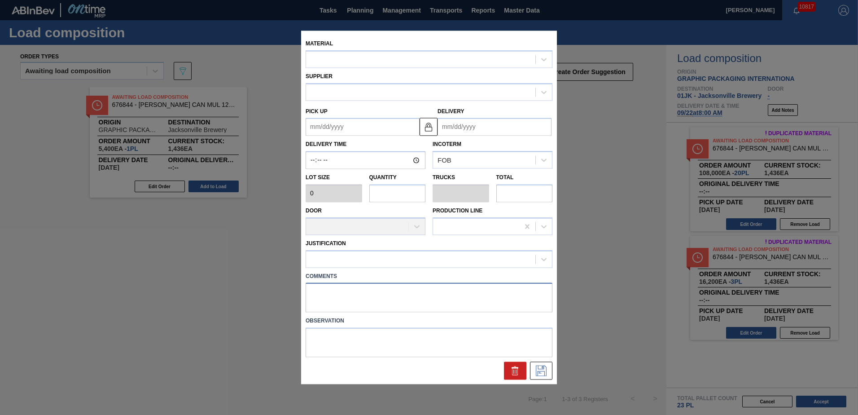
click at [399, 294] on textarea at bounding box center [429, 298] width 247 height 30
type textarea "DROP"
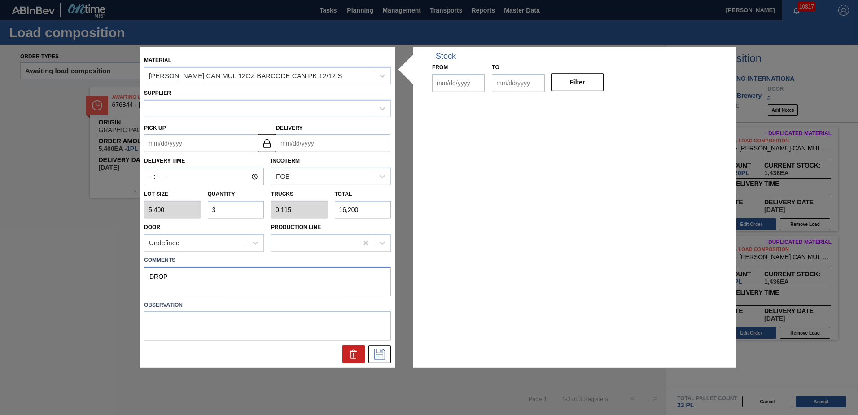
type input "5,400"
type input "3"
type input "0.115"
type input "16,200"
type up "[DATE]"
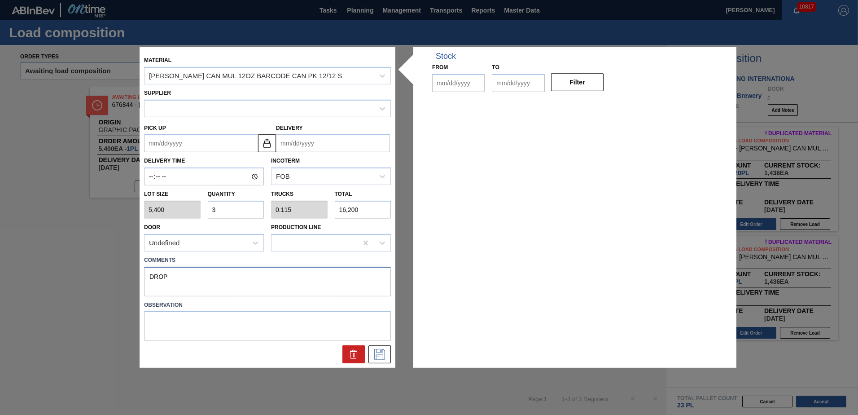
type input "[DATE]"
type textarea "DROP"
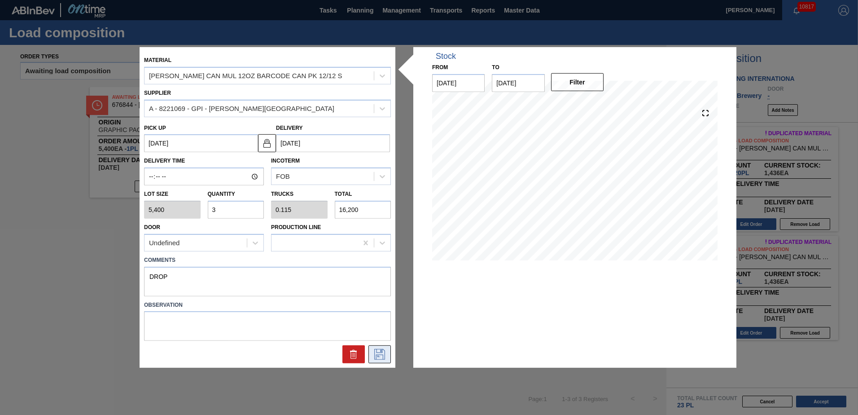
click at [376, 353] on icon at bounding box center [380, 354] width 14 height 11
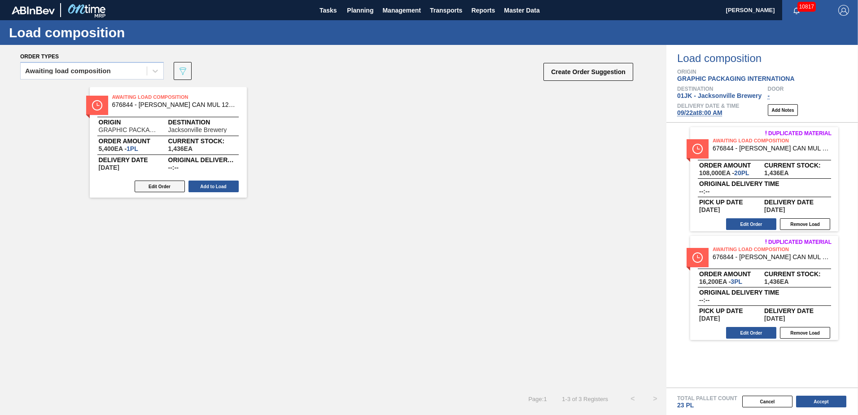
click at [166, 184] on button "Edit Order" at bounding box center [160, 186] width 50 height 12
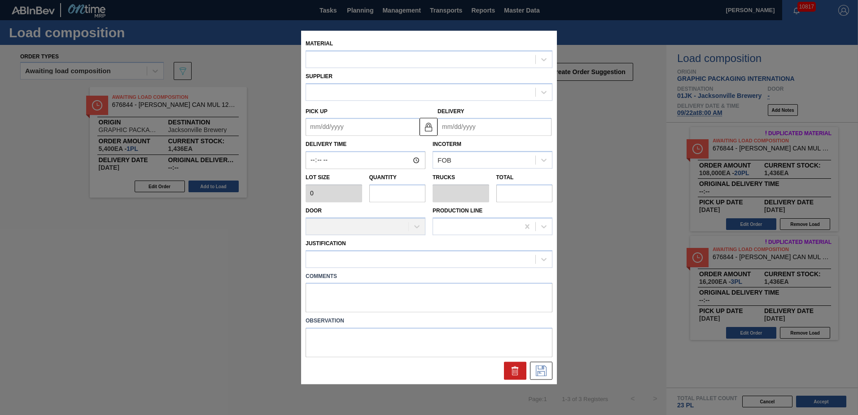
click at [399, 197] on input "text" at bounding box center [397, 193] width 57 height 18
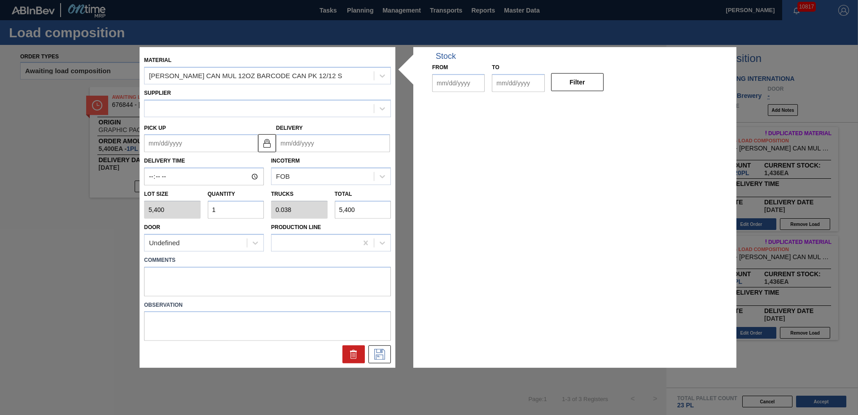
type input "5,400"
type input "1"
type input "0.038"
type input "5,400"
type up "[DATE]"
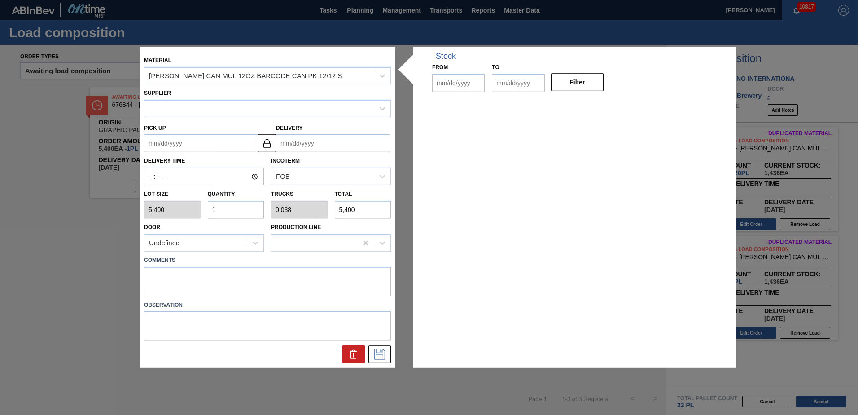
type input "[DATE]"
click at [251, 211] on input "1" at bounding box center [236, 210] width 57 height 18
type input "0"
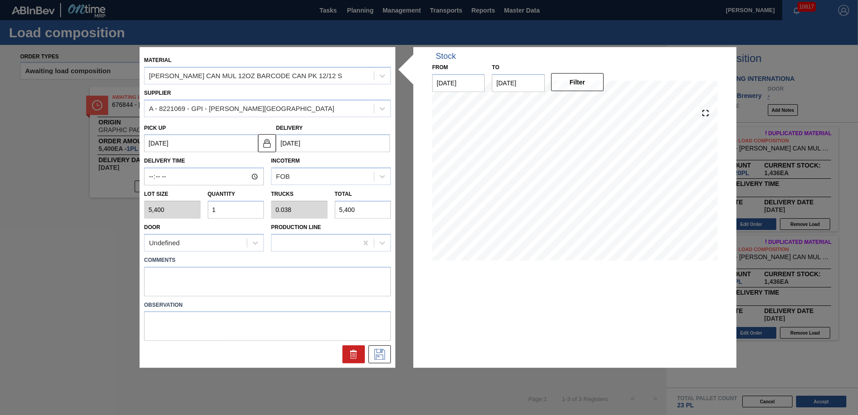
type input "0"
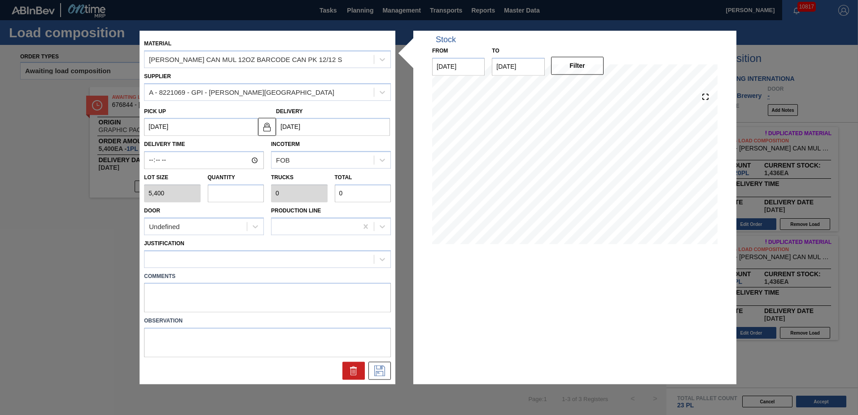
type input "3"
type input "0.115"
type input "16,200"
type input "3"
click at [228, 299] on textarea at bounding box center [267, 298] width 247 height 30
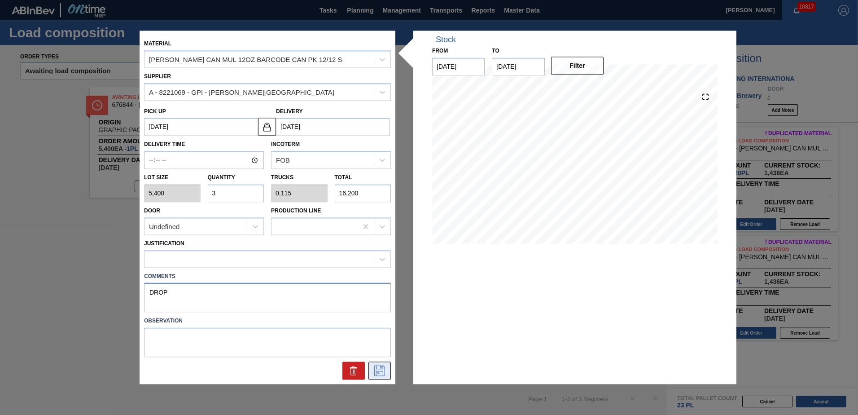
type textarea "DROP"
click at [381, 364] on button at bounding box center [379, 371] width 22 height 18
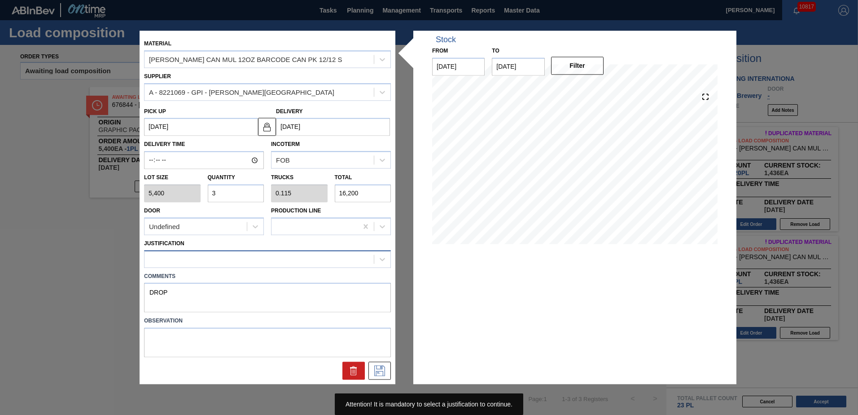
click at [294, 261] on div at bounding box center [259, 258] width 229 height 13
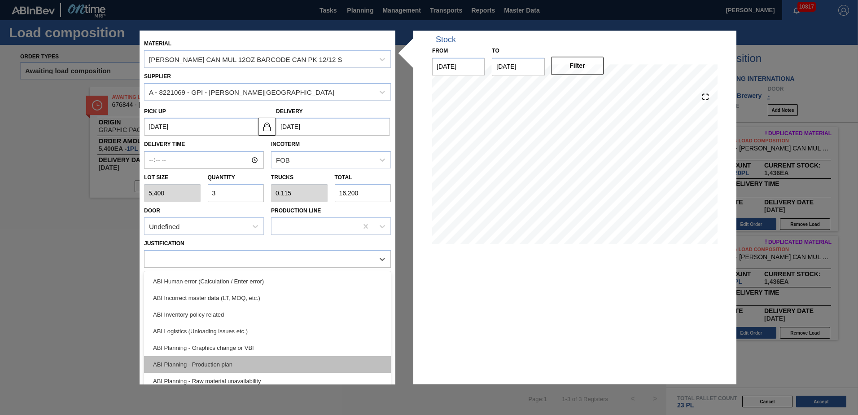
scroll to position [90, 0]
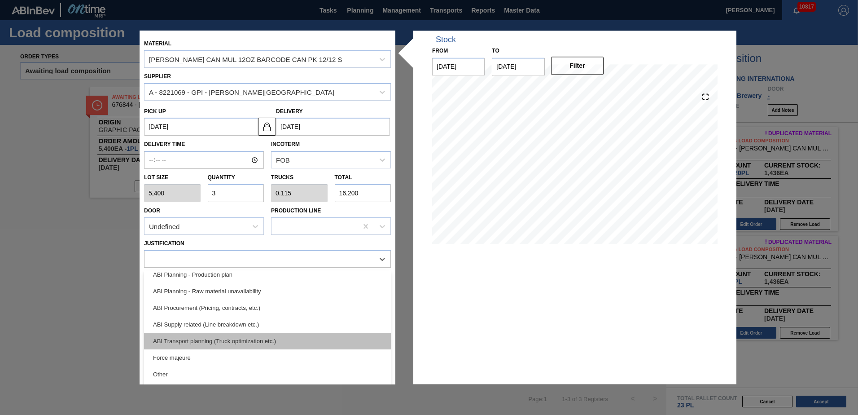
click at [233, 336] on div "ABI Transport planning (Truck optimization etc.)" at bounding box center [267, 341] width 247 height 17
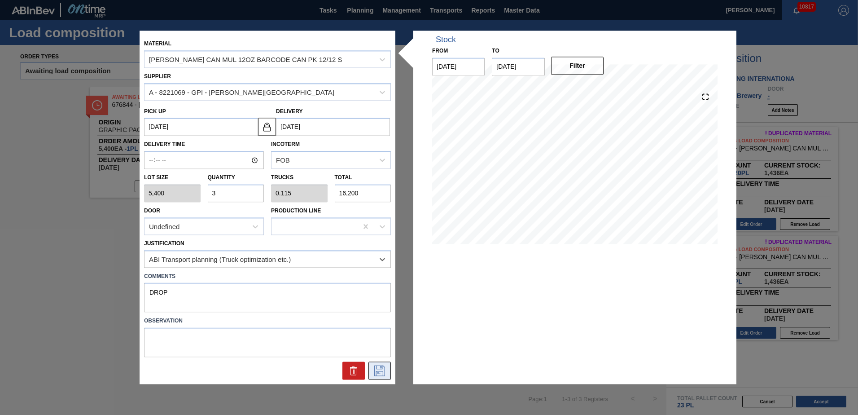
click at [378, 369] on icon at bounding box center [379, 370] width 11 height 11
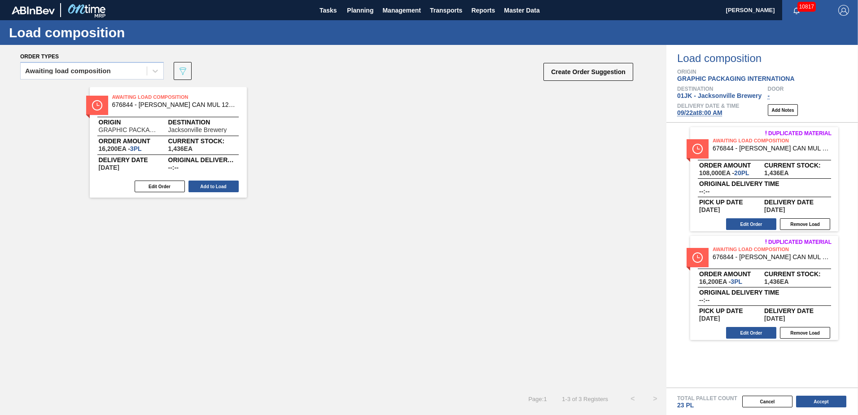
click at [179, 180] on div "Awaiting Load Composition 676844 - [PERSON_NAME] CAN MUL 12OZ BARCODE CAN PK 12…" at bounding box center [168, 142] width 157 height 110
click at [167, 187] on button "Edit Order" at bounding box center [160, 186] width 50 height 12
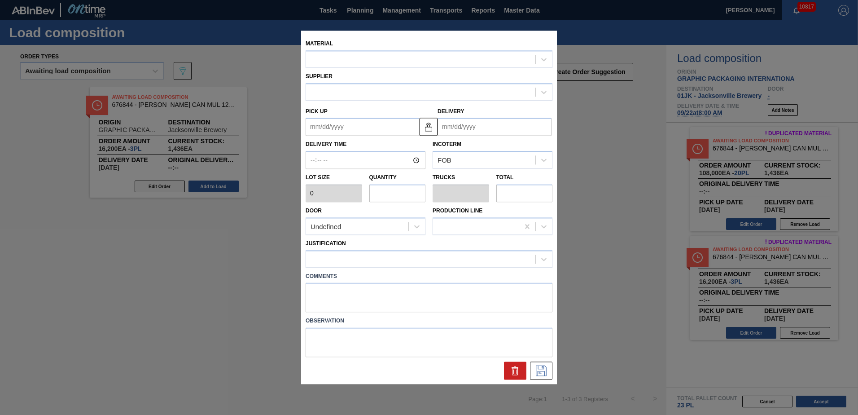
type input "5,400"
type input "3"
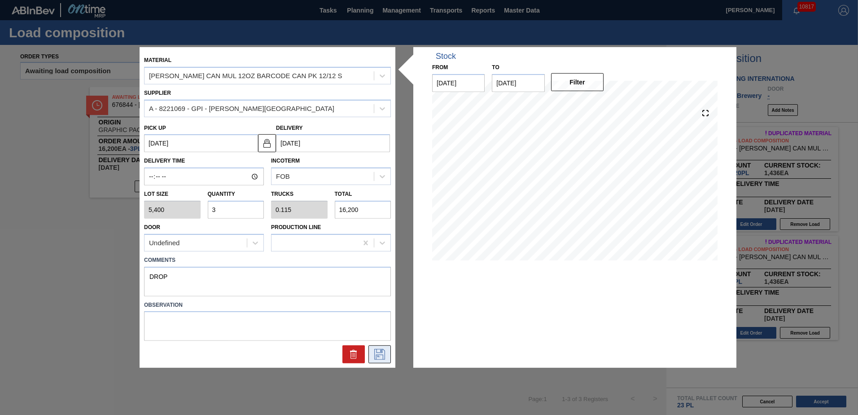
click at [380, 354] on icon at bounding box center [380, 354] width 14 height 11
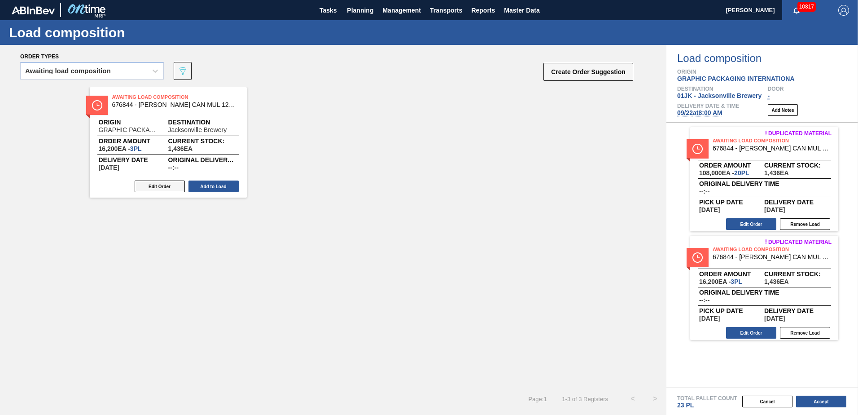
click at [166, 186] on button "Edit Order" at bounding box center [160, 186] width 50 height 12
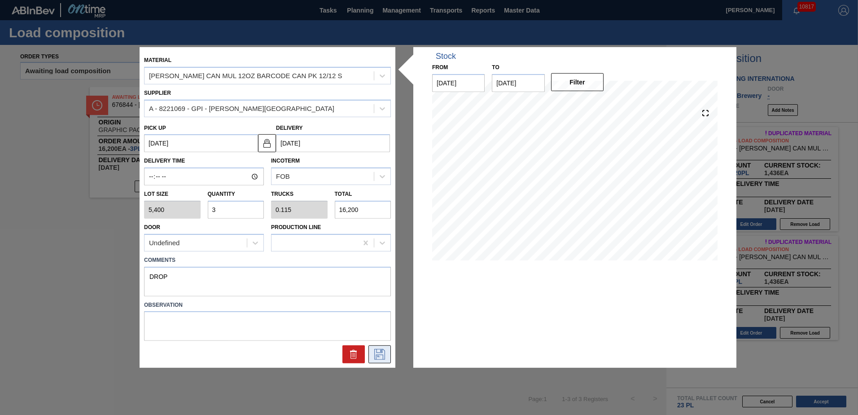
click at [383, 352] on icon at bounding box center [380, 354] width 14 height 11
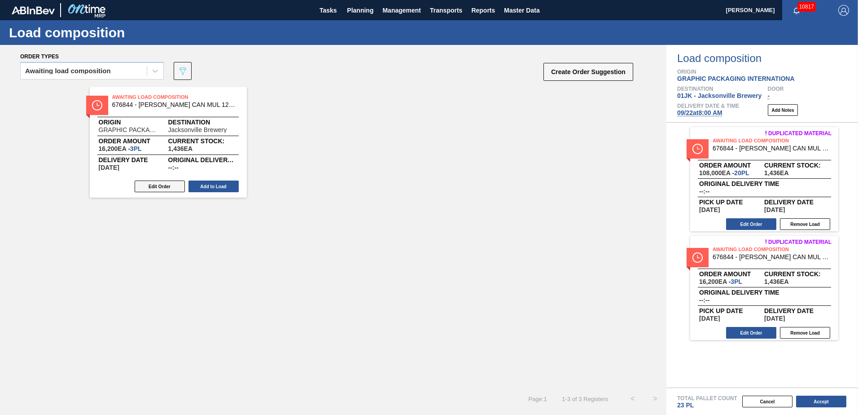
click at [175, 189] on button "Edit Order" at bounding box center [160, 186] width 50 height 12
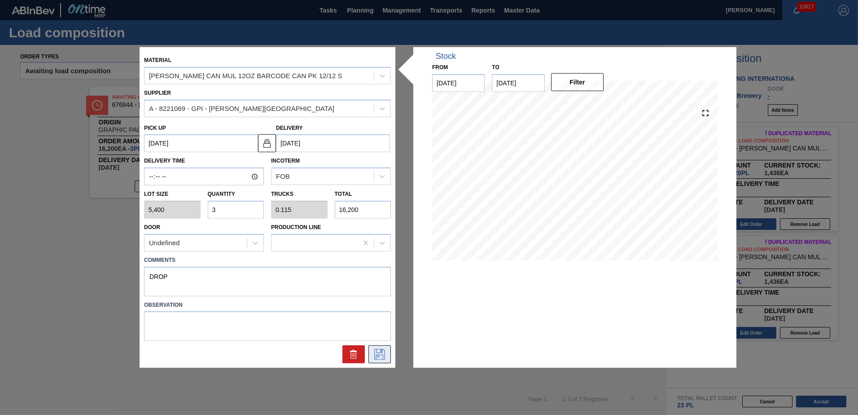
click at [373, 358] on icon at bounding box center [380, 354] width 14 height 11
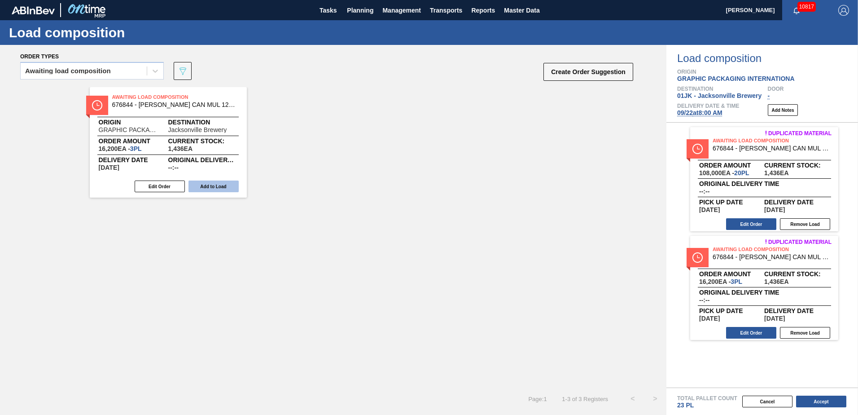
click at [220, 189] on button "Add to Load" at bounding box center [214, 186] width 50 height 12
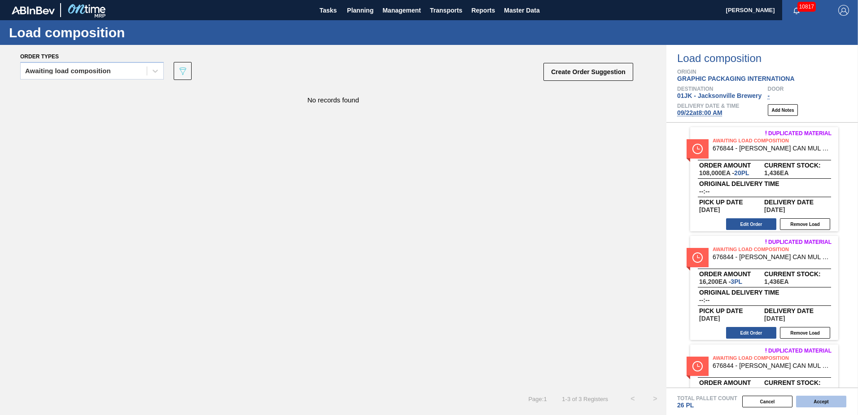
click at [809, 396] on button "Accept" at bounding box center [821, 401] width 50 height 12
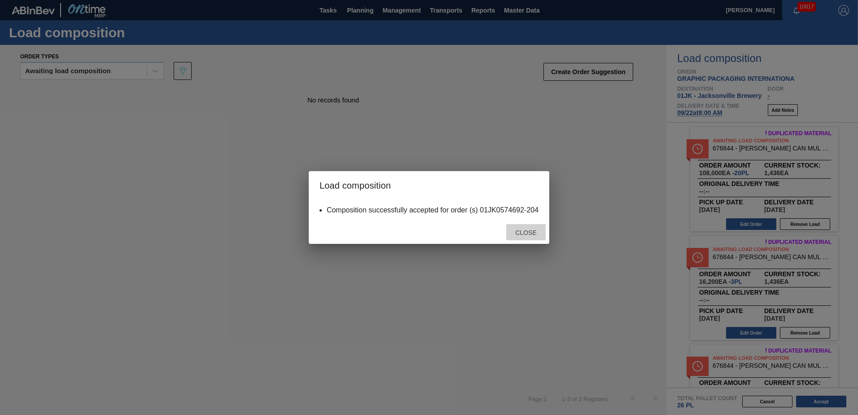
click at [538, 233] on span "Close" at bounding box center [525, 232] width 35 height 7
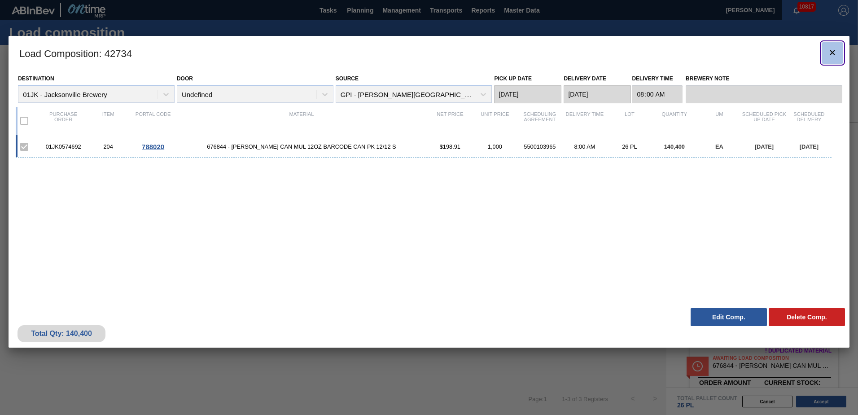
click at [830, 47] on icon "botão de ícone" at bounding box center [832, 52] width 11 height 11
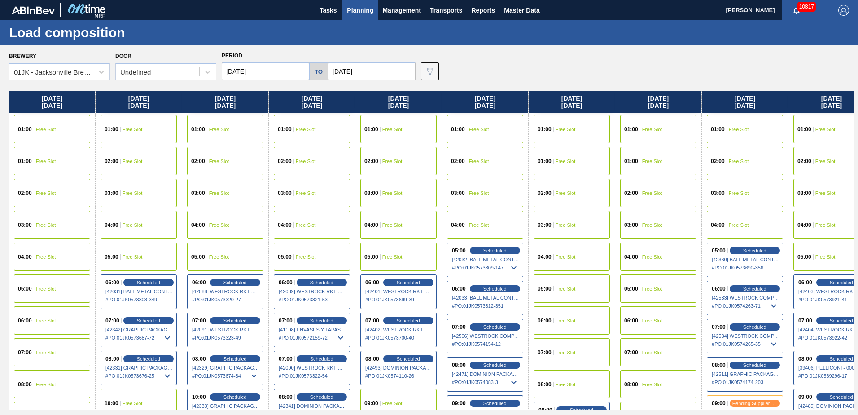
scroll to position [0, 84]
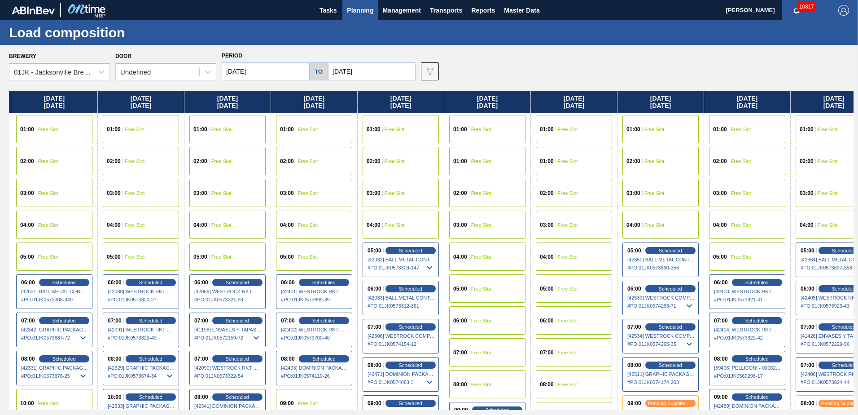
drag, startPoint x: 683, startPoint y: 178, endPoint x: 591, endPoint y: 171, distance: 91.9
click at [591, 171] on div "[DATE] 01:00 Free Slot 01:00 Free Slot 02:00 Free Slot 03:00 Free Slot 04:00 Fr…" at bounding box center [431, 250] width 845 height 319
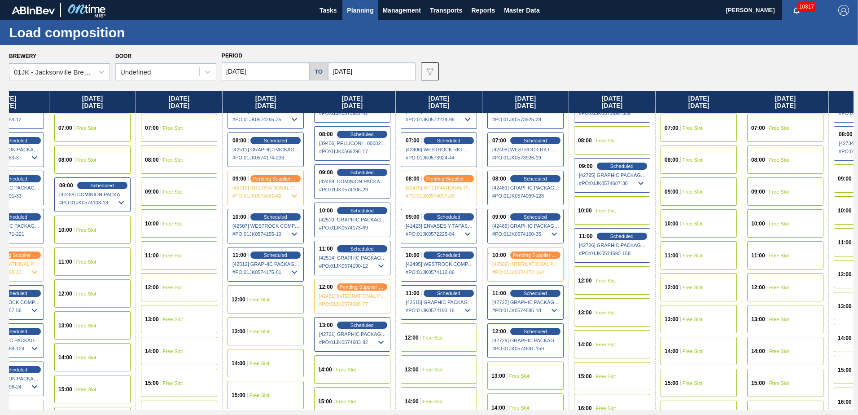
drag, startPoint x: 686, startPoint y: 331, endPoint x: 383, endPoint y: 299, distance: 304.6
click at [273, 324] on div "[DATE] 01:00 Free Slot 01:00 Free Slot 02:00 Free Slot 03:00 Free Slot 04:00 Fr…" at bounding box center [431, 250] width 845 height 319
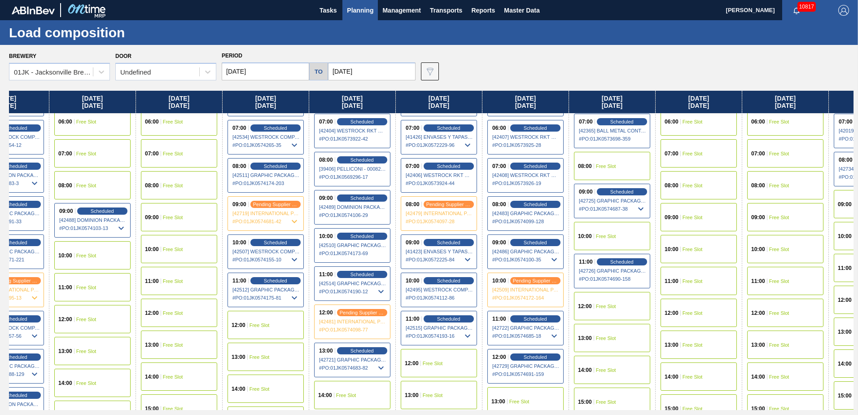
scroll to position [135, 479]
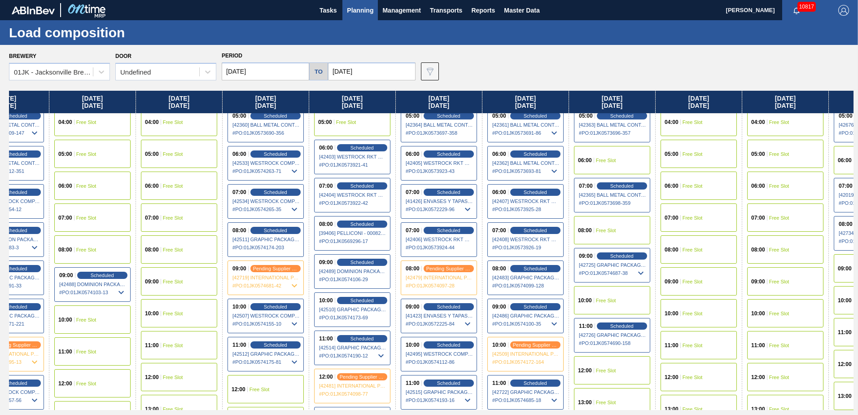
click at [620, 227] on div "08:00 Free Slot" at bounding box center [612, 230] width 76 height 28
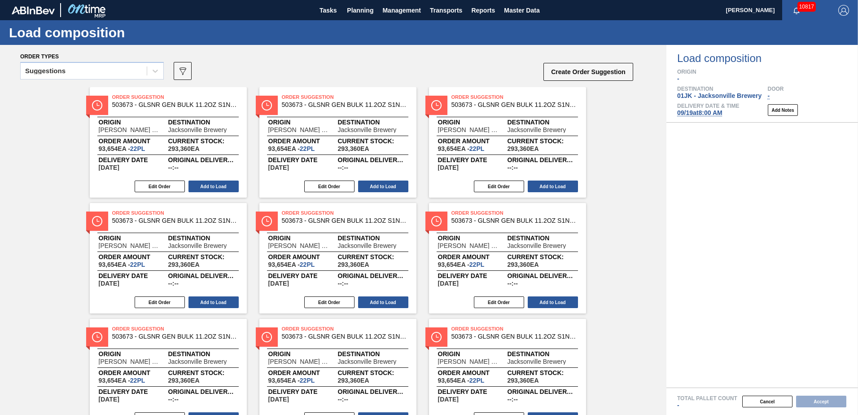
click at [98, 82] on div "Suggestions" at bounding box center [92, 73] width 144 height 23
click at [100, 74] on div "Suggestions" at bounding box center [84, 71] width 126 height 13
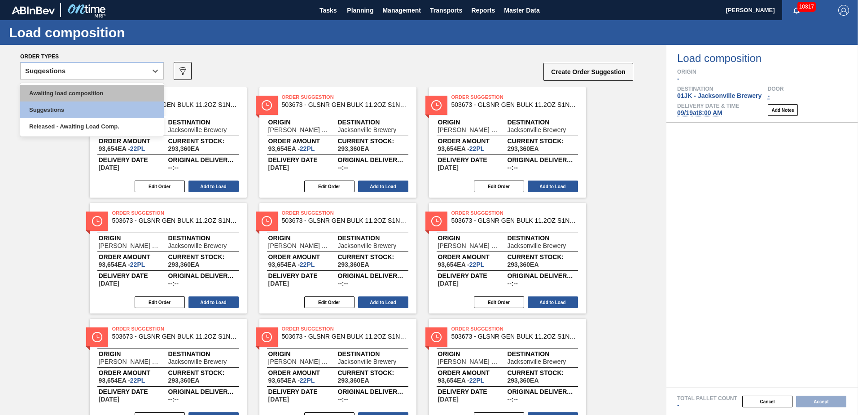
click at [99, 96] on div "Awaiting load composition" at bounding box center [92, 93] width 144 height 17
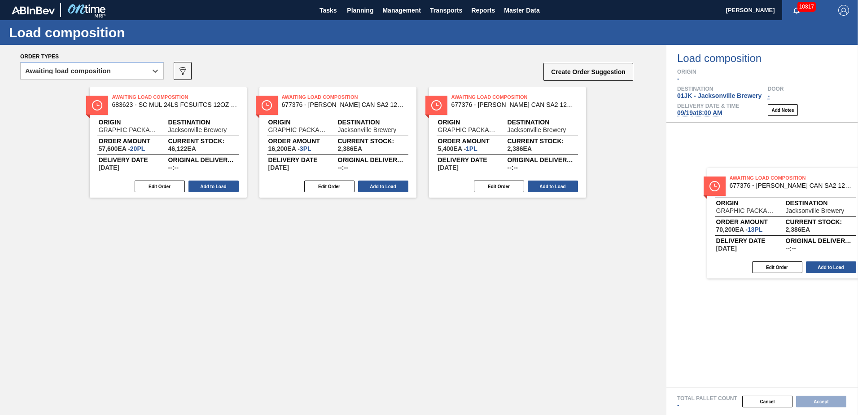
drag, startPoint x: 516, startPoint y: 108, endPoint x: 764, endPoint y: 188, distance: 261.0
click at [764, 188] on div "Order types option Awaiting load composition, selected. Select is focused ,type…" at bounding box center [429, 230] width 858 height 370
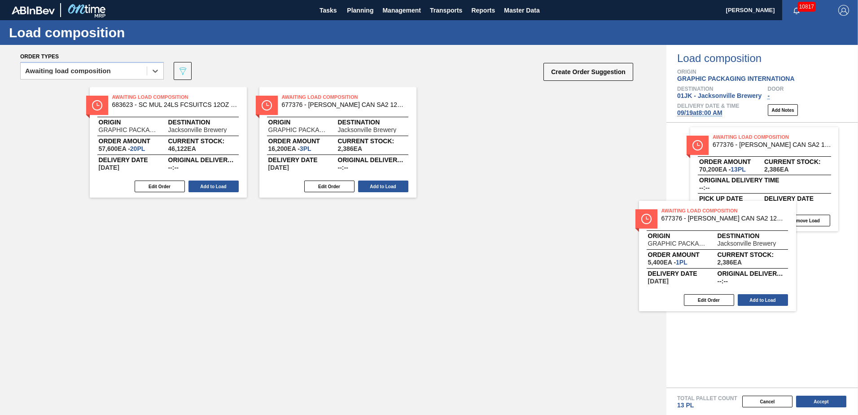
drag, startPoint x: 500, startPoint y: 117, endPoint x: 717, endPoint y: 244, distance: 251.0
click at [717, 244] on div "Order types option Awaiting load composition, selected. Select is focused ,type…" at bounding box center [429, 230] width 858 height 370
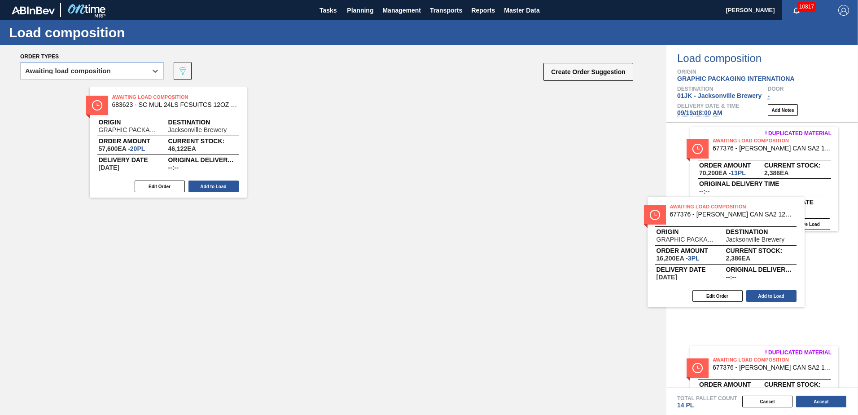
drag, startPoint x: 374, startPoint y: 135, endPoint x: 776, endPoint y: 245, distance: 416.5
click at [772, 247] on div "Order types option Awaiting load composition, selected. Select is focused ,type…" at bounding box center [429, 230] width 858 height 370
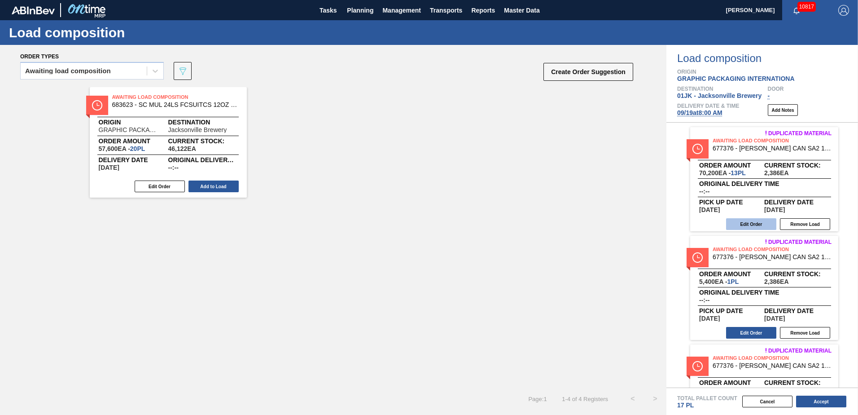
click at [760, 228] on button "Edit Order" at bounding box center [751, 224] width 50 height 12
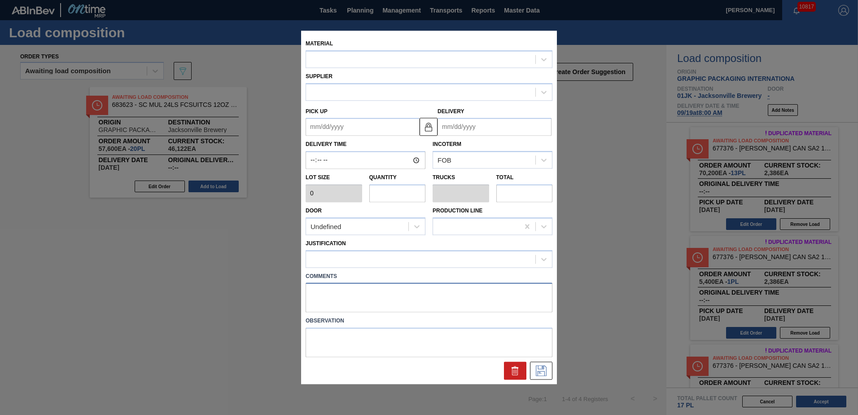
click at [366, 294] on textarea at bounding box center [429, 298] width 247 height 30
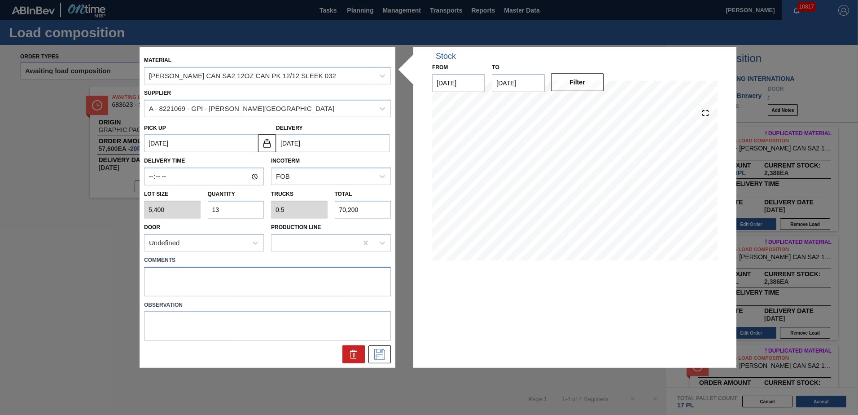
click at [307, 286] on textarea at bounding box center [267, 281] width 247 height 30
click at [380, 351] on icon at bounding box center [380, 354] width 14 height 11
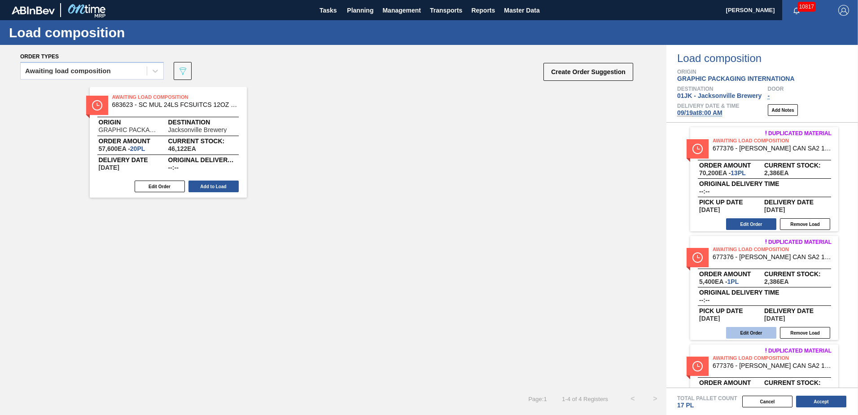
click at [768, 333] on button "Edit Order" at bounding box center [751, 333] width 50 height 12
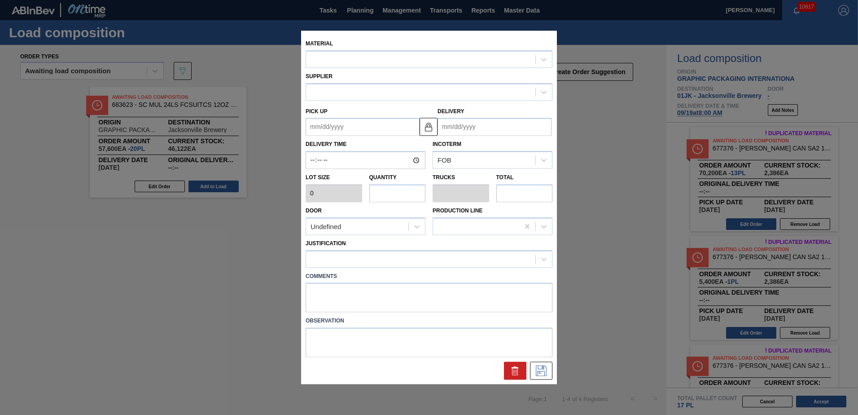
click at [390, 281] on label "Comments" at bounding box center [429, 276] width 247 height 13
click at [385, 291] on textarea at bounding box center [429, 298] width 247 height 30
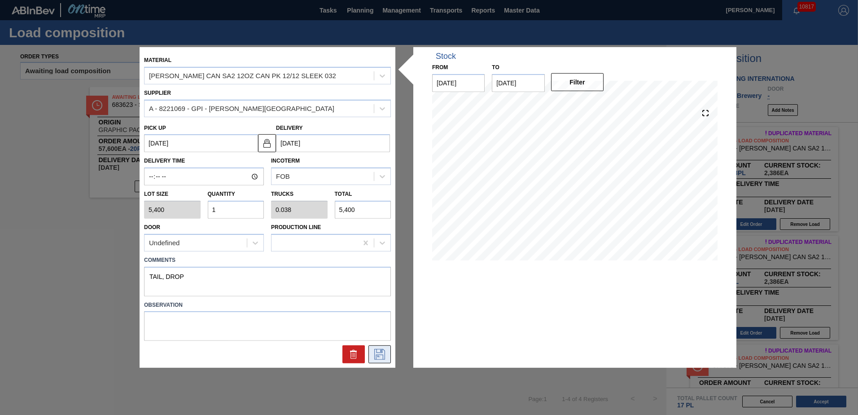
click at [389, 348] on button at bounding box center [379, 354] width 22 height 18
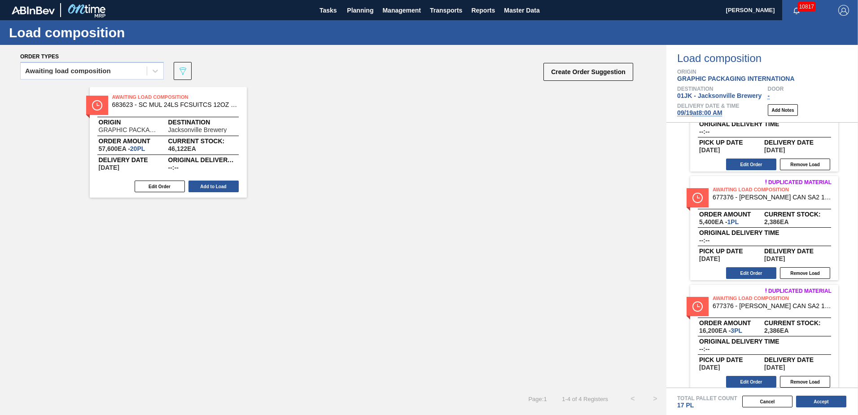
scroll to position [66, 0]
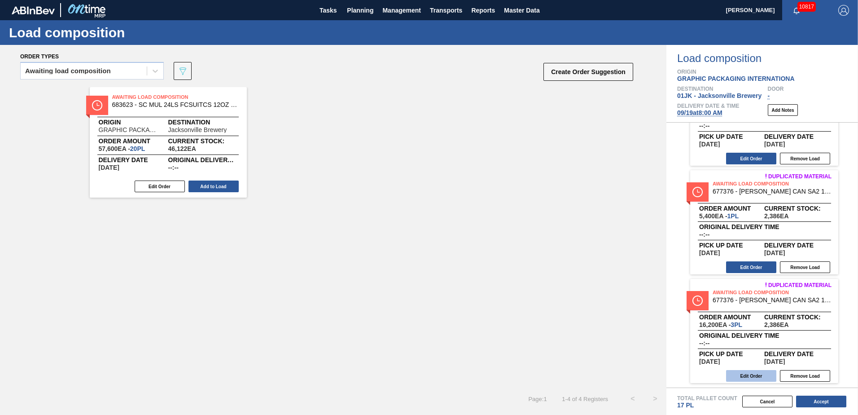
click at [760, 376] on button "Edit Order" at bounding box center [751, 376] width 50 height 12
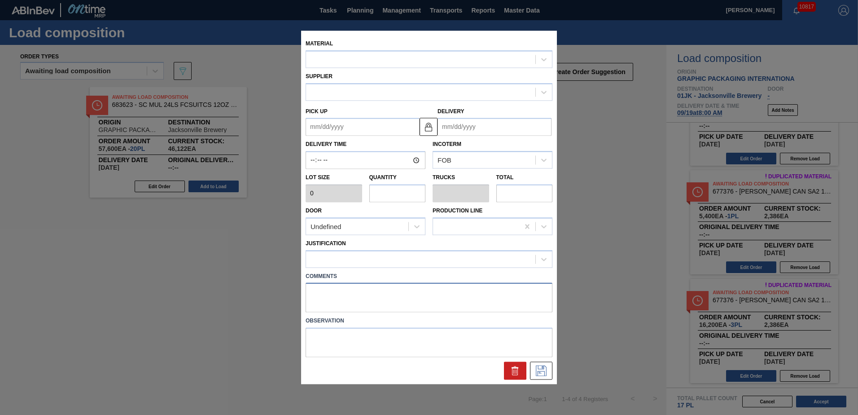
click at [376, 298] on textarea at bounding box center [429, 298] width 247 height 30
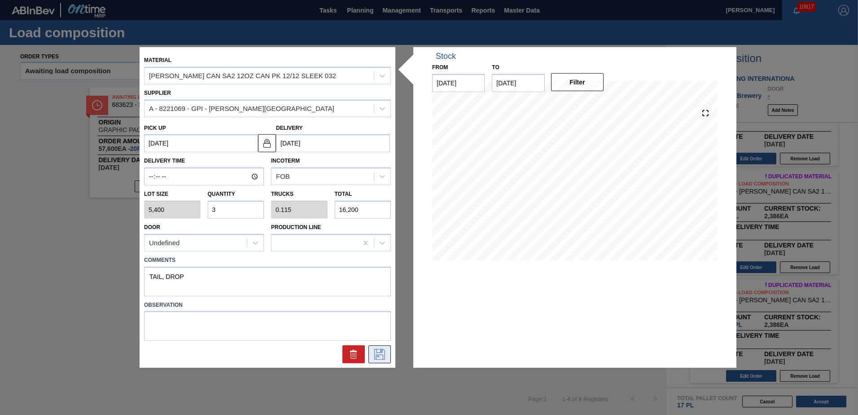
click at [370, 348] on button at bounding box center [379, 354] width 22 height 18
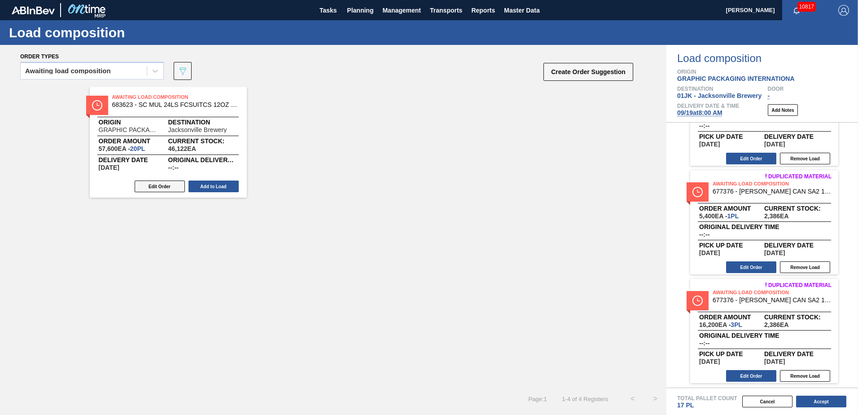
click at [154, 184] on button "Edit Order" at bounding box center [160, 186] width 50 height 12
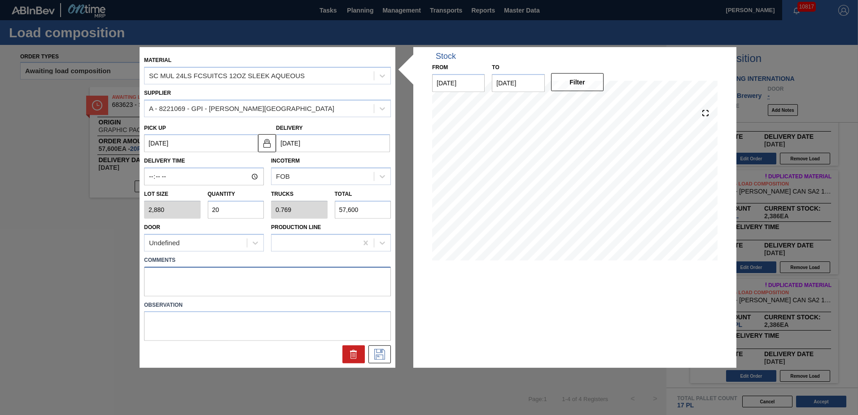
click at [376, 285] on textarea at bounding box center [267, 281] width 247 height 30
click at [239, 204] on input "20" at bounding box center [236, 210] width 57 height 18
click at [184, 202] on div "Lot size 2,880 Quantity 20 Trucks 0.769 Total 57,600" at bounding box center [267, 201] width 254 height 33
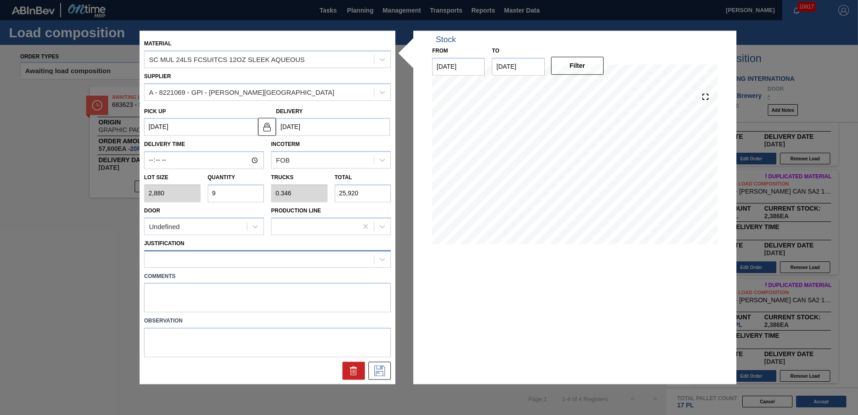
click at [219, 250] on div at bounding box center [267, 259] width 247 height 18
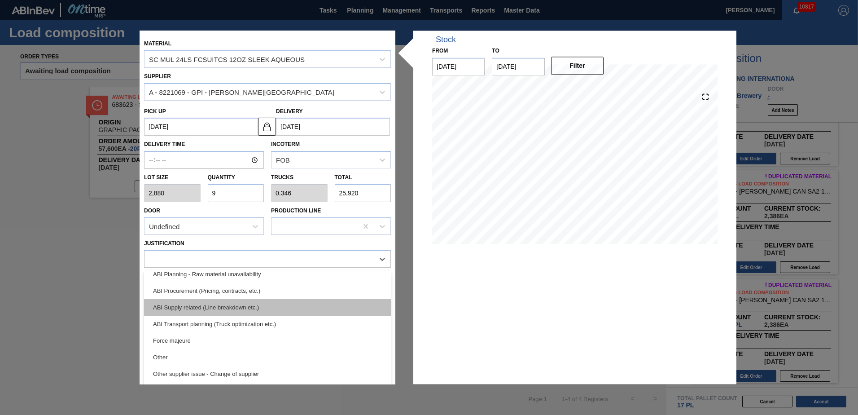
scroll to position [135, 0]
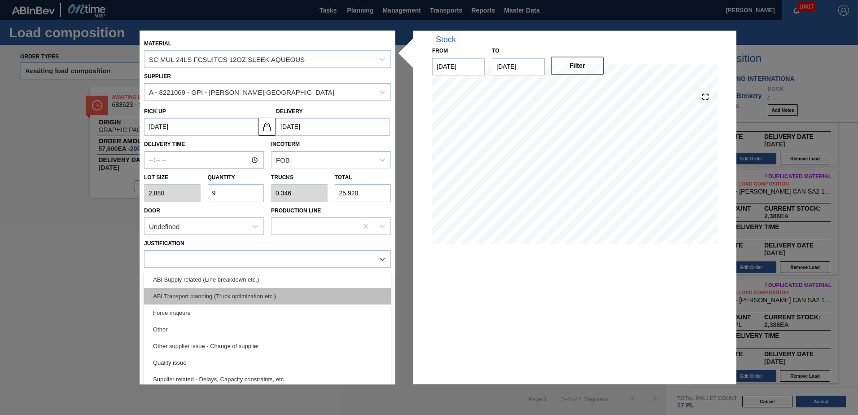
click at [257, 300] on div "ABI Transport planning (Truck optimization etc.)" at bounding box center [267, 296] width 247 height 17
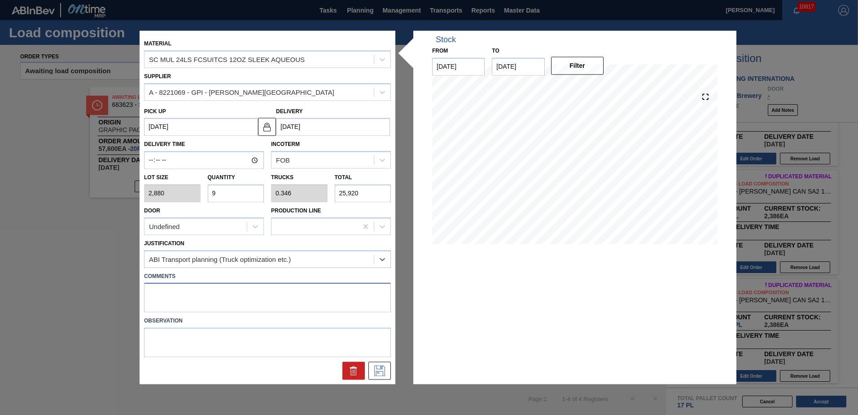
click at [245, 302] on textarea at bounding box center [267, 298] width 247 height 30
click at [379, 371] on icon at bounding box center [380, 370] width 14 height 11
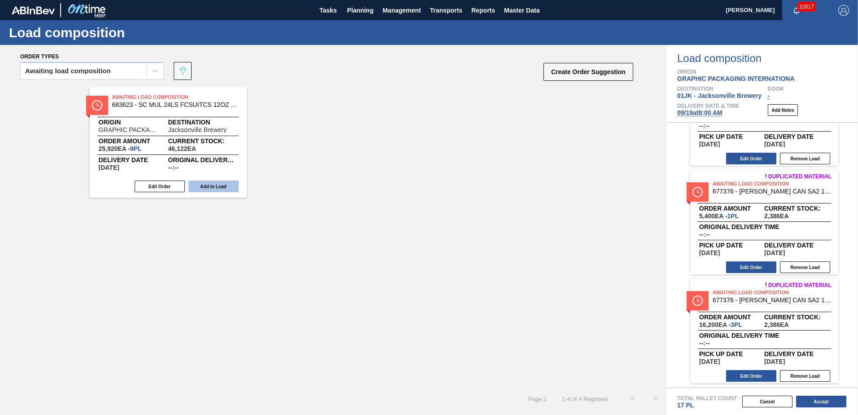
click at [199, 188] on button "Add to Load" at bounding box center [214, 186] width 50 height 12
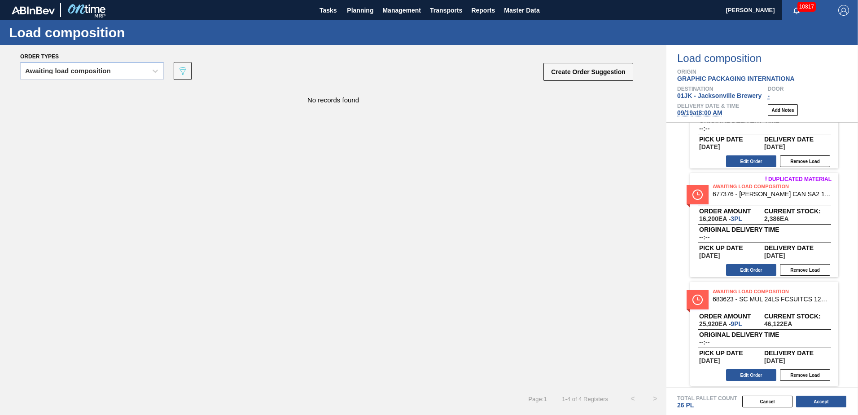
scroll to position [174, 0]
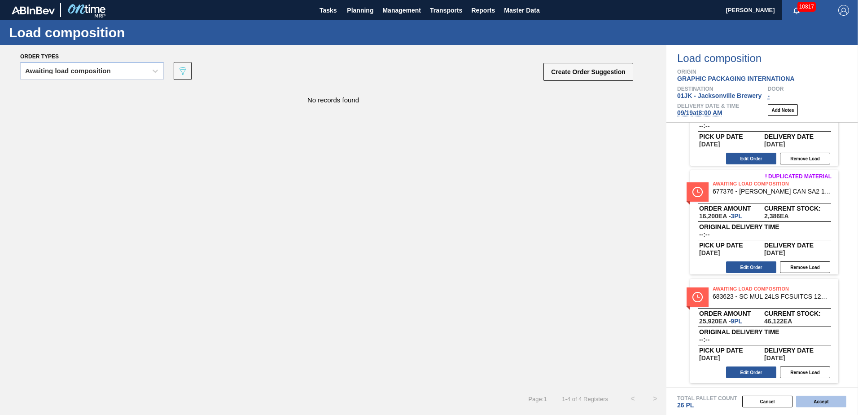
click at [832, 403] on button "Accept" at bounding box center [821, 401] width 50 height 12
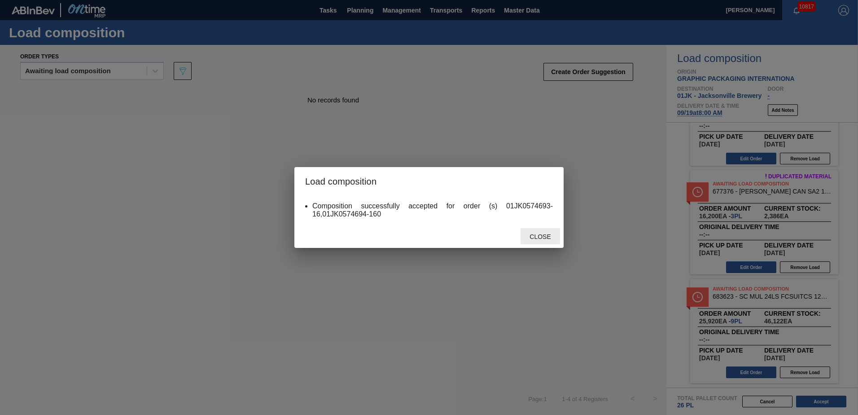
click at [535, 233] on span "Close" at bounding box center [539, 236] width 35 height 7
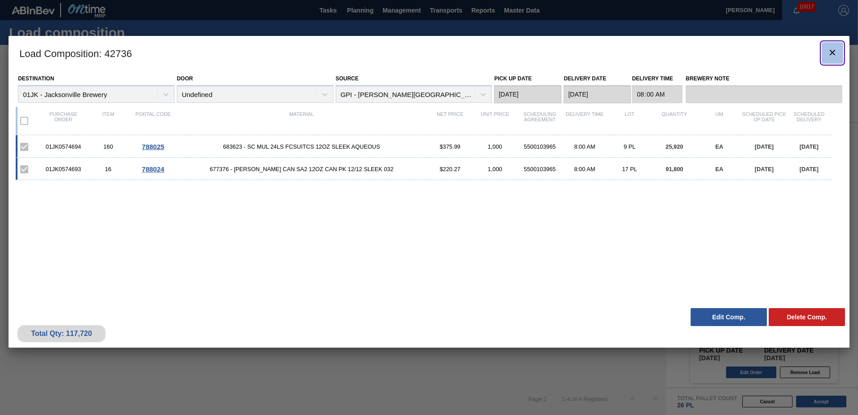
click at [840, 50] on button "botão de ícone" at bounding box center [833, 53] width 22 height 22
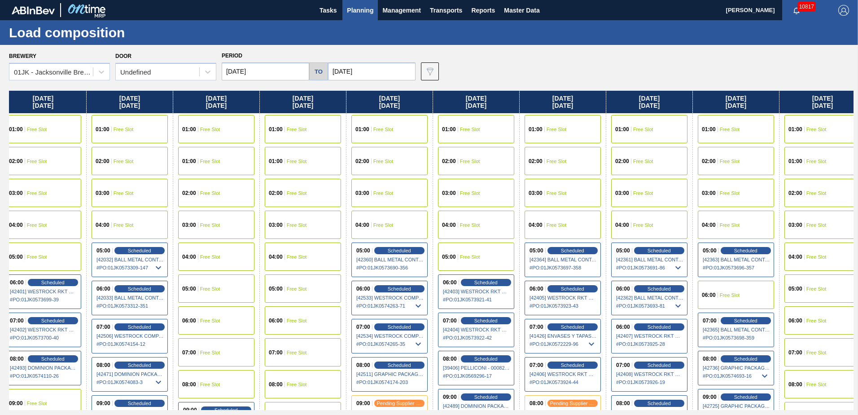
drag, startPoint x: 207, startPoint y: 185, endPoint x: 59, endPoint y: 171, distance: 148.8
click at [53, 180] on div "[DATE] 01:00 Free Slot 01:00 Free Slot 02:00 Free Slot 03:00 Free Slot 04:00 Fr…" at bounding box center [431, 250] width 845 height 319
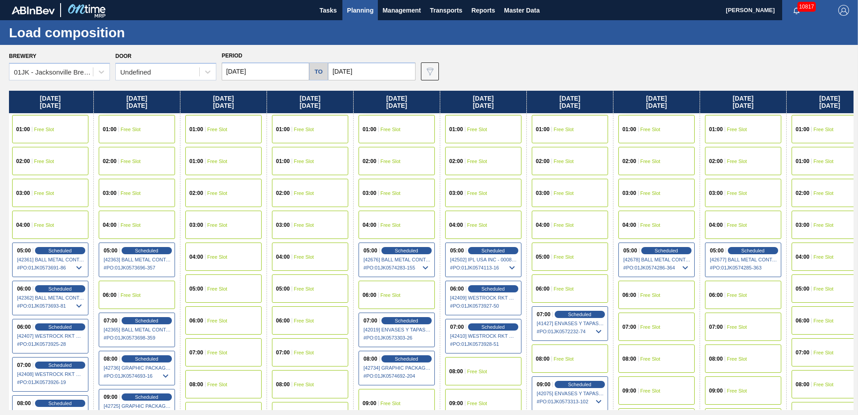
drag, startPoint x: 570, startPoint y: 161, endPoint x: 221, endPoint y: 153, distance: 348.8
click at [200, 162] on div "[DATE] 01:00 Free Slot 01:00 Free Slot 02:00 Free Slot 03:00 Free Slot 04:00 Fr…" at bounding box center [431, 250] width 845 height 319
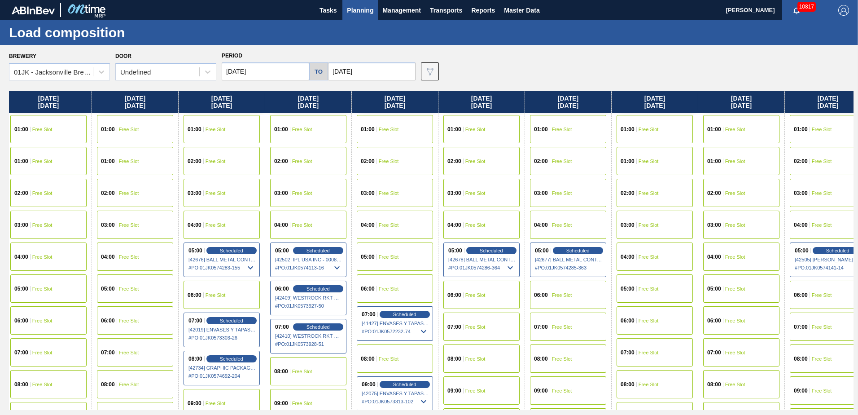
scroll to position [0, 1152]
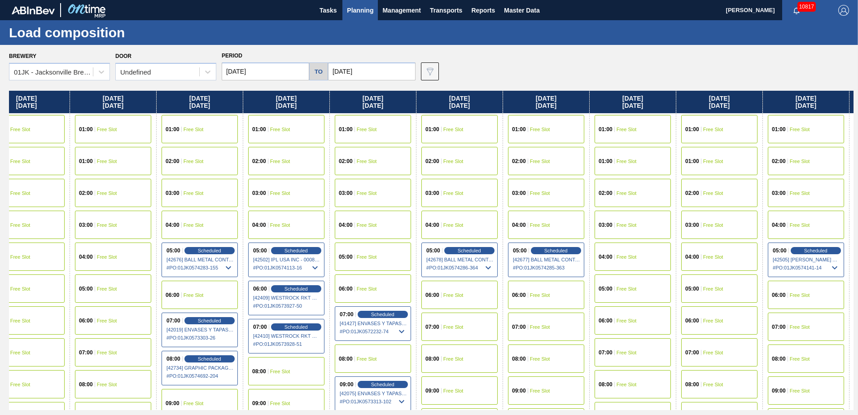
drag, startPoint x: 693, startPoint y: 154, endPoint x: 489, endPoint y: 165, distance: 204.1
click at [489, 165] on div "[DATE] 01:00 Free Slot 01:00 Free Slot 02:00 Free Slot 03:00 Free Slot 04:00 Fr…" at bounding box center [431, 250] width 845 height 319
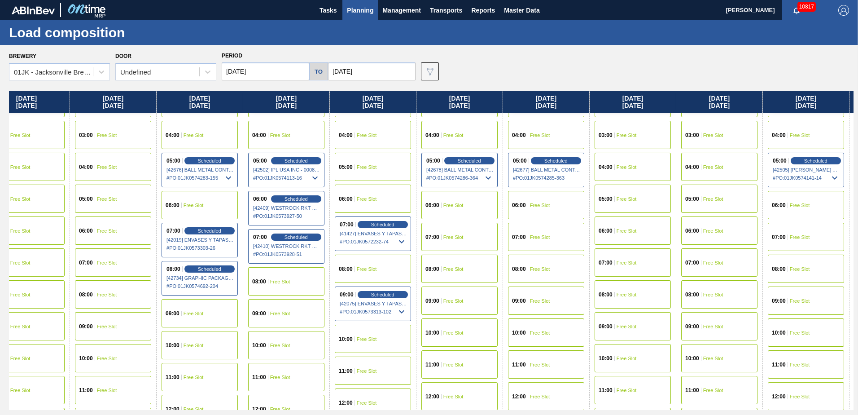
scroll to position [180, 1152]
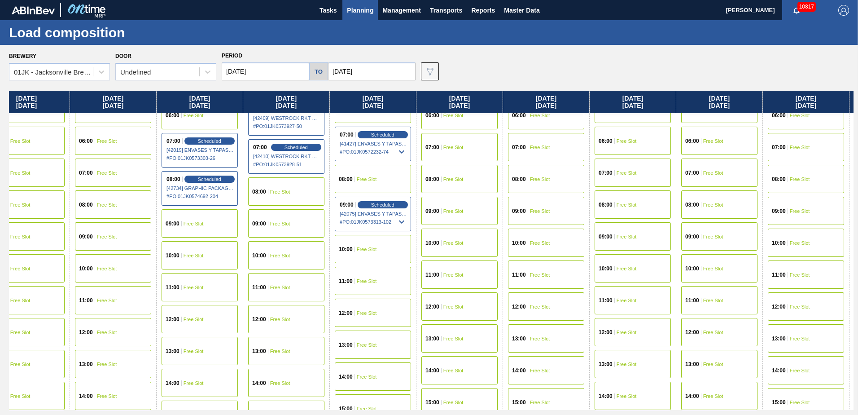
click at [276, 69] on input "[DATE]" at bounding box center [266, 71] width 88 height 18
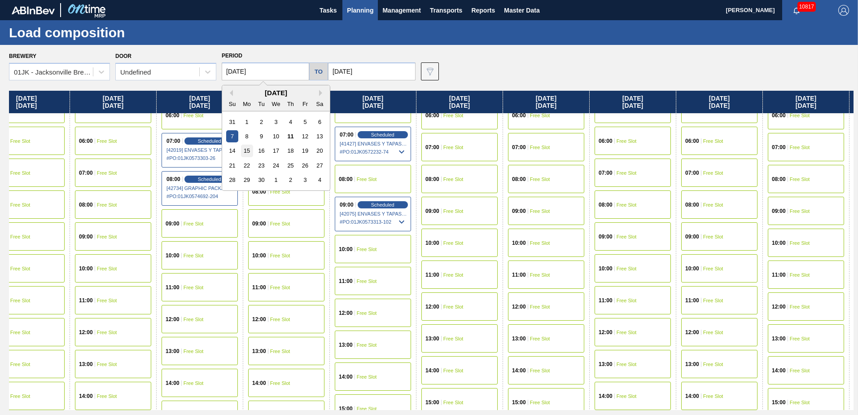
click at [244, 150] on div "15" at bounding box center [247, 151] width 12 height 12
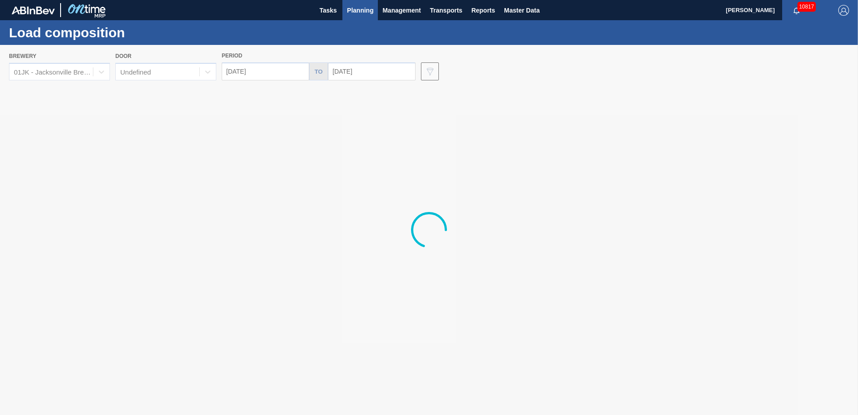
click at [260, 71] on input "[DATE]" at bounding box center [266, 71] width 88 height 18
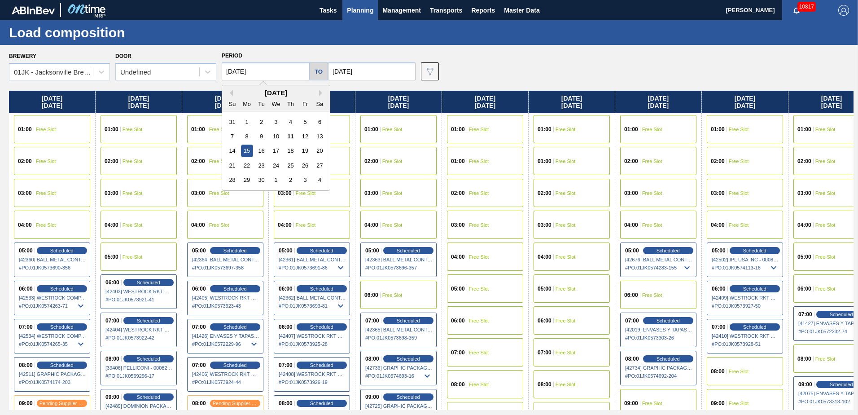
click at [264, 76] on input "[DATE]" at bounding box center [266, 71] width 88 height 18
click at [235, 150] on div "14" at bounding box center [232, 151] width 12 height 12
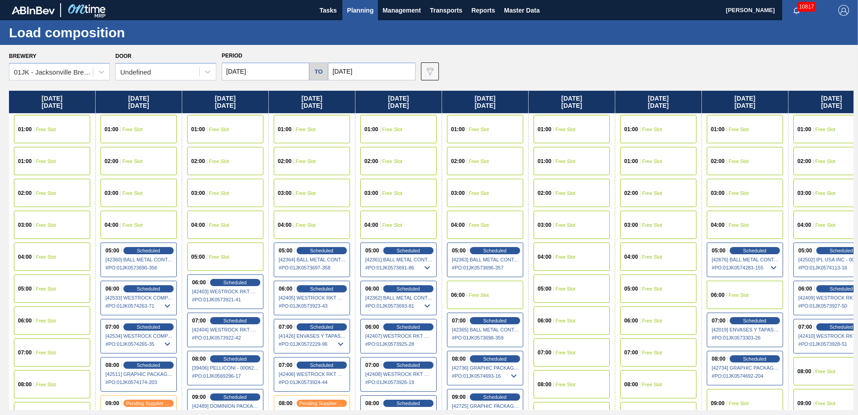
drag, startPoint x: 383, startPoint y: 81, endPoint x: 383, endPoint y: 67, distance: 13.5
click at [383, 80] on div "Brewery 01JK - [GEOGRAPHIC_DATA] Brewery Door Undefined Period [DATE] to [DATE]…" at bounding box center [429, 229] width 858 height 369
click at [383, 67] on input "[DATE]" at bounding box center [372, 71] width 88 height 18
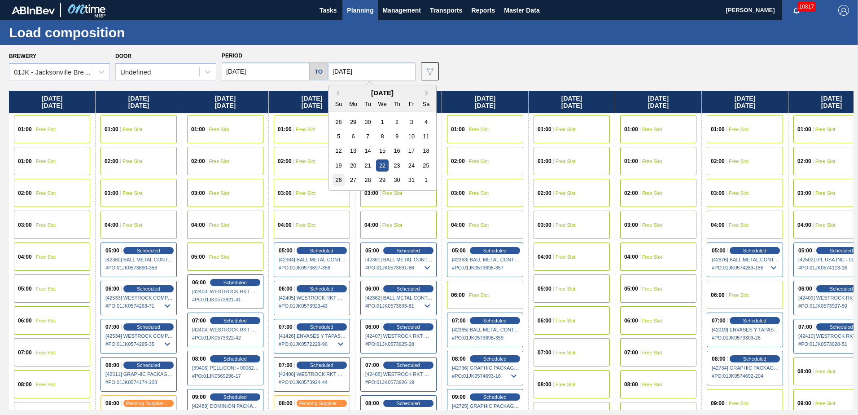
click at [335, 178] on div "26" at bounding box center [339, 180] width 12 height 12
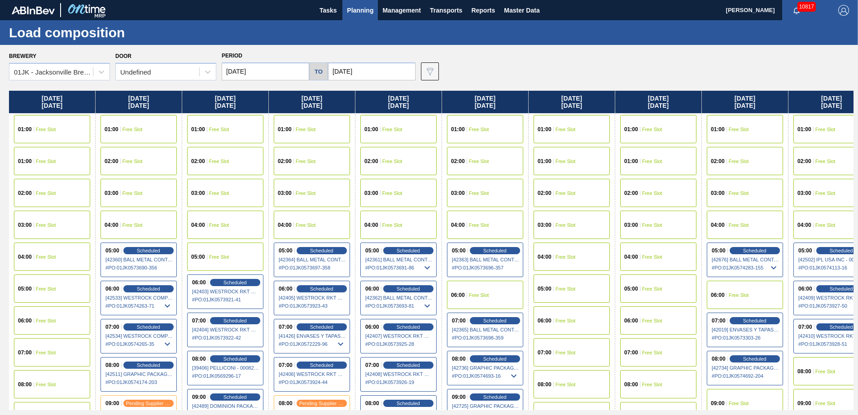
scroll to position [0, 202]
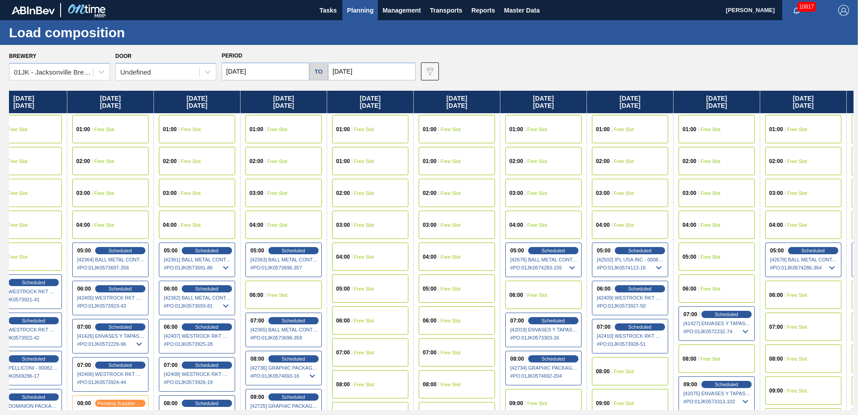
drag, startPoint x: 643, startPoint y: 209, endPoint x: 434, endPoint y: 189, distance: 209.6
click at [434, 189] on div "[DATE] 01:00 Free Slot 01:00 Free Slot 02:00 Free Slot 03:00 Free Slot 04:00 Fr…" at bounding box center [431, 250] width 845 height 319
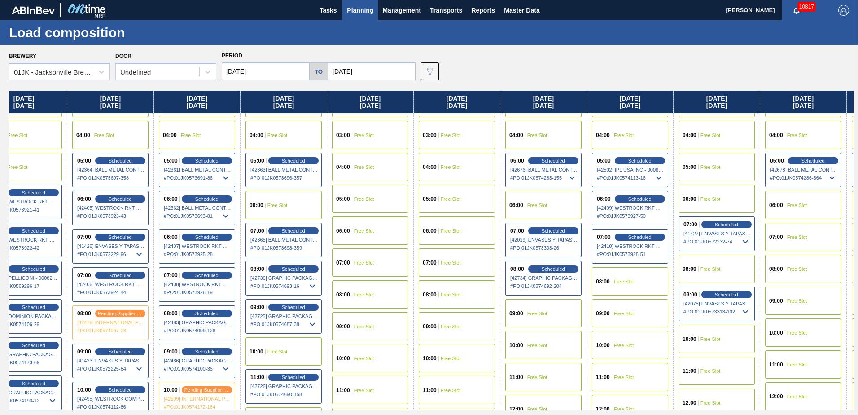
scroll to position [135, 202]
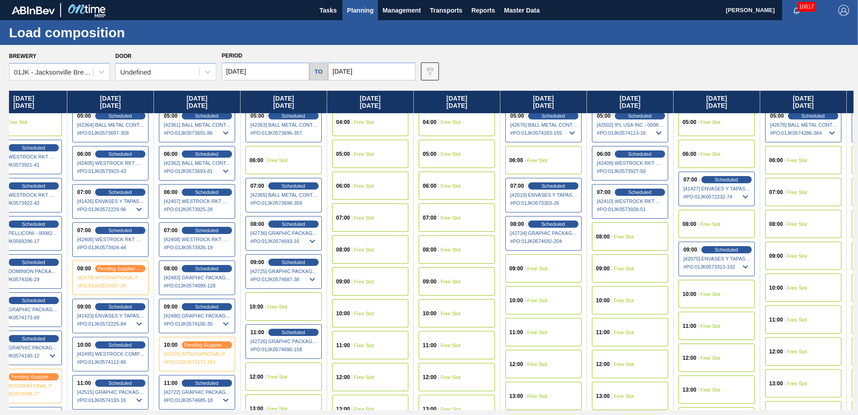
click at [631, 241] on div "08:00 Free Slot" at bounding box center [630, 236] width 76 height 28
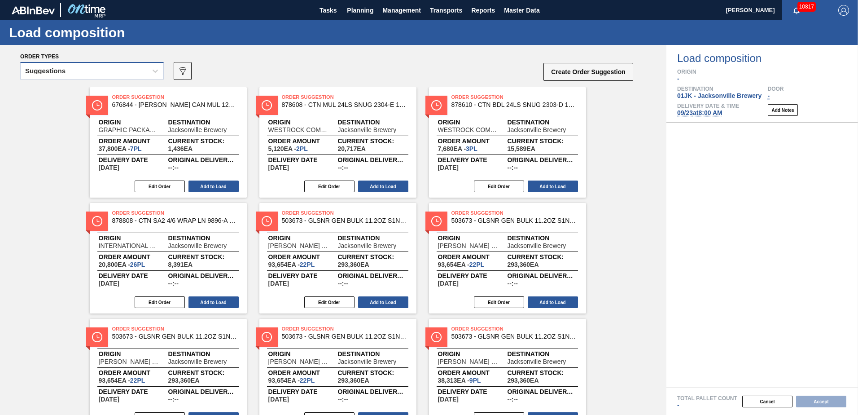
click at [75, 70] on div "Suggestions" at bounding box center [84, 71] width 126 height 13
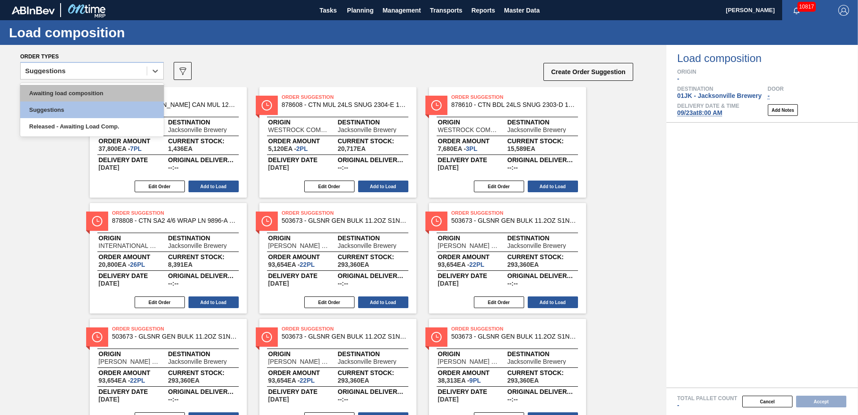
click at [65, 96] on div "Awaiting load composition" at bounding box center [92, 93] width 144 height 17
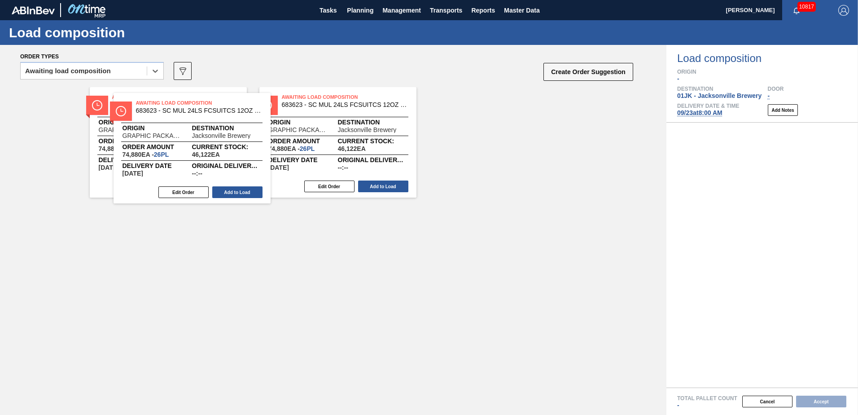
drag, startPoint x: 183, startPoint y: 105, endPoint x: 212, endPoint y: 113, distance: 30.8
click at [212, 113] on div "Awaiting Load Composition 683623 - SC MUL 24LS FCSUITCS 12OZ SLEEK AQUEOUS Orig…" at bounding box center [333, 142] width 667 height 110
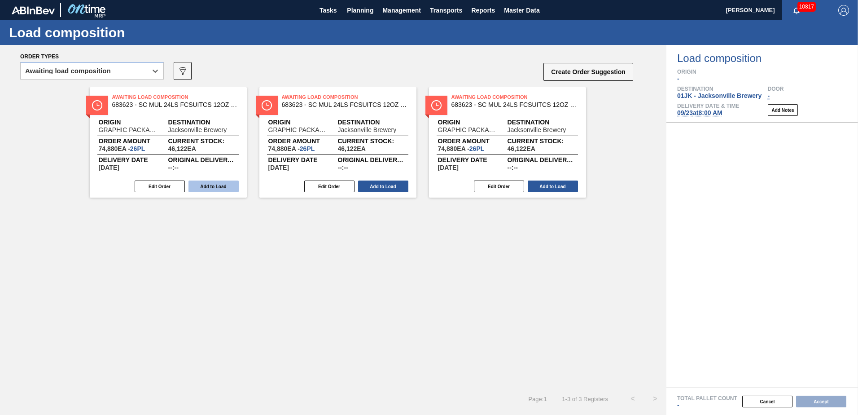
click at [212, 187] on button "Add to Load" at bounding box center [214, 186] width 50 height 12
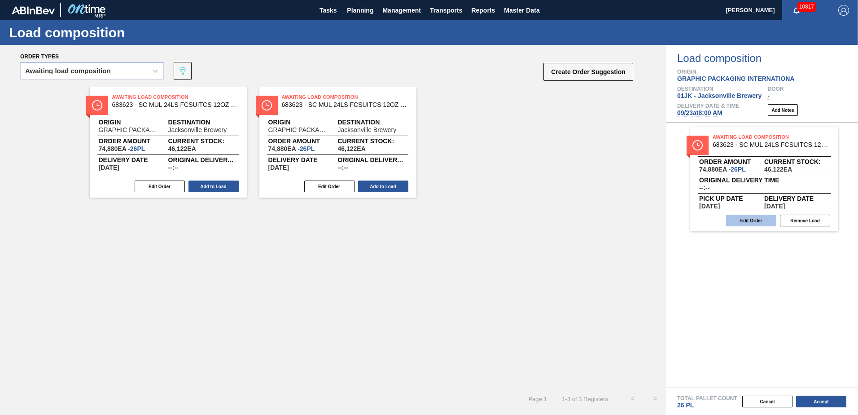
click at [767, 220] on button "Edit Order" at bounding box center [751, 221] width 50 height 12
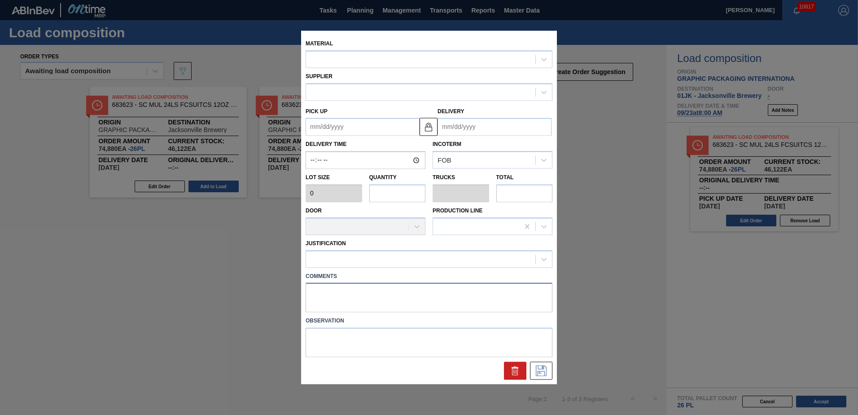
click at [360, 291] on textarea at bounding box center [429, 298] width 247 height 30
click at [534, 366] on button at bounding box center [541, 371] width 22 height 18
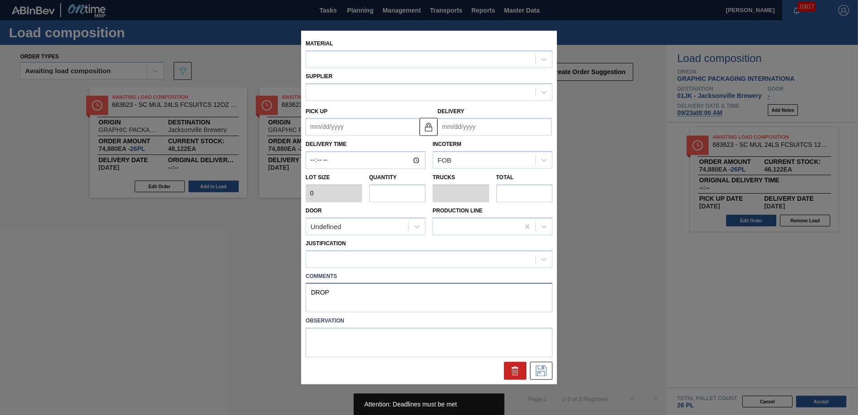
click at [388, 305] on textarea "DROP" at bounding box center [429, 298] width 247 height 30
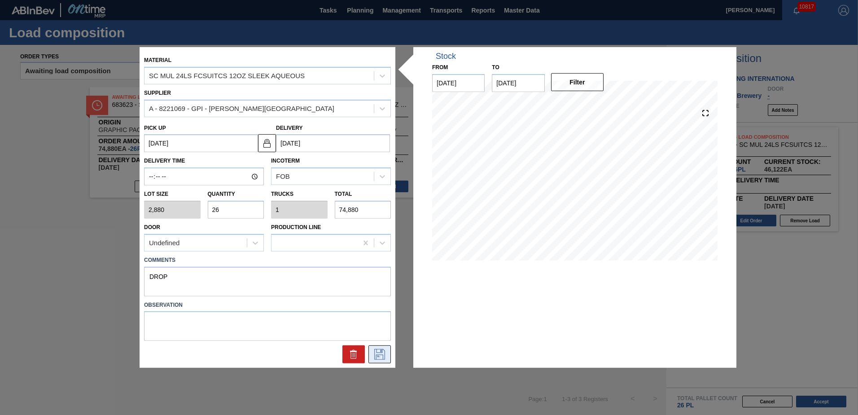
click at [374, 353] on icon at bounding box center [380, 354] width 14 height 11
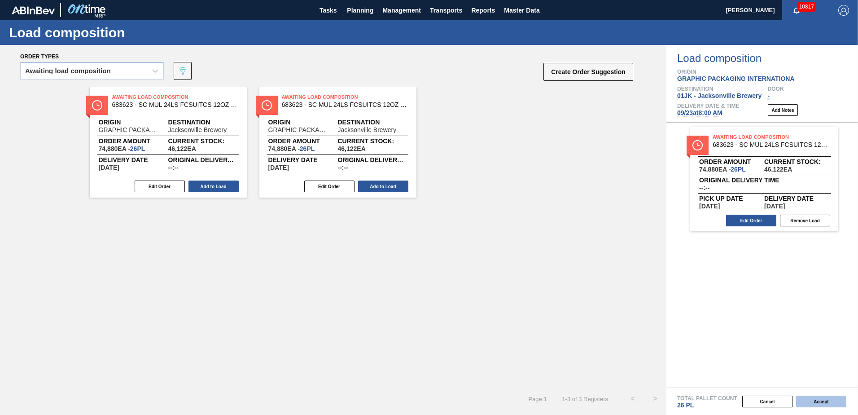
click at [824, 406] on button "Accept" at bounding box center [821, 401] width 50 height 12
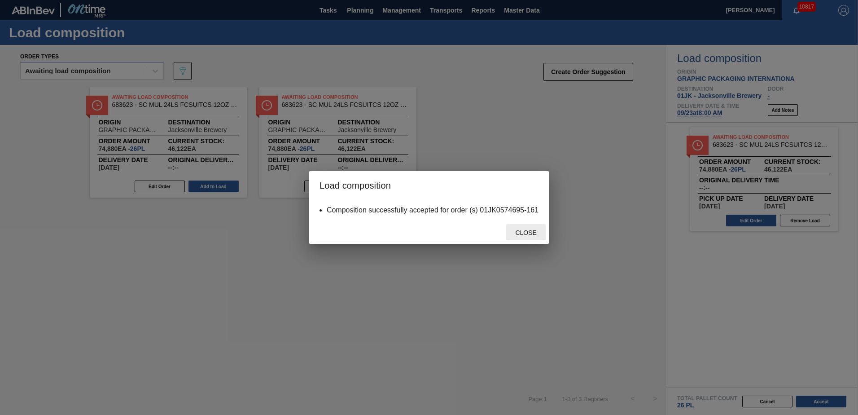
click at [539, 237] on div "Close" at bounding box center [525, 232] width 39 height 17
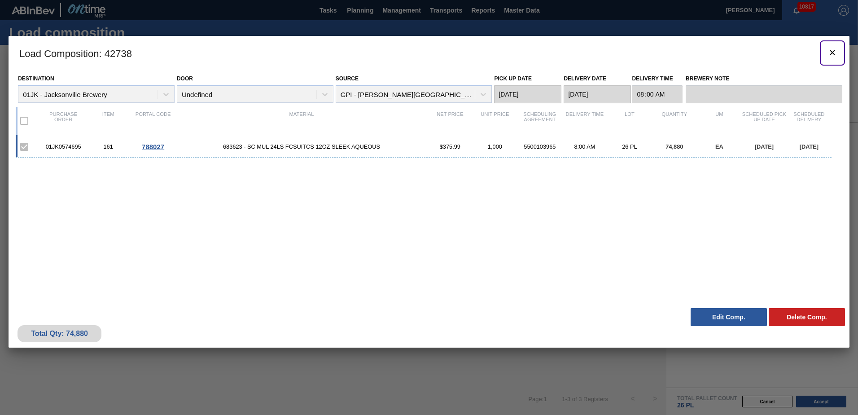
click at [832, 54] on icon "botão de ícone" at bounding box center [832, 52] width 11 height 11
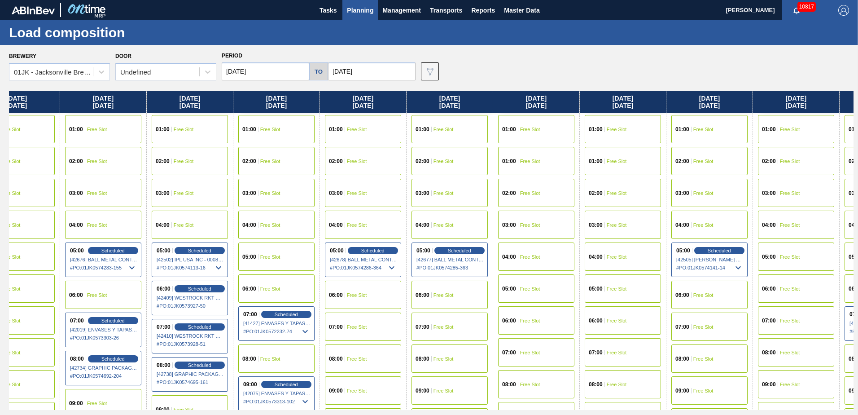
drag, startPoint x: 786, startPoint y: 152, endPoint x: 177, endPoint y: 175, distance: 609.5
click at [135, 167] on div "[DATE] 01:00 Free Slot 01:00 Free Slot 02:00 Free Slot 03:00 Free Slot 04:00 Fr…" at bounding box center [431, 250] width 845 height 319
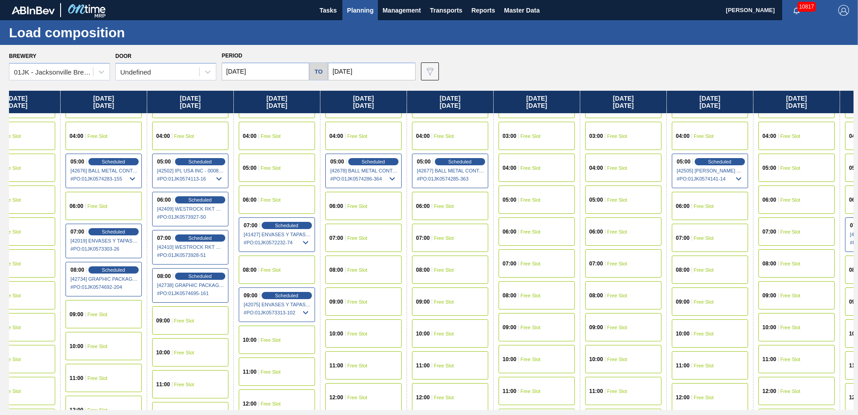
scroll to position [90, 641]
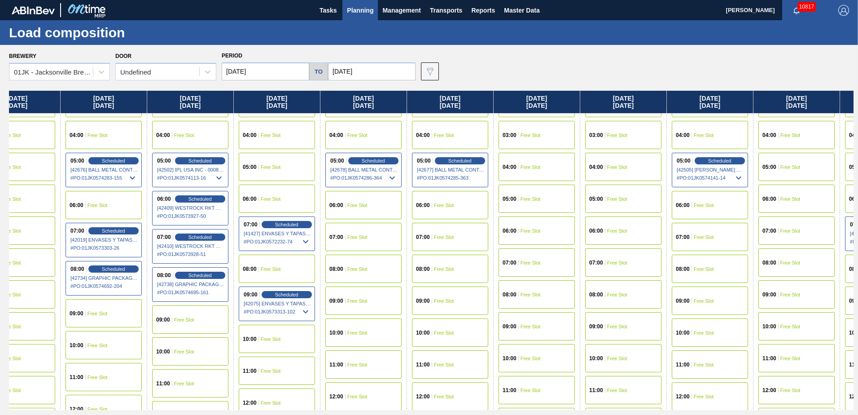
click at [276, 271] on span "Free Slot" at bounding box center [271, 268] width 20 height 5
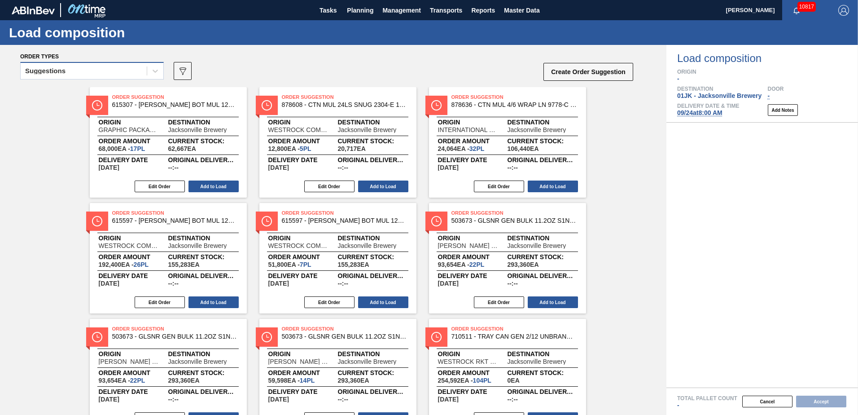
click at [111, 73] on div "Suggestions" at bounding box center [84, 71] width 126 height 13
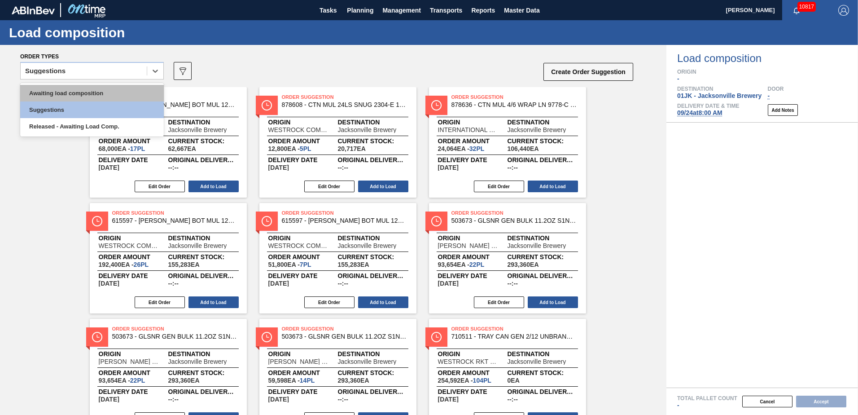
click at [91, 99] on div "Awaiting load composition" at bounding box center [92, 93] width 144 height 17
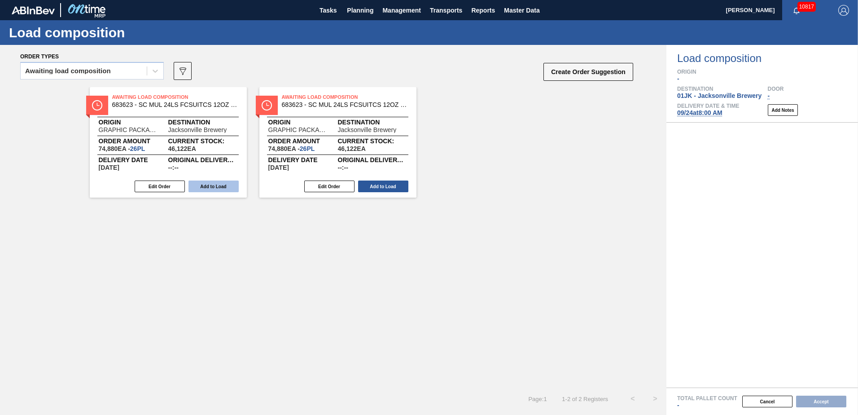
click at [208, 186] on button "Add to Load" at bounding box center [214, 186] width 50 height 12
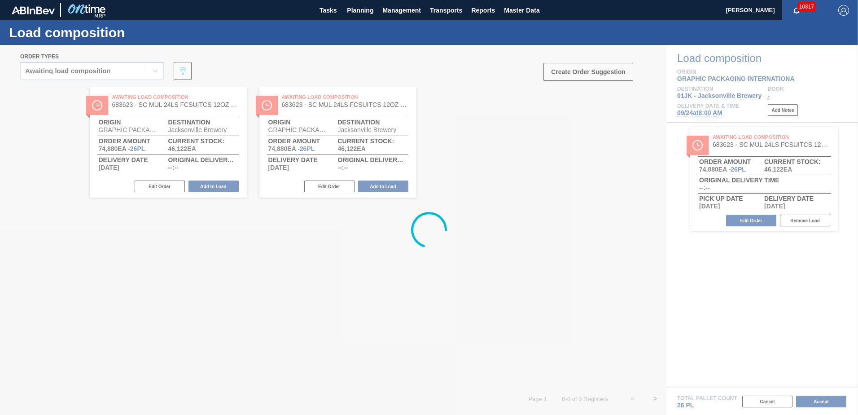
click at [748, 221] on div at bounding box center [429, 230] width 858 height 370
click at [751, 294] on div at bounding box center [429, 230] width 858 height 370
click at [704, 279] on div at bounding box center [429, 230] width 858 height 370
drag, startPoint x: 460, startPoint y: 260, endPoint x: 429, endPoint y: 232, distance: 42.6
click at [460, 260] on div at bounding box center [429, 230] width 858 height 370
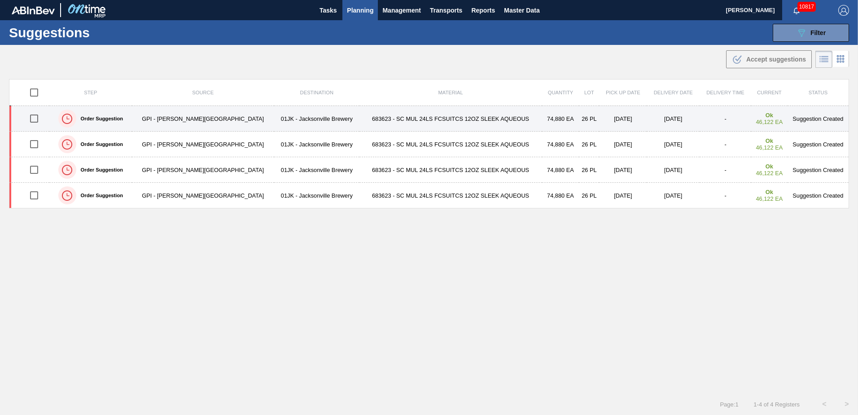
click at [35, 123] on input "checkbox" at bounding box center [34, 118] width 19 height 19
checkbox input "true"
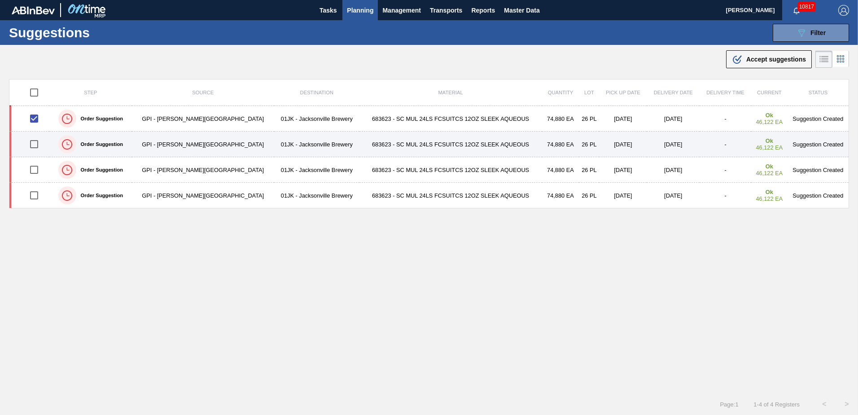
click at [35, 136] on input "checkbox" at bounding box center [34, 144] width 19 height 19
checkbox input "true"
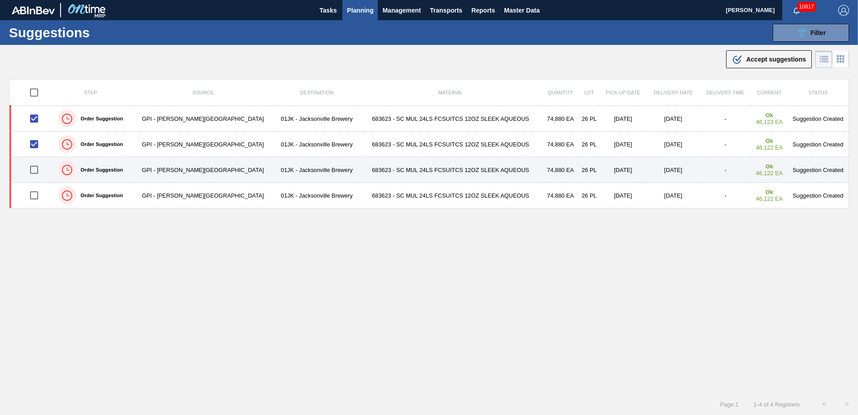
click at [39, 174] on input "checkbox" at bounding box center [34, 169] width 19 height 19
checkbox input "true"
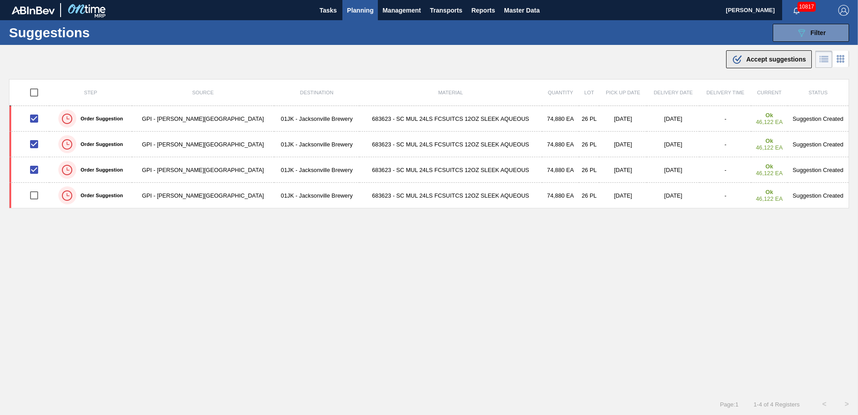
click at [741, 65] on button ".b{fill:var(--color-action-default)} Accept suggestions" at bounding box center [769, 59] width 86 height 18
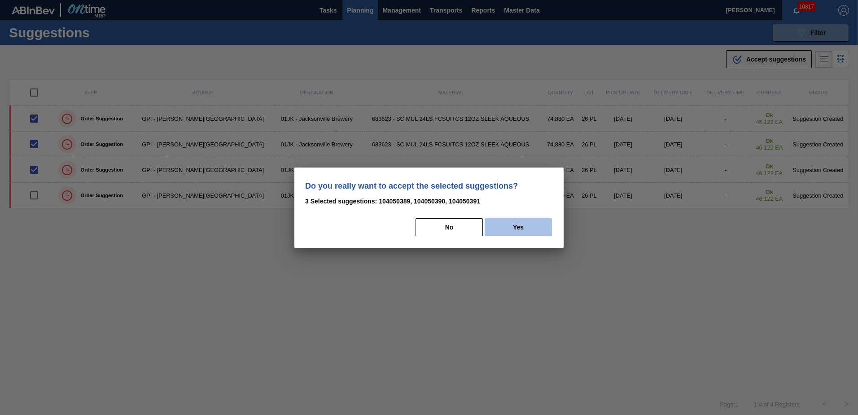
click at [532, 220] on button "Yes" at bounding box center [518, 227] width 67 height 18
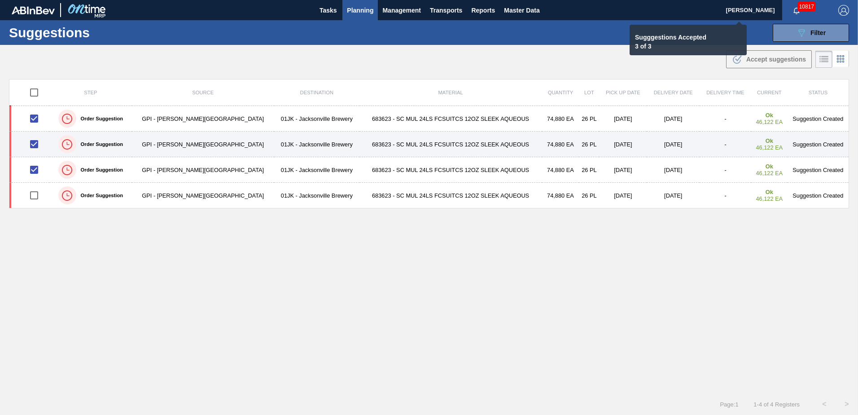
checkbox input "false"
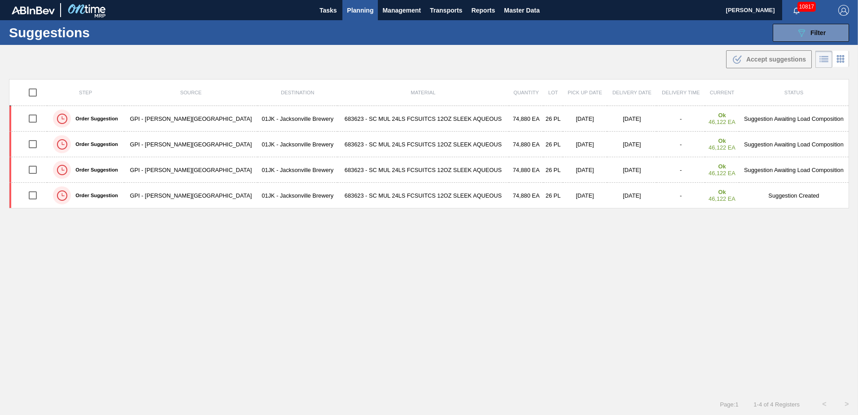
click at [356, 9] on span "Planning" at bounding box center [360, 10] width 26 height 11
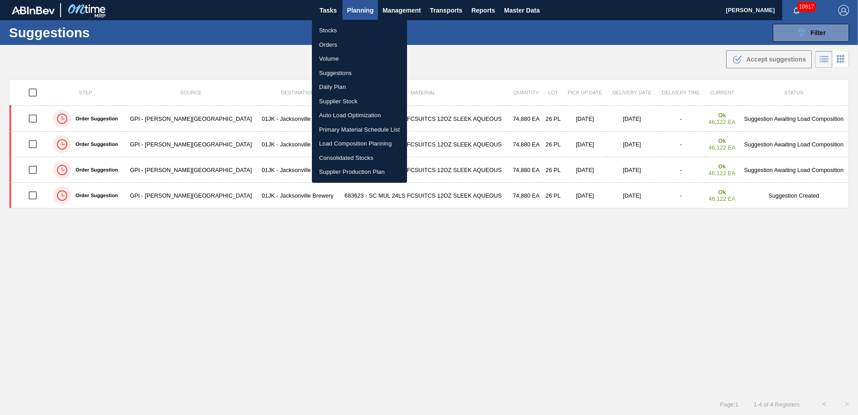
click at [354, 146] on li "Load Composition Planning" at bounding box center [359, 143] width 95 height 14
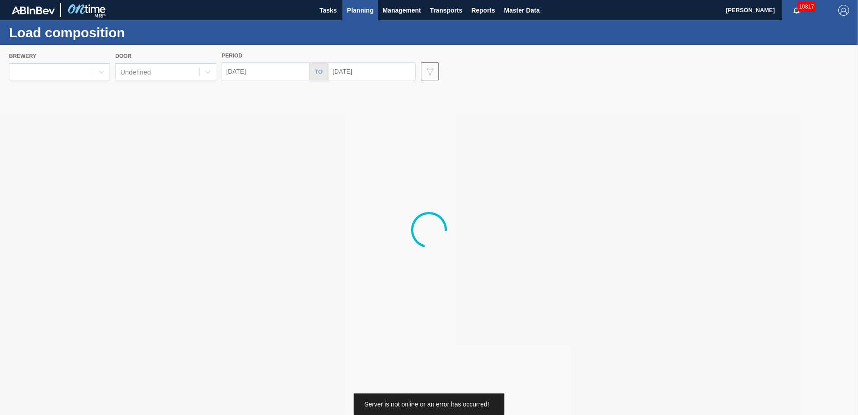
click at [105, 71] on div at bounding box center [429, 230] width 858 height 370
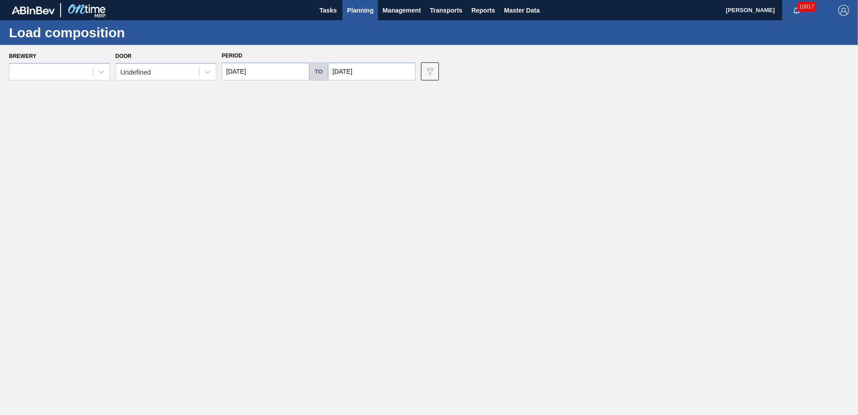
click at [105, 70] on icon at bounding box center [101, 71] width 9 height 9
click at [215, 71] on div at bounding box center [208, 72] width 16 height 16
click at [254, 110] on main "Tasks Planning Management Transports Reports Master Data Jasmine Brown 10817 Ma…" at bounding box center [429, 207] width 858 height 415
click at [193, 74] on div "Undefined" at bounding box center [157, 72] width 83 height 13
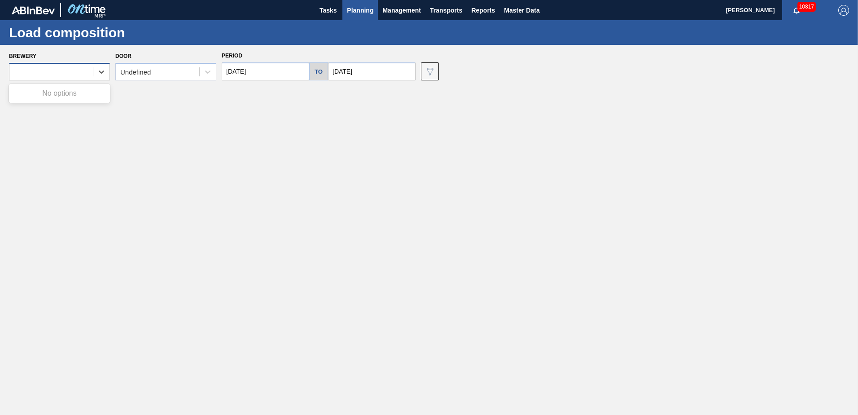
drag, startPoint x: 42, startPoint y: 79, endPoint x: 47, endPoint y: 67, distance: 12.1
click at [42, 75] on div at bounding box center [59, 72] width 101 height 18
